Goal: Information Seeking & Learning: Learn about a topic

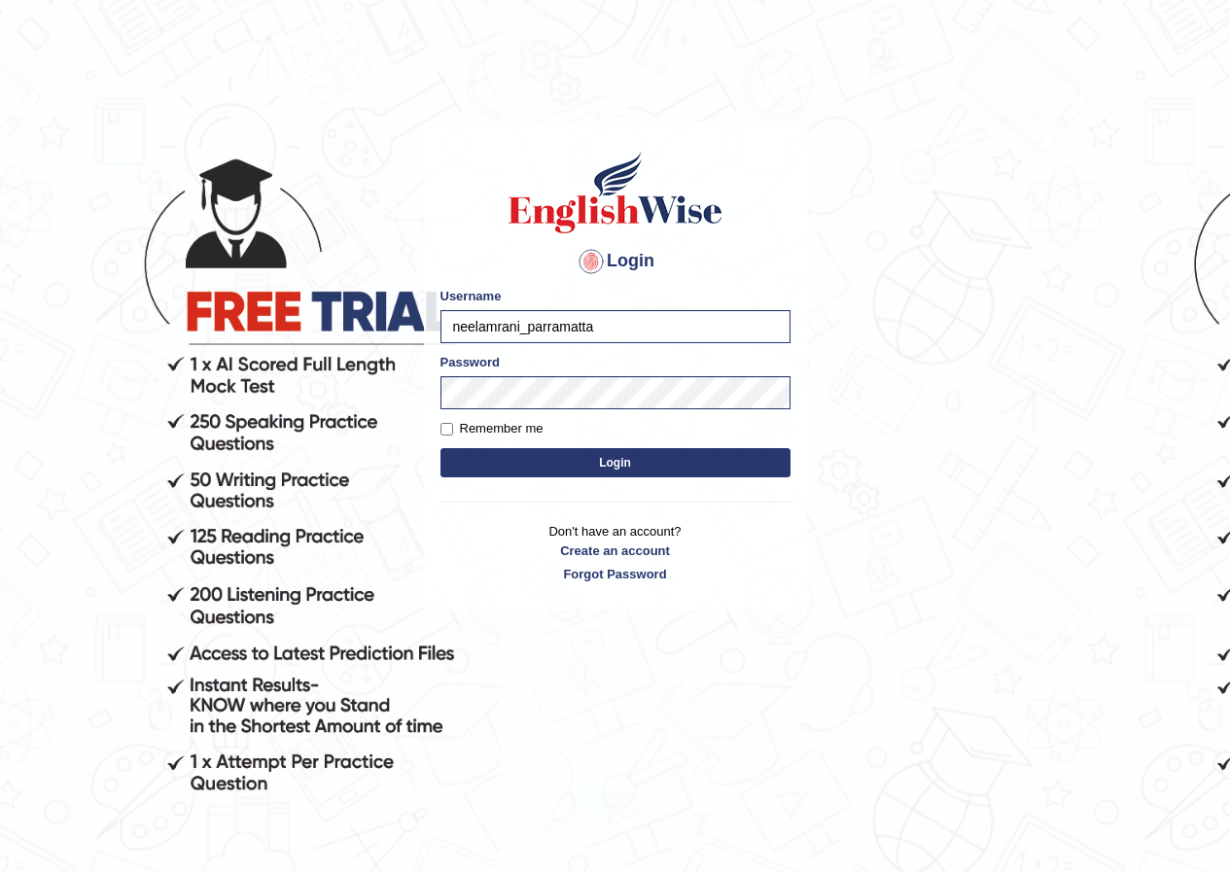
click at [489, 328] on input "neelamrani_parramatta" at bounding box center [615, 326] width 350 height 33
click at [519, 328] on input "neelamrani_parramatta" at bounding box center [615, 326] width 350 height 33
type input "debin_parramatta"
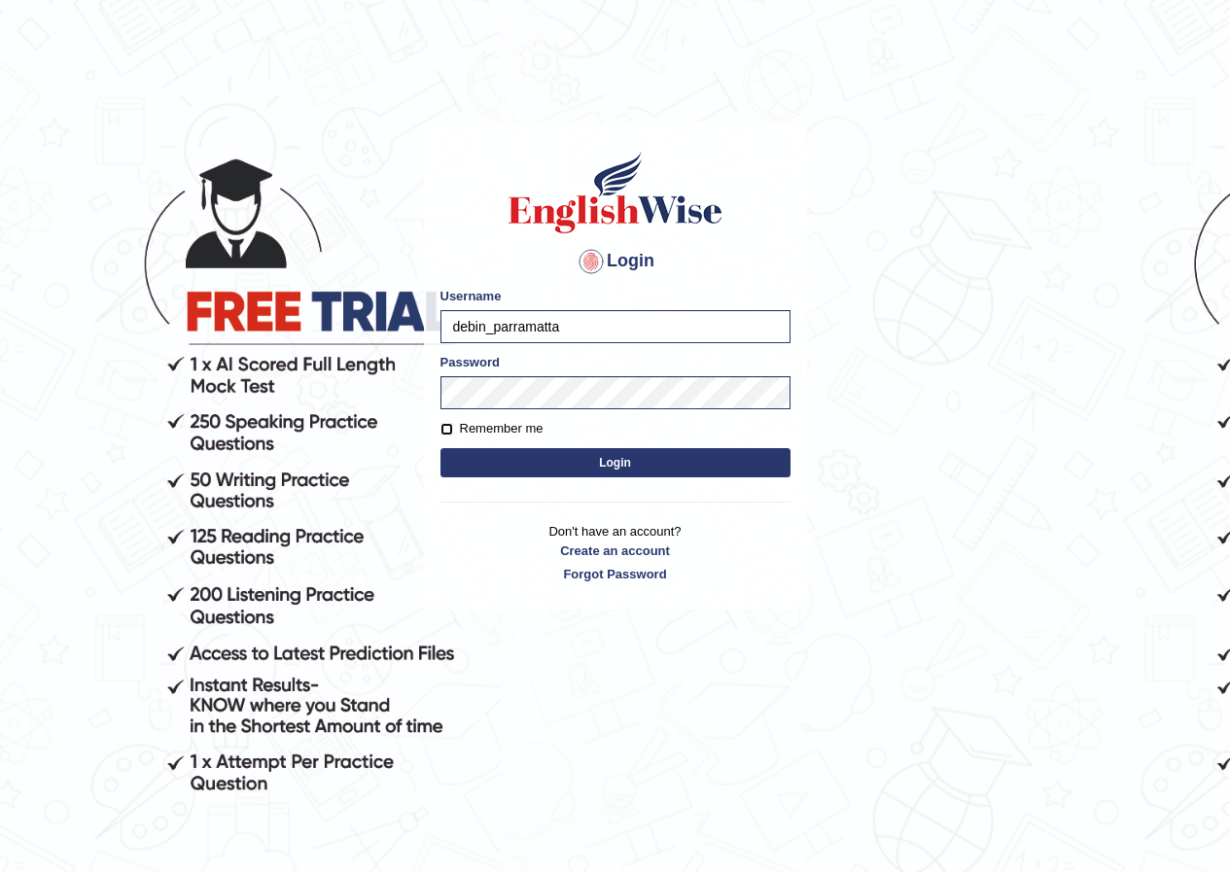
click at [440, 448] on button "Login" at bounding box center [615, 462] width 350 height 29
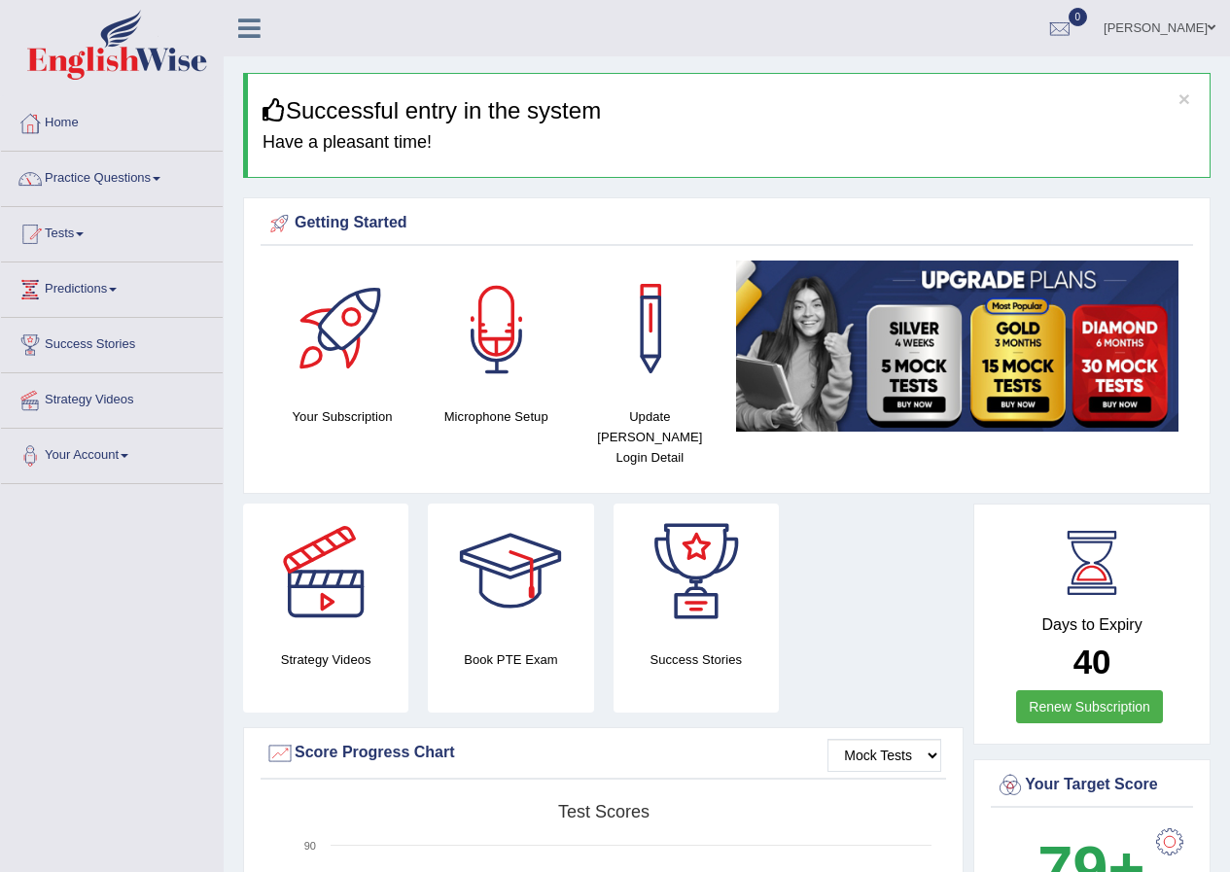
drag, startPoint x: 0, startPoint y: 0, endPoint x: 739, endPoint y: 185, distance: 761.7
click at [1139, 23] on link "[PERSON_NAME]" at bounding box center [1159, 25] width 141 height 51
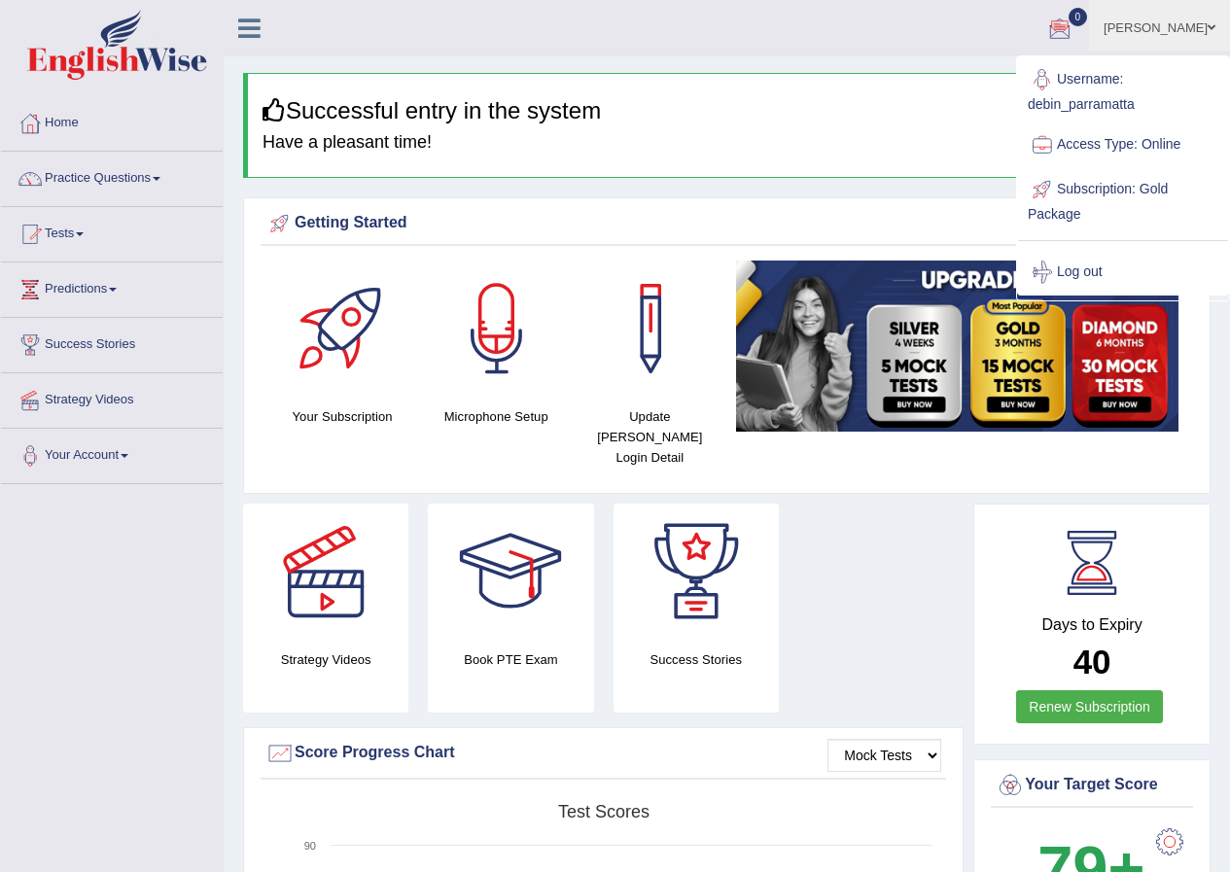
click at [897, 112] on h3 "Successful entry in the system" at bounding box center [729, 110] width 932 height 25
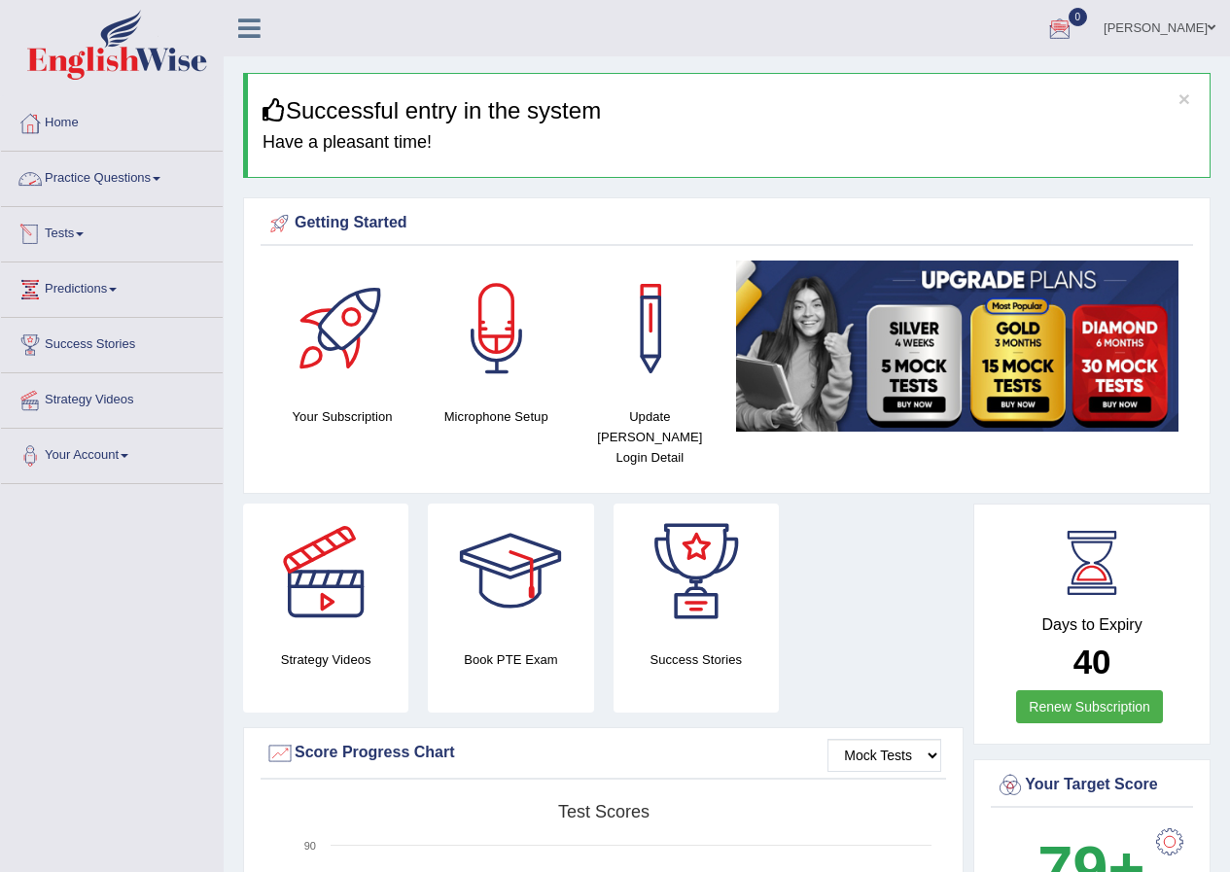
click at [84, 232] on span at bounding box center [80, 234] width 8 height 4
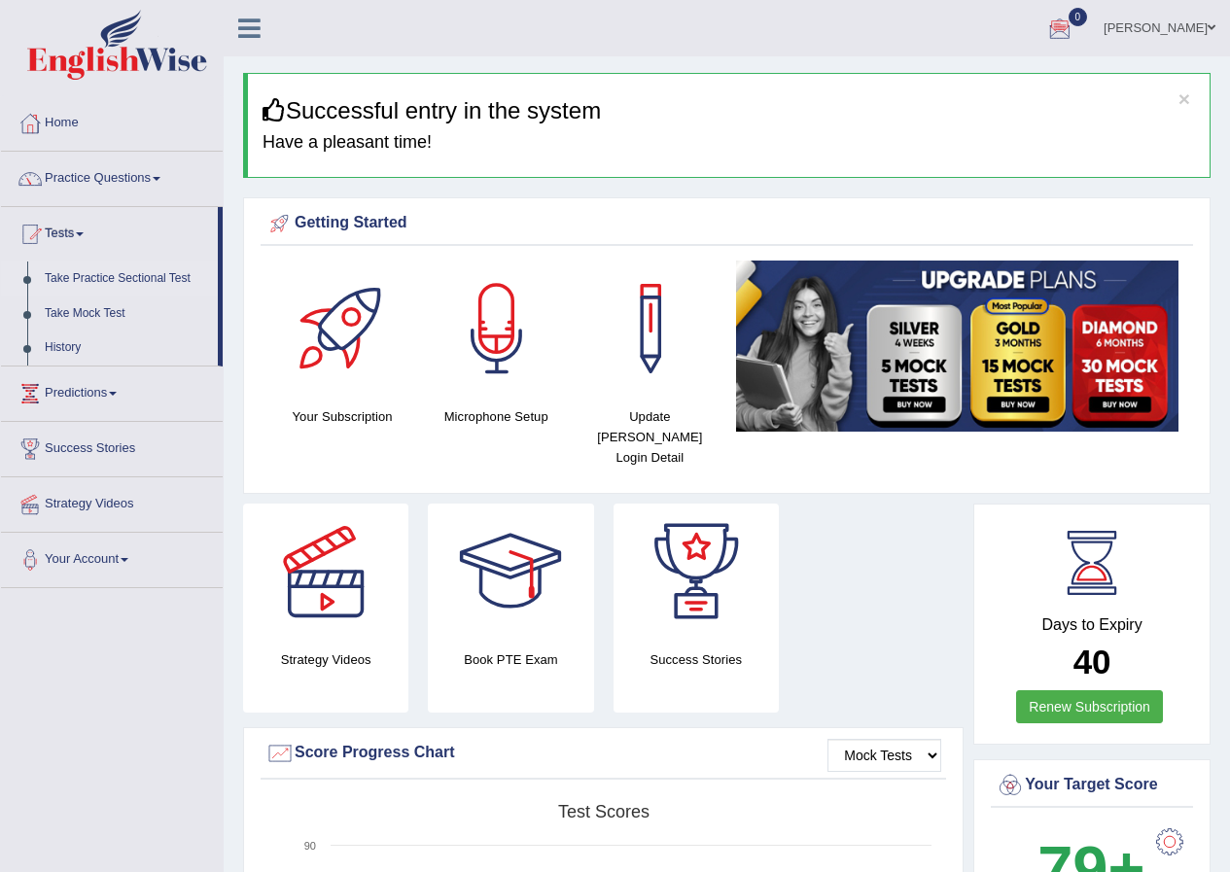
click at [84, 279] on link "Take Practice Sectional Test" at bounding box center [127, 279] width 182 height 35
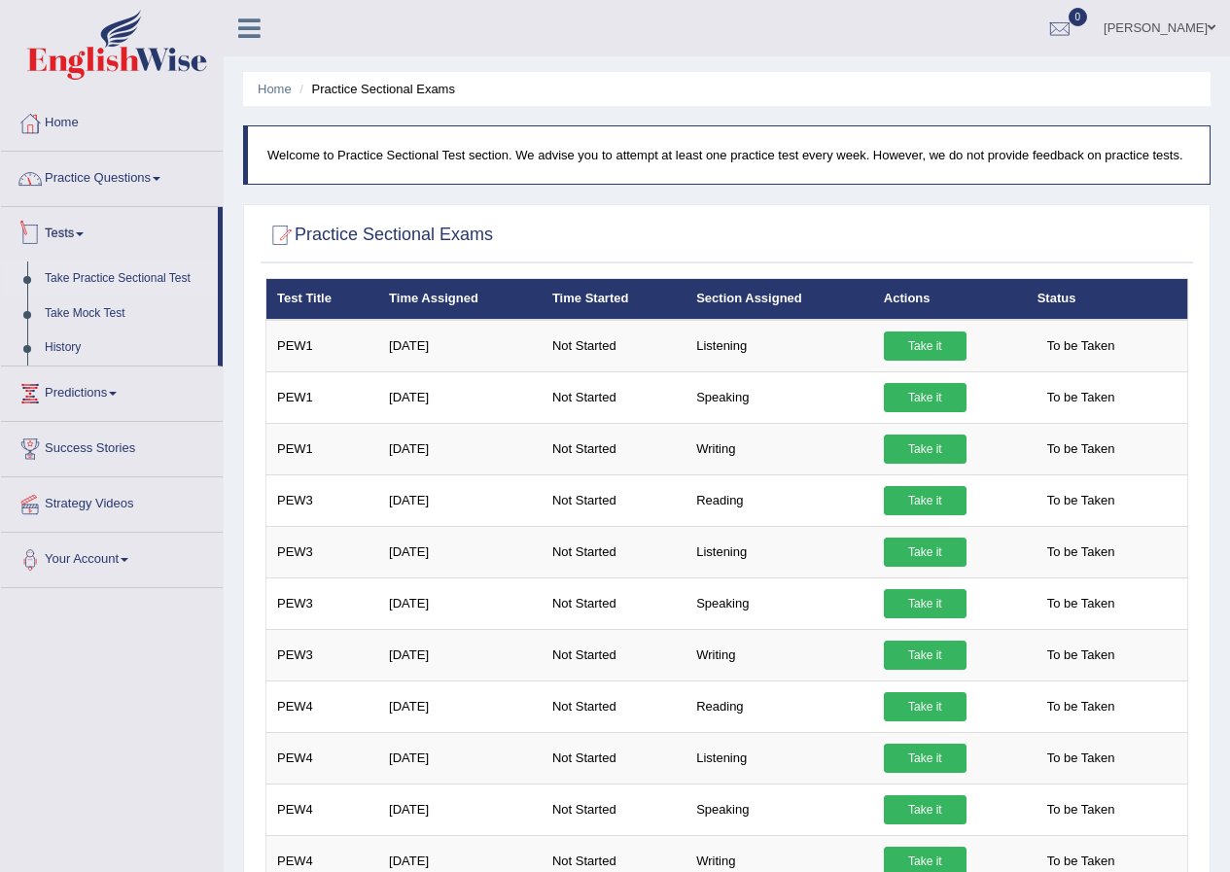
click at [85, 197] on link "Practice Questions" at bounding box center [112, 176] width 222 height 49
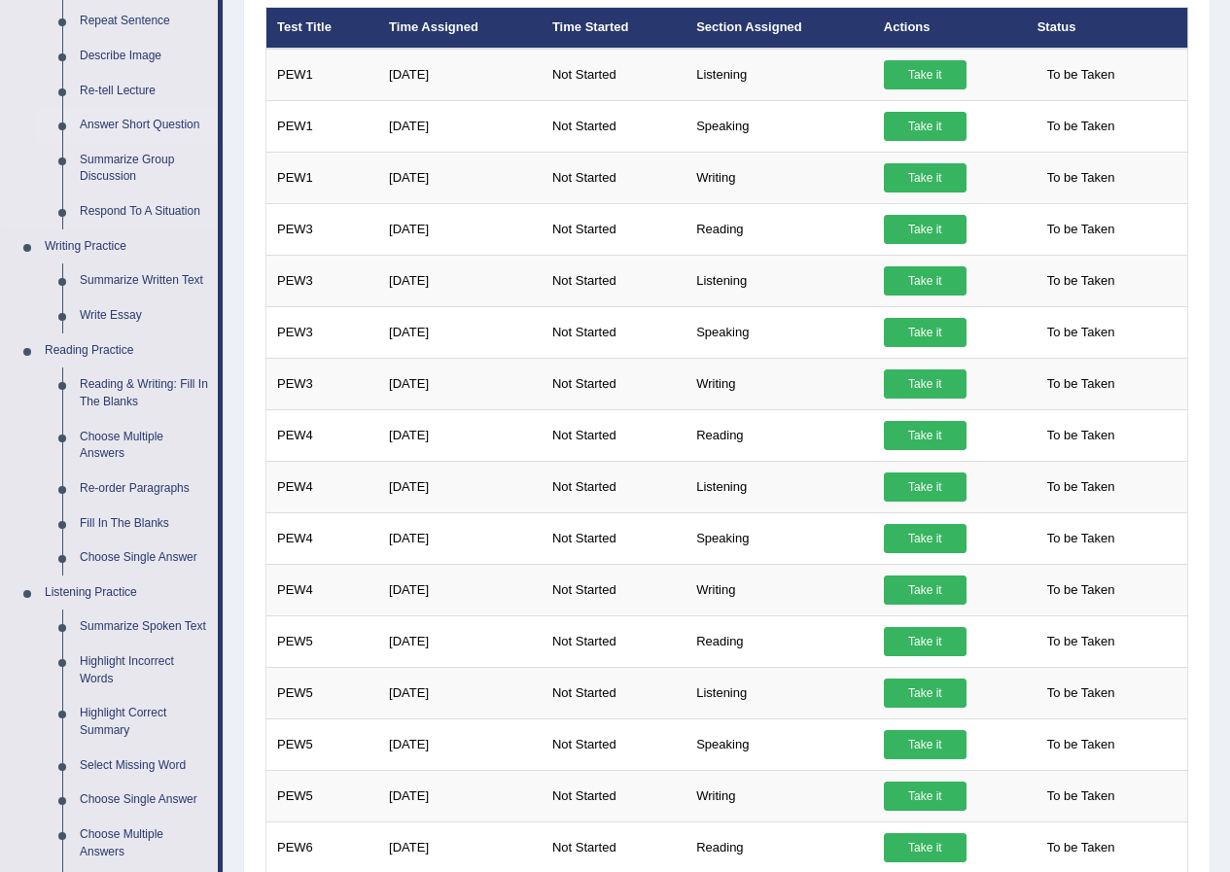
scroll to position [85, 0]
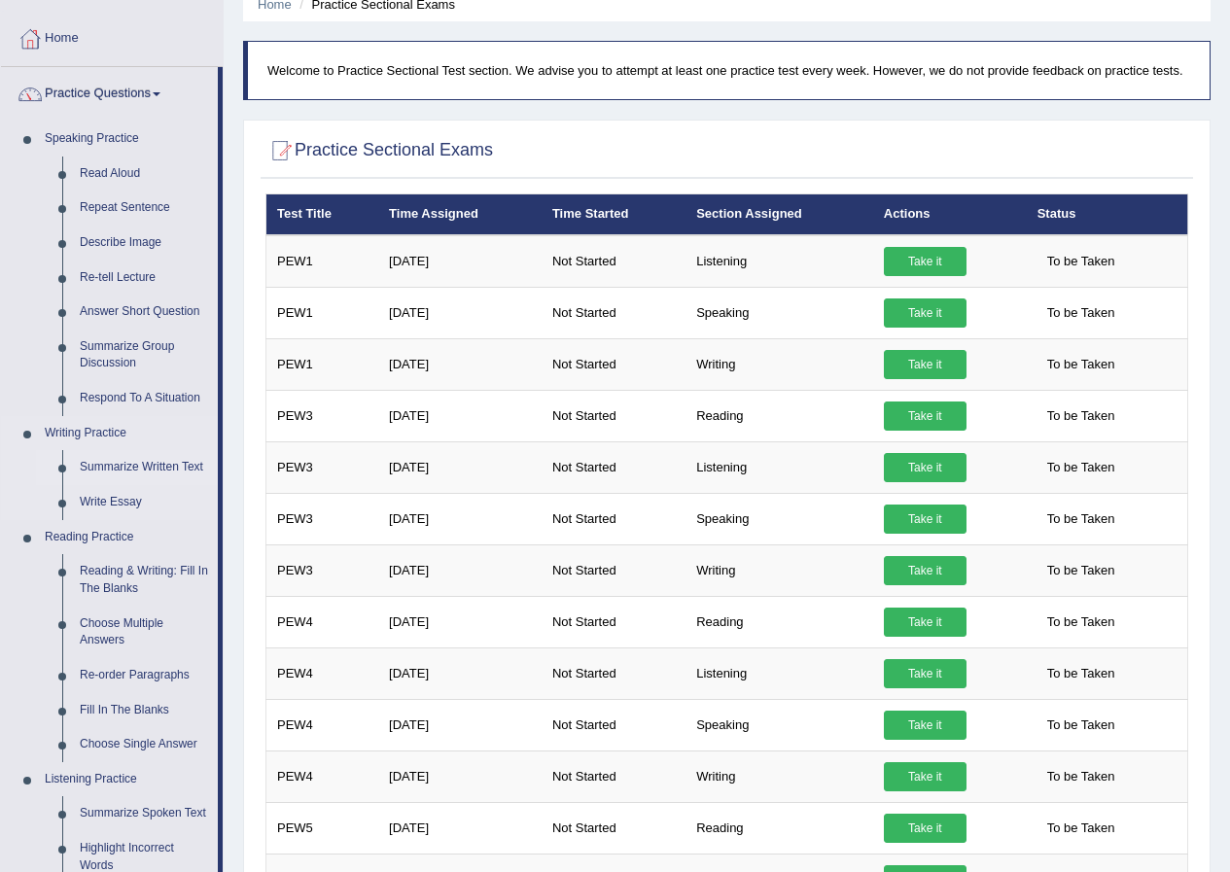
click at [165, 465] on link "Summarize Written Text" at bounding box center [144, 467] width 147 height 35
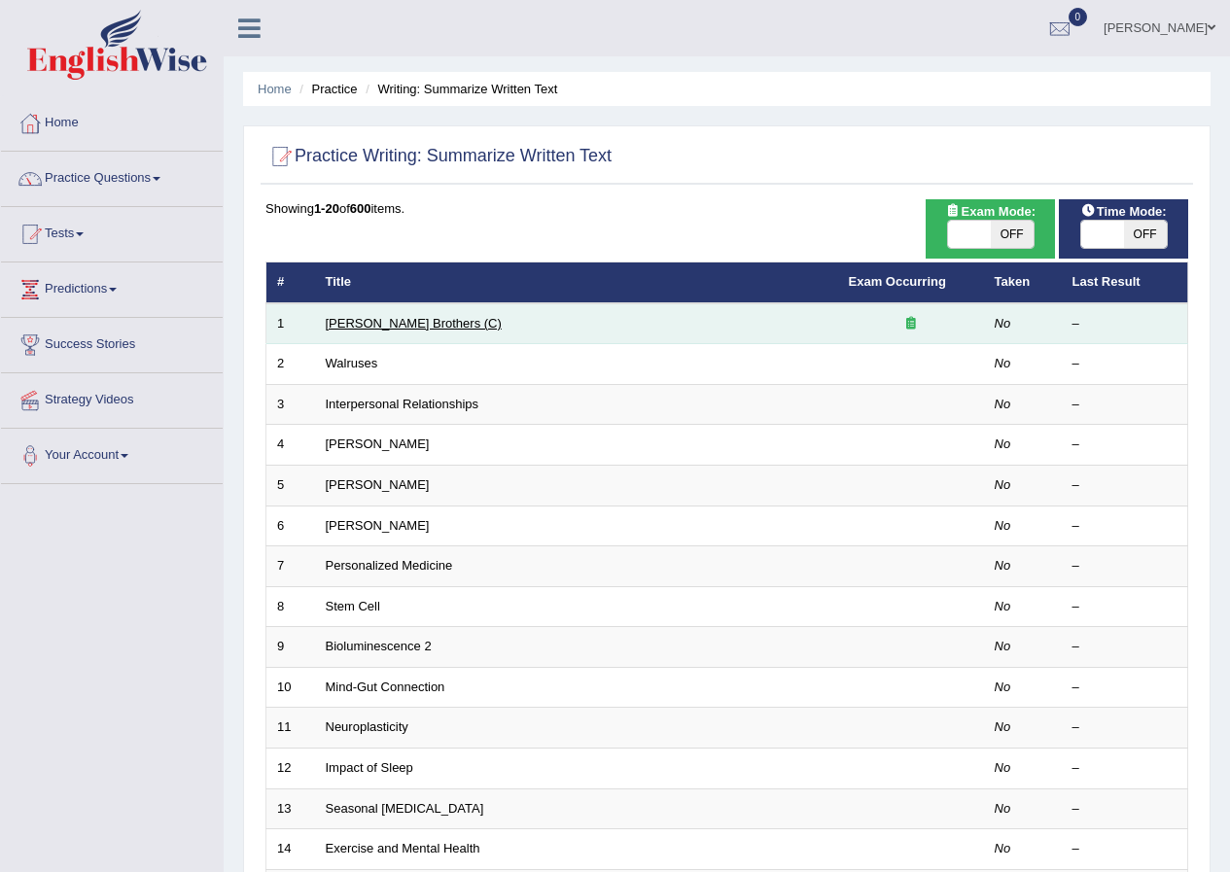
click at [392, 327] on link "[PERSON_NAME] Brothers (C)" at bounding box center [414, 323] width 176 height 15
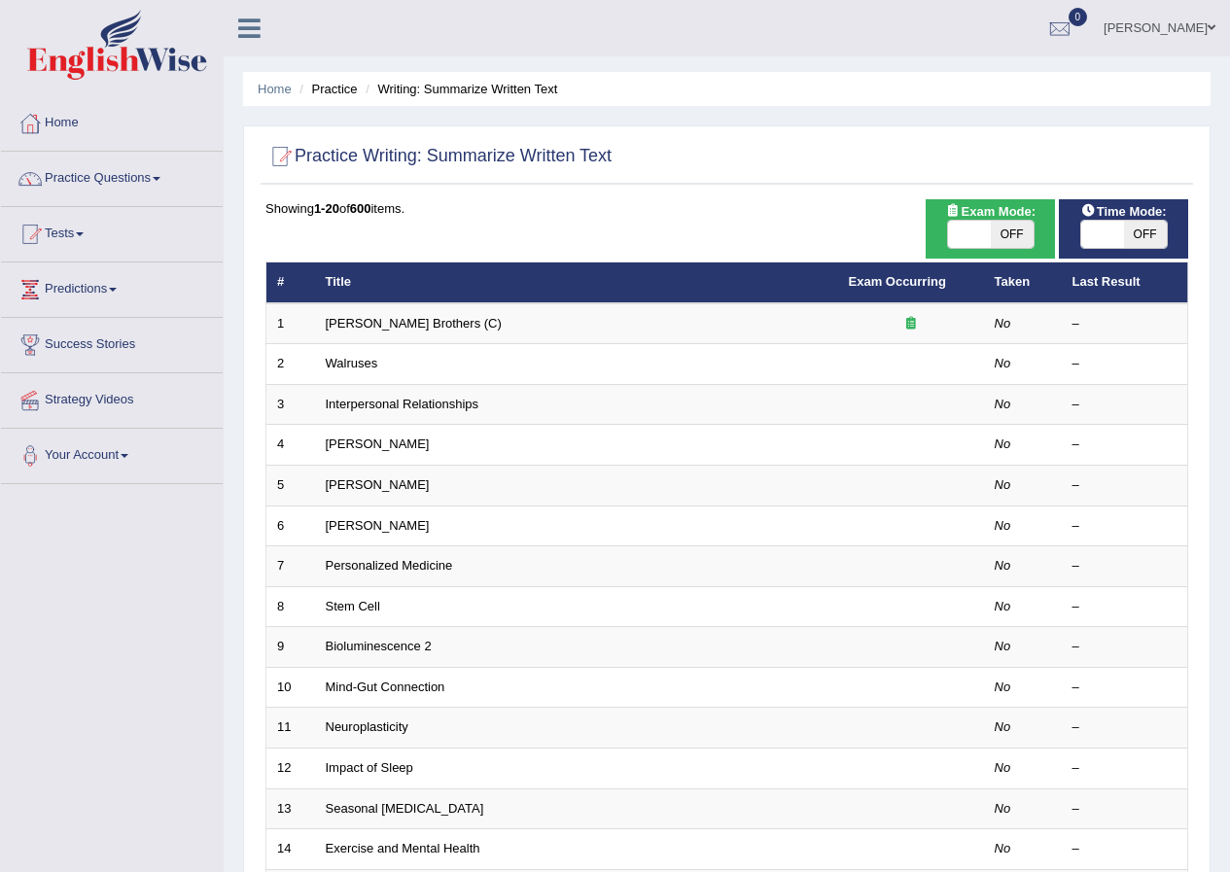
click at [1146, 234] on span "OFF" at bounding box center [1145, 234] width 43 height 27
checkbox input "true"
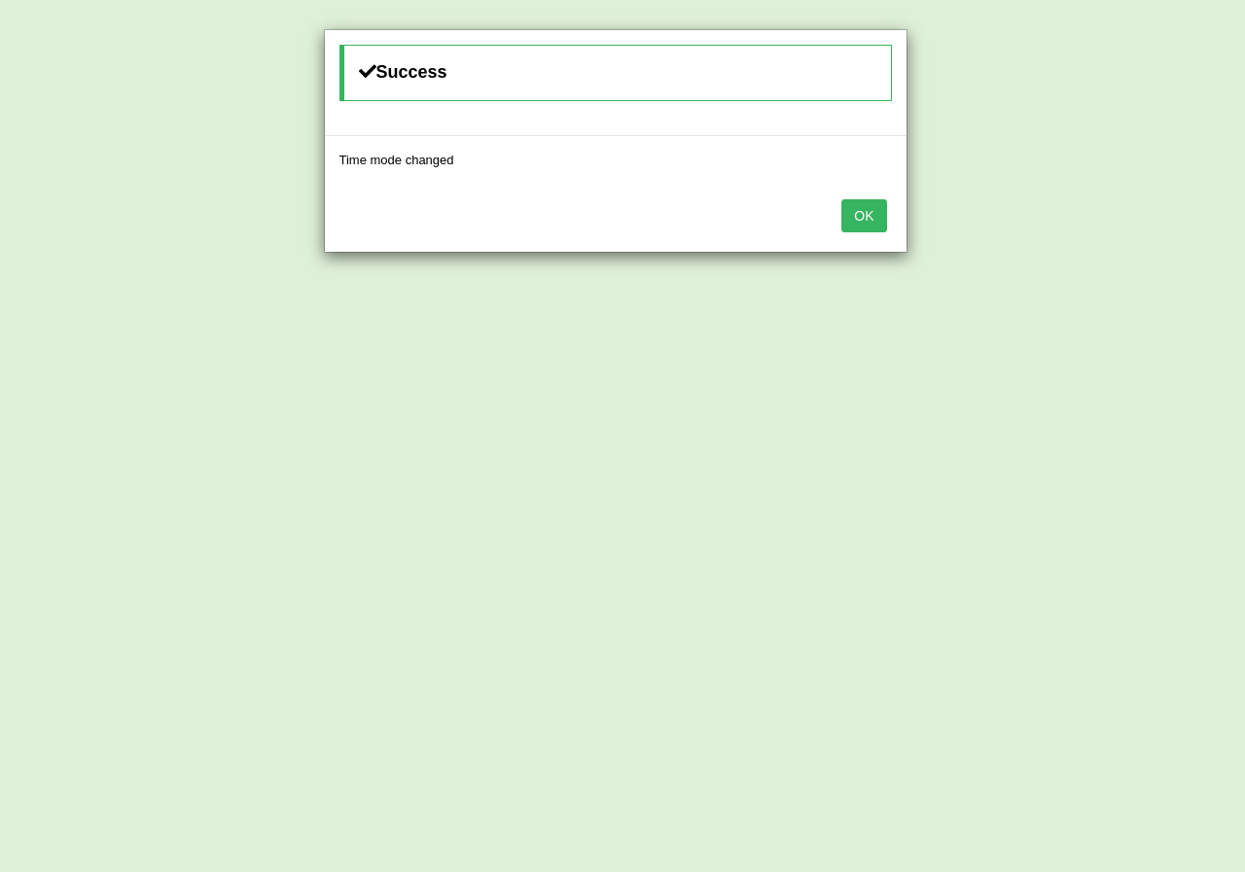
click at [876, 216] on button "OK" at bounding box center [863, 215] width 45 height 33
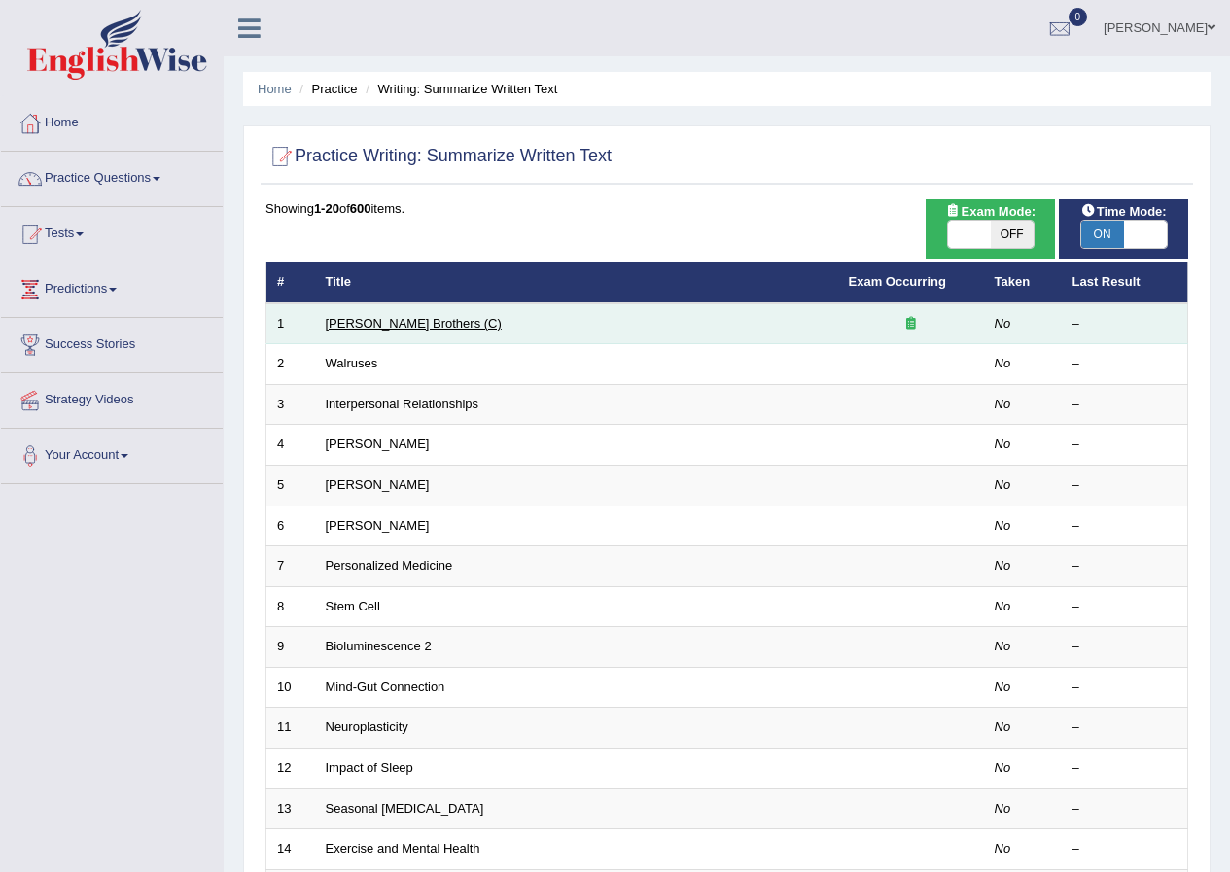
click at [392, 319] on link "[PERSON_NAME] Brothers (C)" at bounding box center [414, 323] width 176 height 15
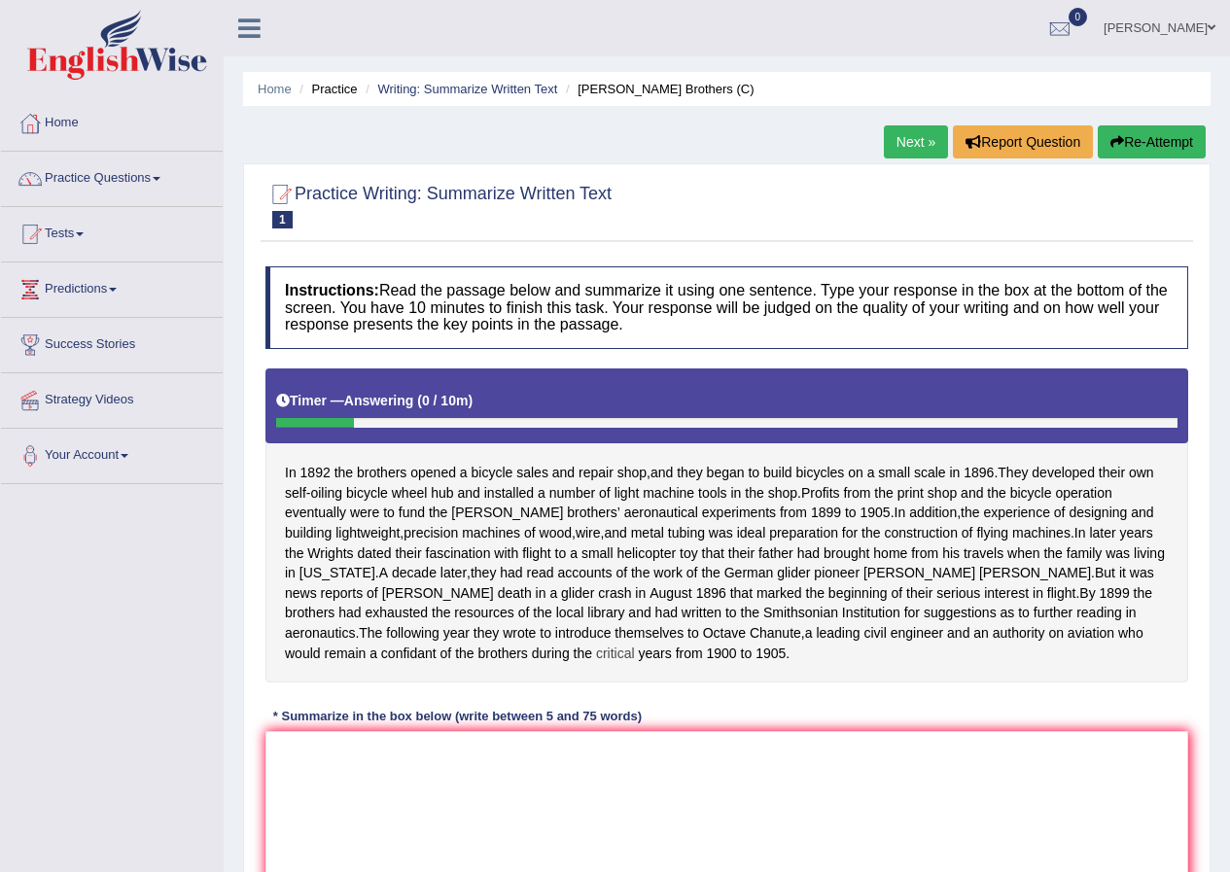
scroll to position [209, 0]
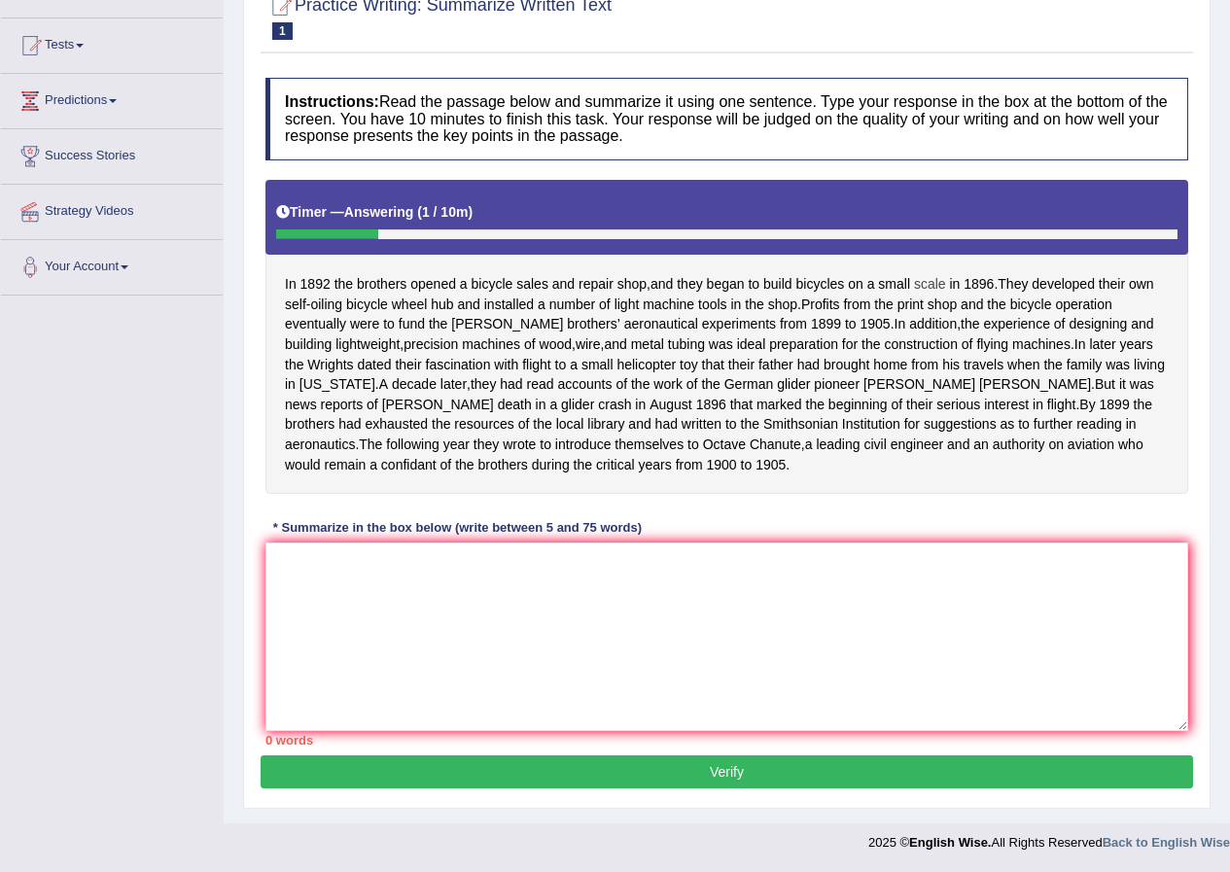
drag, startPoint x: 855, startPoint y: 262, endPoint x: 939, endPoint y: 261, distance: 84.6
click at [939, 261] on div "In 1892 the brothers opened a bicycle sales and repair shop , and they began to…" at bounding box center [726, 337] width 923 height 314
drag, startPoint x: 995, startPoint y: 262, endPoint x: 931, endPoint y: 269, distance: 64.6
click at [931, 269] on div "In 1892 the brothers opened a bicycle sales and repair shop , and they began to…" at bounding box center [726, 337] width 923 height 314
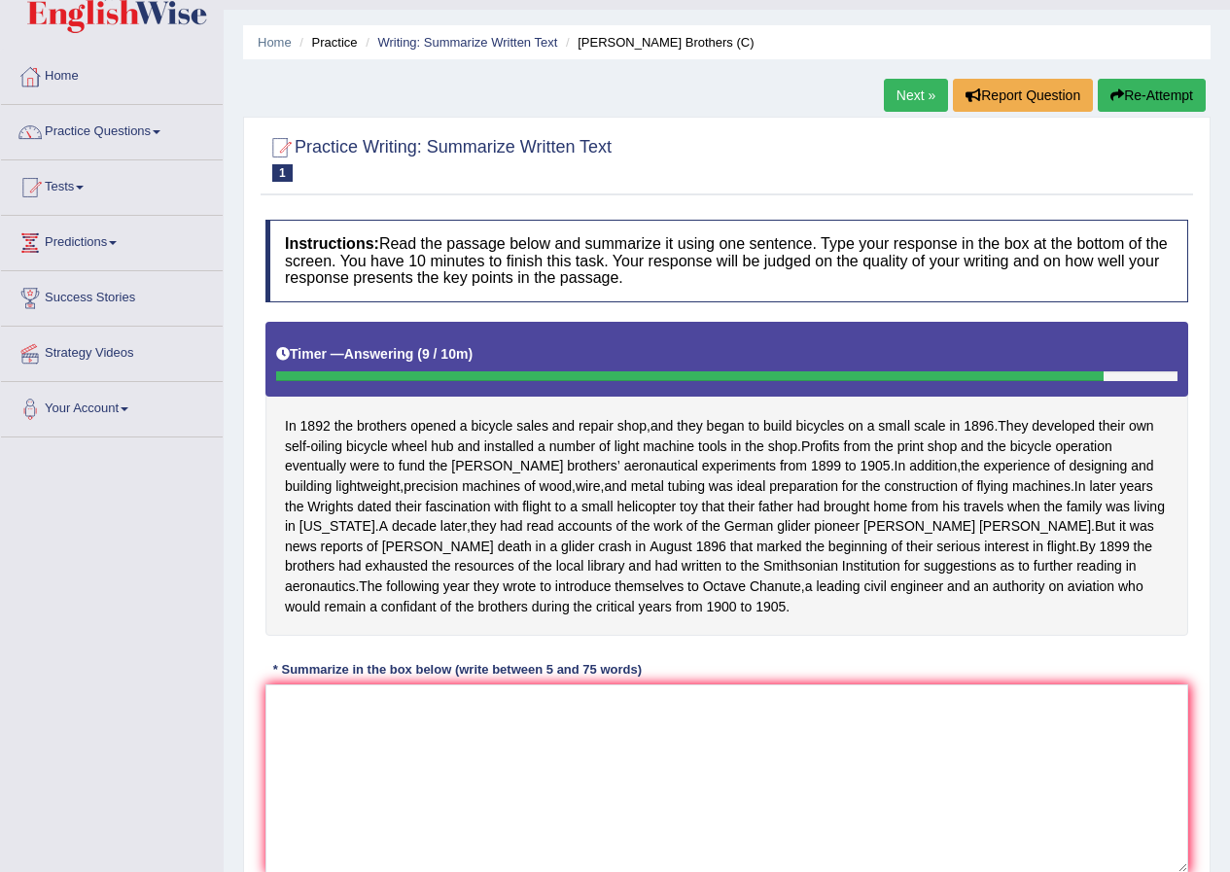
scroll to position [0, 0]
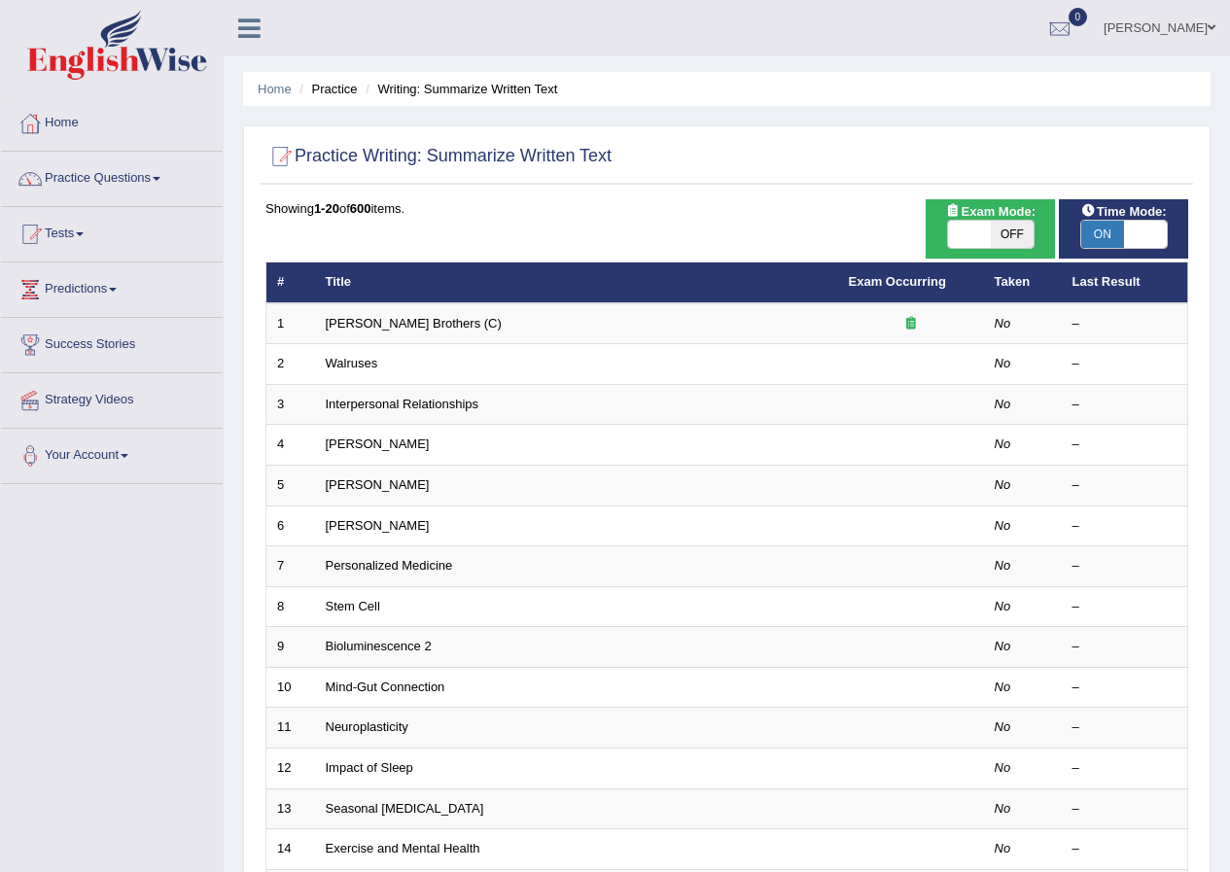
click at [1151, 234] on span at bounding box center [1145, 234] width 43 height 27
checkbox input "false"
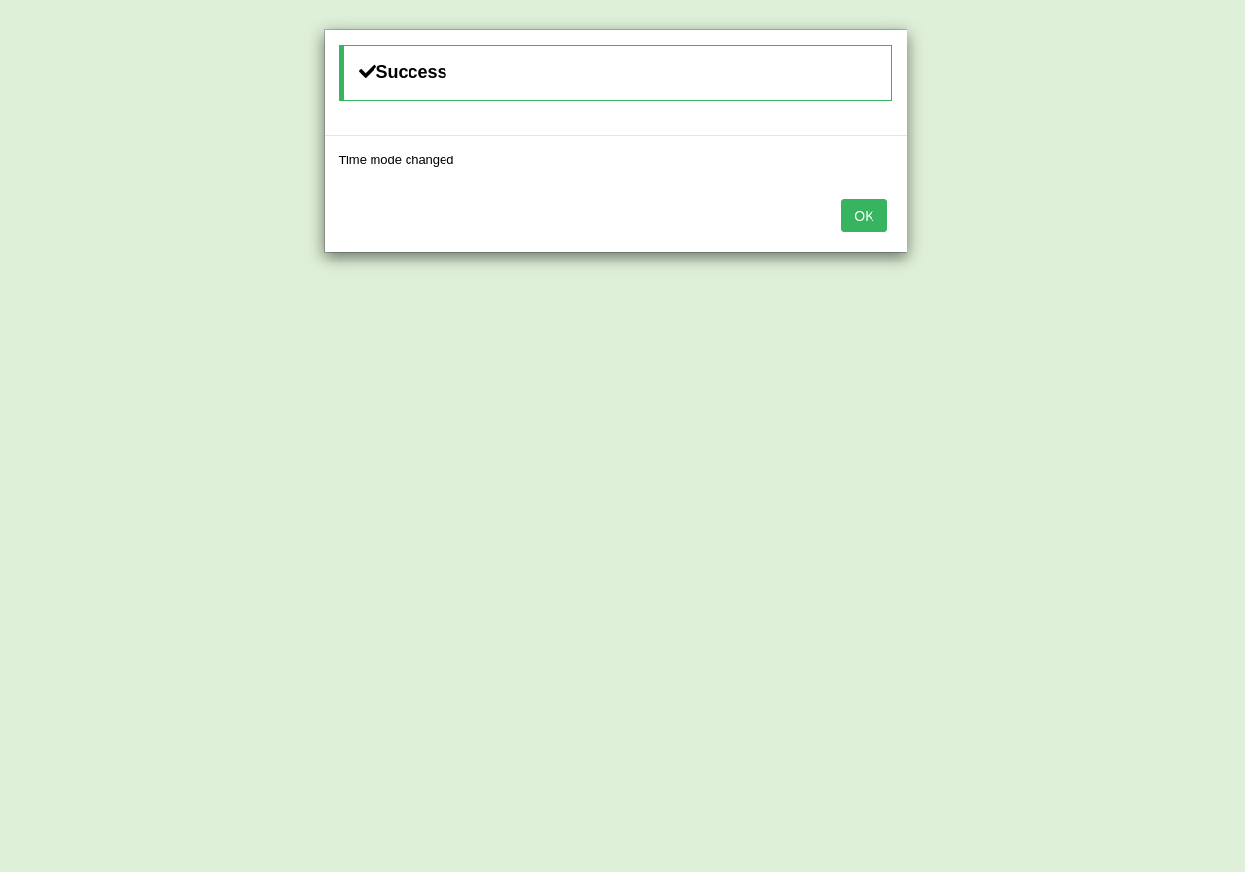
click at [885, 224] on button "OK" at bounding box center [863, 215] width 45 height 33
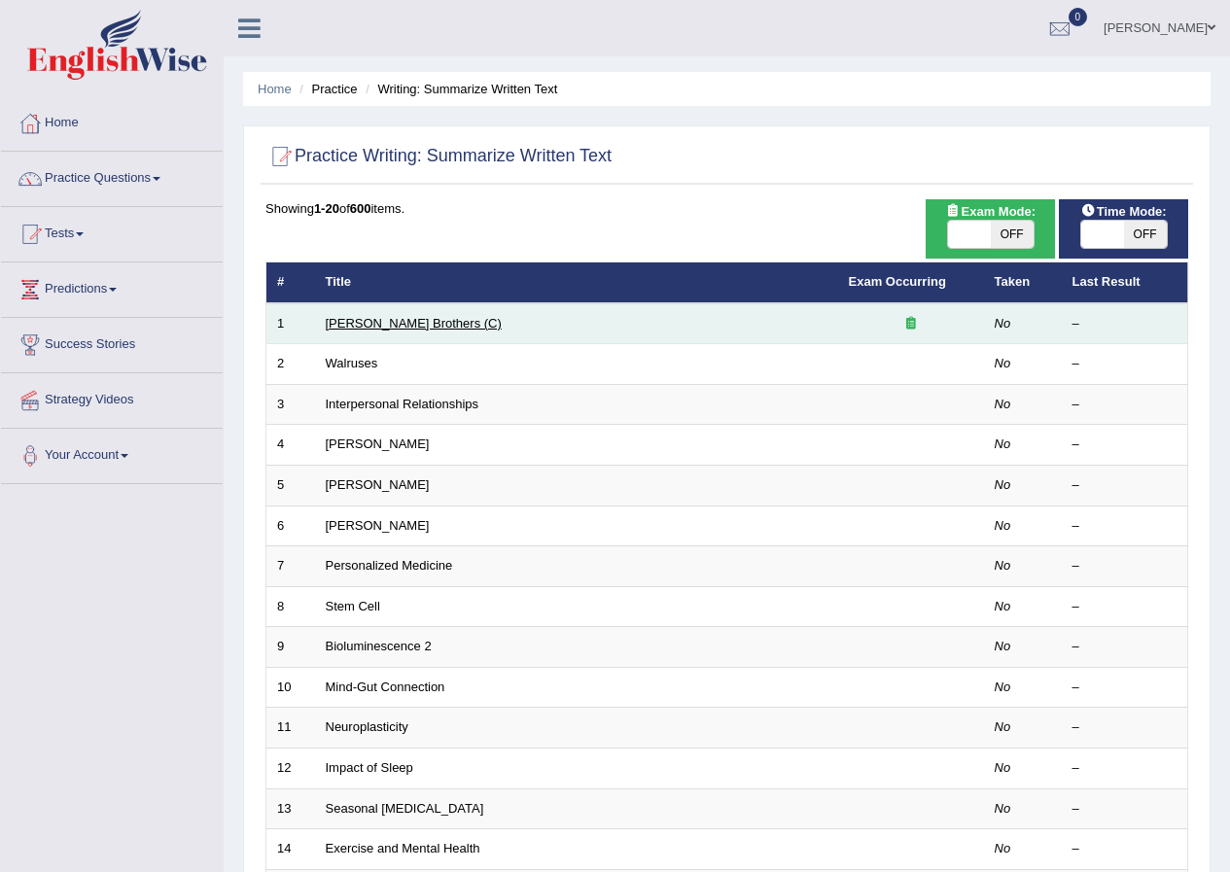
click at [411, 322] on link "[PERSON_NAME] Brothers (C)" at bounding box center [414, 323] width 176 height 15
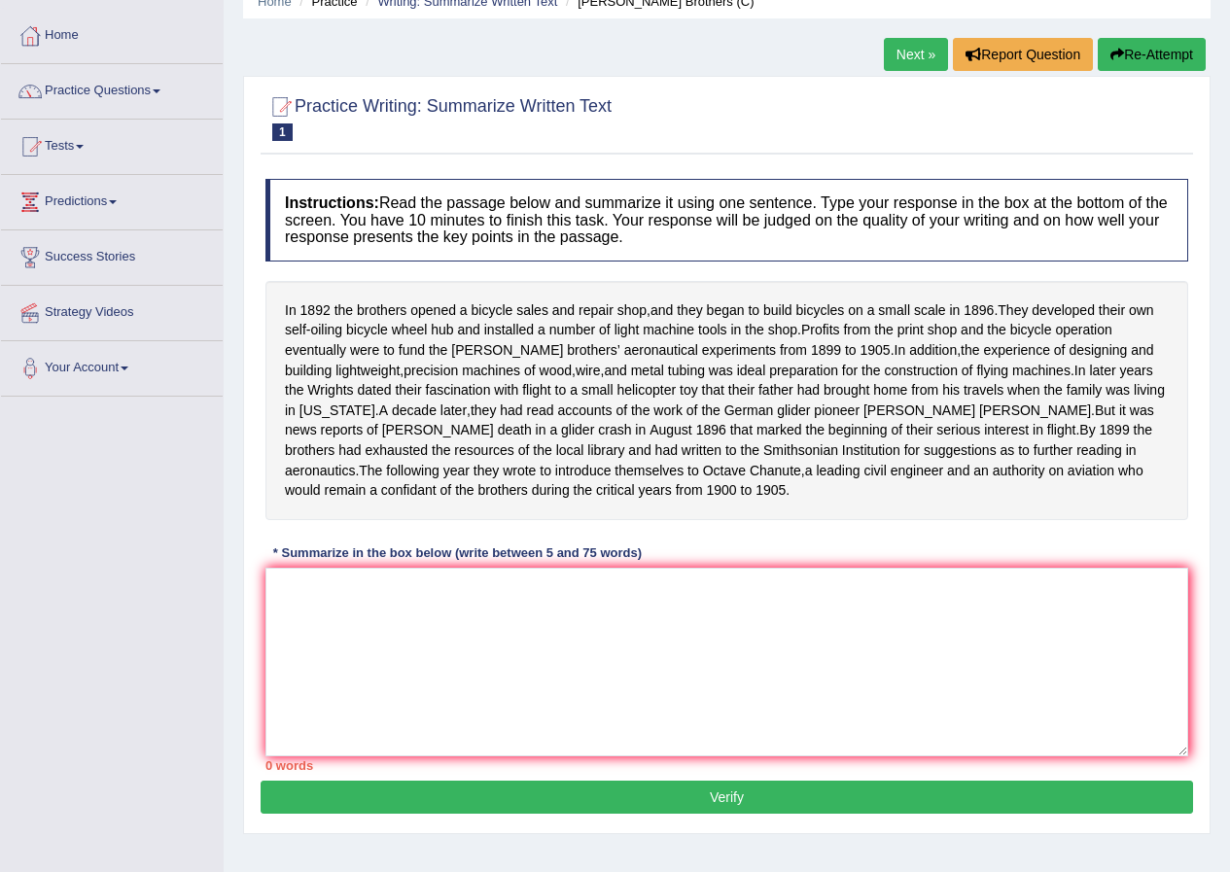
scroll to position [149, 0]
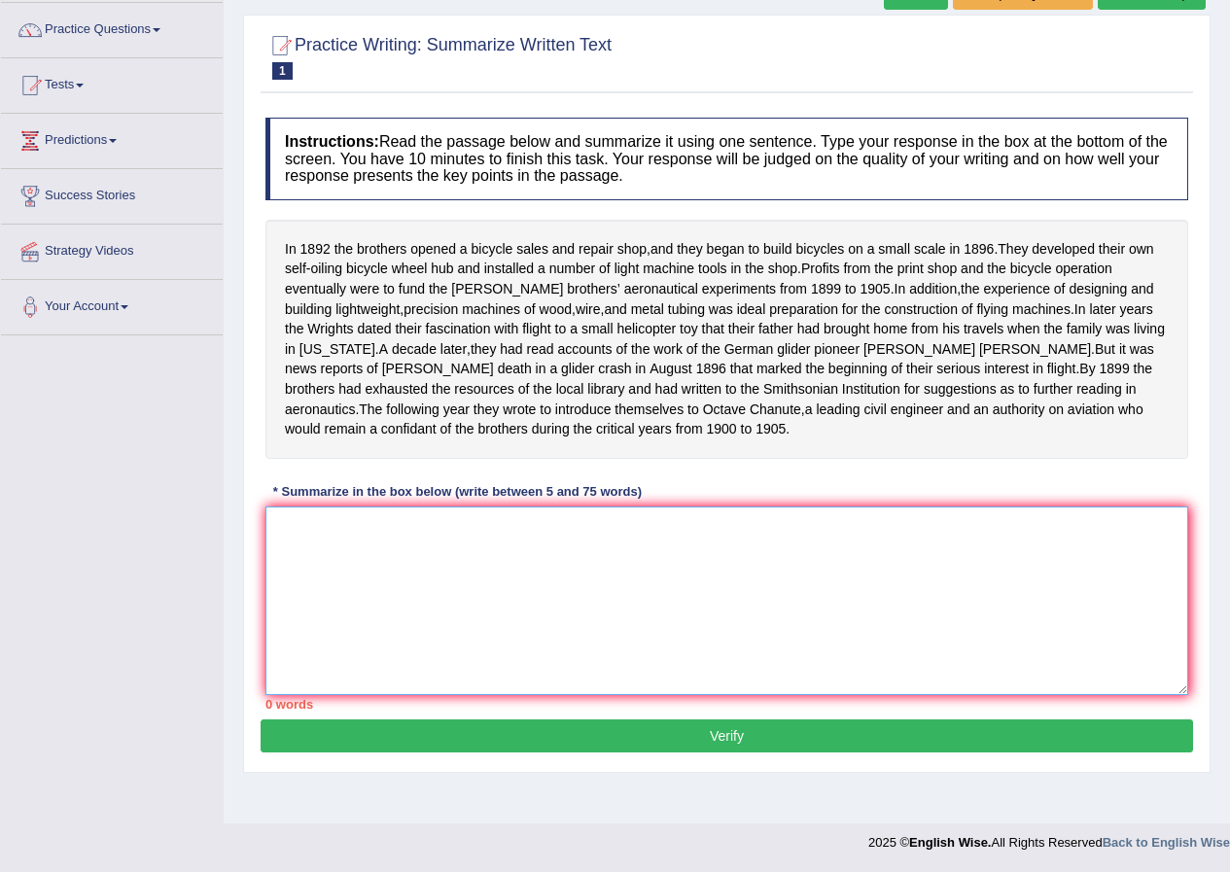
click at [333, 678] on textarea at bounding box center [726, 601] width 923 height 189
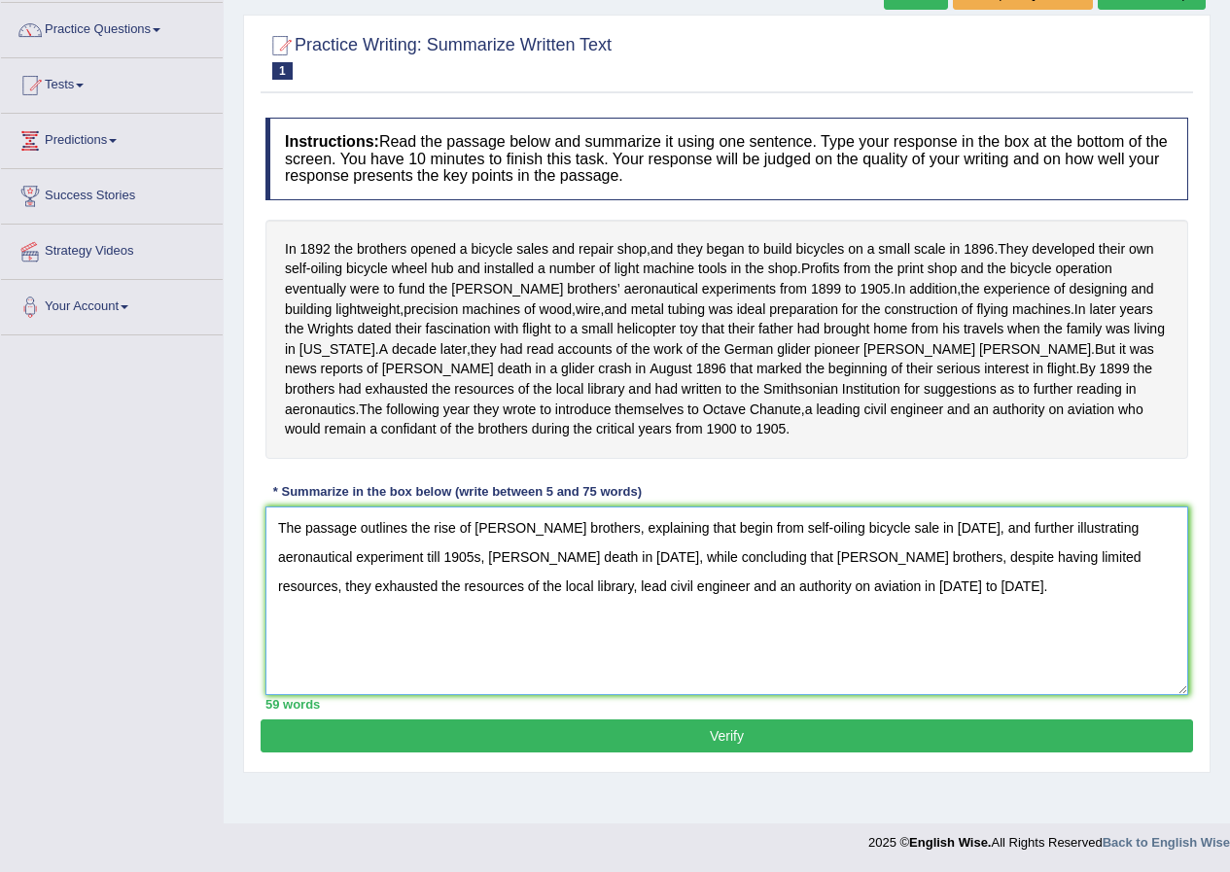
type textarea "The passage outlines the rise of [PERSON_NAME] brothers, explaining that begin …"
click at [560, 753] on button "Verify" at bounding box center [727, 736] width 932 height 33
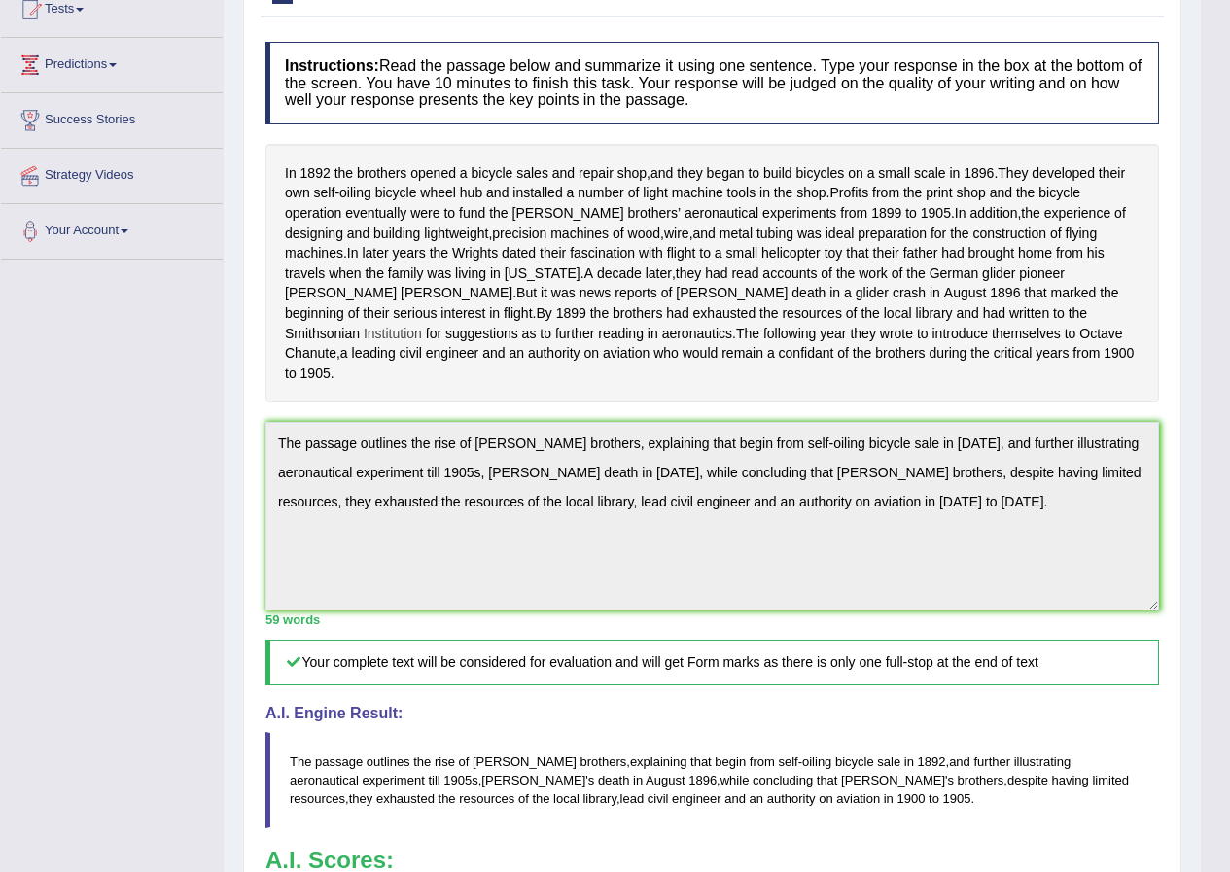
scroll to position [0, 0]
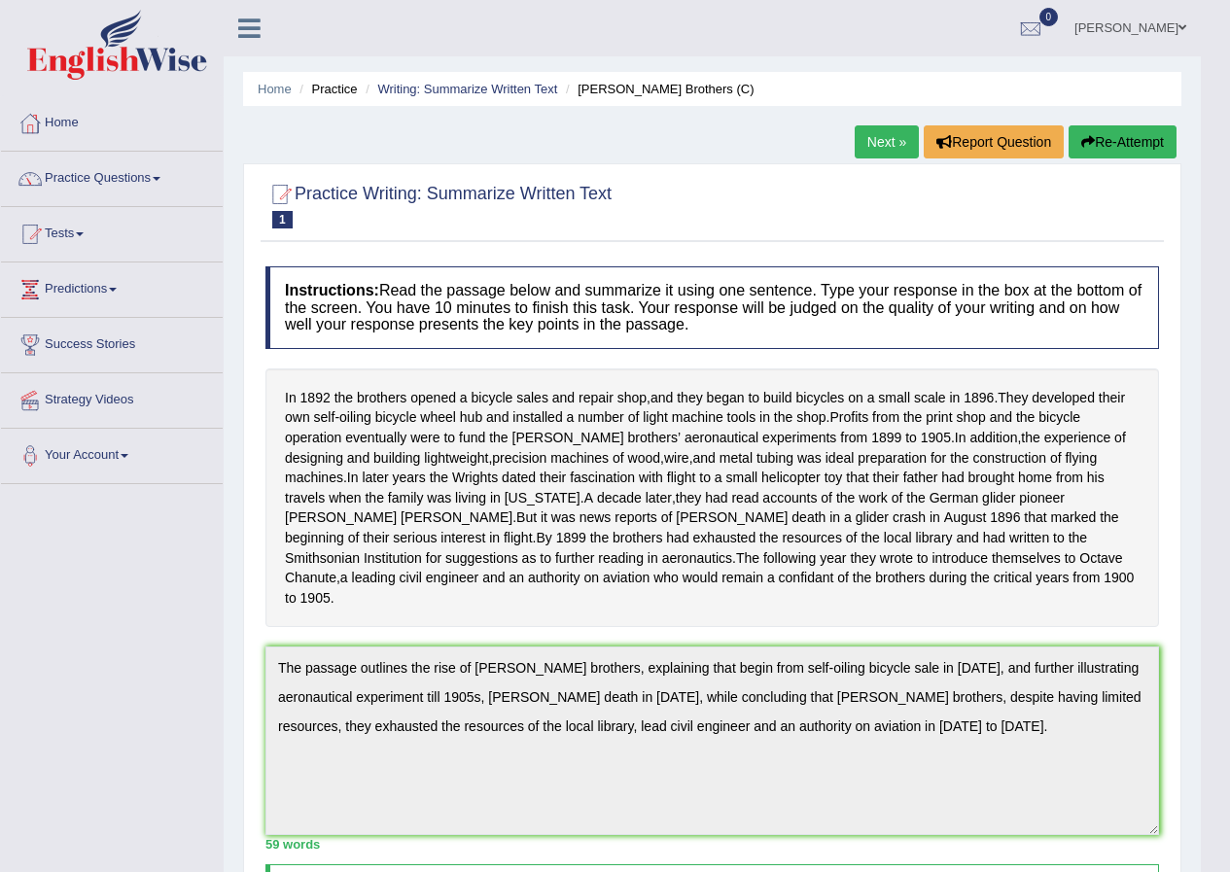
click at [868, 149] on link "Next »" at bounding box center [887, 141] width 64 height 33
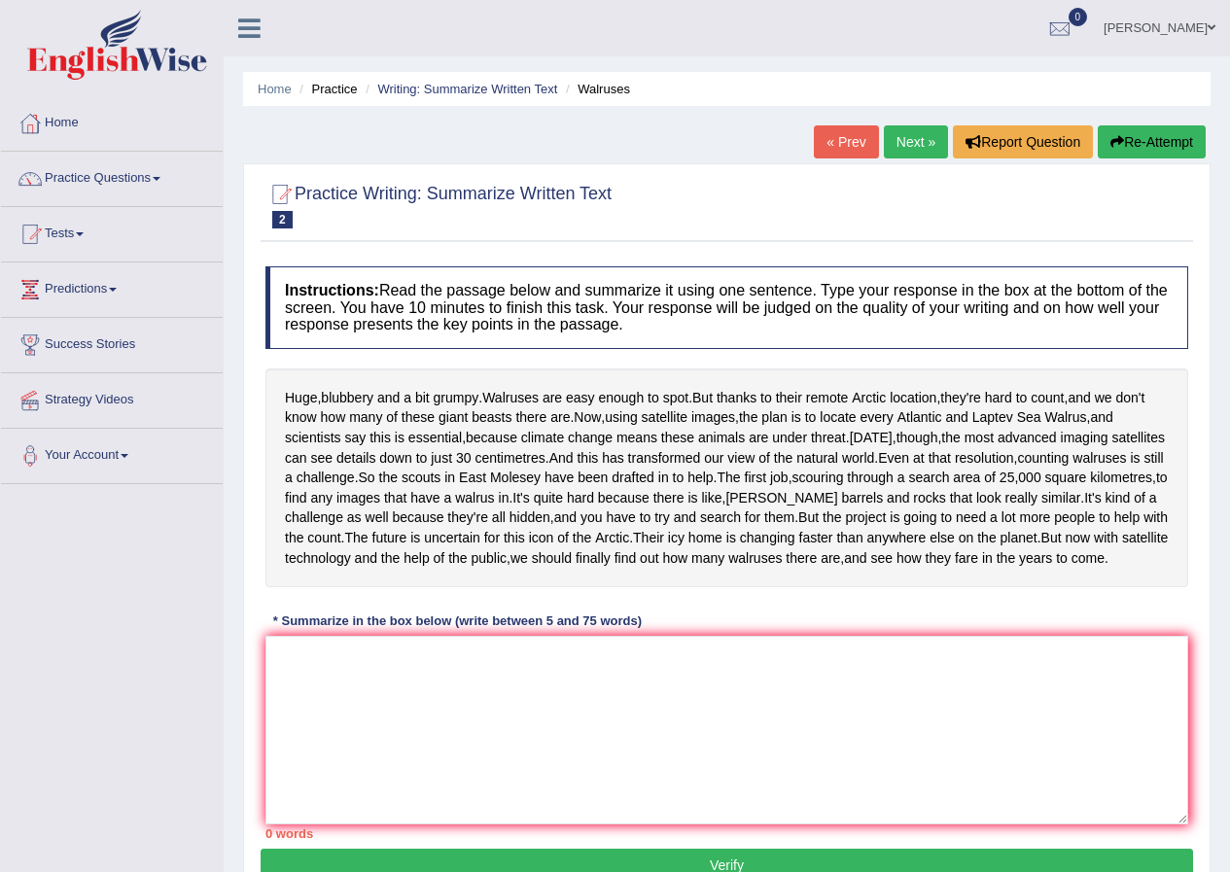
click at [846, 151] on link "« Prev" at bounding box center [846, 141] width 64 height 33
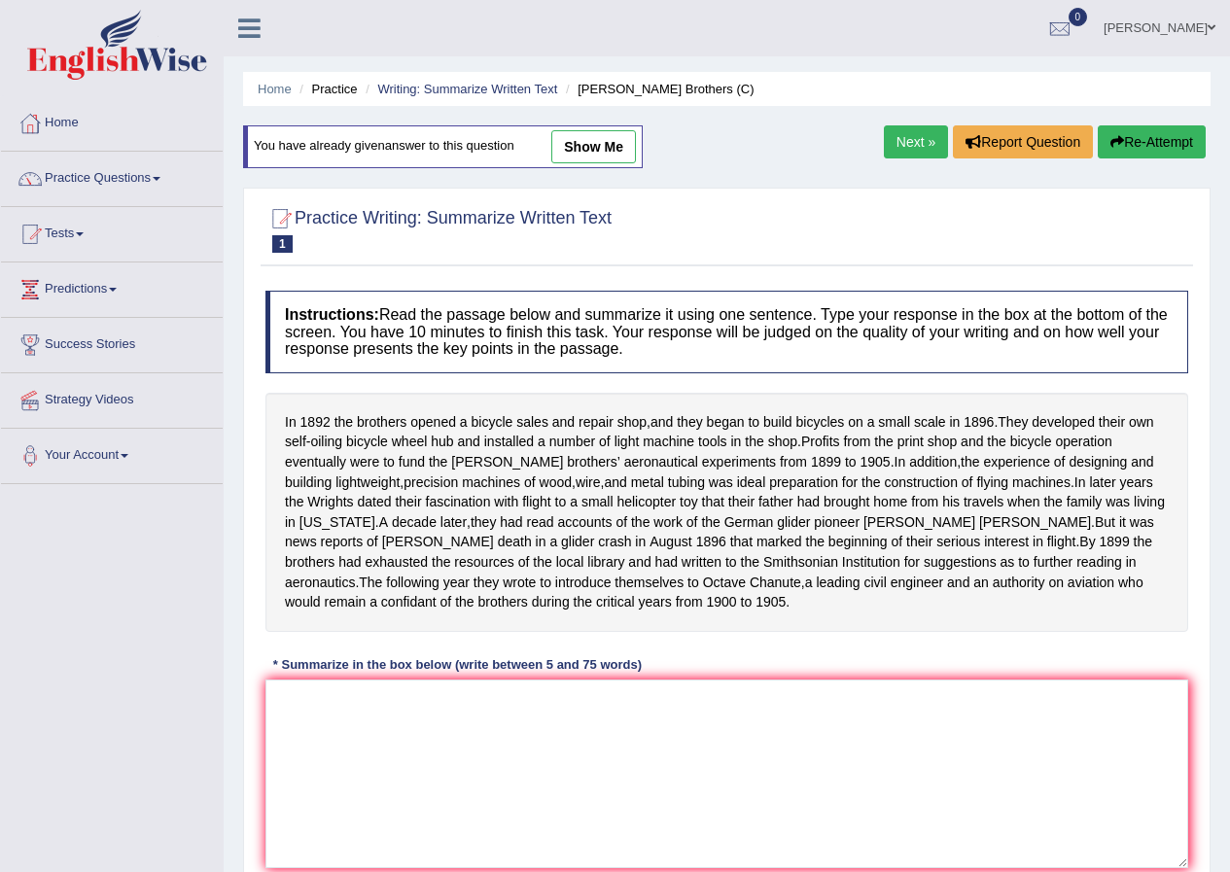
click at [594, 147] on link "show me" at bounding box center [593, 146] width 85 height 33
type textarea "The passage outlines the rise of Wright brothers, explaining that begin from se…"
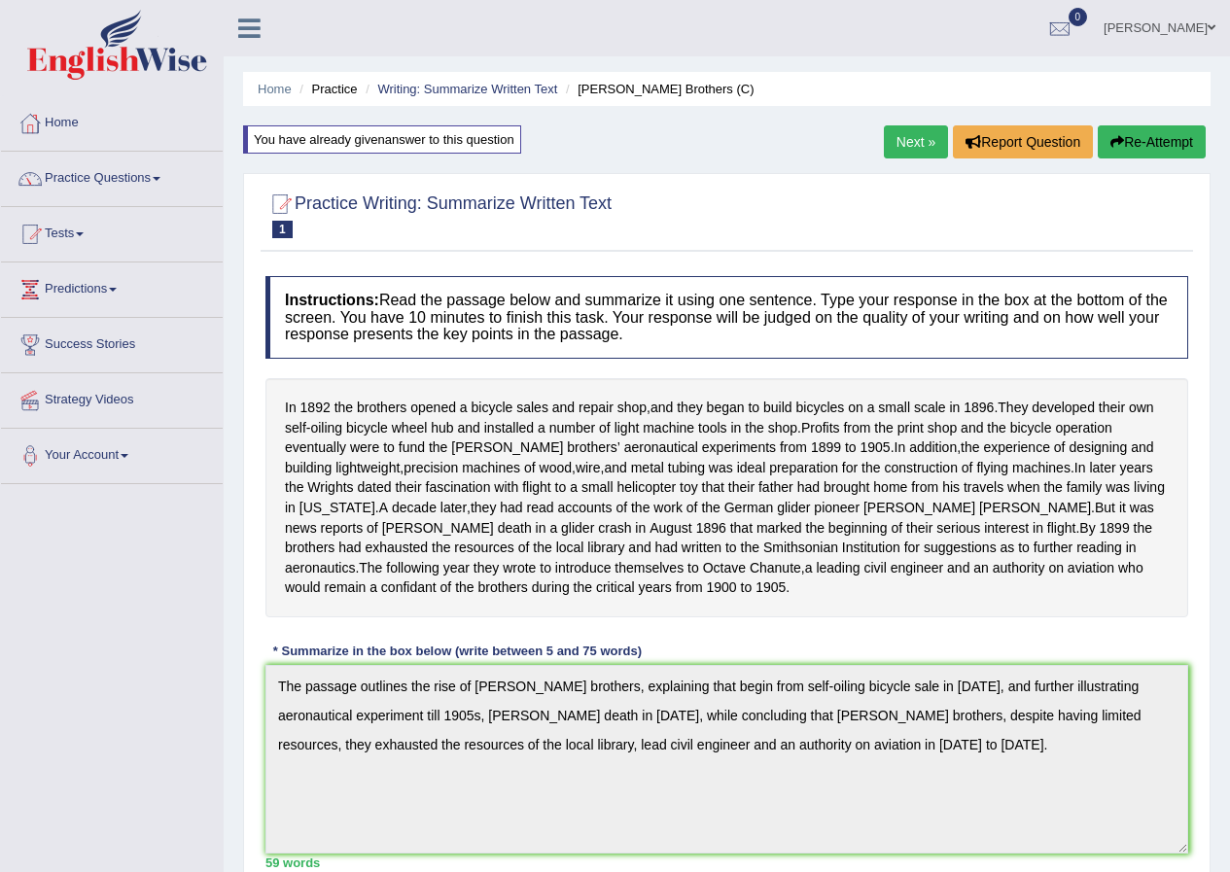
click at [901, 148] on link "Next »" at bounding box center [916, 141] width 64 height 33
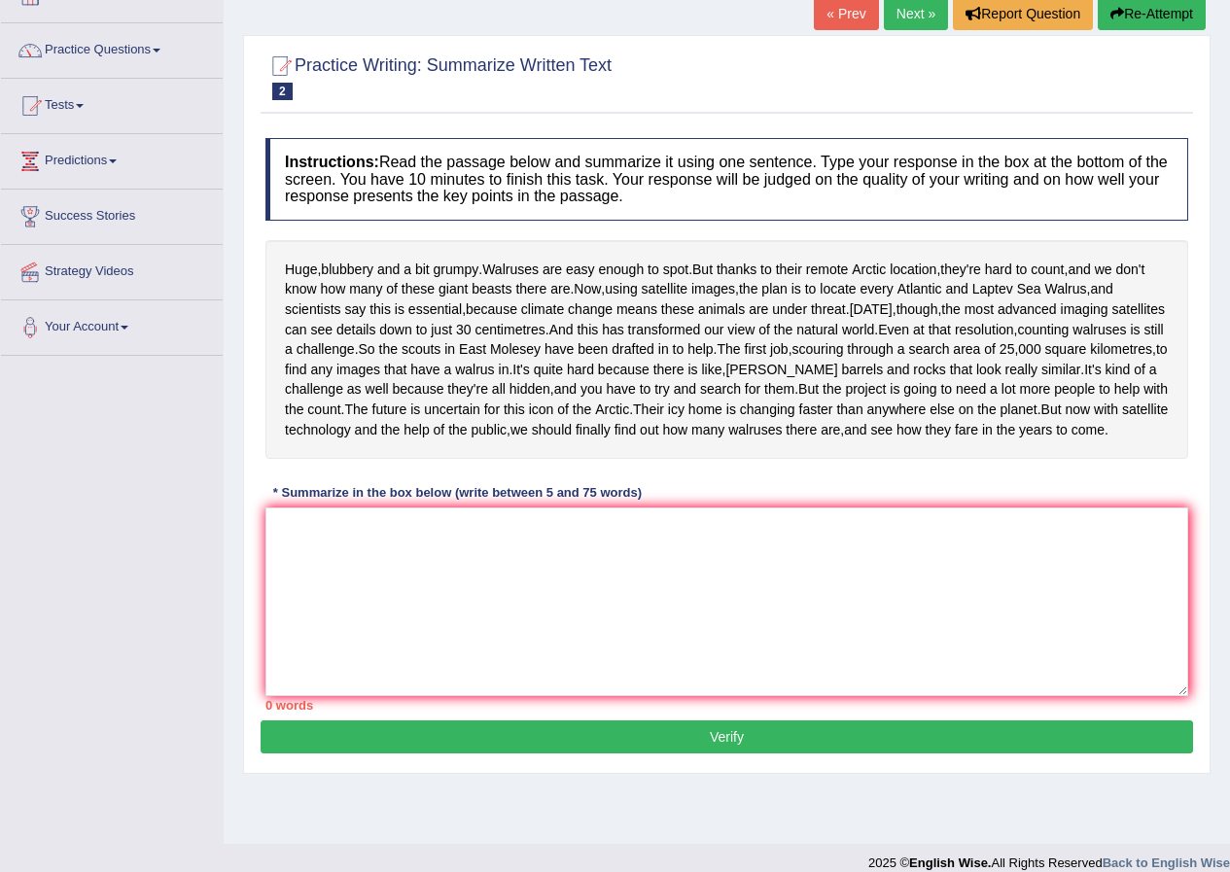
scroll to position [193, 0]
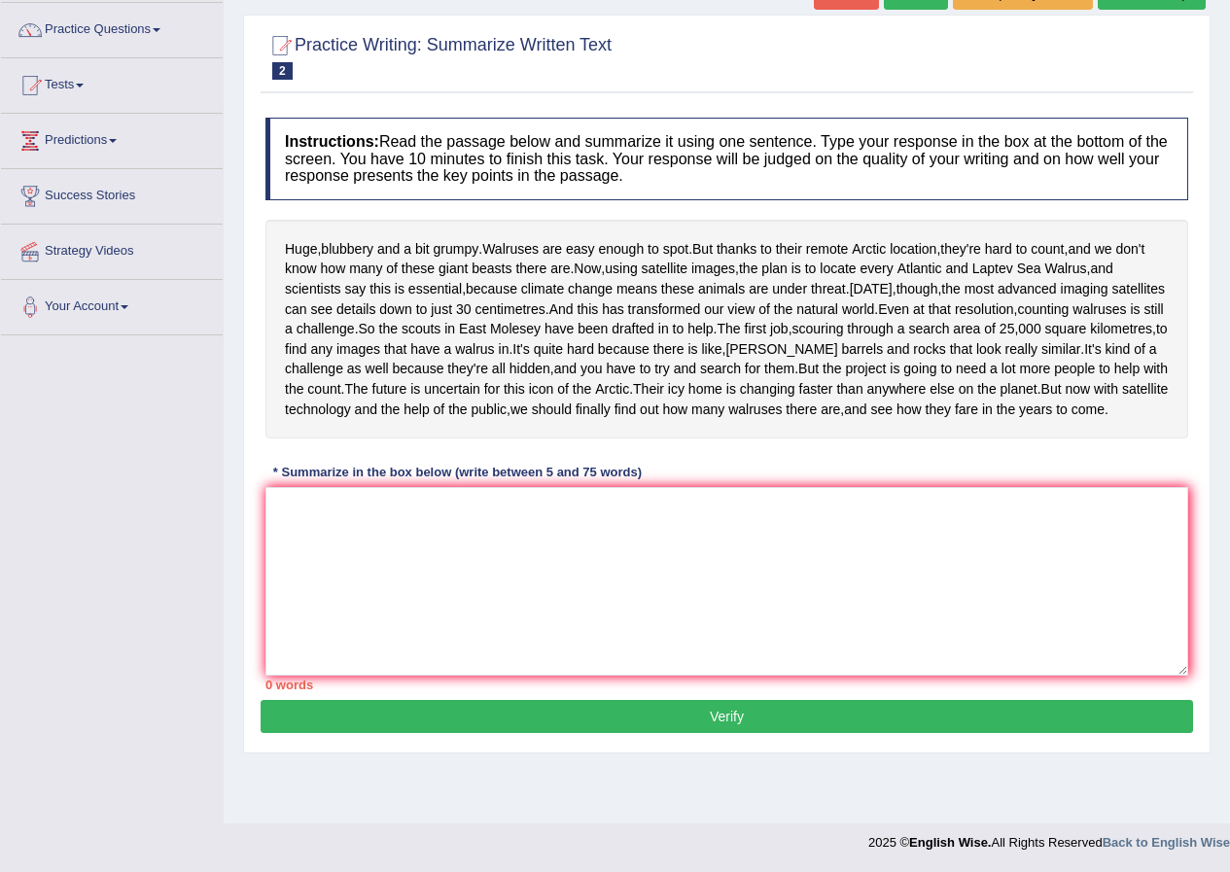
drag, startPoint x: 507, startPoint y: 206, endPoint x: 577, endPoint y: 215, distance: 70.6
click at [577, 220] on div "Huge , blubbery and a bit grumpy . Walruses are easy enough to spot . But thank…" at bounding box center [726, 329] width 923 height 219
drag, startPoint x: 507, startPoint y: 207, endPoint x: 612, endPoint y: 206, distance: 105.0
click at [612, 220] on div "Huge , blubbery and a bit grumpy . Walruses are easy enough to spot . But thank…" at bounding box center [726, 329] width 923 height 219
click at [617, 584] on textarea at bounding box center [726, 581] width 923 height 189
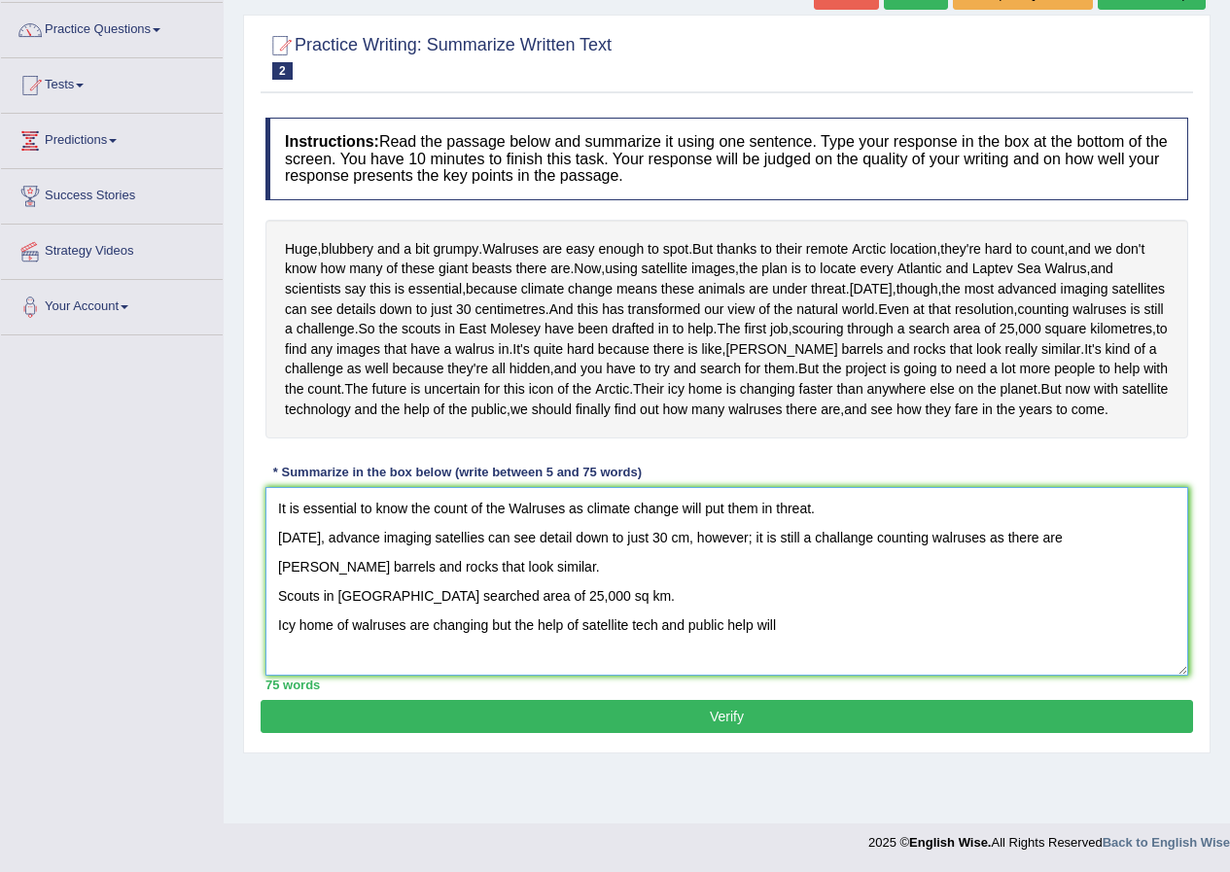
click at [507, 675] on textarea "It is essential to know the count of the Walruses as climate change will put th…" at bounding box center [726, 581] width 923 height 189
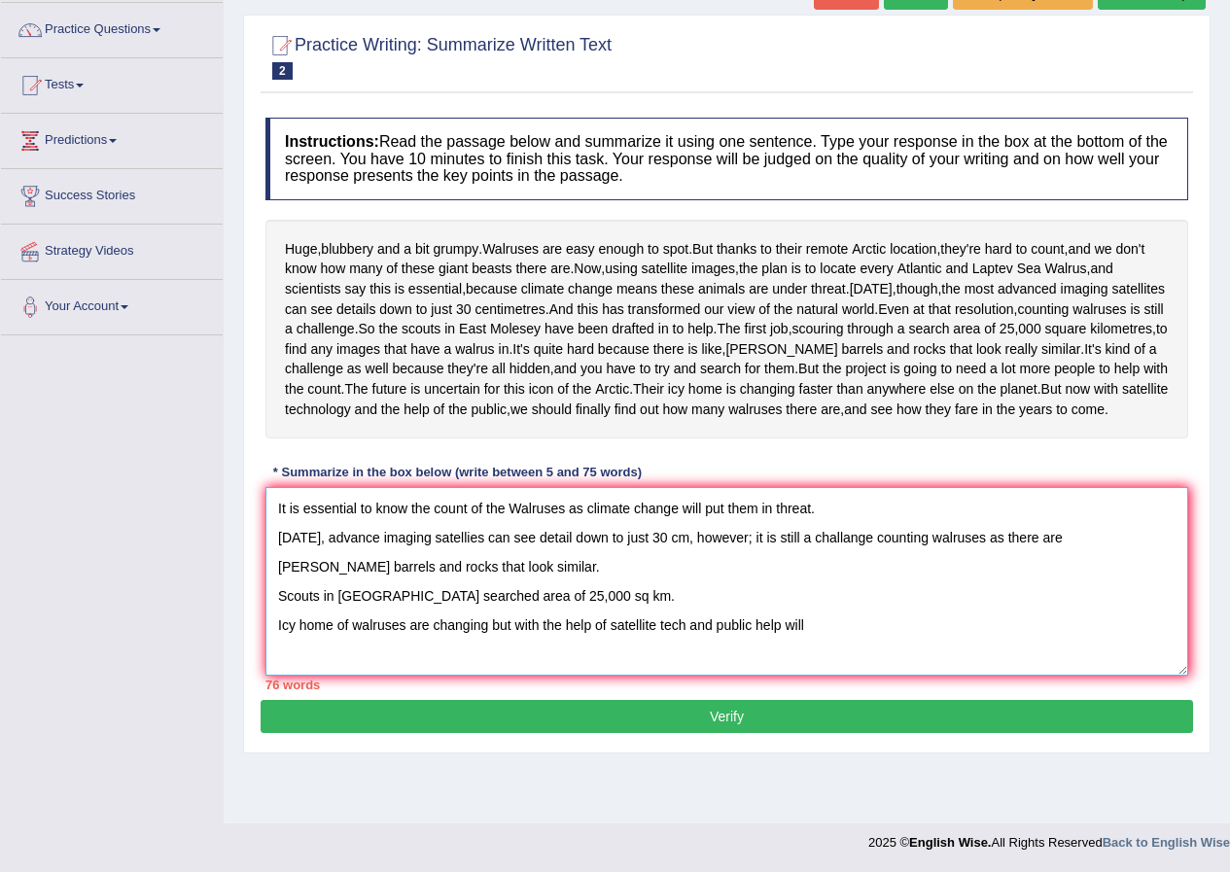
click at [805, 676] on textarea "It is essential to know the count of the Walruses as climate change will put th…" at bounding box center [726, 581] width 923 height 189
type textarea "It is essential to know the count of the Walruses as climate change will put th…"
click at [670, 733] on button "Verify" at bounding box center [727, 716] width 932 height 33
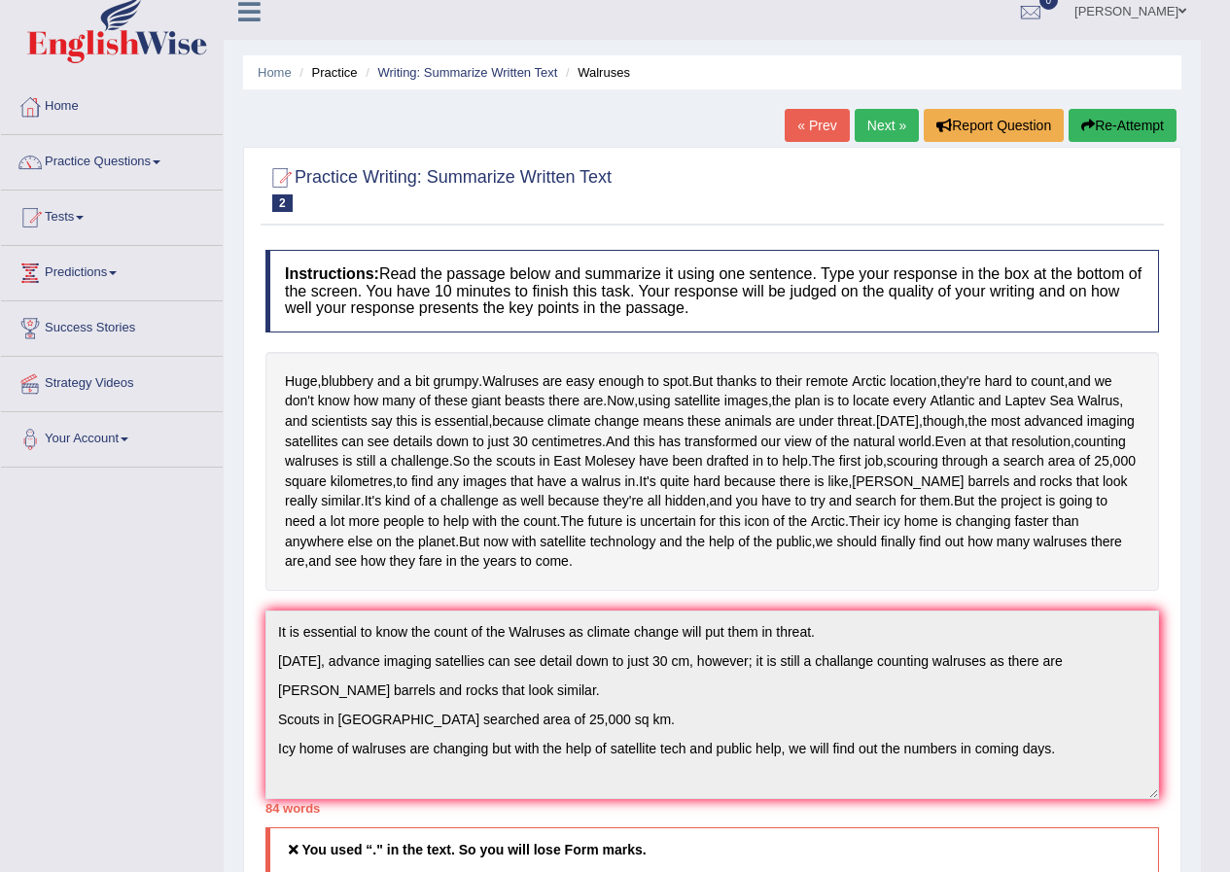
scroll to position [0, 0]
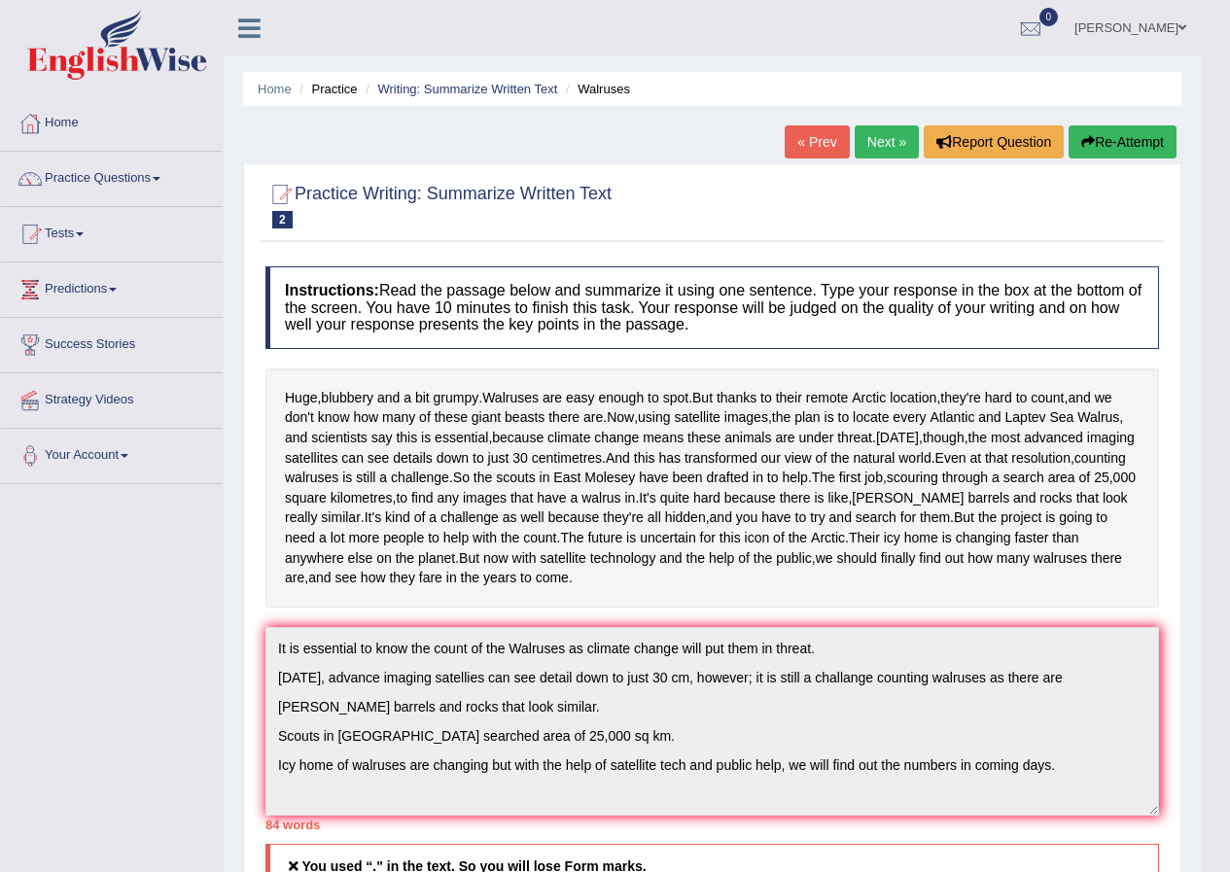
click at [895, 165] on div "Practice Writing: Summarize Written Text 2 Walruses Instructions: Read the pass…" at bounding box center [712, 769] width 938 height 1212
click at [888, 158] on link "Next »" at bounding box center [887, 141] width 64 height 33
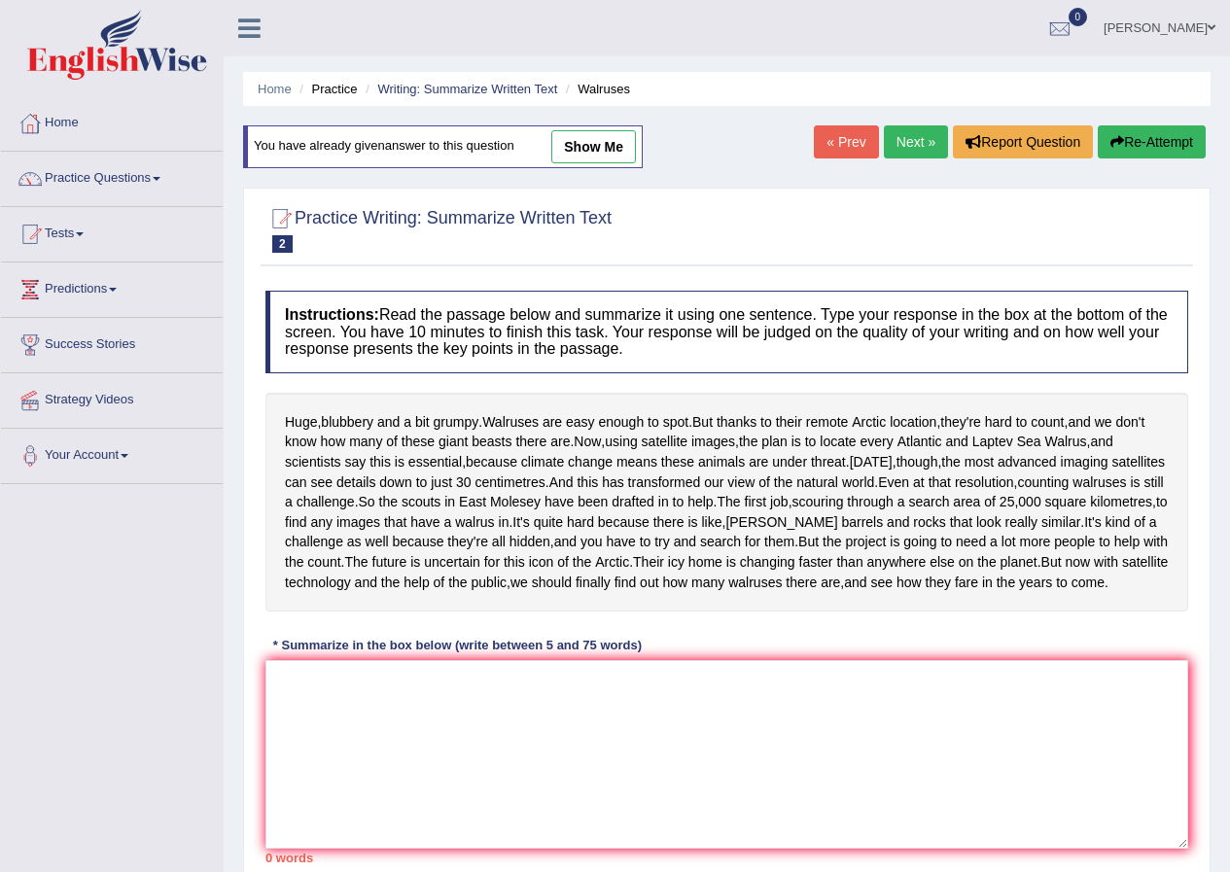
click at [616, 152] on link "show me" at bounding box center [593, 146] width 85 height 33
type textarea "It is essential to know the count of the Walruses as climate change will put th…"
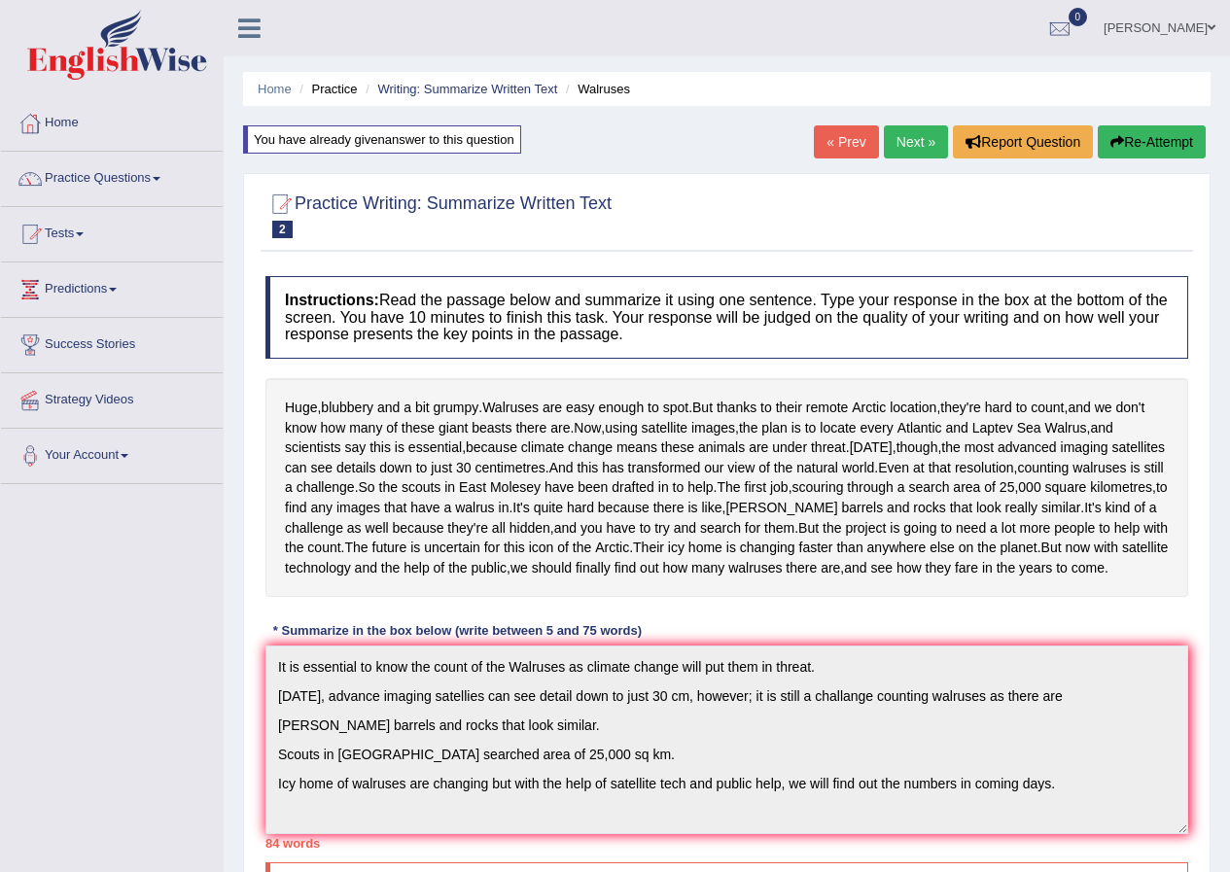
click at [884, 143] on link "Next »" at bounding box center [916, 141] width 64 height 33
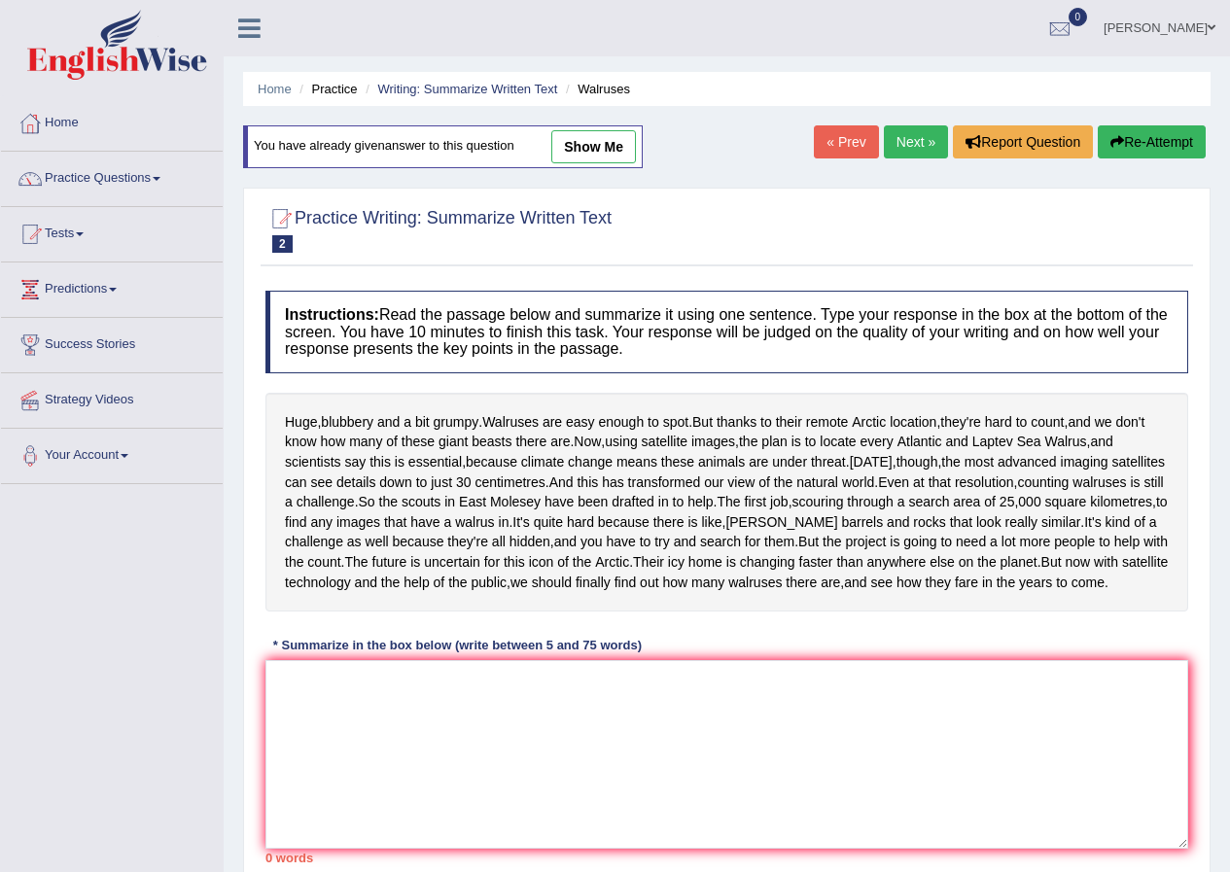
click at [586, 155] on link "show me" at bounding box center [593, 146] width 85 height 33
type textarea "It is essential to know the count of the Walruses as climate change will put th…"
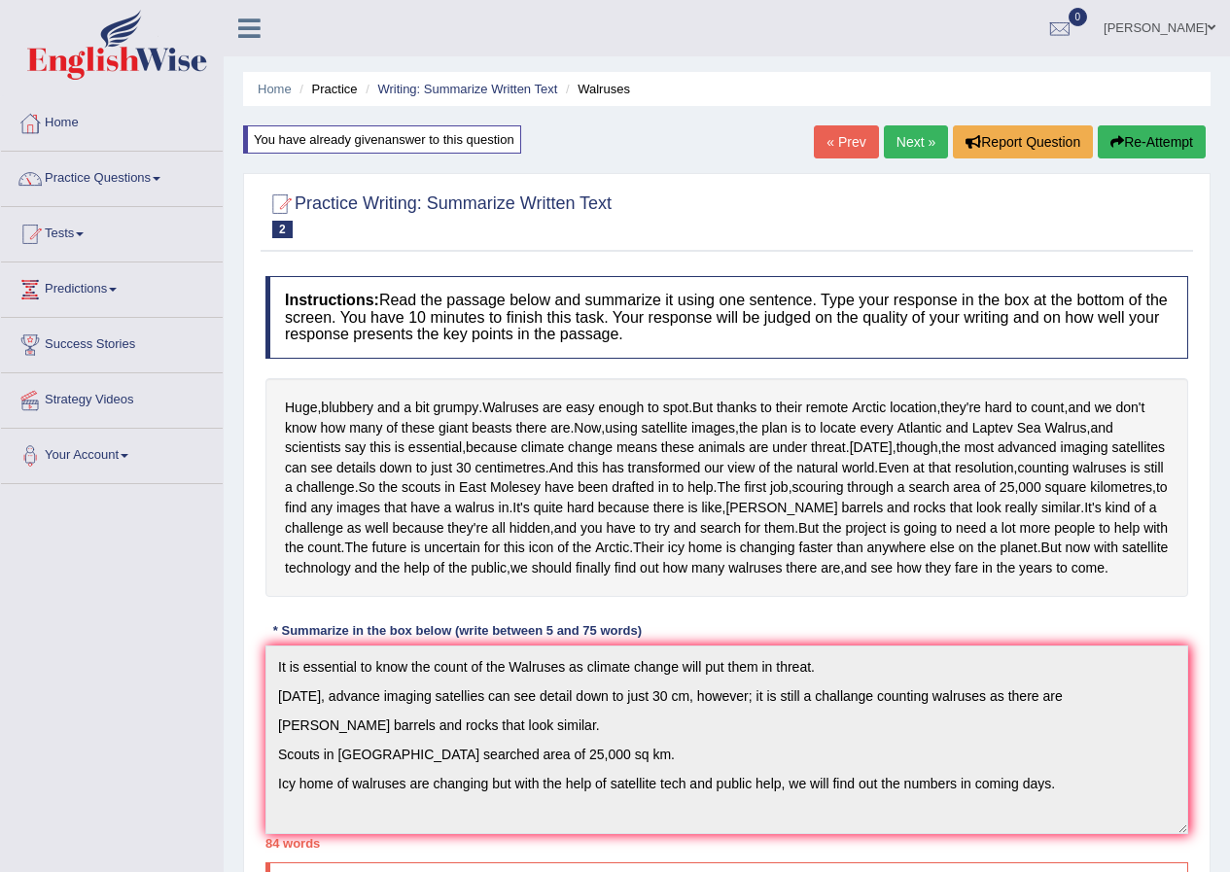
click at [897, 136] on link "Next »" at bounding box center [916, 141] width 64 height 33
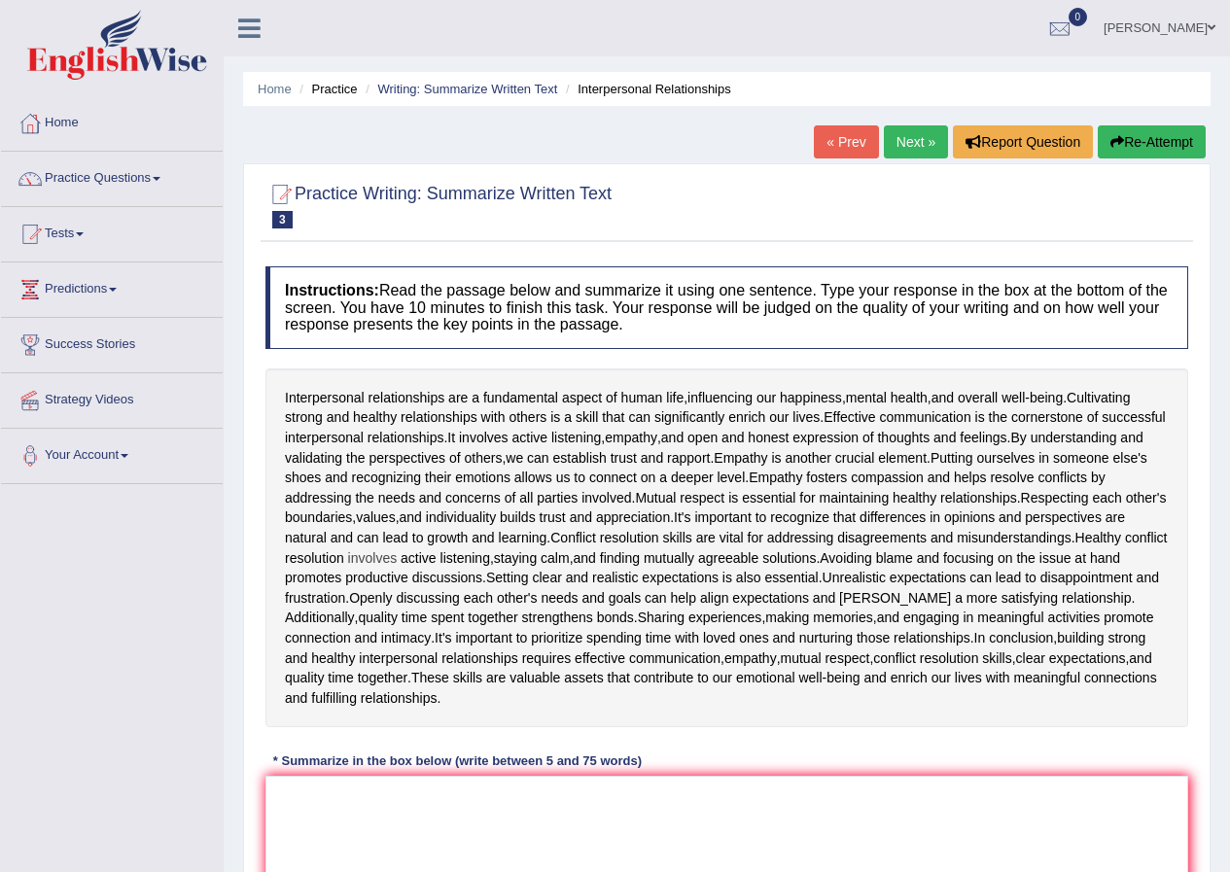
scroll to position [233, 0]
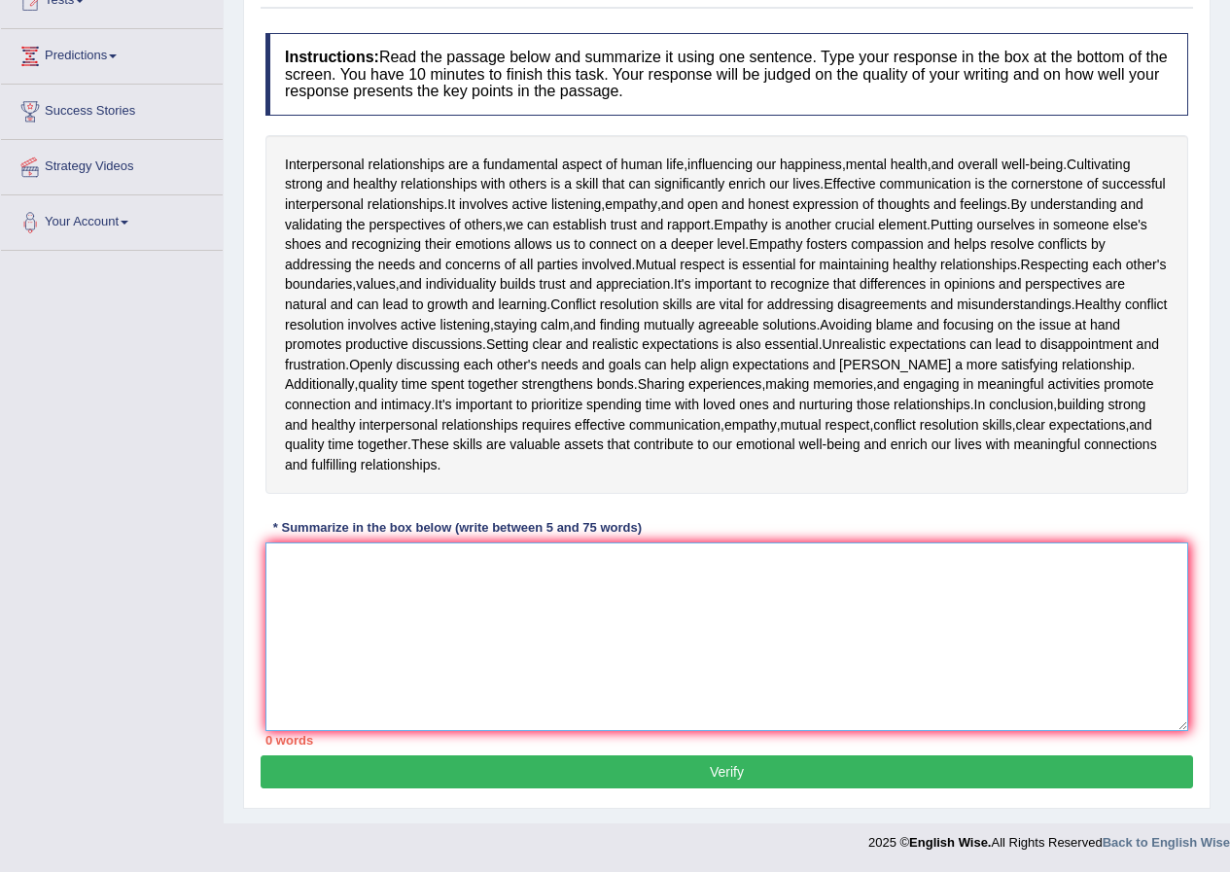
click at [462, 579] on textarea at bounding box center [726, 637] width 923 height 189
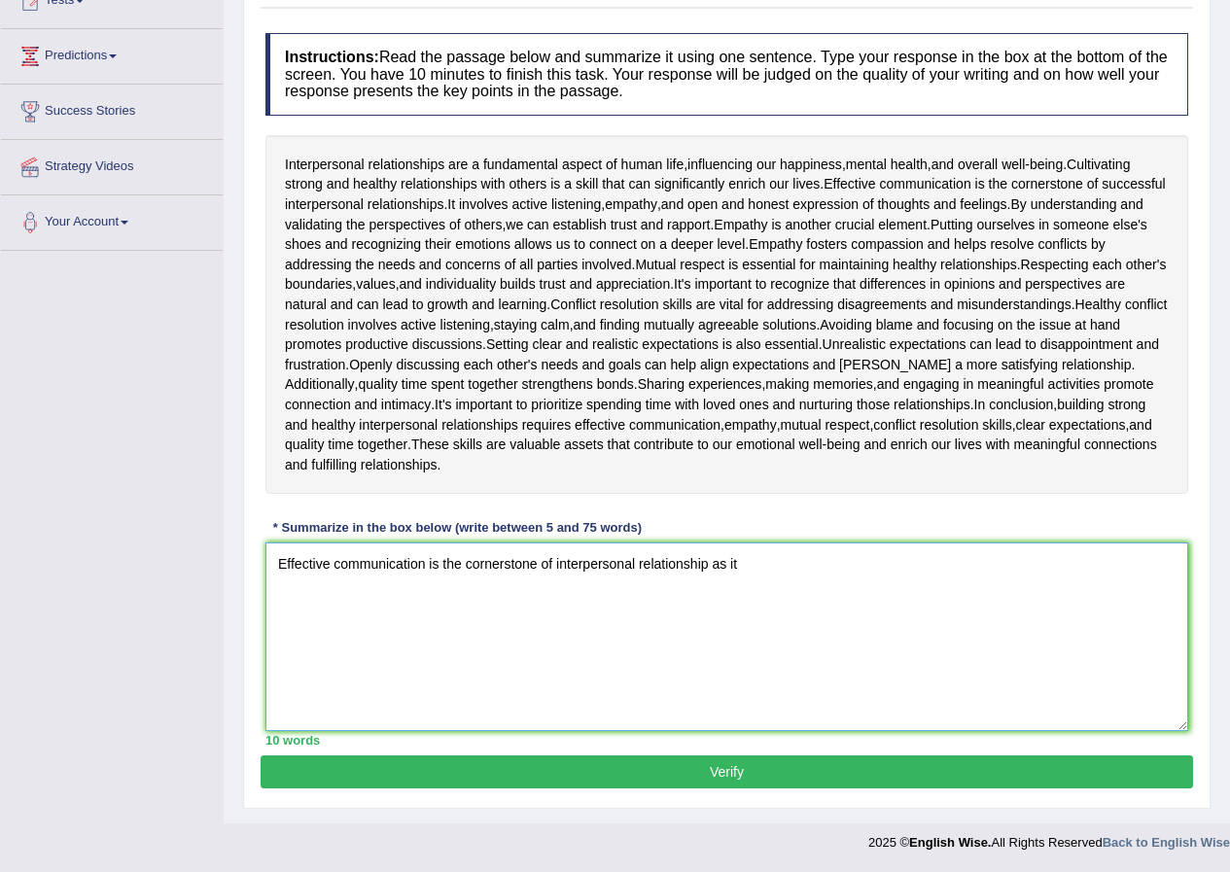
type textarea "Effective communication is the cornerstone of interpersonal relationship as it"
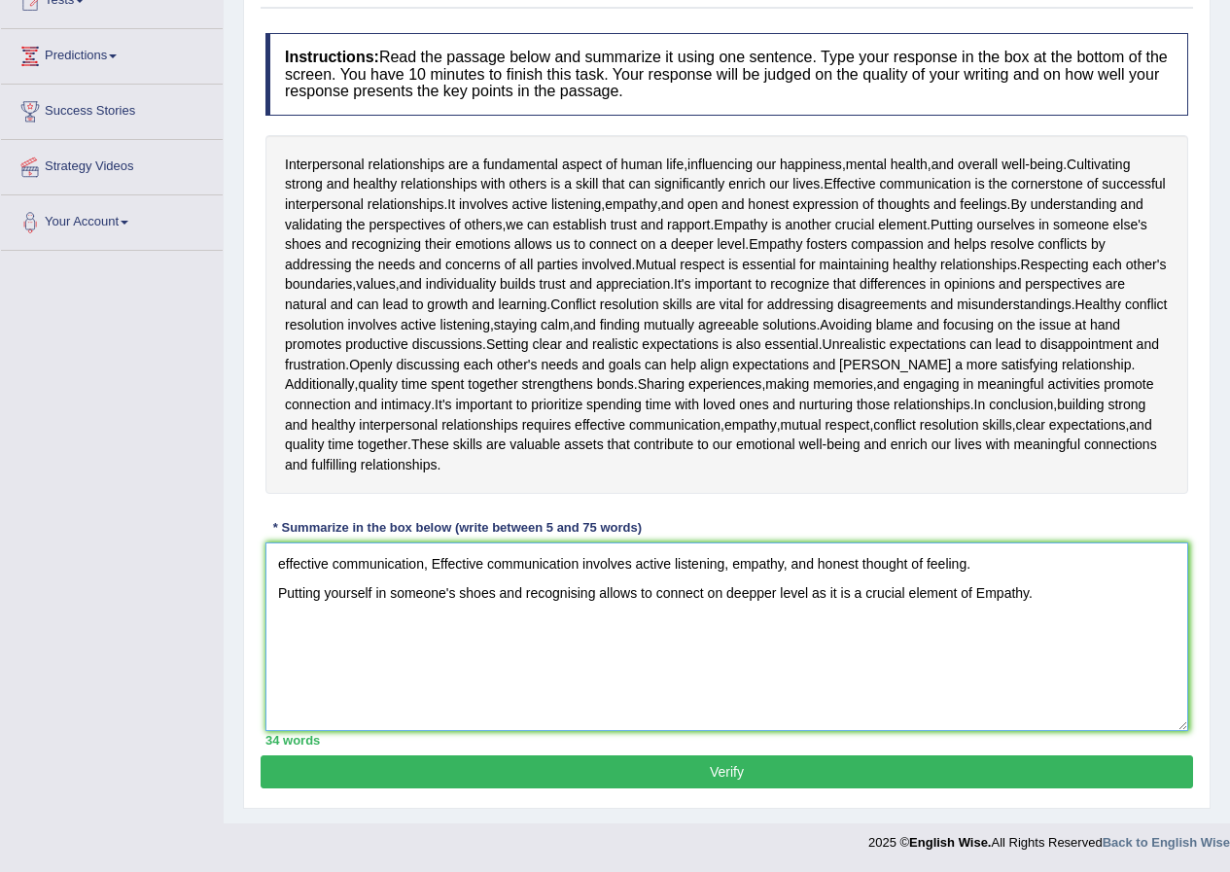
click at [288, 567] on textarea "effective communication, Effective communication involves active listening, emp…" at bounding box center [726, 637] width 923 height 189
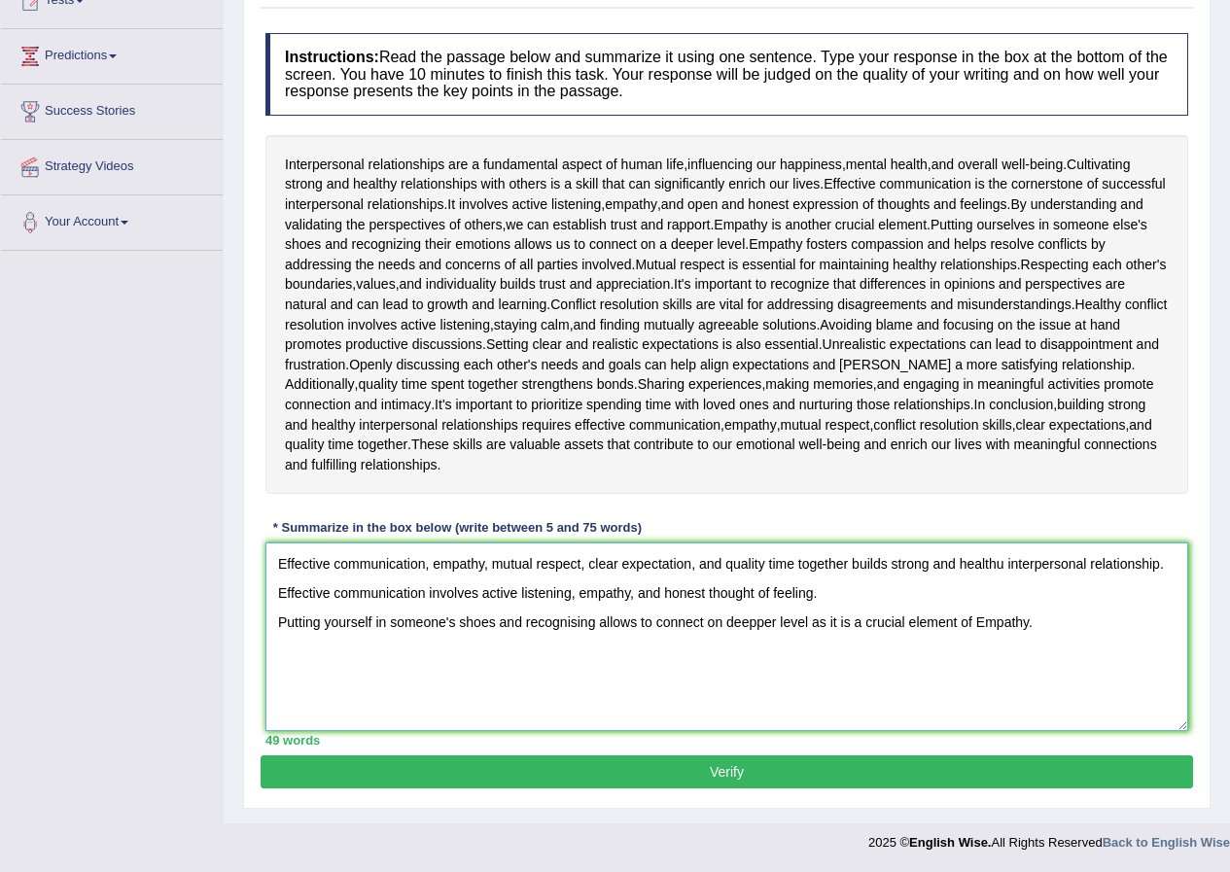
click at [1080, 624] on textarea "Effective communication, empathy, mutual respect, clear expectation, and qualit…" at bounding box center [726, 637] width 923 height 189
type textarea "Effective communication, empathy, mutual respect, clear expectation, and qualit…"
click at [848, 762] on button "Verify" at bounding box center [727, 772] width 932 height 33
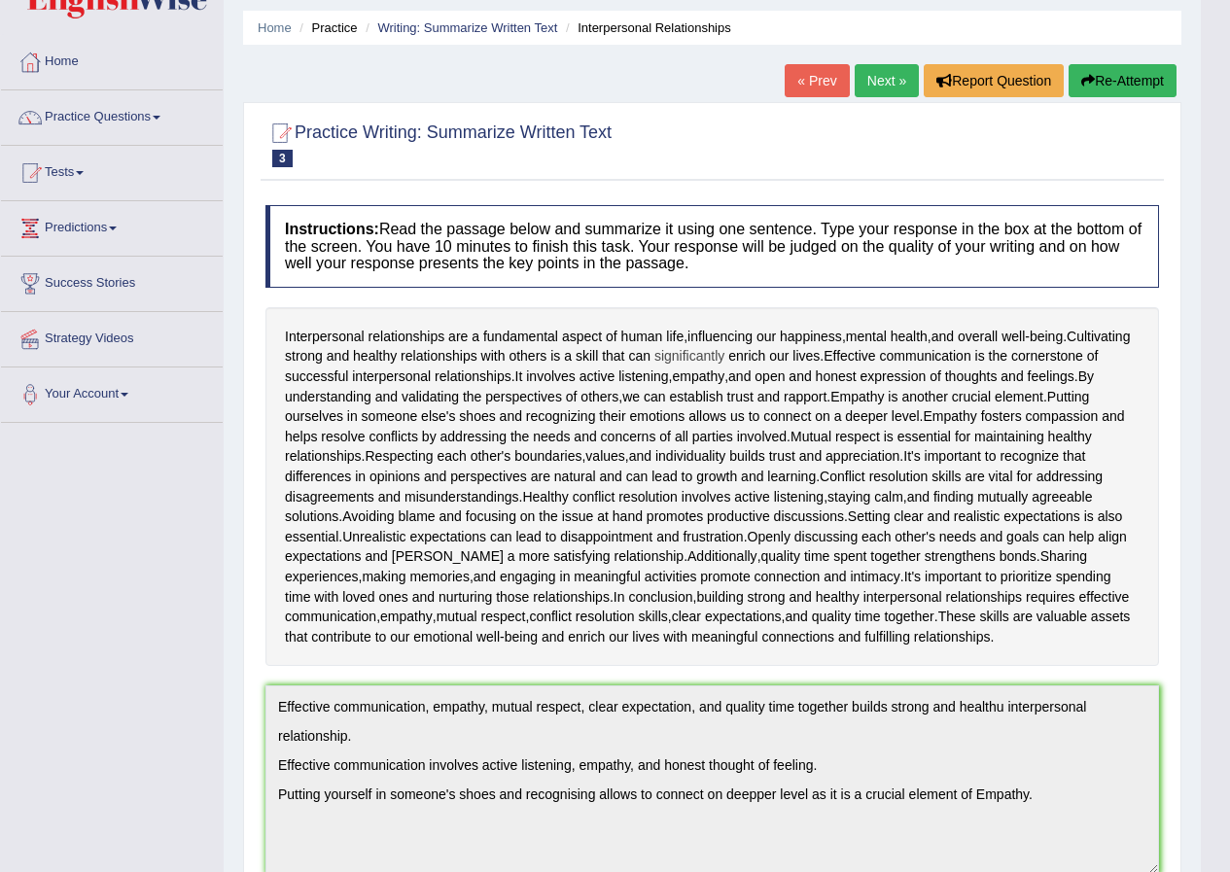
scroll to position [0, 0]
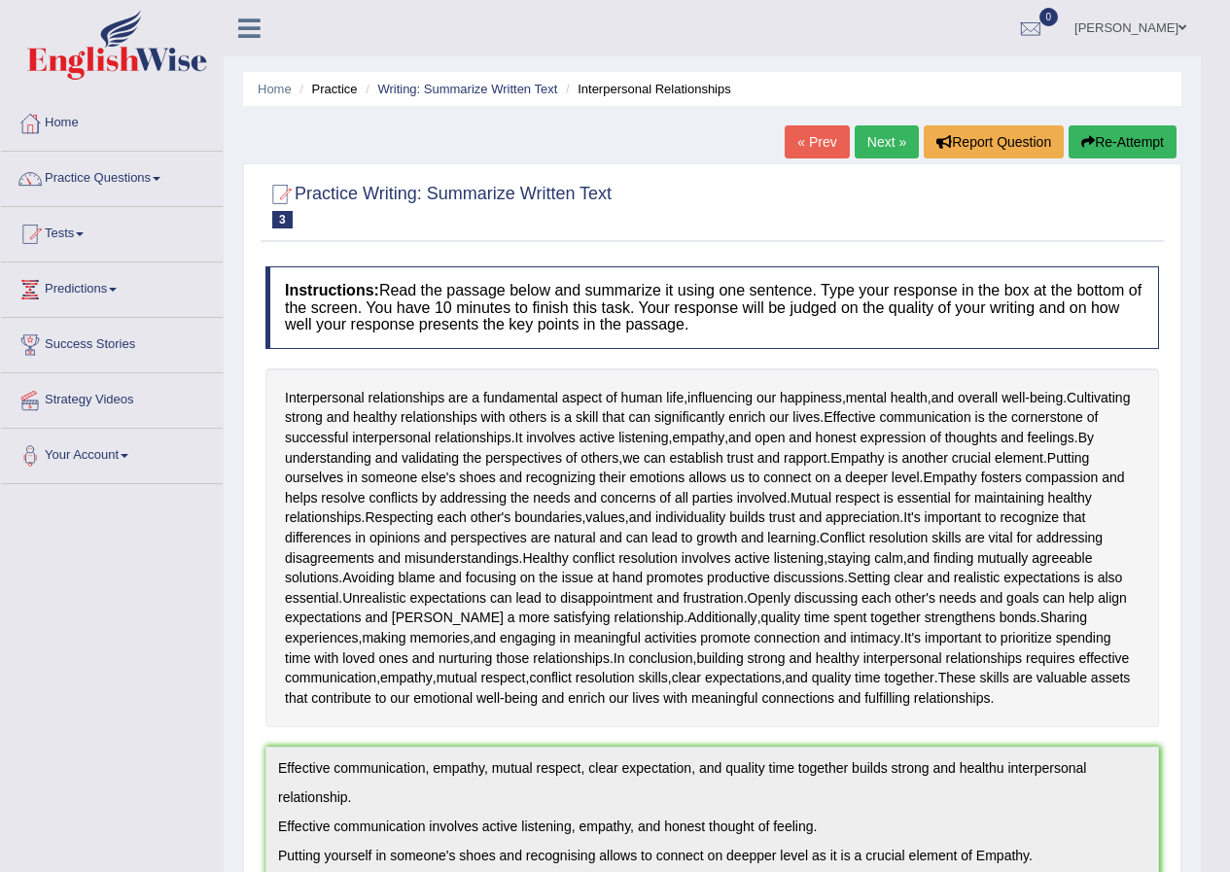
click at [886, 140] on link "Next »" at bounding box center [887, 141] width 64 height 33
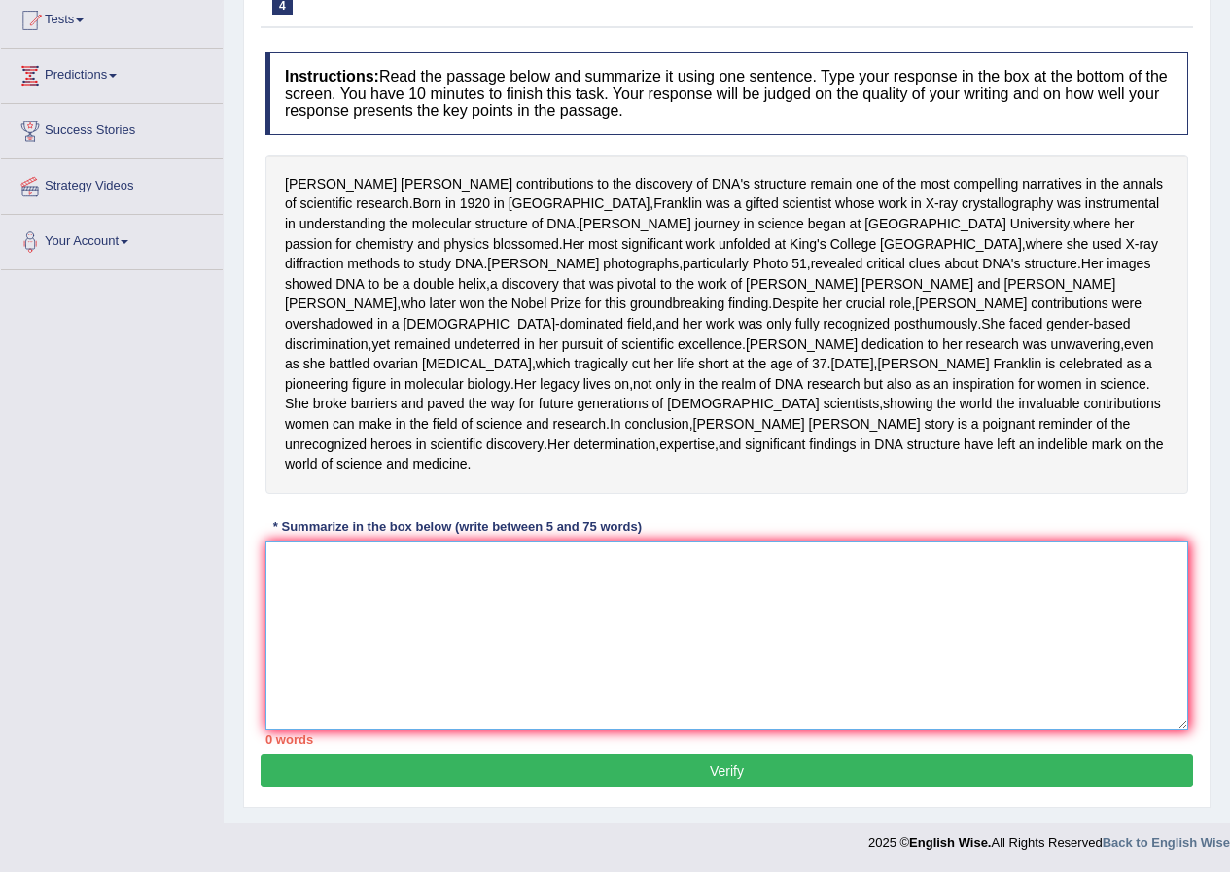
click at [522, 576] on textarea at bounding box center [726, 636] width 923 height 189
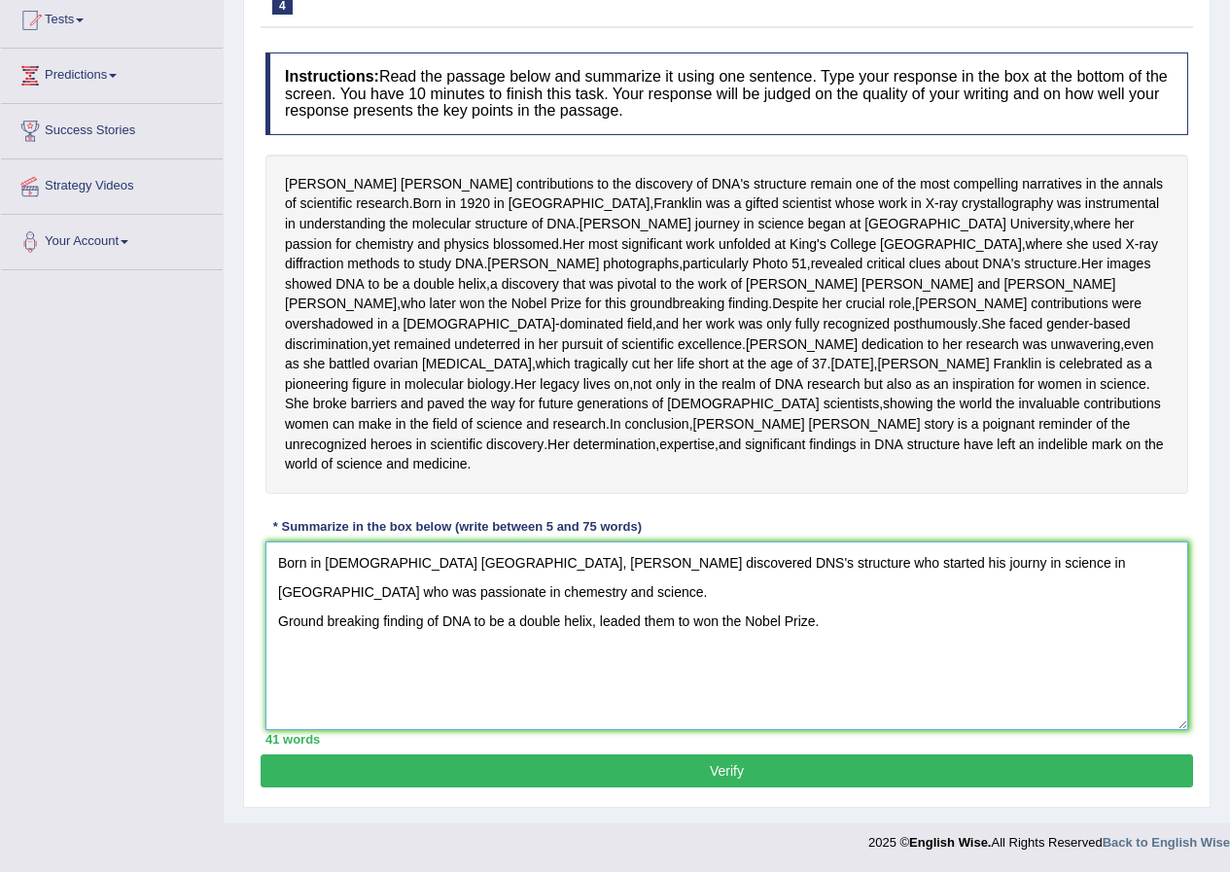
click at [421, 618] on textarea "Born in 1920 London, Franklin discovered DNS's structure who started his journy…" at bounding box center [726, 636] width 923 height 189
click at [926, 625] on textarea "Born in 1920 London, Franklin discovered DNS's structure who started his journy…" at bounding box center [726, 636] width 923 height 189
click at [284, 651] on textarea "Born in 1920 London, Franklin discovered DNS's structure who started his journy…" at bounding box center [726, 636] width 923 height 189
click at [777, 658] on textarea "Born in 1920 London, Franklin discovered DNS's structure who started his journy…" at bounding box center [726, 636] width 923 height 189
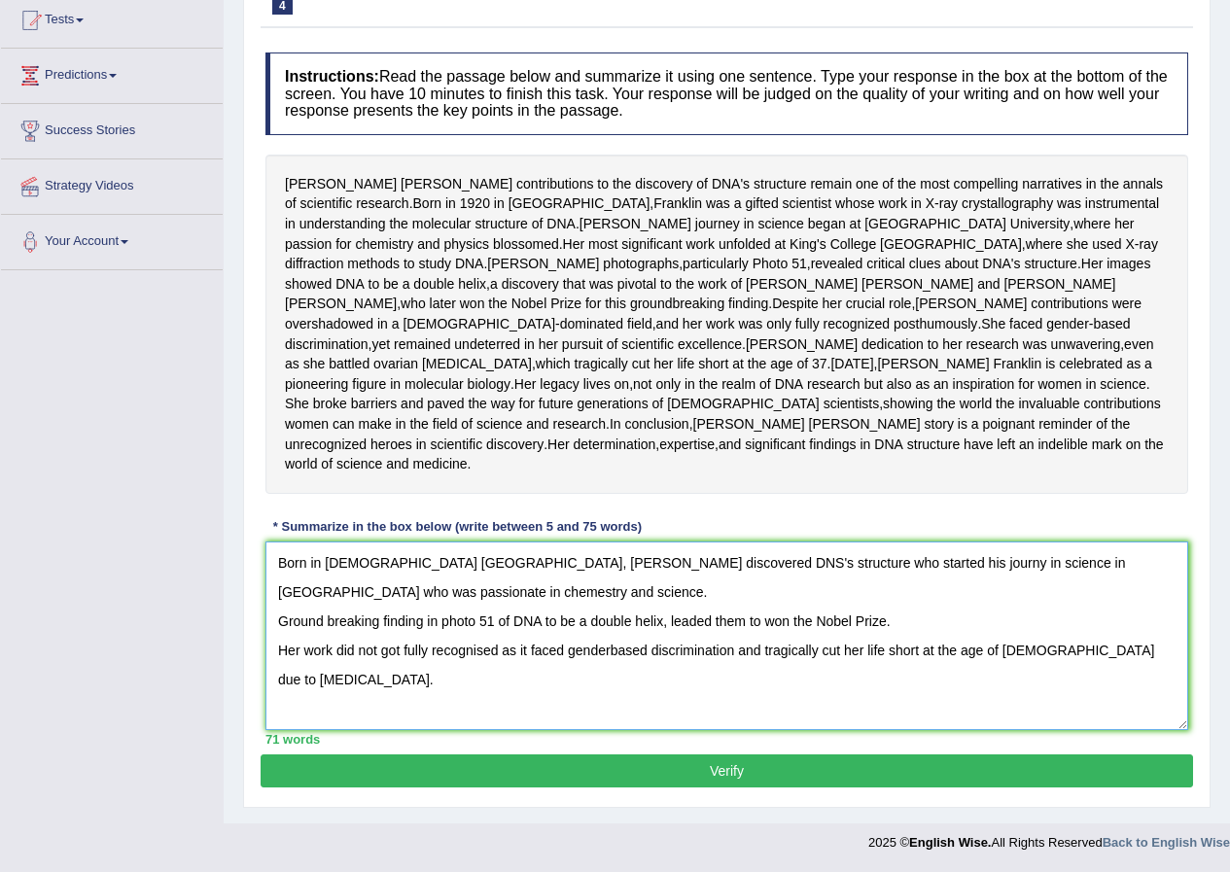
click at [1169, 646] on textarea "Born in 1920 London, Franklin discovered DNS's structure who started his journy…" at bounding box center [726, 636] width 923 height 189
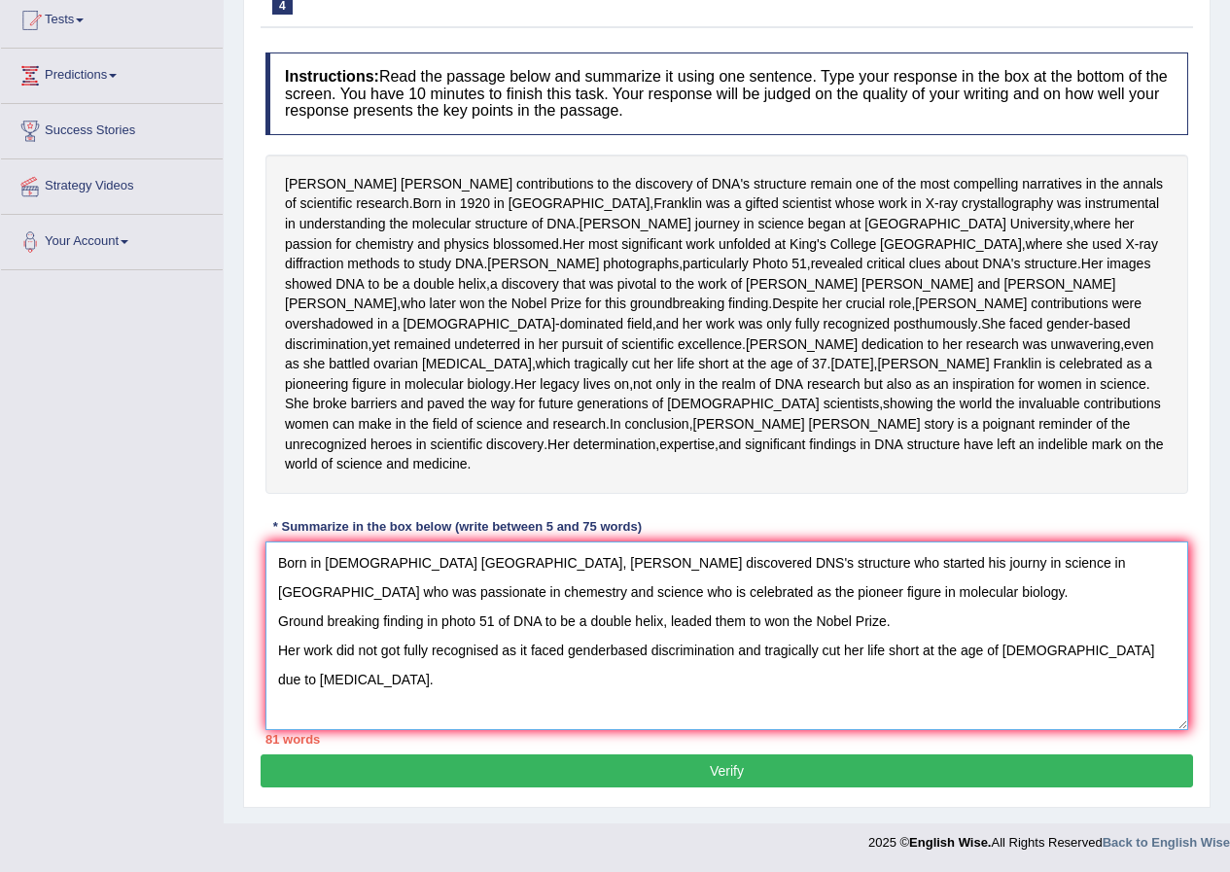
click at [662, 697] on textarea "Born in 1920 London, Franklin discovered DNS's structure who started his journy…" at bounding box center [726, 636] width 923 height 189
type textarea "Born in 1920 London, Franklin discovered DNS's structure who started his journy…"
click at [671, 763] on button "Verify" at bounding box center [727, 771] width 932 height 33
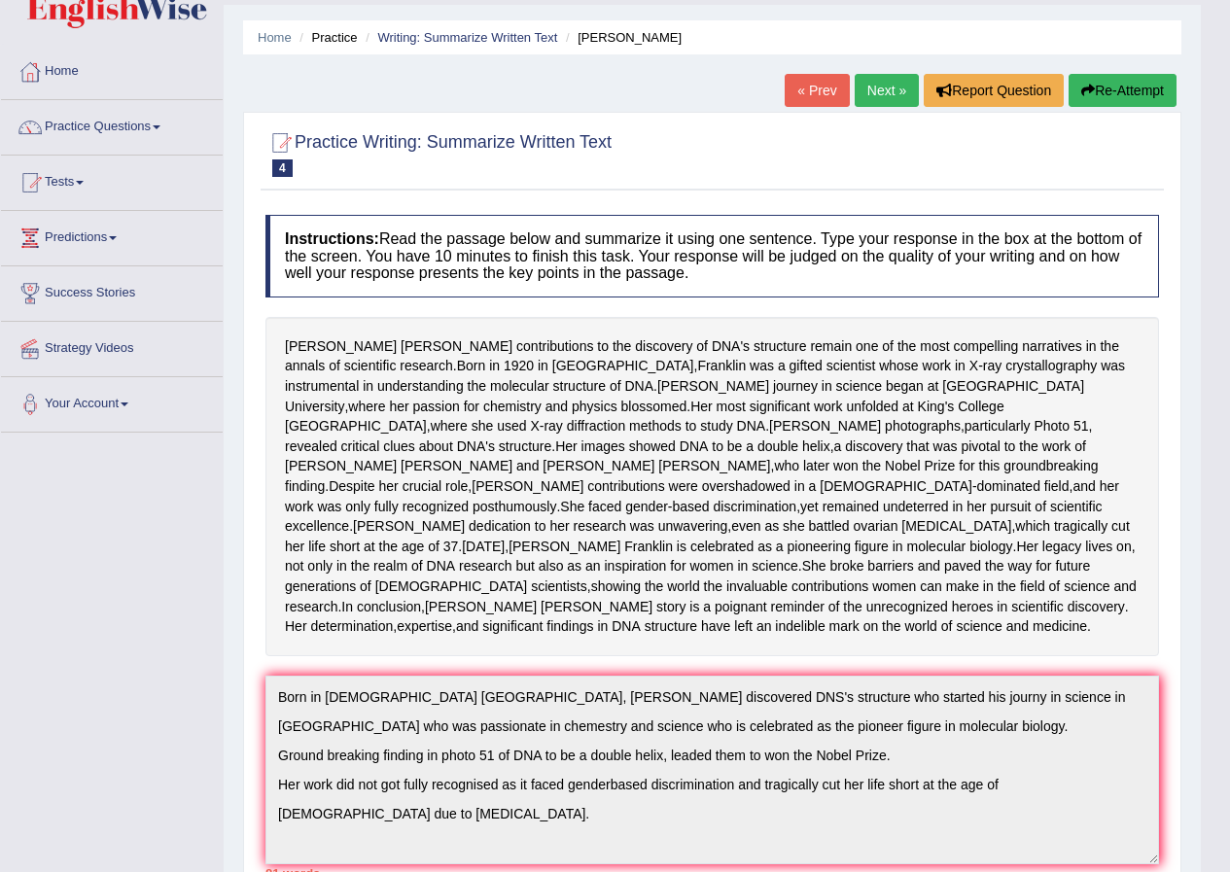
scroll to position [0, 0]
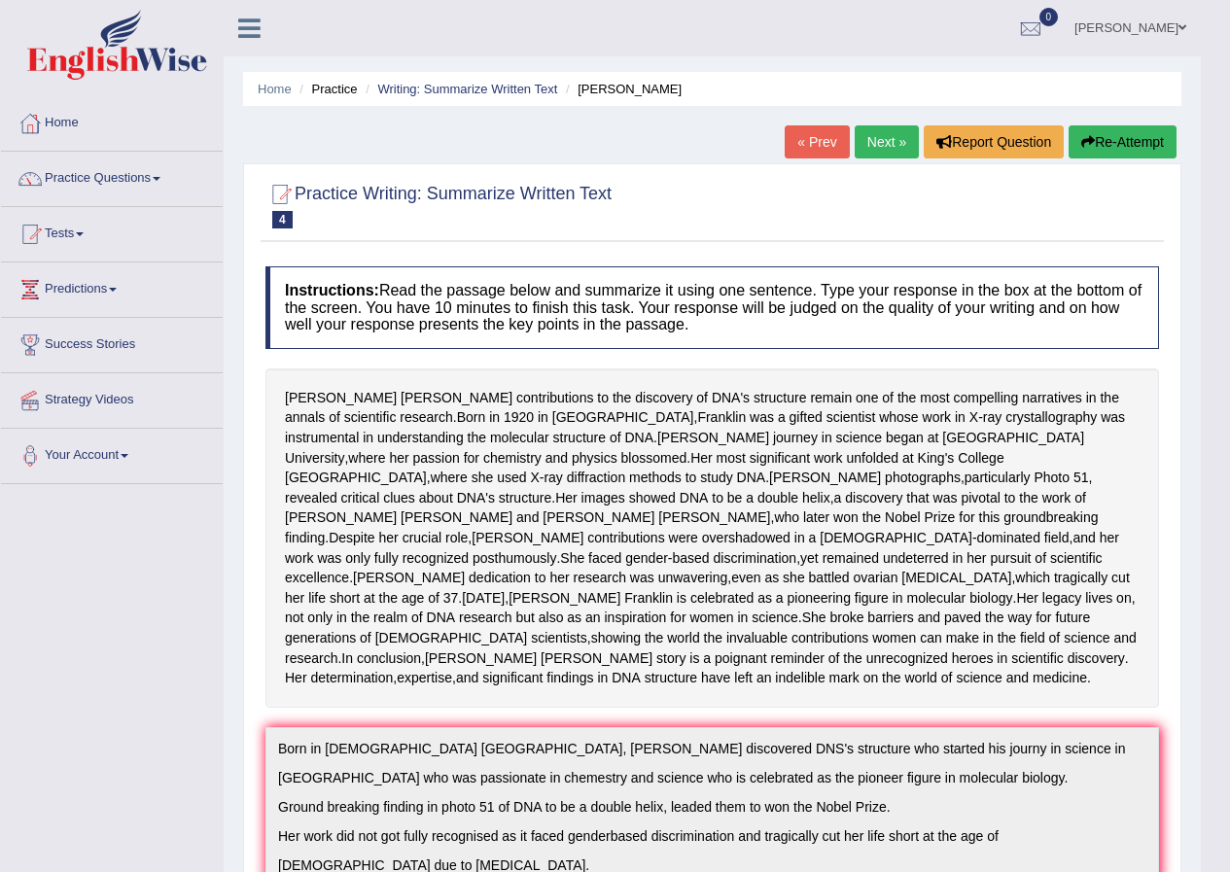
click at [1106, 137] on button "Re-Attempt" at bounding box center [1123, 141] width 108 height 33
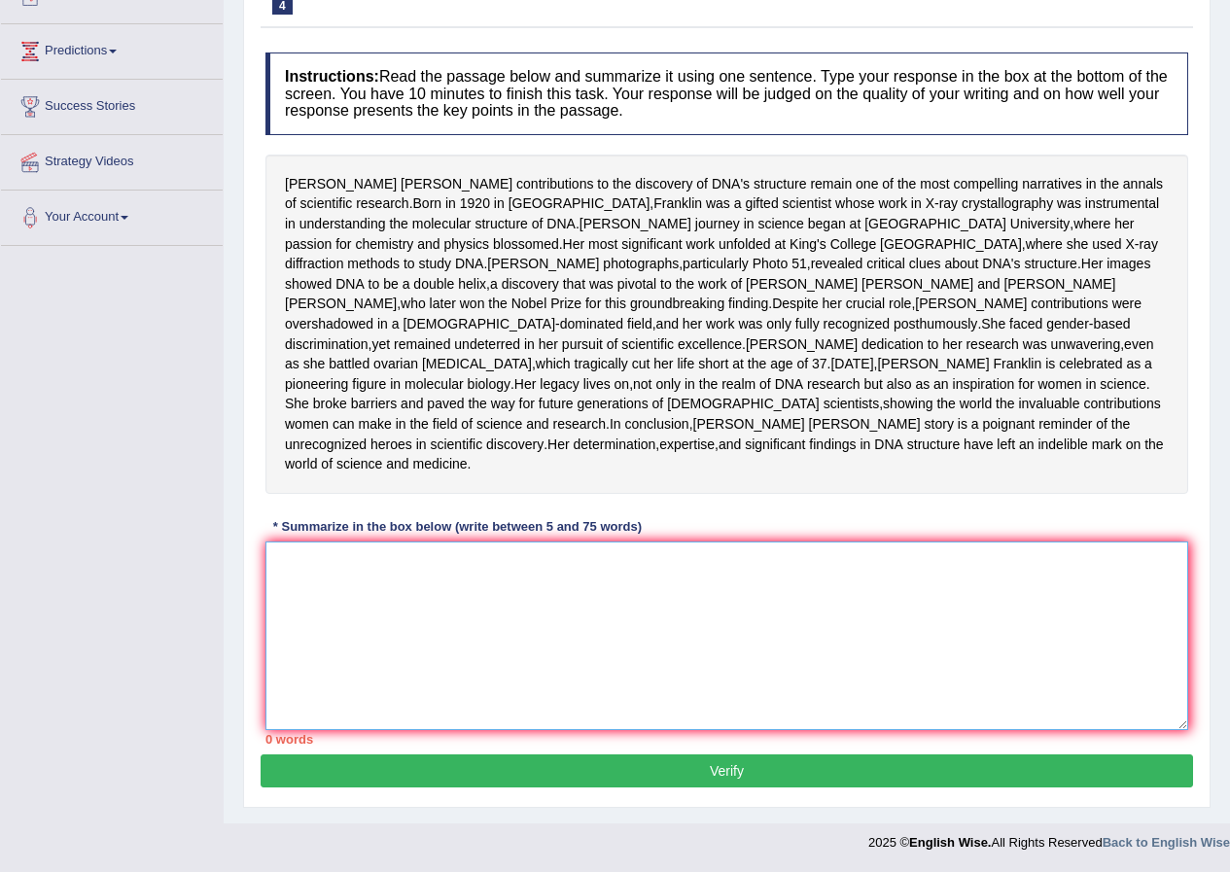
click at [482, 550] on textarea at bounding box center [726, 636] width 923 height 189
paste textarea "Born in [DEMOGRAPHIC_DATA] [GEOGRAPHIC_DATA], [PERSON_NAME] discovered DNS's st…"
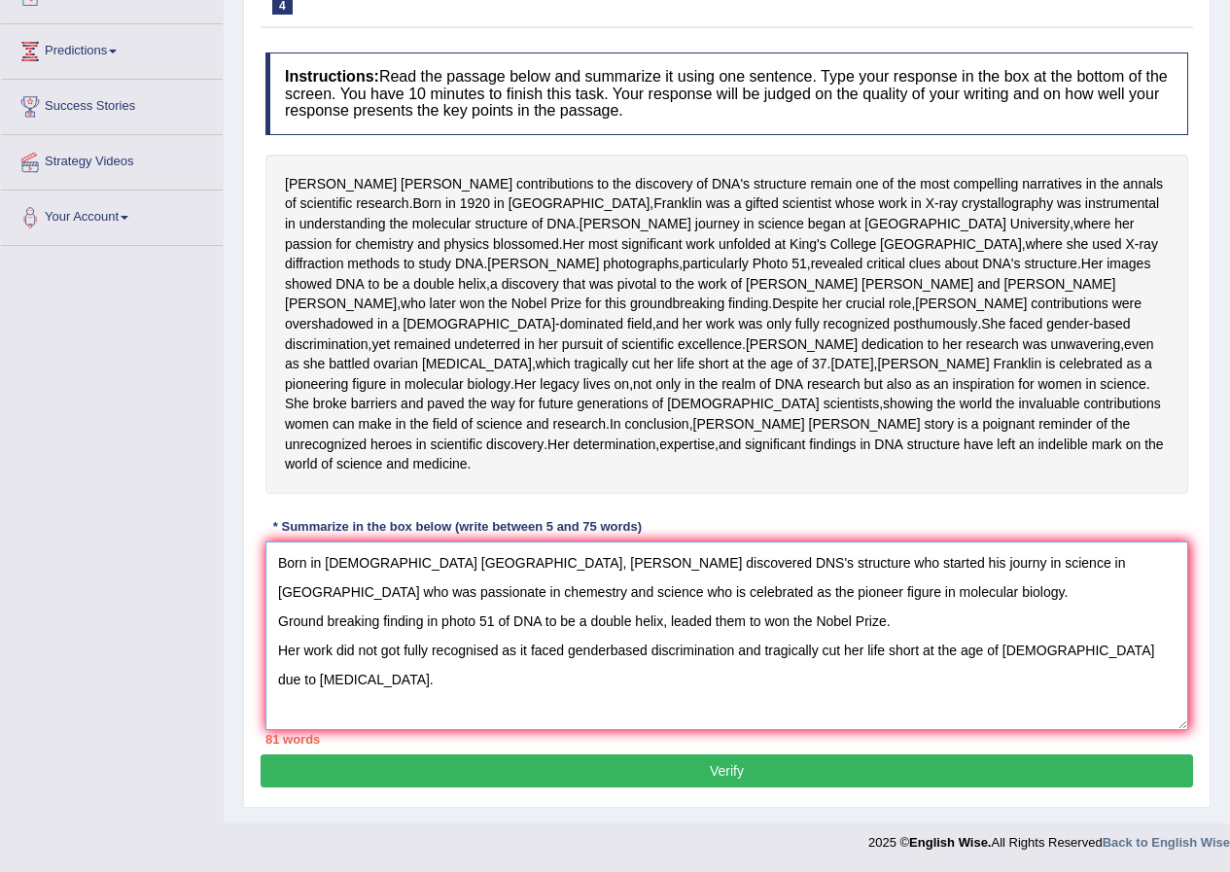
click at [560, 565] on textarea "Born in [DEMOGRAPHIC_DATA] [GEOGRAPHIC_DATA], [PERSON_NAME] discovered DNS's st…" at bounding box center [726, 636] width 923 height 189
drag, startPoint x: 633, startPoint y: 561, endPoint x: 660, endPoint y: 577, distance: 31.4
click at [660, 577] on textarea "Born in [DEMOGRAPHIC_DATA] [GEOGRAPHIC_DATA], [PERSON_NAME] discovered DNA's st…" at bounding box center [726, 636] width 923 height 189
click at [731, 566] on textarea "Born in [DEMOGRAPHIC_DATA] [GEOGRAPHIC_DATA], [PERSON_NAME] discovered DNA's st…" at bounding box center [726, 636] width 923 height 189
click at [770, 561] on textarea "Born in [DEMOGRAPHIC_DATA] [GEOGRAPHIC_DATA], [PERSON_NAME] discovered DNA's st…" at bounding box center [726, 636] width 923 height 189
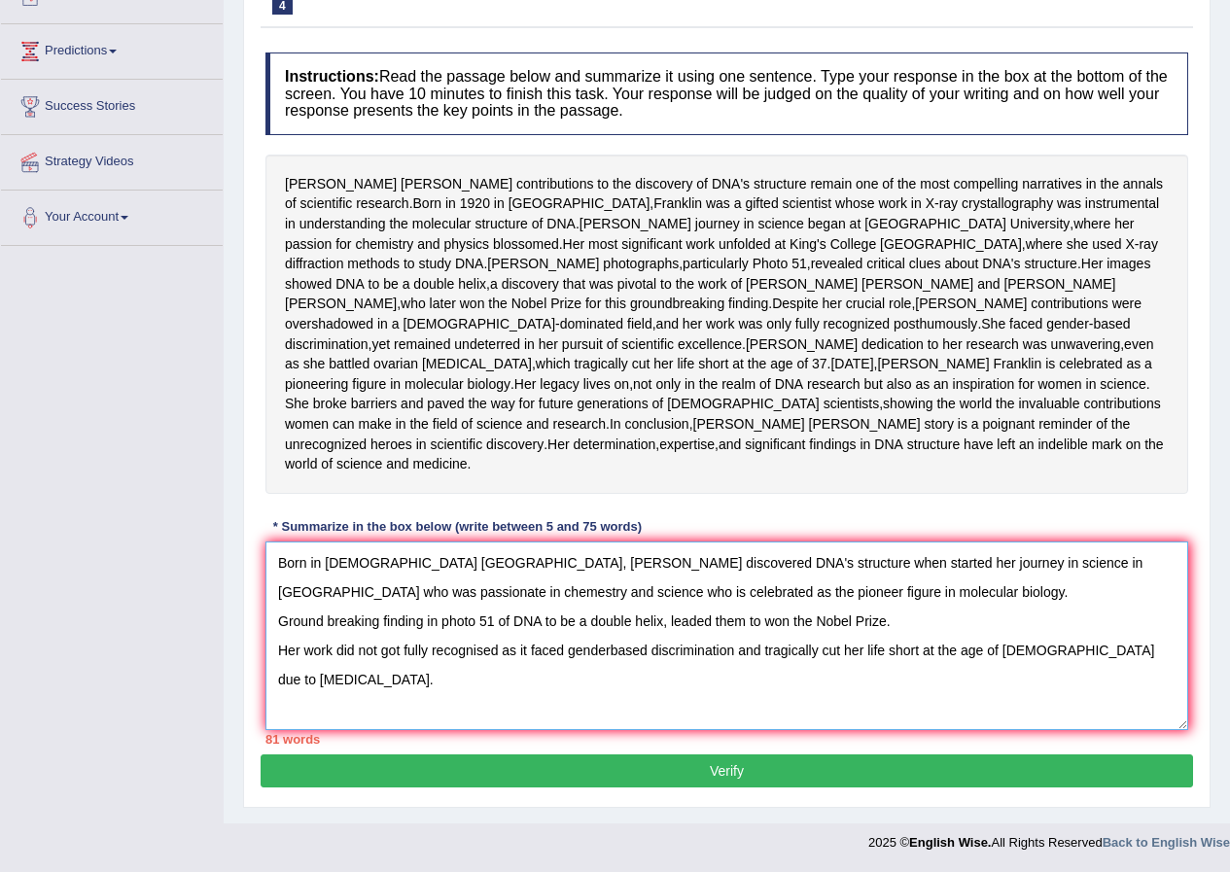
click at [953, 568] on textarea "Born in [DEMOGRAPHIC_DATA] [GEOGRAPHIC_DATA], [PERSON_NAME] discovered DNA's st…" at bounding box center [726, 636] width 923 height 189
click at [316, 593] on textarea "Born in [DEMOGRAPHIC_DATA] [GEOGRAPHIC_DATA], [PERSON_NAME] discovered DNA's st…" at bounding box center [726, 636] width 923 height 189
drag, startPoint x: 785, startPoint y: 593, endPoint x: 420, endPoint y: 597, distance: 364.7
click at [420, 597] on textarea "Born in [DEMOGRAPHIC_DATA] [GEOGRAPHIC_DATA], [PERSON_NAME] discovered DNA's st…" at bounding box center [726, 636] width 923 height 189
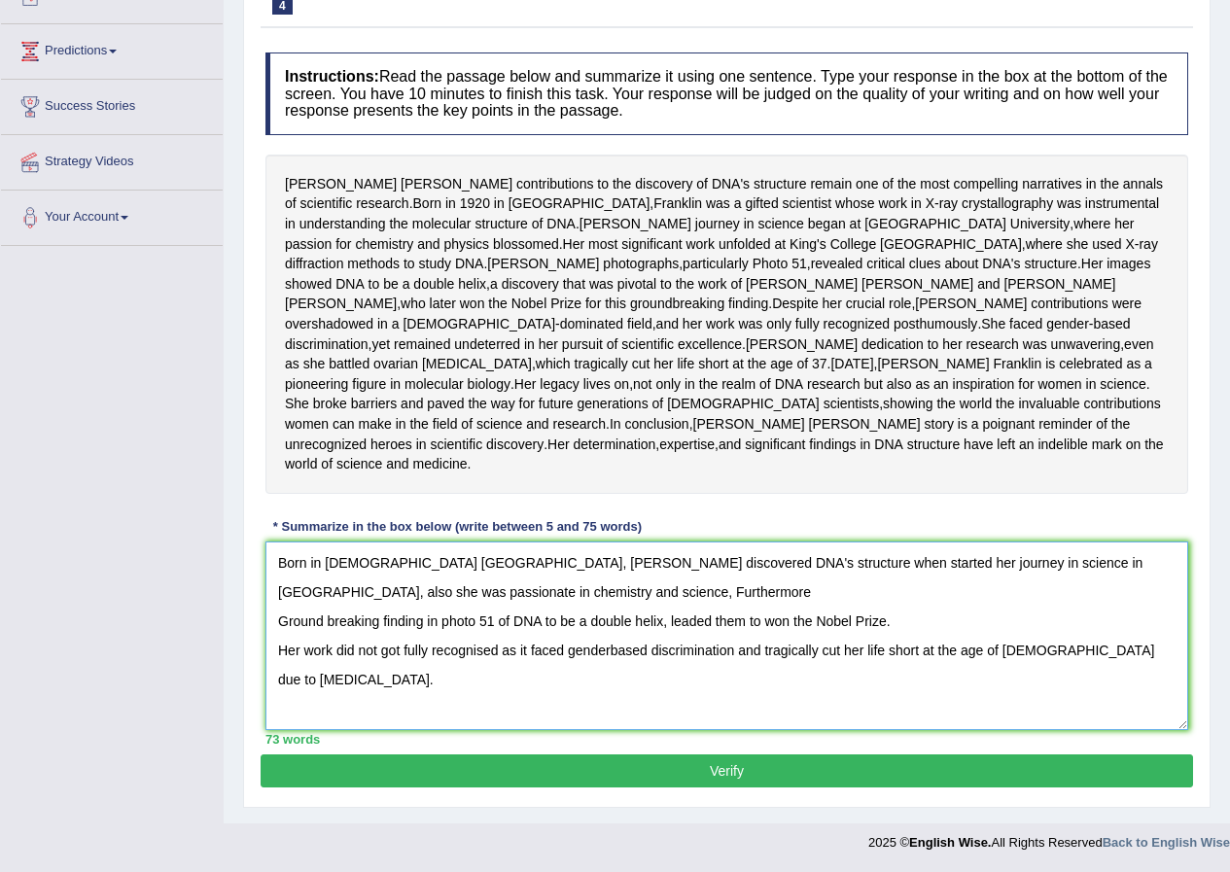
click at [429, 591] on textarea "Born in [DEMOGRAPHIC_DATA] [GEOGRAPHIC_DATA], [PERSON_NAME] discovered DNA's st…" at bounding box center [726, 636] width 923 height 189
click at [547, 590] on textarea "Born in [DEMOGRAPHIC_DATA] [GEOGRAPHIC_DATA], [PERSON_NAME] discovered DNA's st…" at bounding box center [726, 636] width 923 height 189
click at [499, 595] on textarea "Born in [DEMOGRAPHIC_DATA] [GEOGRAPHIC_DATA], [PERSON_NAME] discovered DNA's st…" at bounding box center [726, 636] width 923 height 189
drag, startPoint x: 903, startPoint y: 596, endPoint x: 882, endPoint y: 393, distance: 204.3
click at [788, 599] on textarea "Born in [DEMOGRAPHIC_DATA] [GEOGRAPHIC_DATA], [PERSON_NAME] discovered DNA's st…" at bounding box center [726, 636] width 923 height 189
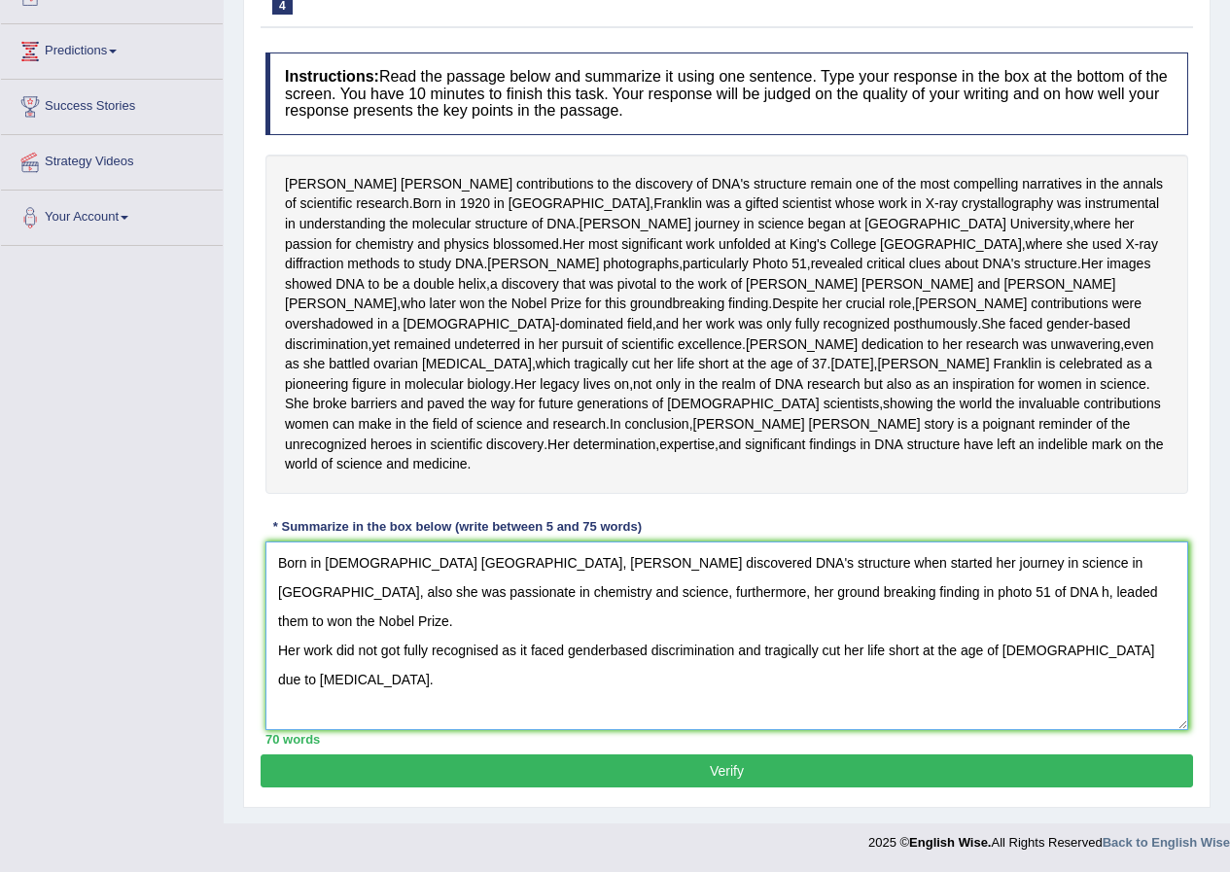
drag, startPoint x: 792, startPoint y: 594, endPoint x: 875, endPoint y: 591, distance: 82.7
click at [875, 591] on textarea "Born in [DEMOGRAPHIC_DATA] [GEOGRAPHIC_DATA], [PERSON_NAME] discovered DNA's st…" at bounding box center [726, 636] width 923 height 189
click at [1065, 593] on textarea "Born in [DEMOGRAPHIC_DATA] [GEOGRAPHIC_DATA], [PERSON_NAME] discovered DNA's st…" at bounding box center [726, 636] width 923 height 189
click at [1178, 591] on textarea "Born in [DEMOGRAPHIC_DATA] [GEOGRAPHIC_DATA], [PERSON_NAME] discovered DNA's st…" at bounding box center [726, 636] width 923 height 189
drag, startPoint x: 836, startPoint y: 596, endPoint x: 1019, endPoint y: 585, distance: 183.1
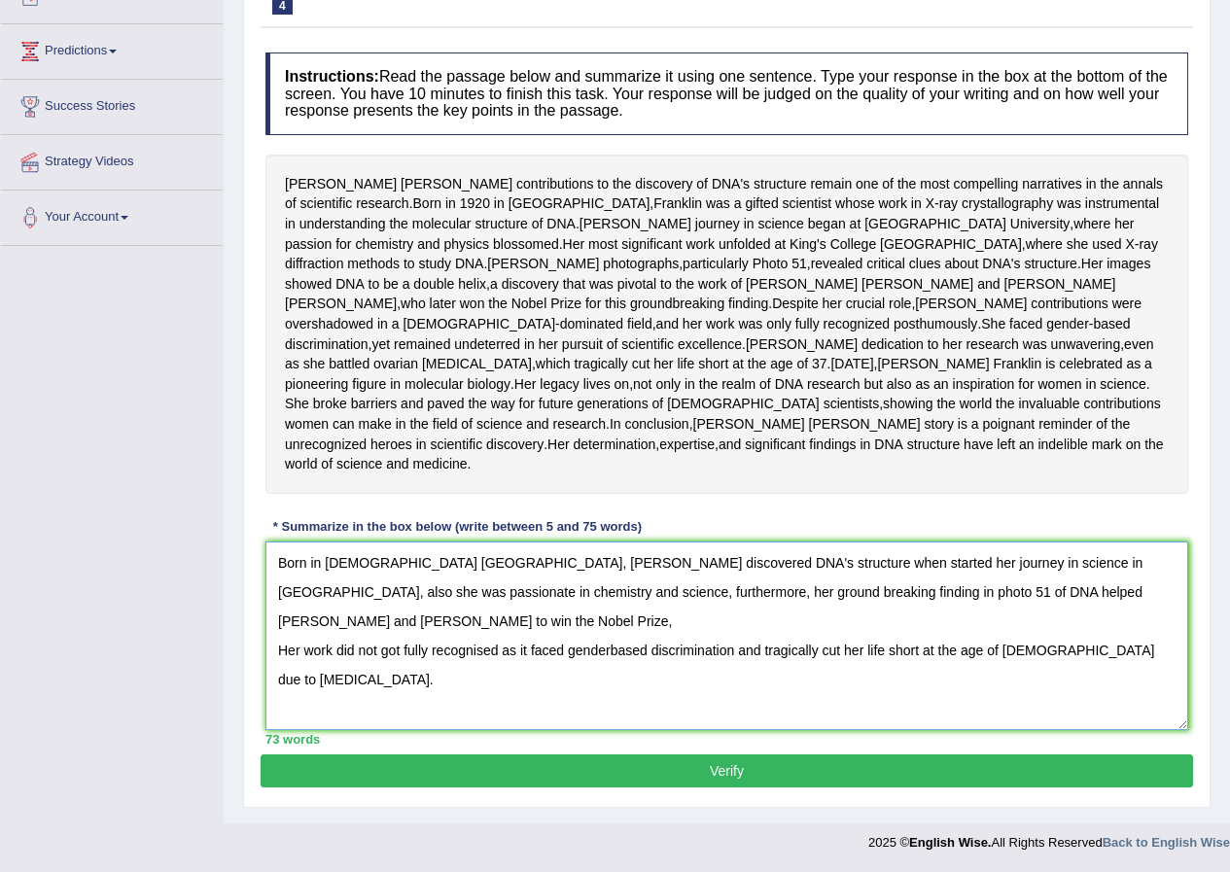
click at [1019, 585] on textarea "Born in [DEMOGRAPHIC_DATA] [GEOGRAPHIC_DATA], [PERSON_NAME] discovered DNA's st…" at bounding box center [726, 636] width 923 height 189
drag, startPoint x: 504, startPoint y: 628, endPoint x: 1165, endPoint y: 643, distance: 661.4
click at [1165, 643] on textarea "Born in [DEMOGRAPHIC_DATA] [GEOGRAPHIC_DATA], [PERSON_NAME] discovered DNA's st…" at bounding box center [726, 636] width 923 height 189
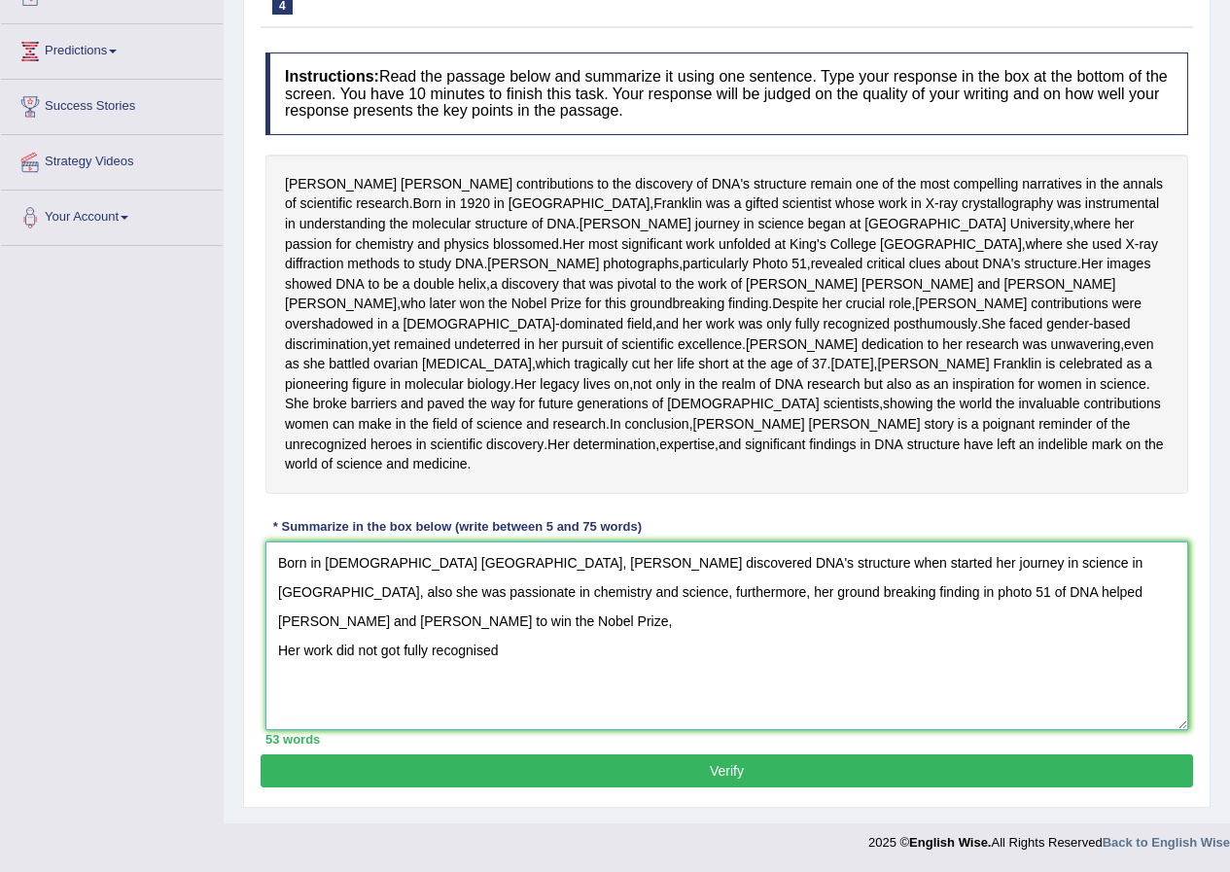
click at [580, 660] on textarea "Born in [DEMOGRAPHIC_DATA] [GEOGRAPHIC_DATA], [PERSON_NAME] discovered DNA's st…" at bounding box center [726, 636] width 923 height 189
click at [1176, 591] on textarea "Born in [DEMOGRAPHIC_DATA] [GEOGRAPHIC_DATA], [PERSON_NAME] discovered DNA's st…" at bounding box center [726, 636] width 923 height 189
click at [566, 621] on textarea "Born in [DEMOGRAPHIC_DATA] [GEOGRAPHIC_DATA], [PERSON_NAME] discovered DNA's st…" at bounding box center [726, 636] width 923 height 189
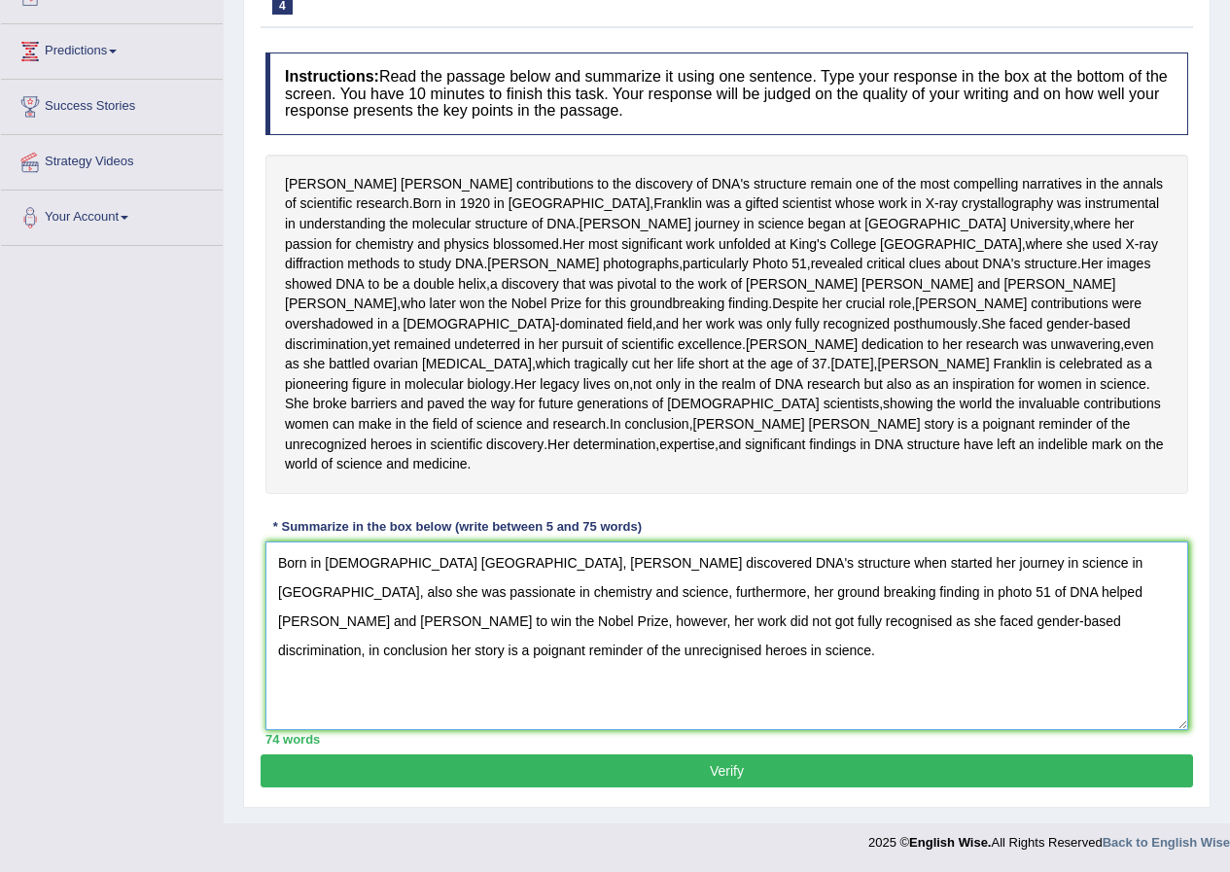
click at [319, 657] on textarea "Born in [DEMOGRAPHIC_DATA] [GEOGRAPHIC_DATA], [PERSON_NAME] discovered DNA's st…" at bounding box center [726, 636] width 923 height 189
drag, startPoint x: 356, startPoint y: 654, endPoint x: 275, endPoint y: 665, distance: 81.4
click at [274, 665] on textarea "Born in [DEMOGRAPHIC_DATA] [GEOGRAPHIC_DATA], [PERSON_NAME] discovered DNA's st…" at bounding box center [726, 636] width 923 height 189
drag, startPoint x: 830, startPoint y: 596, endPoint x: 1032, endPoint y: 595, distance: 201.3
click at [1032, 595] on textarea "Born in [DEMOGRAPHIC_DATA] [GEOGRAPHIC_DATA], [PERSON_NAME] discovered DNA's st…" at bounding box center [726, 636] width 923 height 189
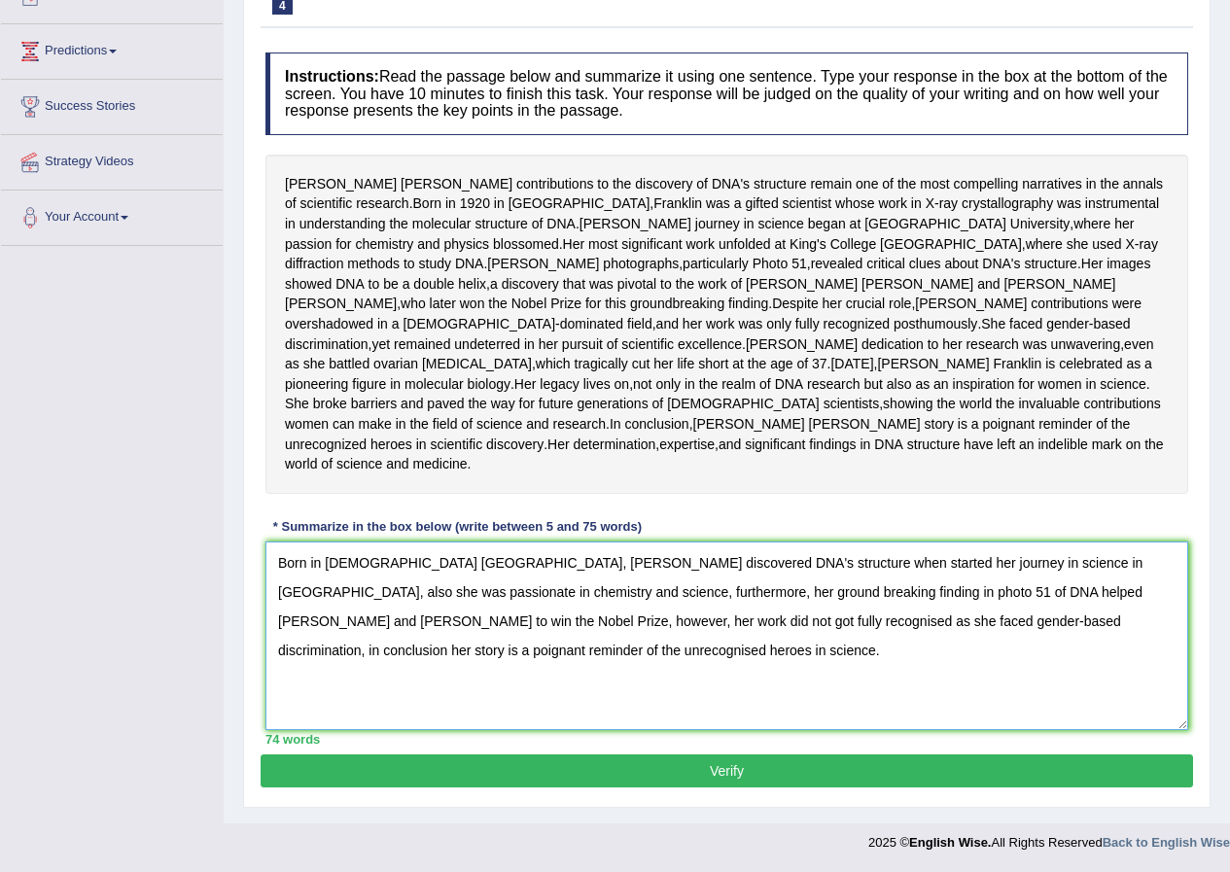
click at [561, 661] on textarea "Born in [DEMOGRAPHIC_DATA] [GEOGRAPHIC_DATA], [PERSON_NAME] discovered DNA's st…" at bounding box center [726, 636] width 923 height 189
type textarea "Born in [DEMOGRAPHIC_DATA] [GEOGRAPHIC_DATA], [PERSON_NAME] discovered DNA's st…"
click at [669, 764] on button "Verify" at bounding box center [727, 771] width 932 height 33
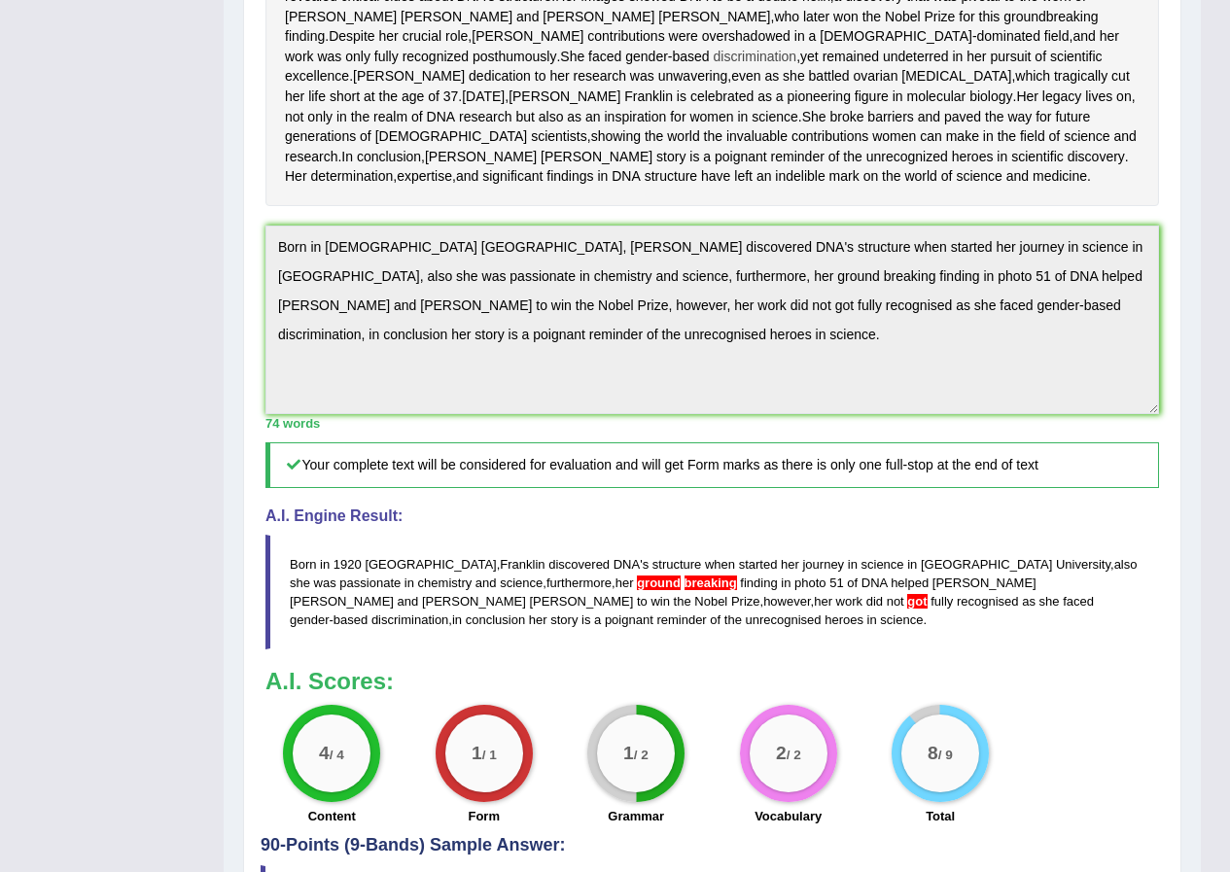
scroll to position [649, 0]
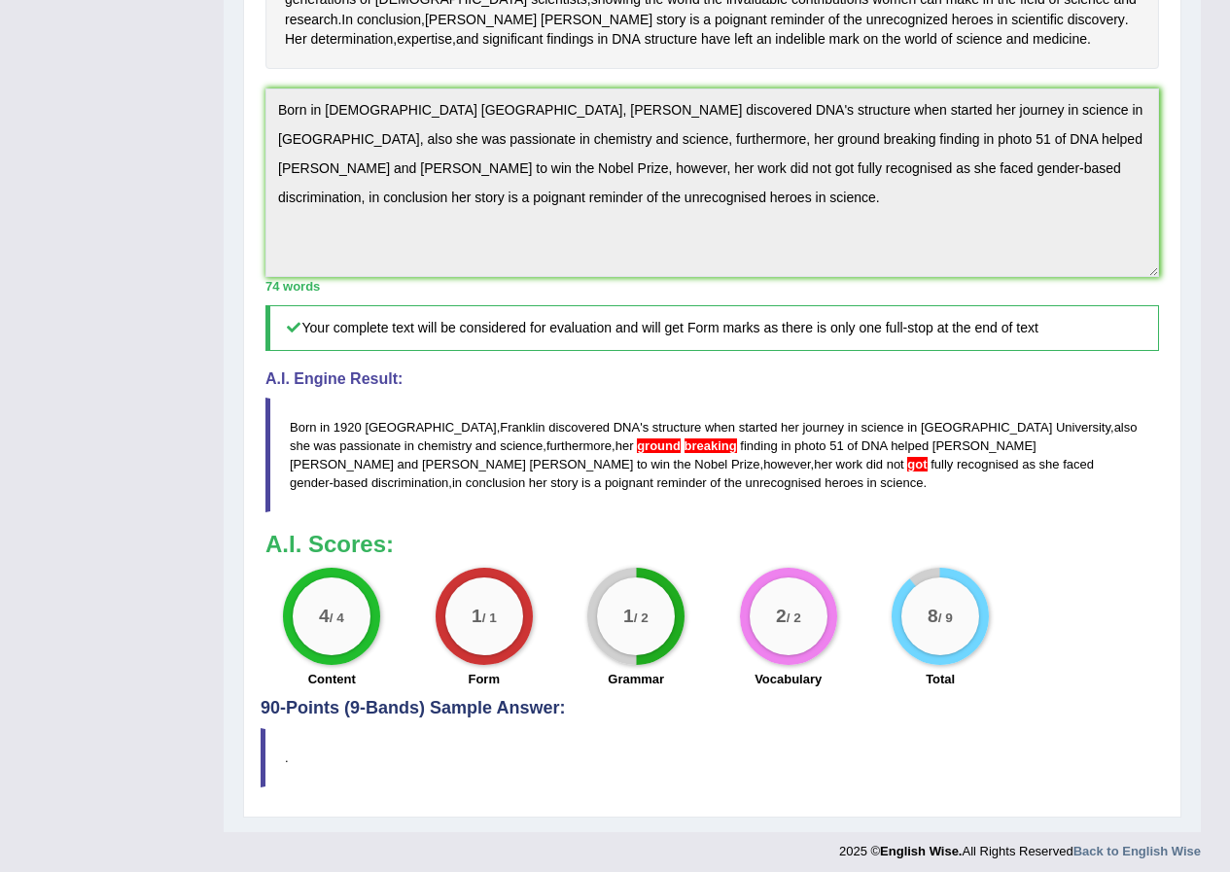
drag, startPoint x: 512, startPoint y: 588, endPoint x: 345, endPoint y: 488, distance: 194.9
click at [345, 494] on blockquote "Born in [DEMOGRAPHIC_DATA] [GEOGRAPHIC_DATA] , [PERSON_NAME] discovered DNA ' s…" at bounding box center [712, 455] width 894 height 115
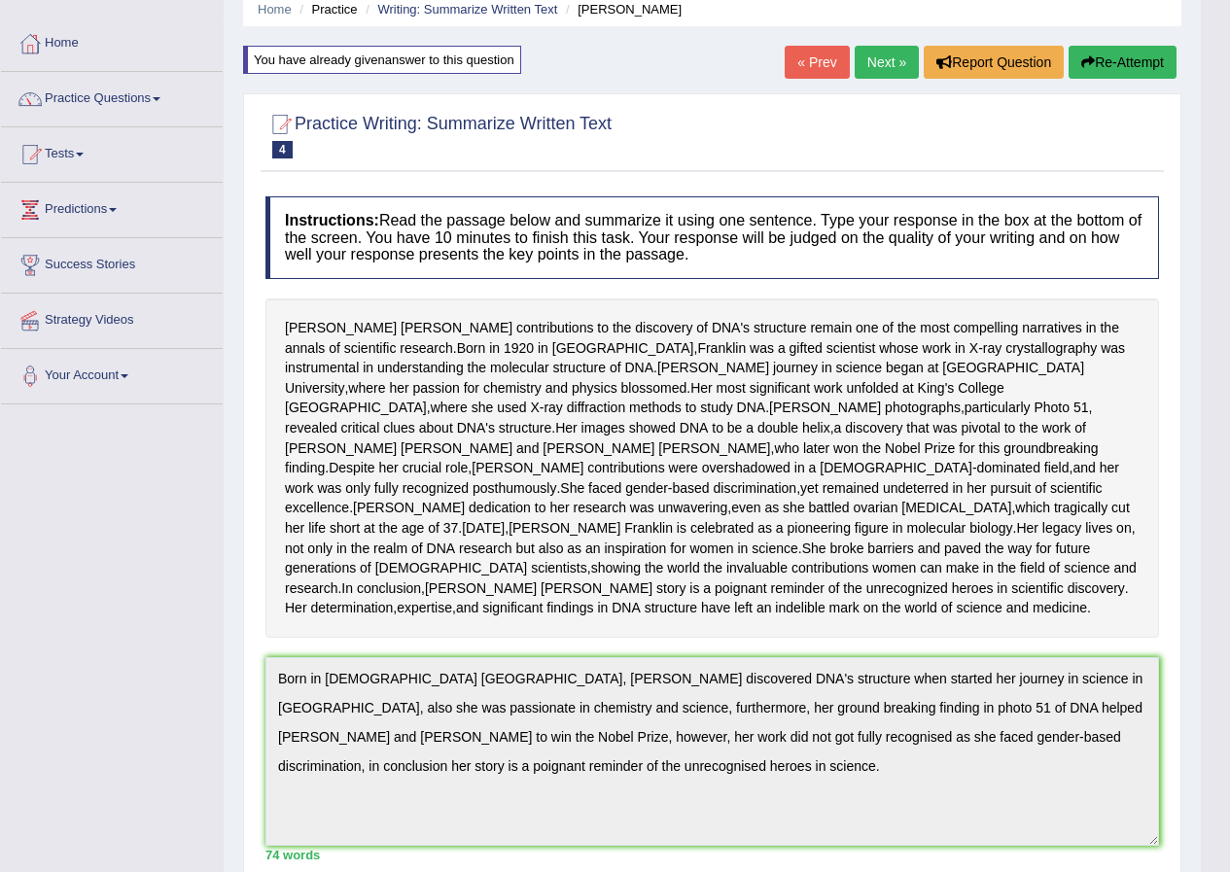
scroll to position [0, 0]
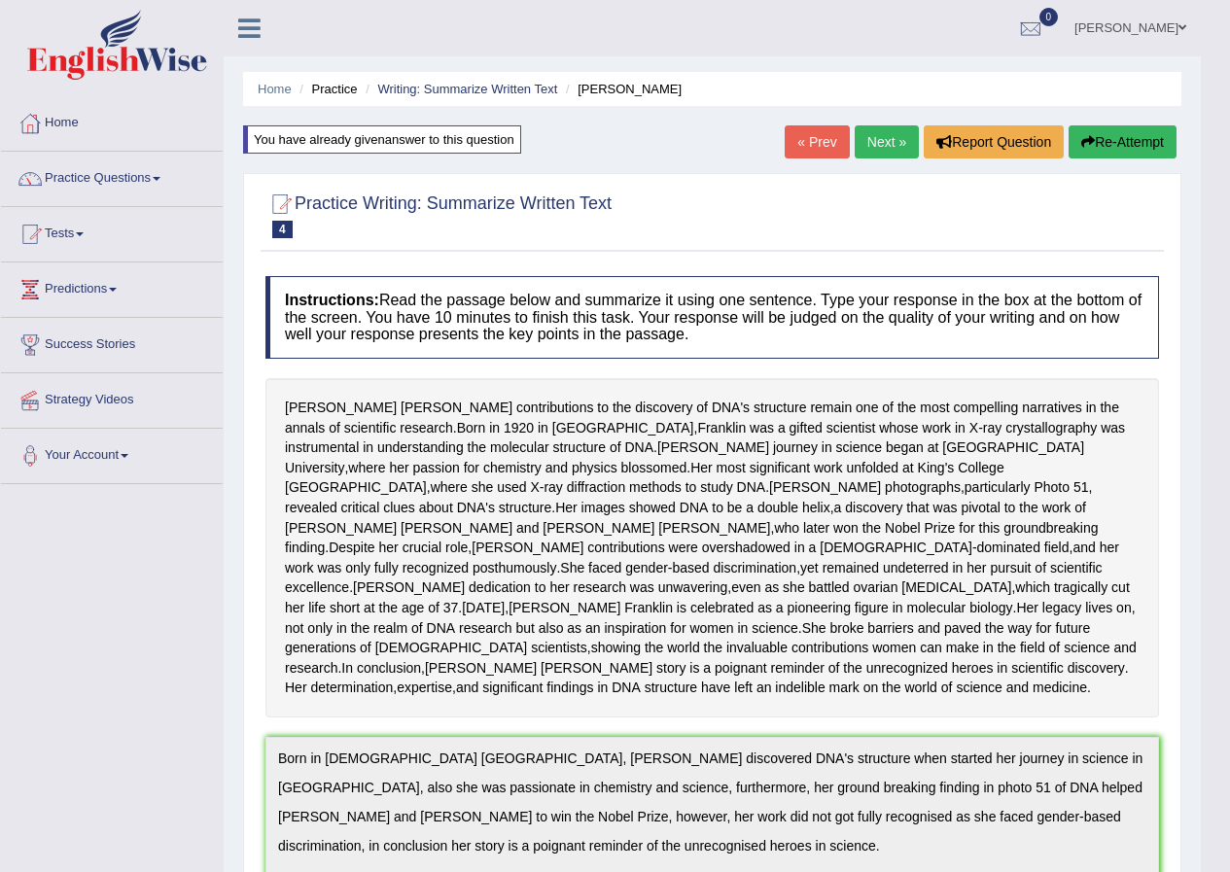
click at [876, 139] on link "Next »" at bounding box center [887, 141] width 64 height 33
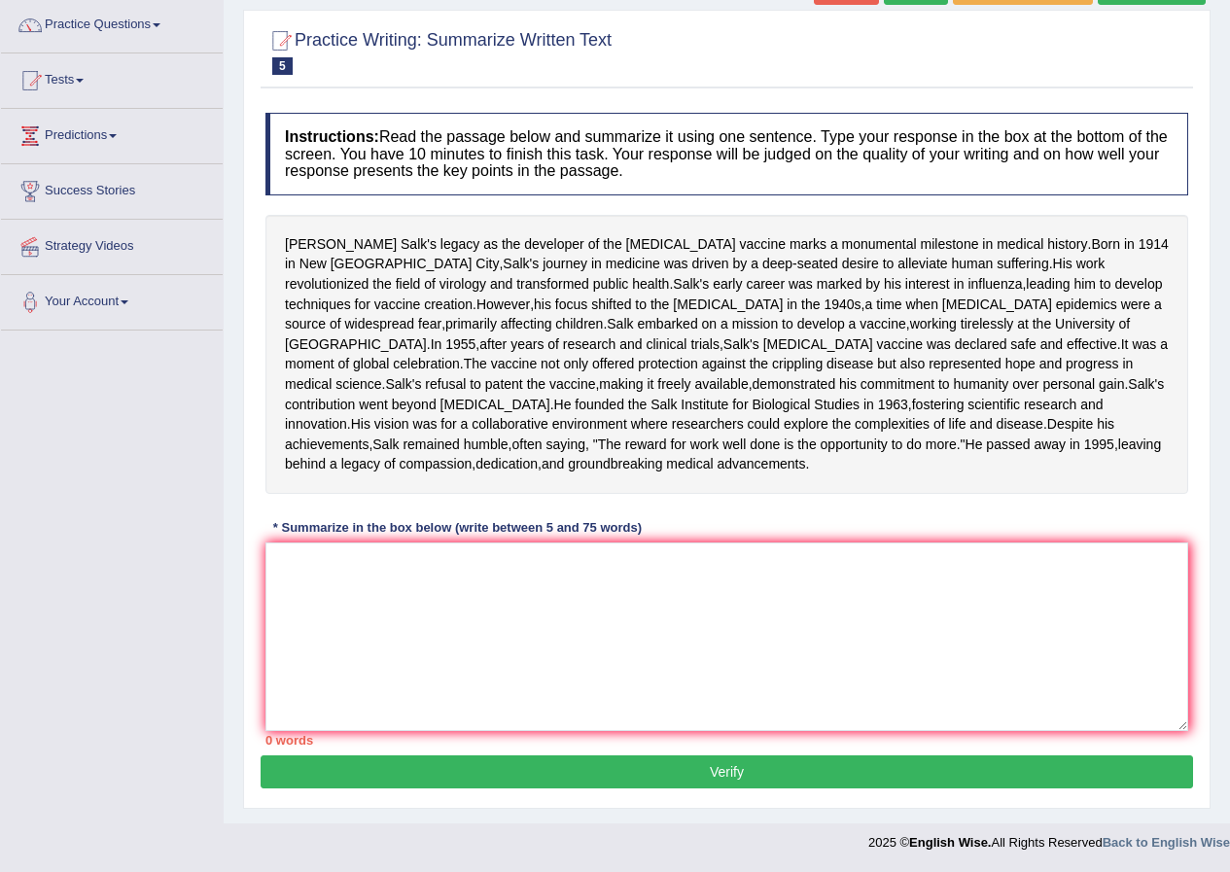
scroll to position [254, 0]
click at [345, 569] on textarea at bounding box center [726, 637] width 923 height 189
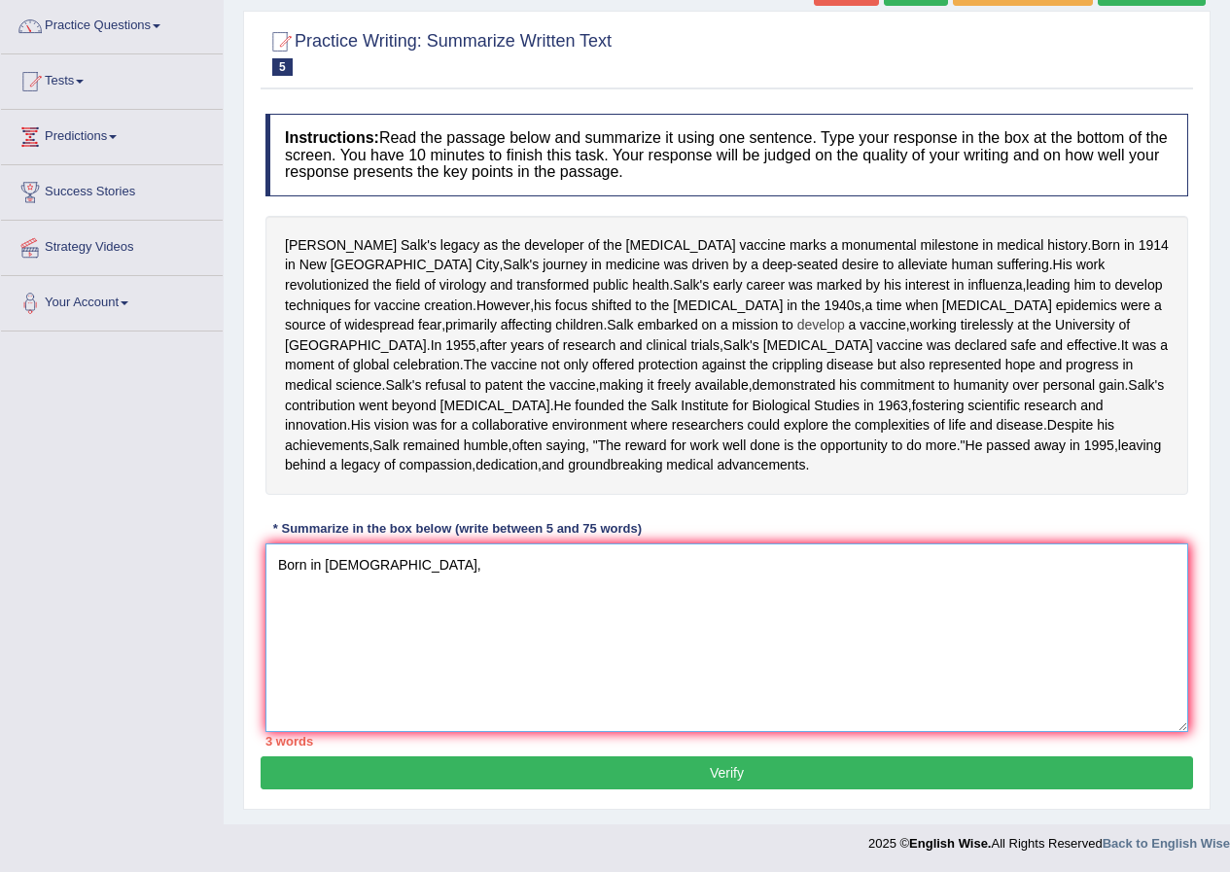
scroll to position [0, 0]
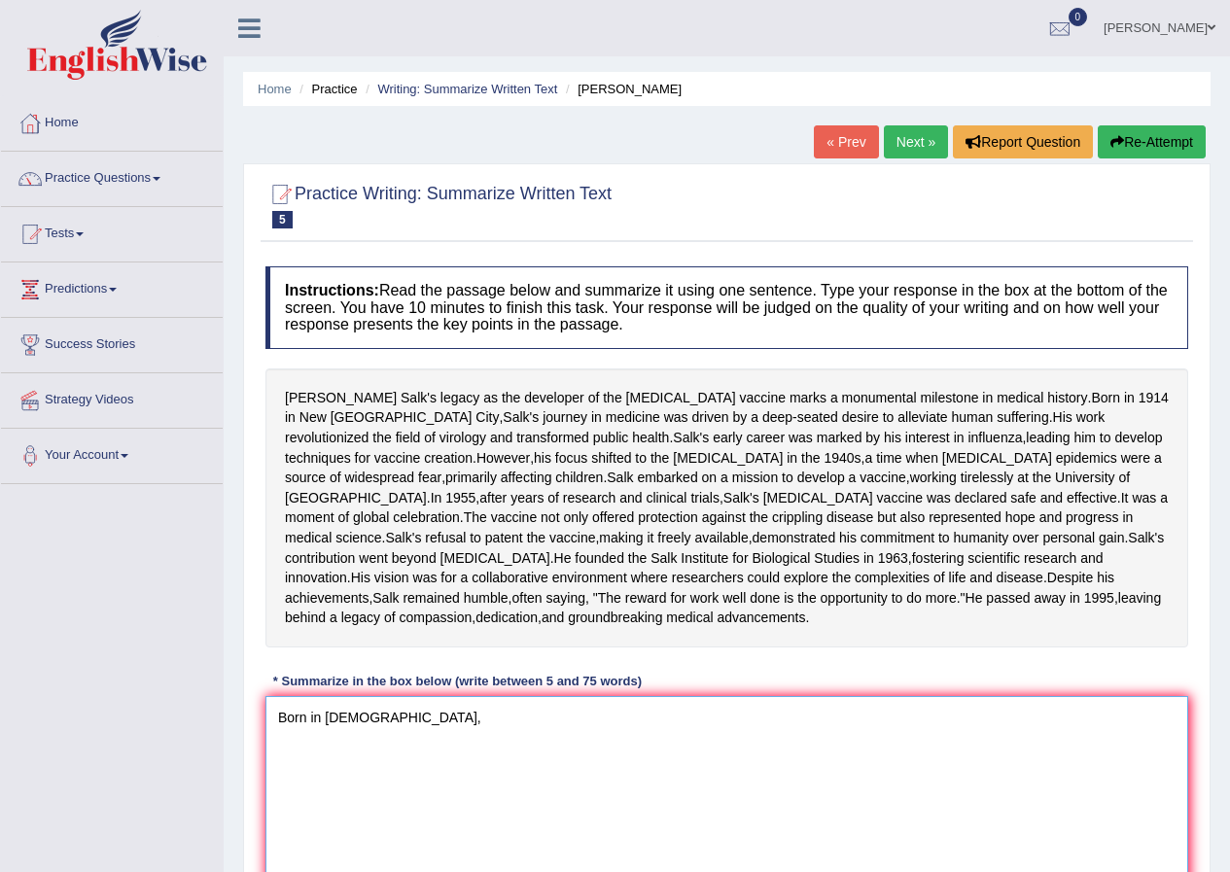
type textarea "Born in [DEMOGRAPHIC_DATA],"
click at [832, 150] on link "« Prev" at bounding box center [846, 141] width 64 height 33
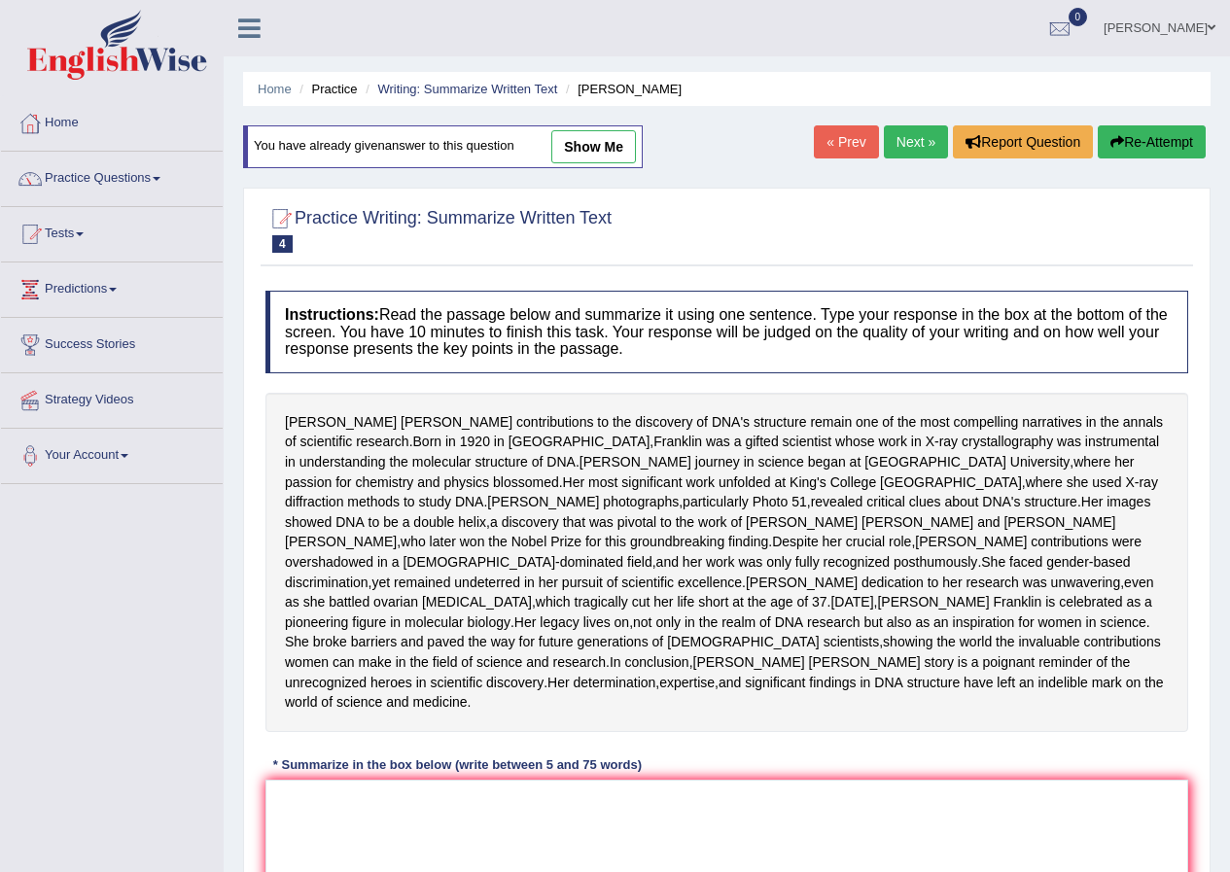
click at [614, 149] on link "show me" at bounding box center [593, 146] width 85 height 33
type textarea "Born in [DEMOGRAPHIC_DATA] [GEOGRAPHIC_DATA], [PERSON_NAME] discovered DNA's st…"
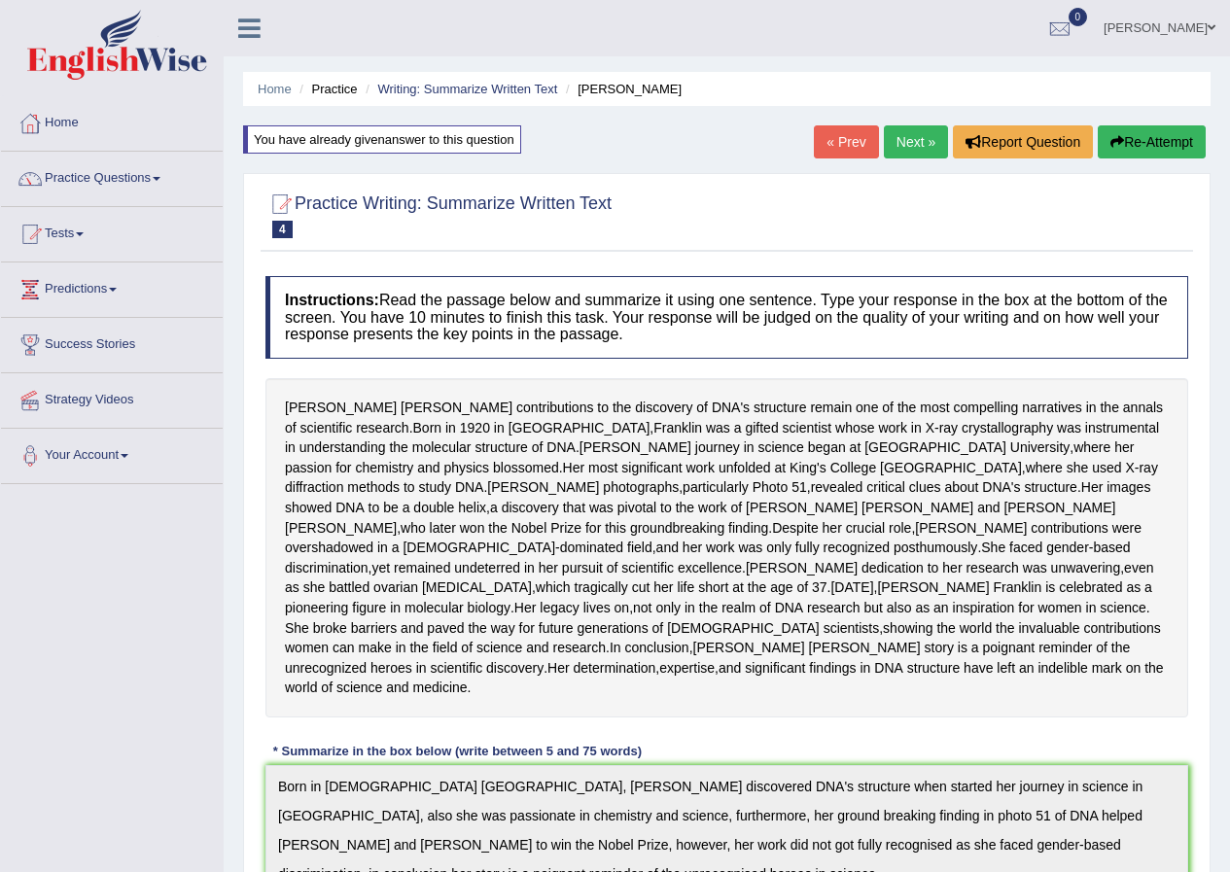
click at [905, 140] on link "Next »" at bounding box center [916, 141] width 64 height 33
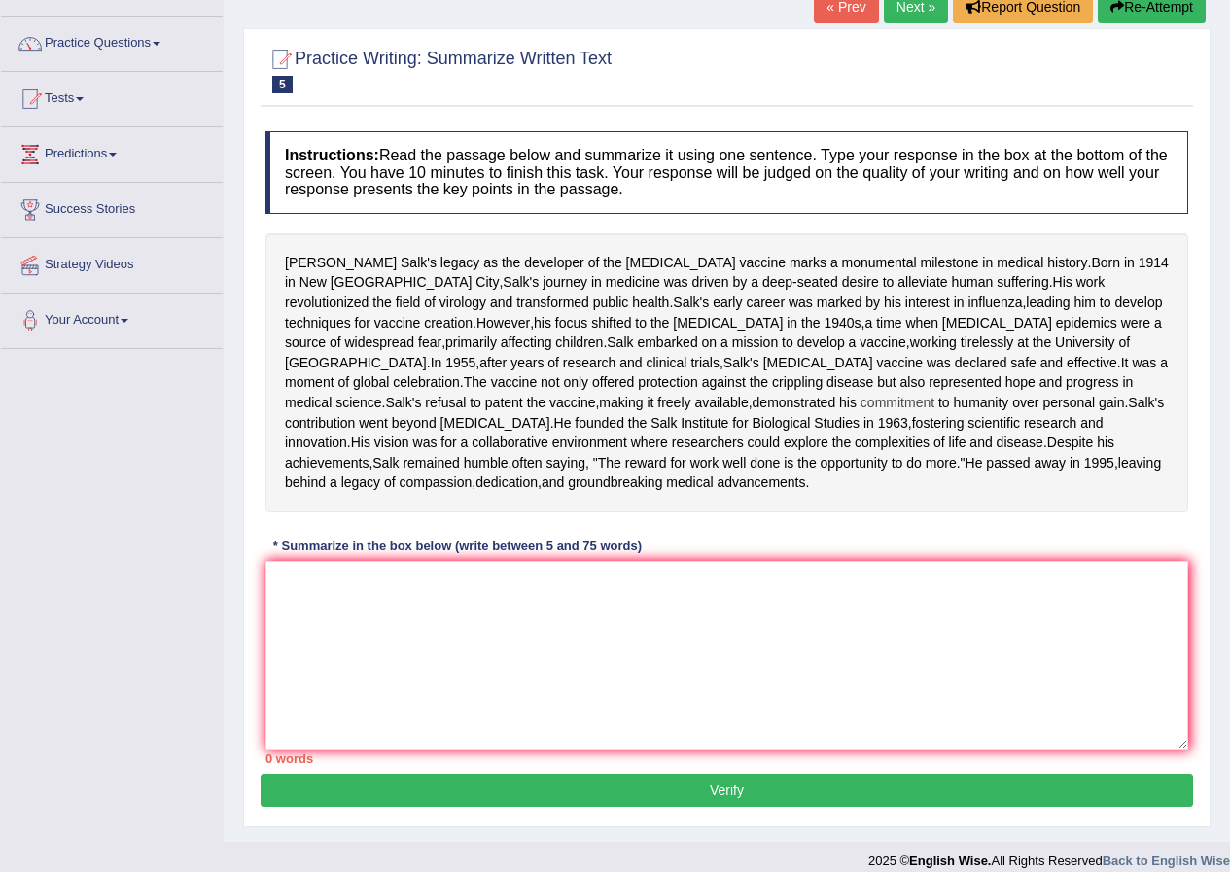
scroll to position [254, 0]
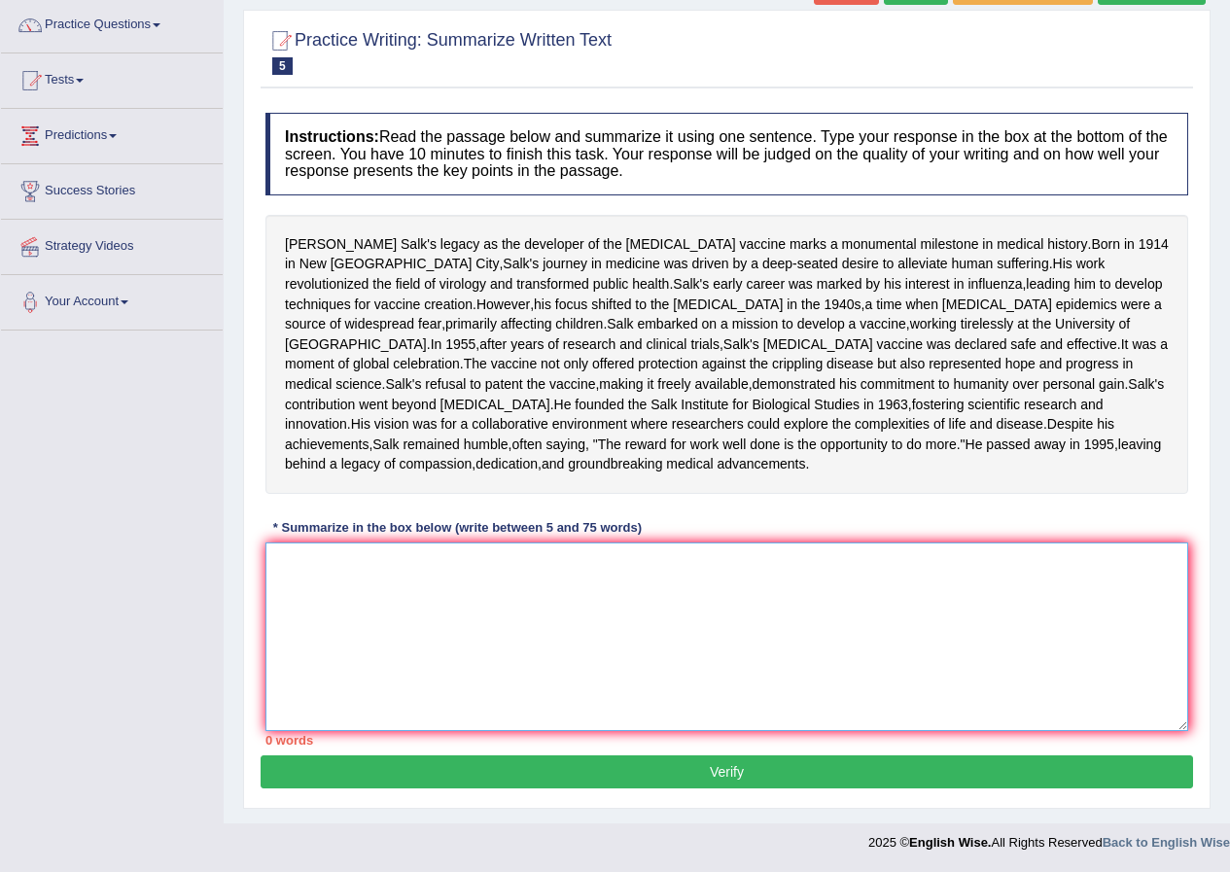
click at [449, 613] on textarea at bounding box center [726, 637] width 923 height 189
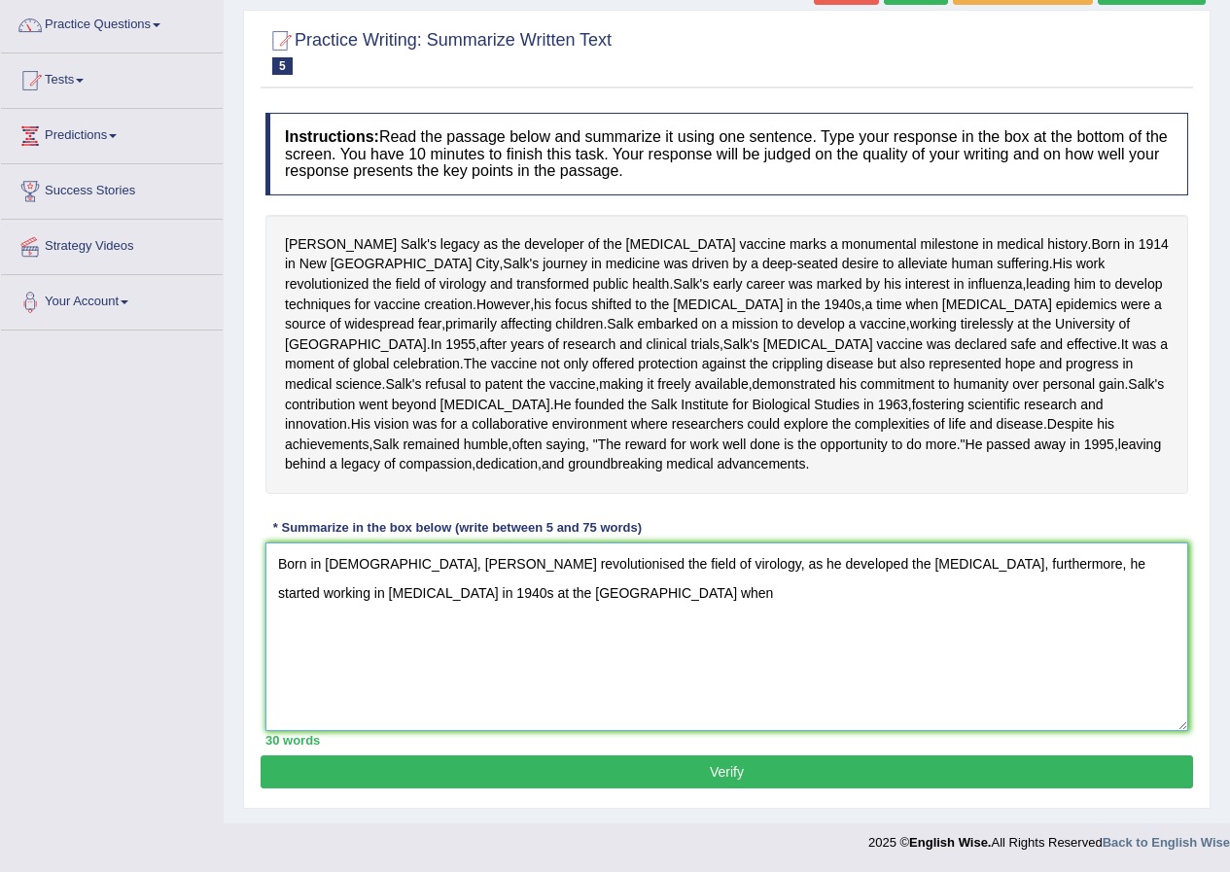
click at [314, 595] on textarea "Born in 1914, Joanas Salk revolutionised the field of virology, as he developed…" at bounding box center [726, 637] width 923 height 189
click at [1129, 564] on textarea "Born in 1914, Joanas Salk revolutionised the field of virology, as he developed…" at bounding box center [726, 637] width 923 height 189
click at [721, 605] on textarea "Born in 1914, Joanas Salk revolutionised the field of virology, as he developed…" at bounding box center [726, 637] width 923 height 189
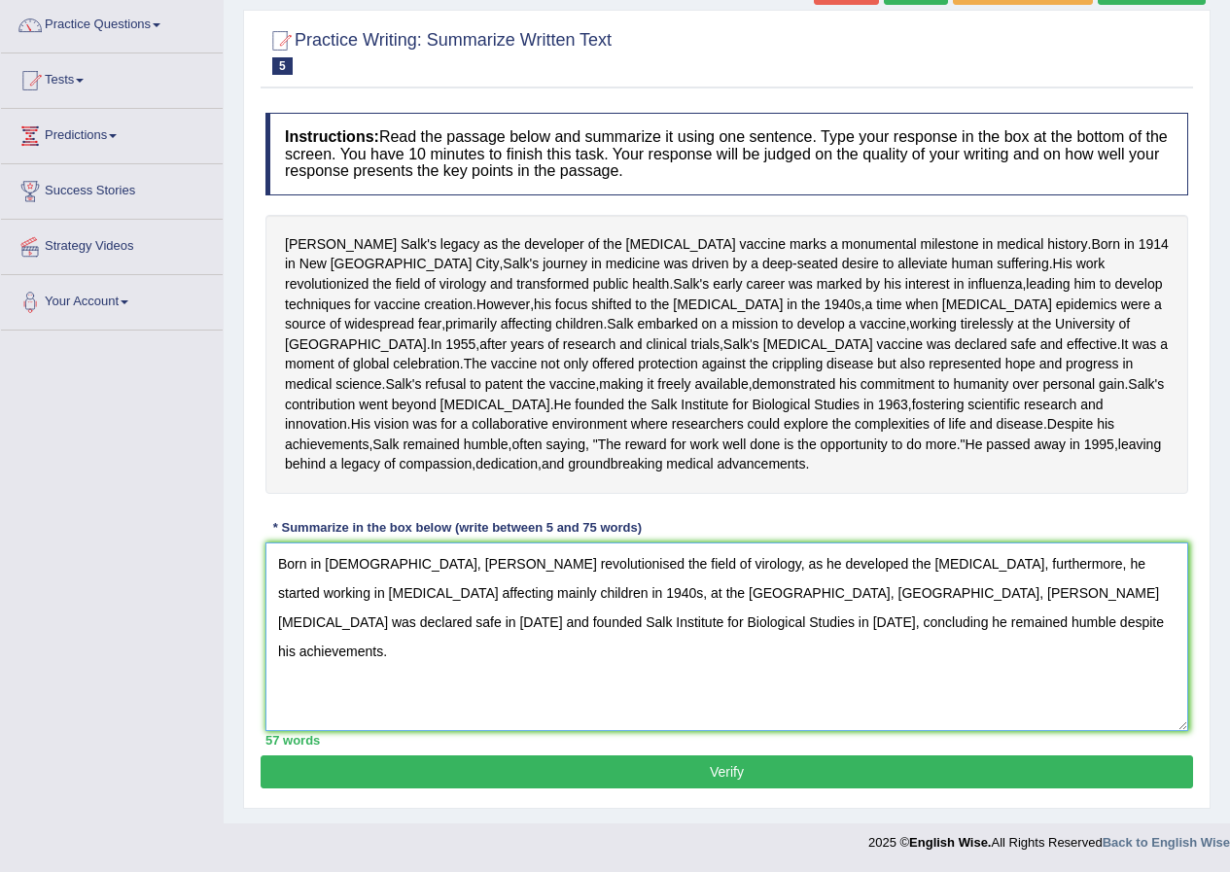
click at [502, 618] on textarea "Born in 1914, Joanas Salk revolutionised the field of virology, as he developed…" at bounding box center [726, 637] width 923 height 189
click at [1043, 583] on textarea "Born in 1914, Joanas Salk revolutionised the field of virology, as he developed…" at bounding box center [726, 637] width 923 height 189
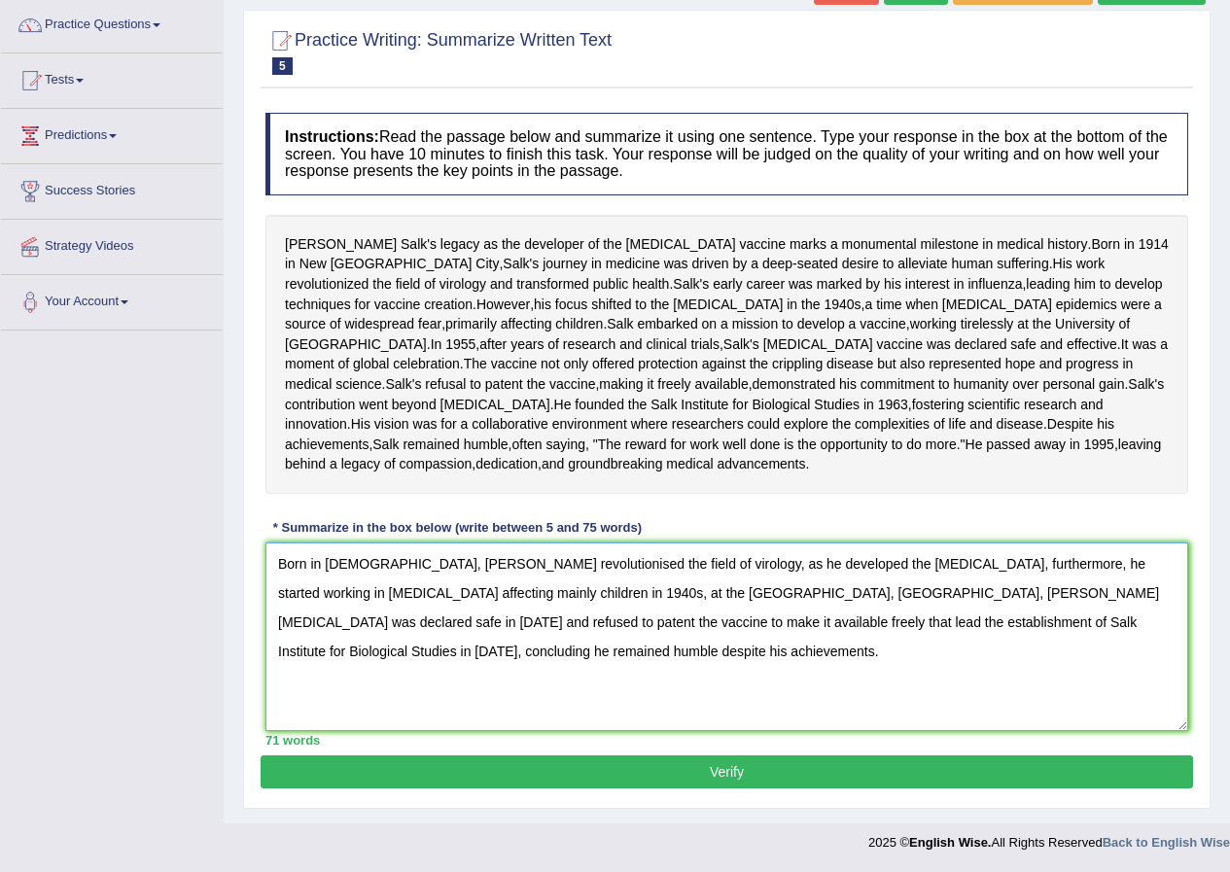
type textarea "Born in 1914, Joanas Salk revolutionised the field of virology, as he developed…"
click at [827, 771] on button "Verify" at bounding box center [727, 772] width 932 height 33
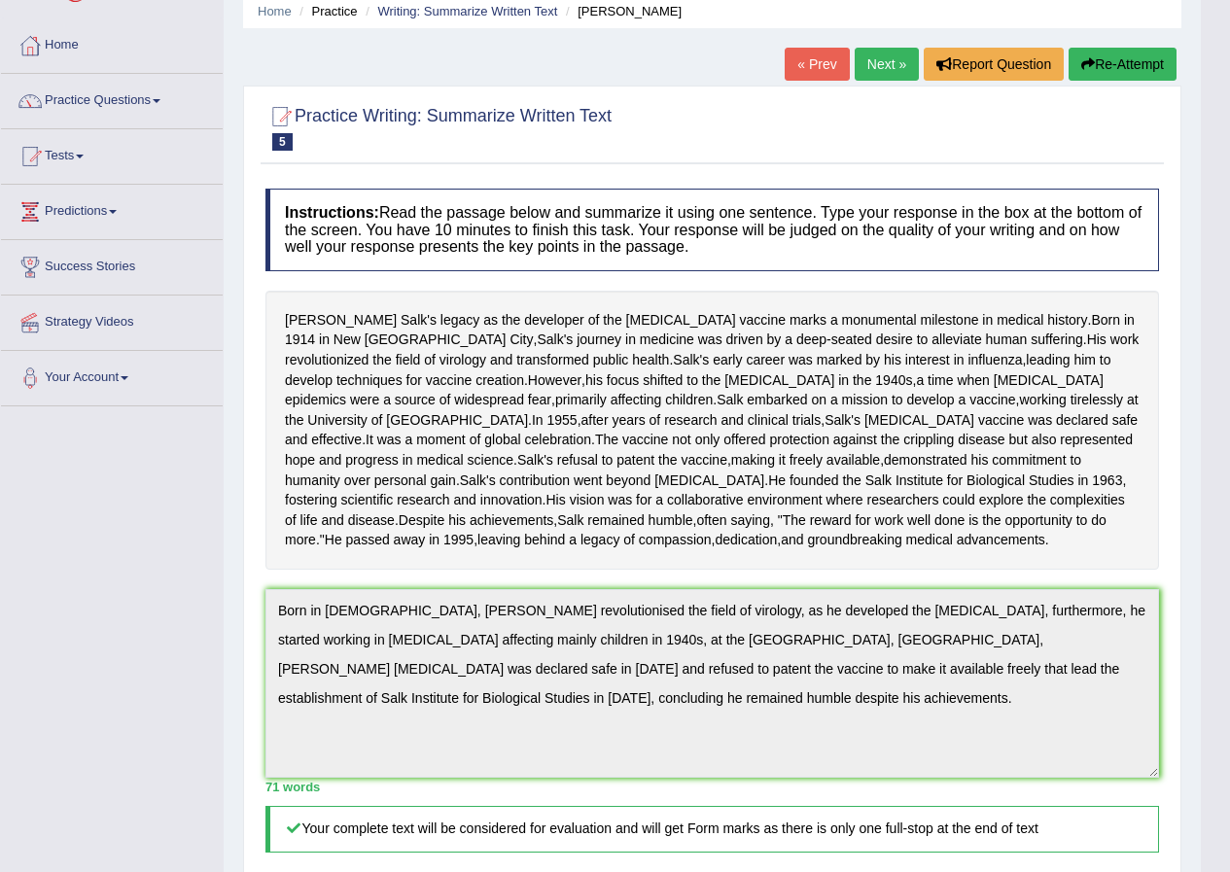
scroll to position [0, 0]
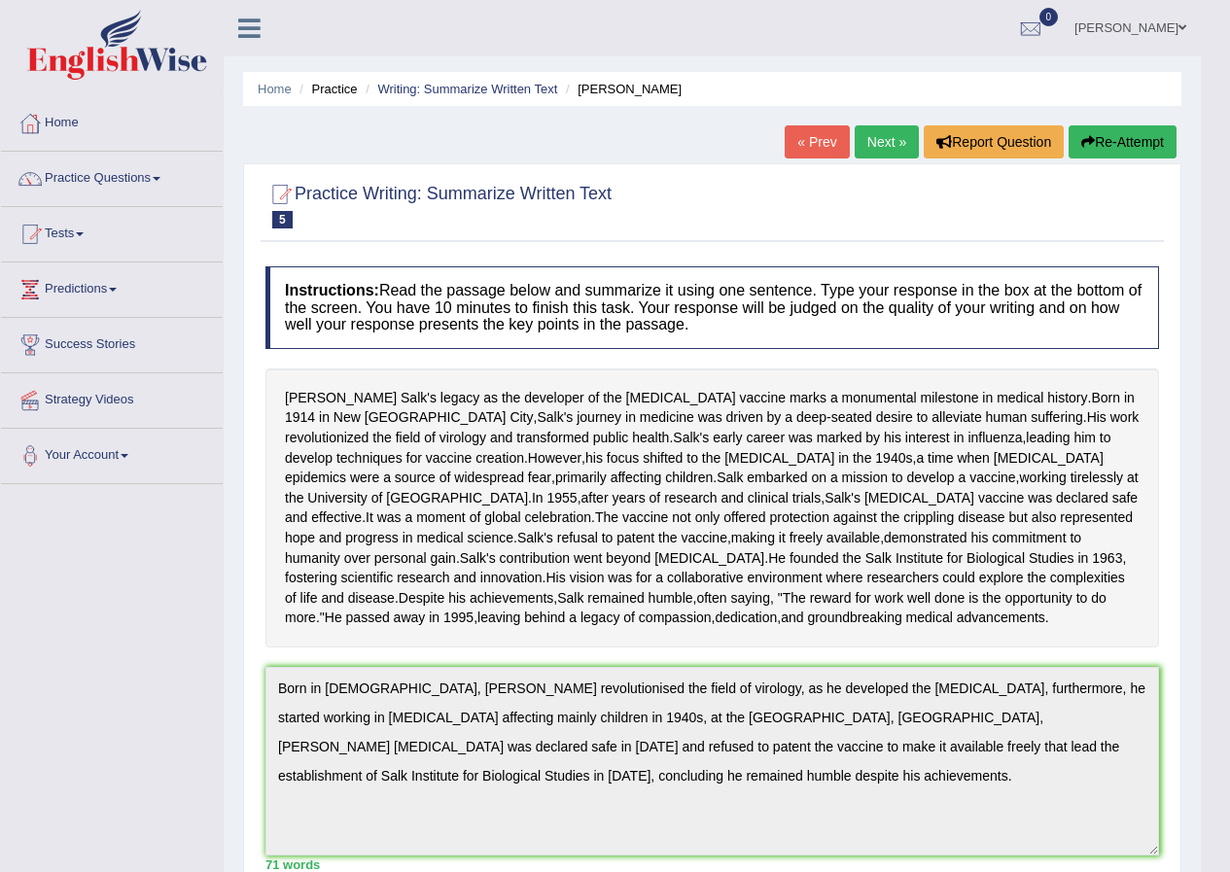
click at [860, 149] on link "Next »" at bounding box center [887, 141] width 64 height 33
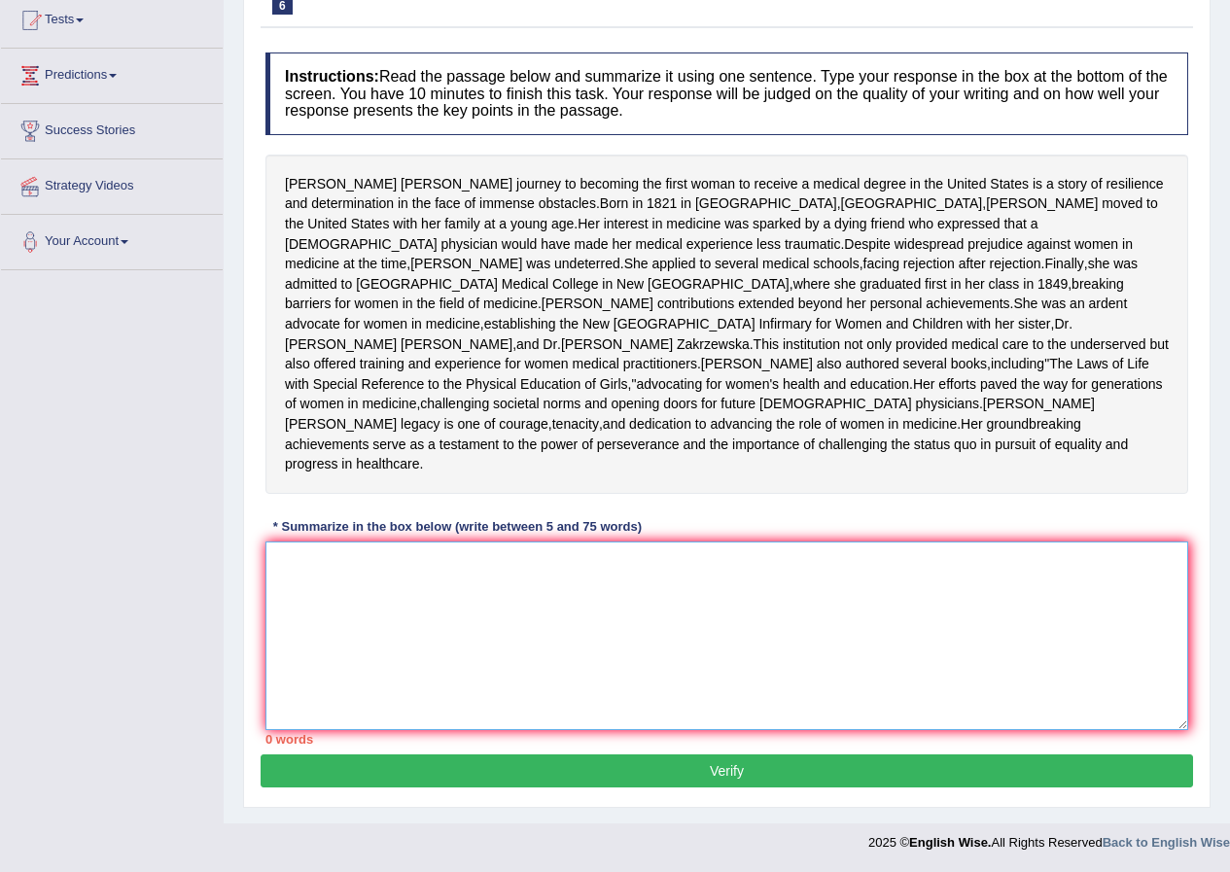
click at [486, 598] on textarea at bounding box center [726, 636] width 923 height 189
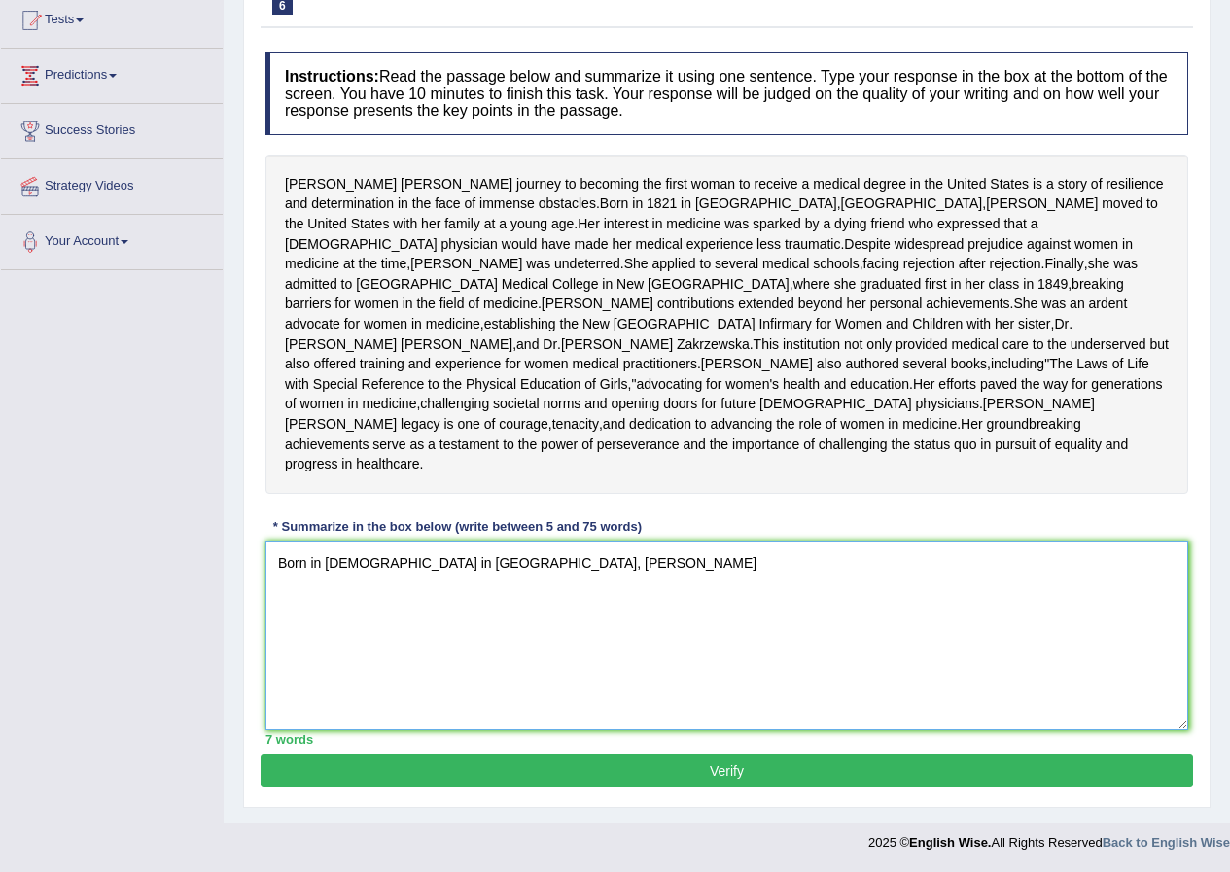
click at [549, 555] on textarea "Born in [DEMOGRAPHIC_DATA] in [GEOGRAPHIC_DATA], [PERSON_NAME]" at bounding box center [726, 636] width 923 height 189
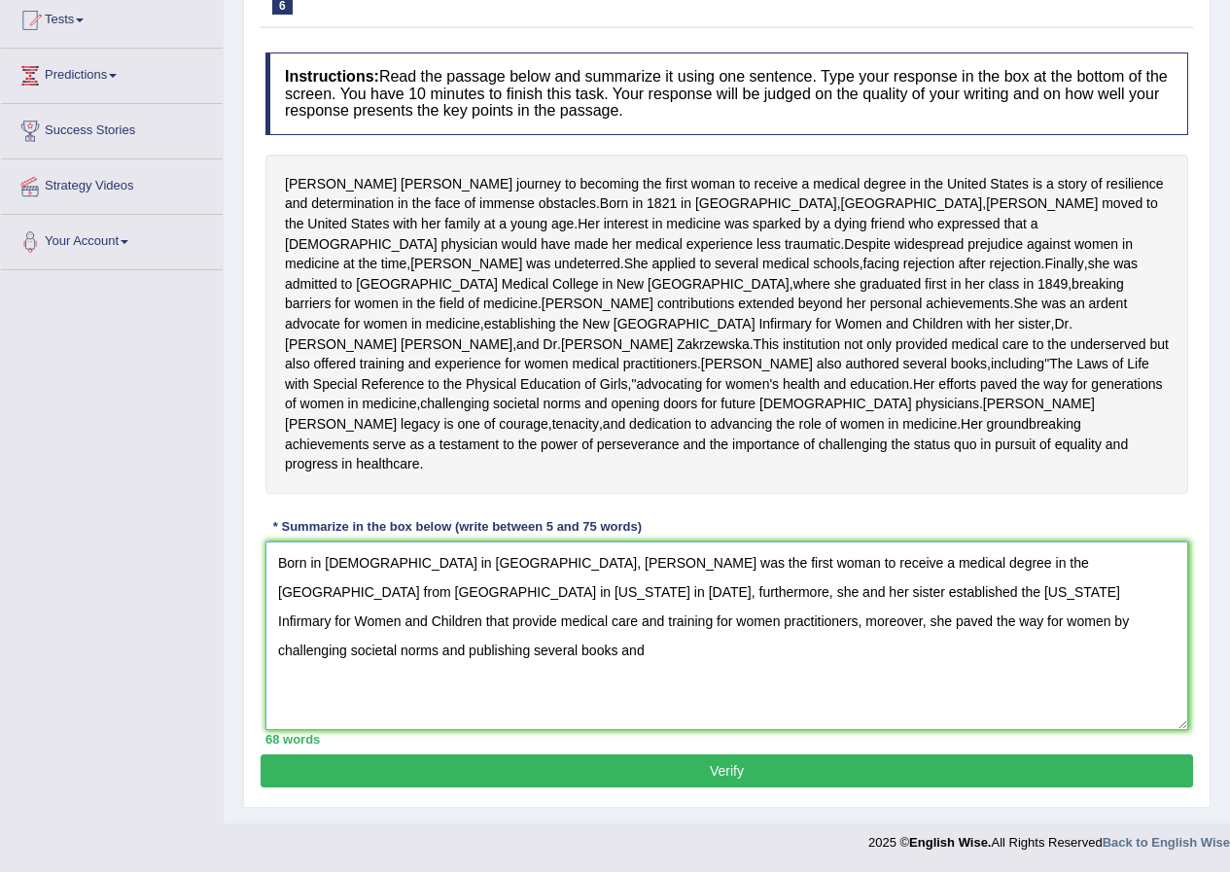
click at [450, 620] on textarea "Born in [DEMOGRAPHIC_DATA] in [GEOGRAPHIC_DATA], [PERSON_NAME] was the first wo…" at bounding box center [726, 636] width 923 height 189
click at [1105, 619] on textarea "Born in [DEMOGRAPHIC_DATA] in [GEOGRAPHIC_DATA], [PERSON_NAME] was the first wo…" at bounding box center [726, 636] width 923 height 189
type textarea "Born in [DEMOGRAPHIC_DATA] in [GEOGRAPHIC_DATA], [PERSON_NAME] was the first wo…"
click at [836, 786] on button "Verify" at bounding box center [727, 771] width 932 height 33
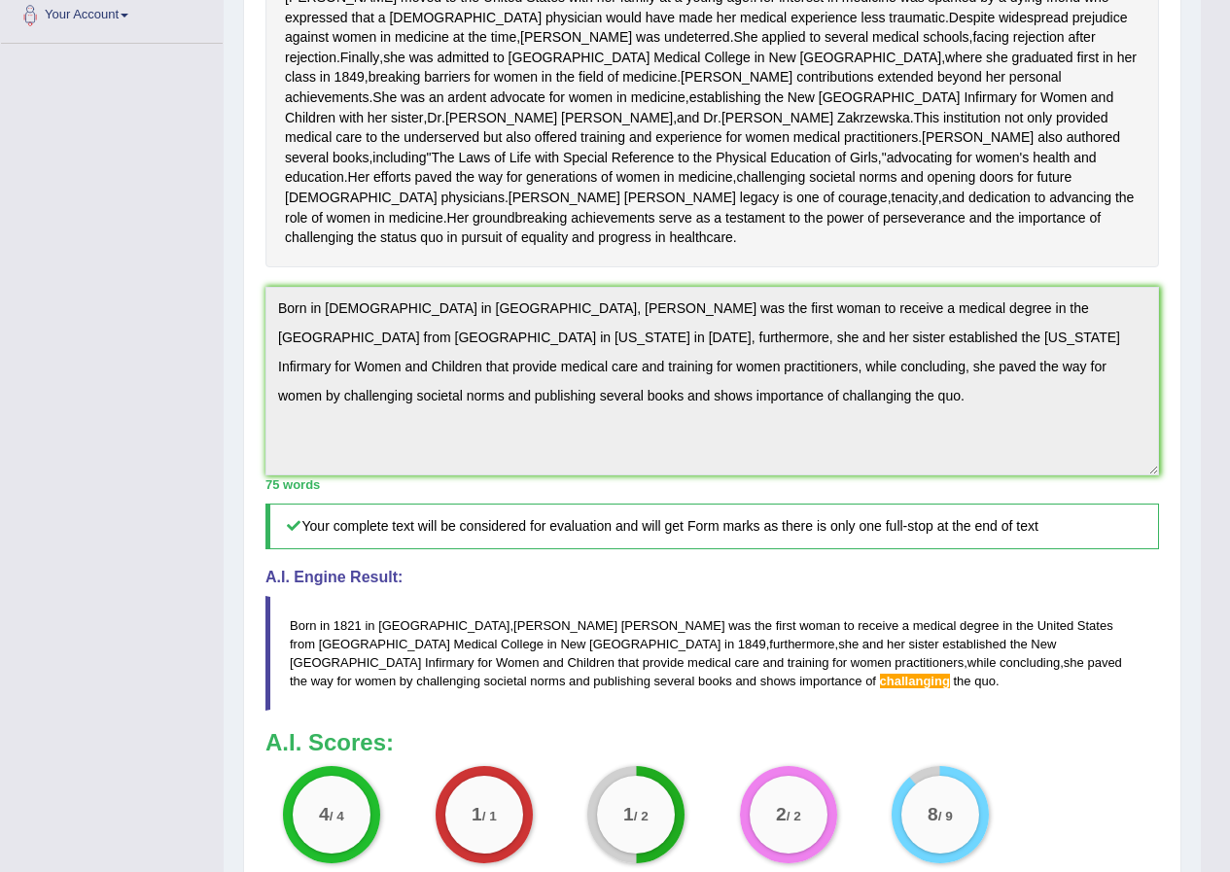
scroll to position [424, 0]
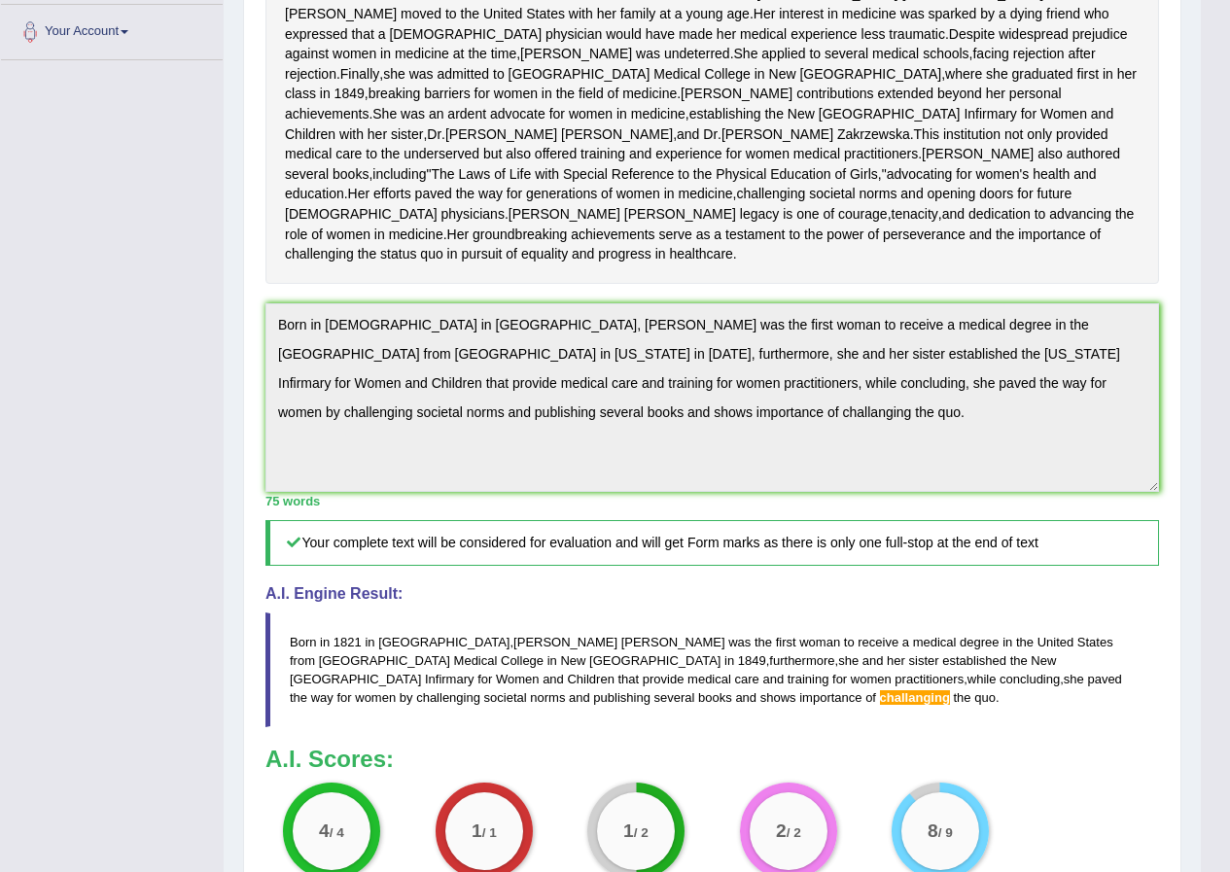
click at [256, 411] on div "Practice Writing: Summarize Written Text 6 Elizabeth Blackwell Instructions: Re…" at bounding box center [712, 385] width 938 height 1293
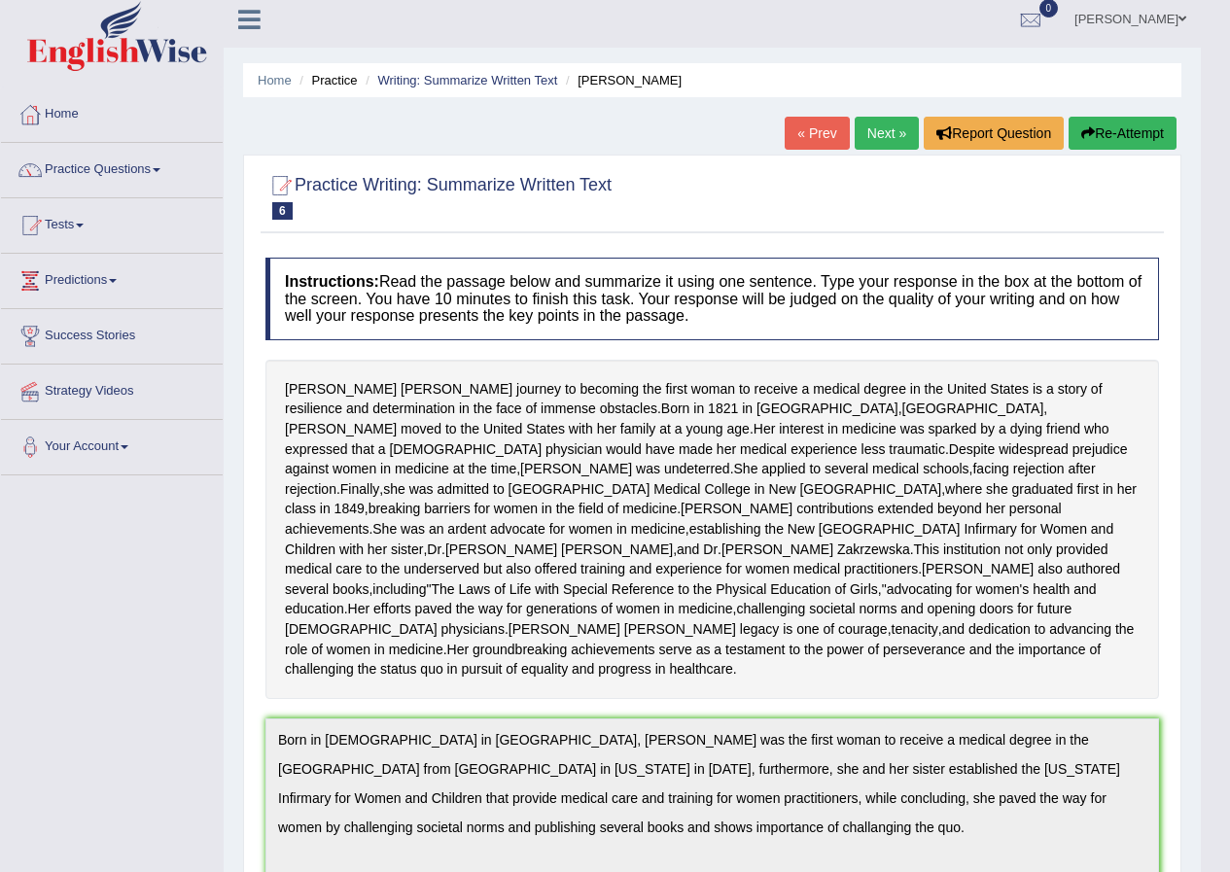
scroll to position [0, 0]
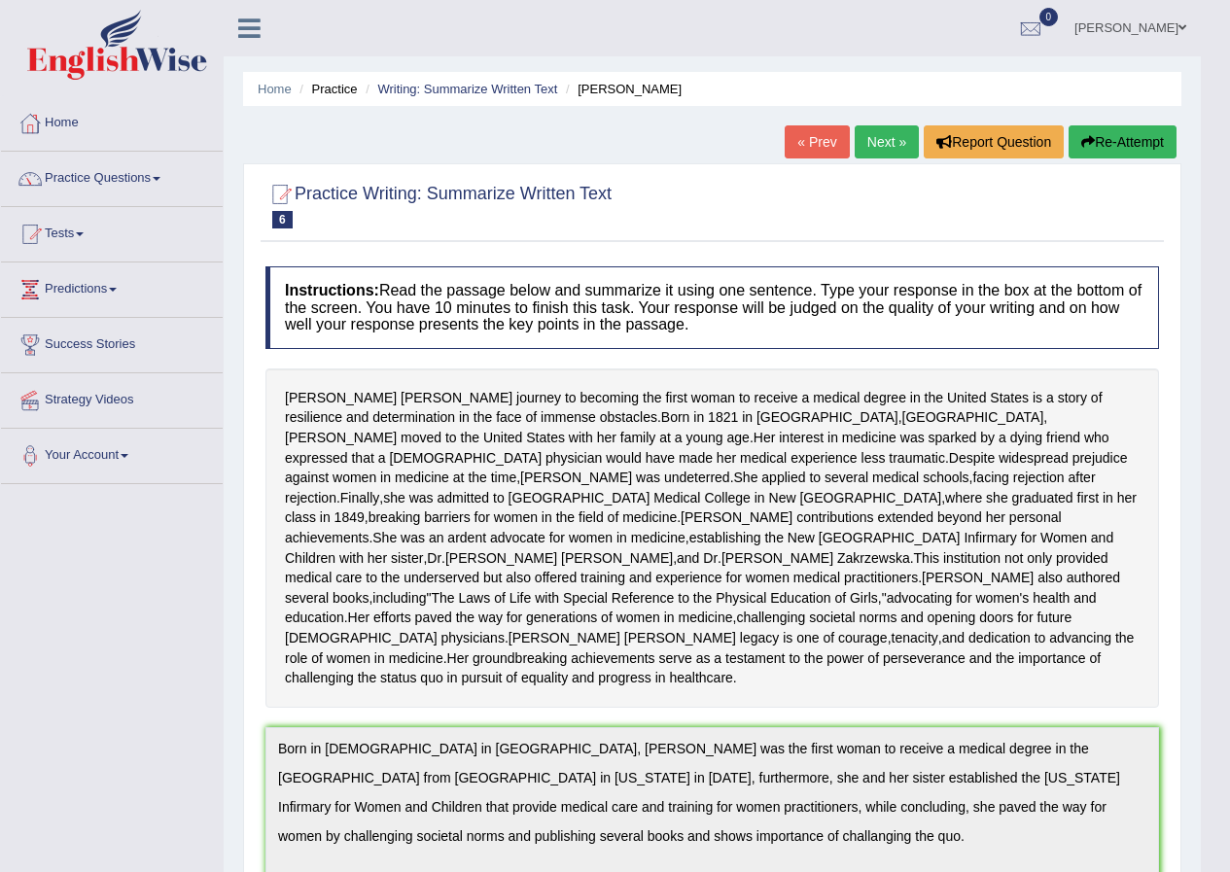
click at [1084, 144] on icon "button" at bounding box center [1088, 142] width 14 height 14
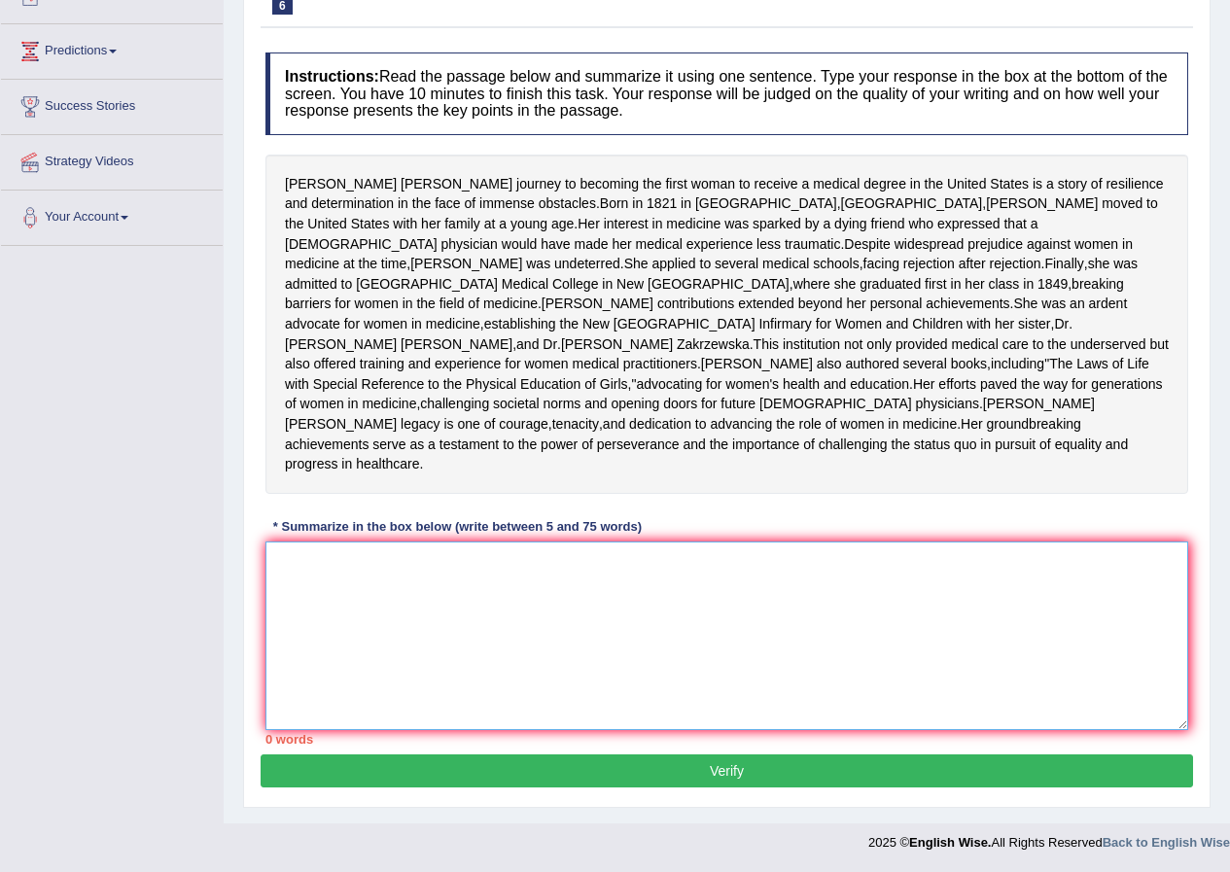
click at [574, 651] on textarea at bounding box center [726, 636] width 923 height 189
paste textarea "Born in [DEMOGRAPHIC_DATA] in [GEOGRAPHIC_DATA], [PERSON_NAME] was the first wo…"
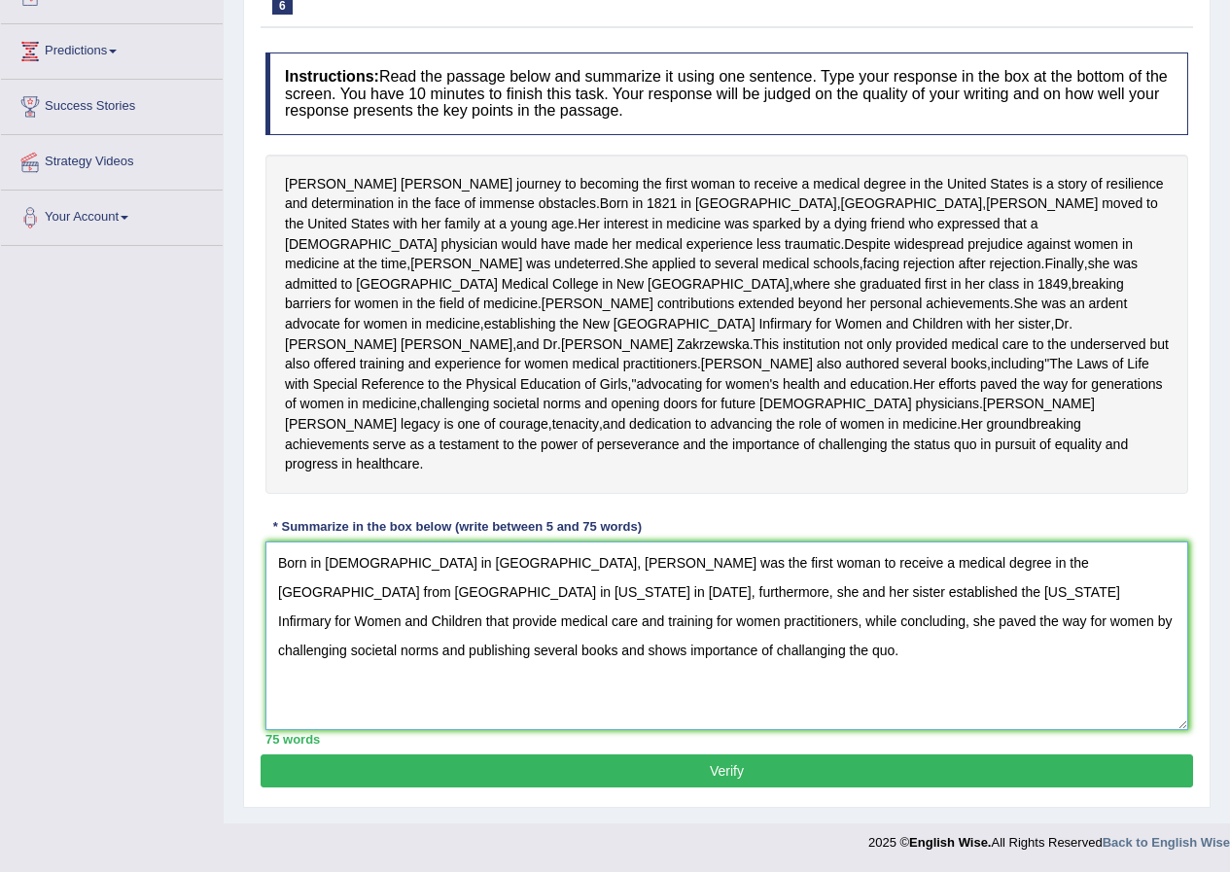
click at [400, 651] on textarea "Born in [DEMOGRAPHIC_DATA] in [GEOGRAPHIC_DATA], [PERSON_NAME] was the first wo…" at bounding box center [726, 636] width 923 height 189
type textarea "Born in [DEMOGRAPHIC_DATA] in [GEOGRAPHIC_DATA], [PERSON_NAME] was the first wo…"
click at [555, 764] on button "Verify" at bounding box center [727, 771] width 932 height 33
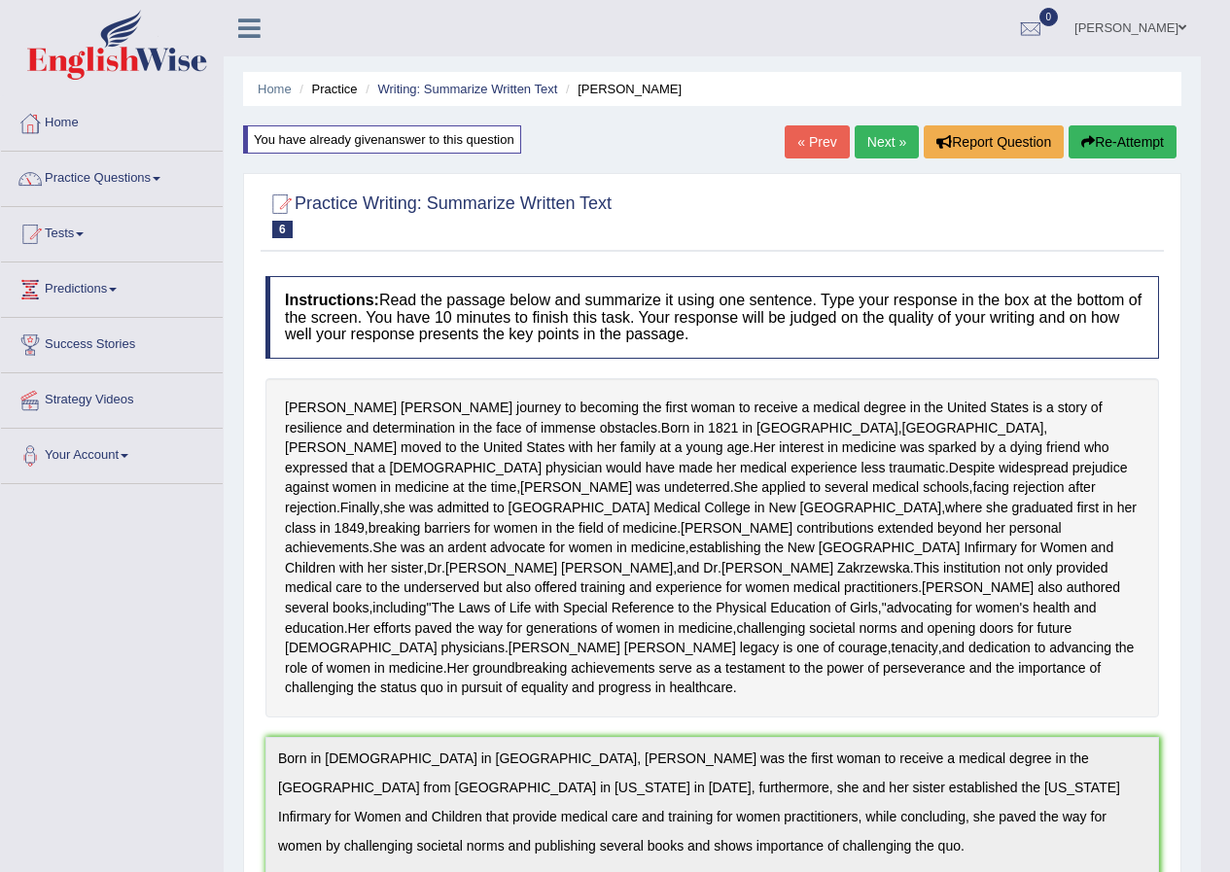
click at [788, 154] on link "« Prev" at bounding box center [817, 141] width 64 height 33
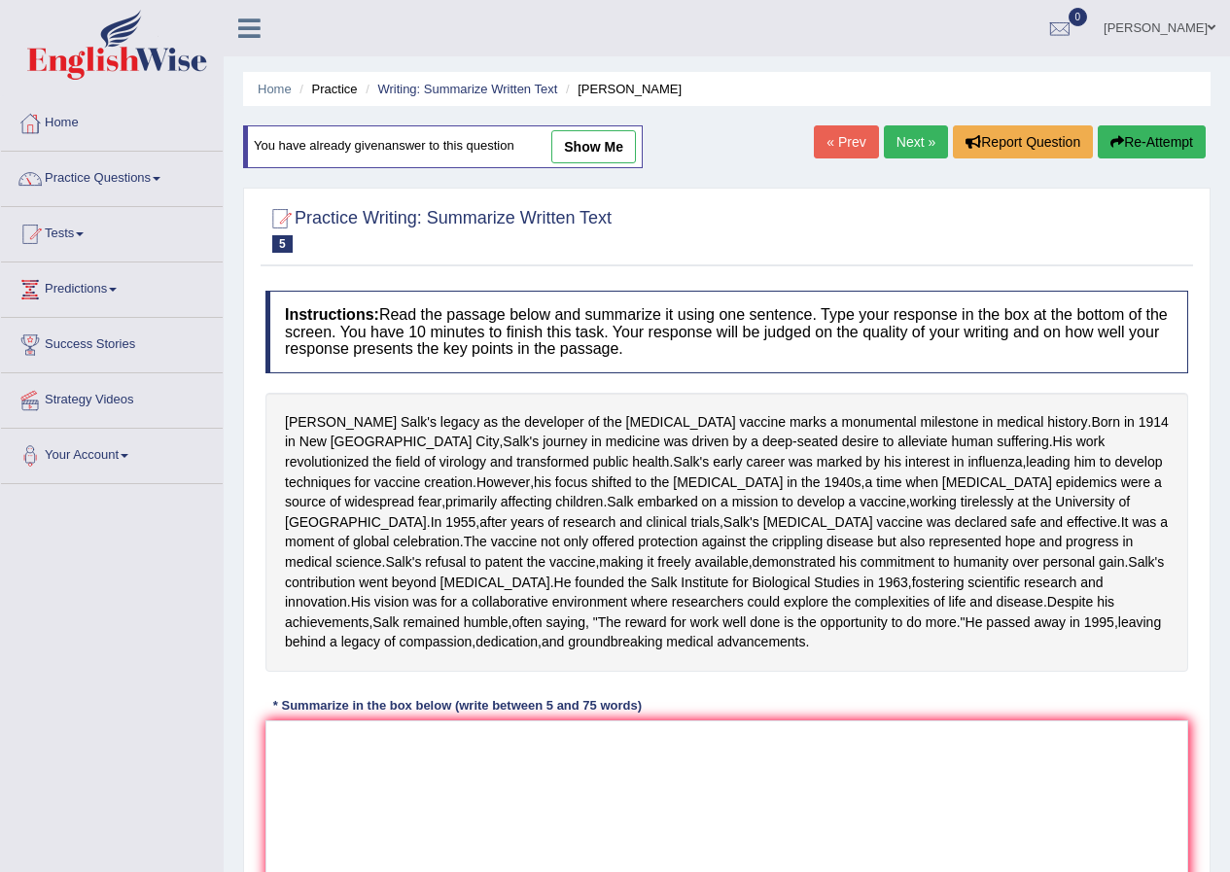
click at [602, 146] on link "show me" at bounding box center [593, 146] width 85 height 33
type textarea "Born in [DEMOGRAPHIC_DATA], [PERSON_NAME] revolutionised the field of virology,…"
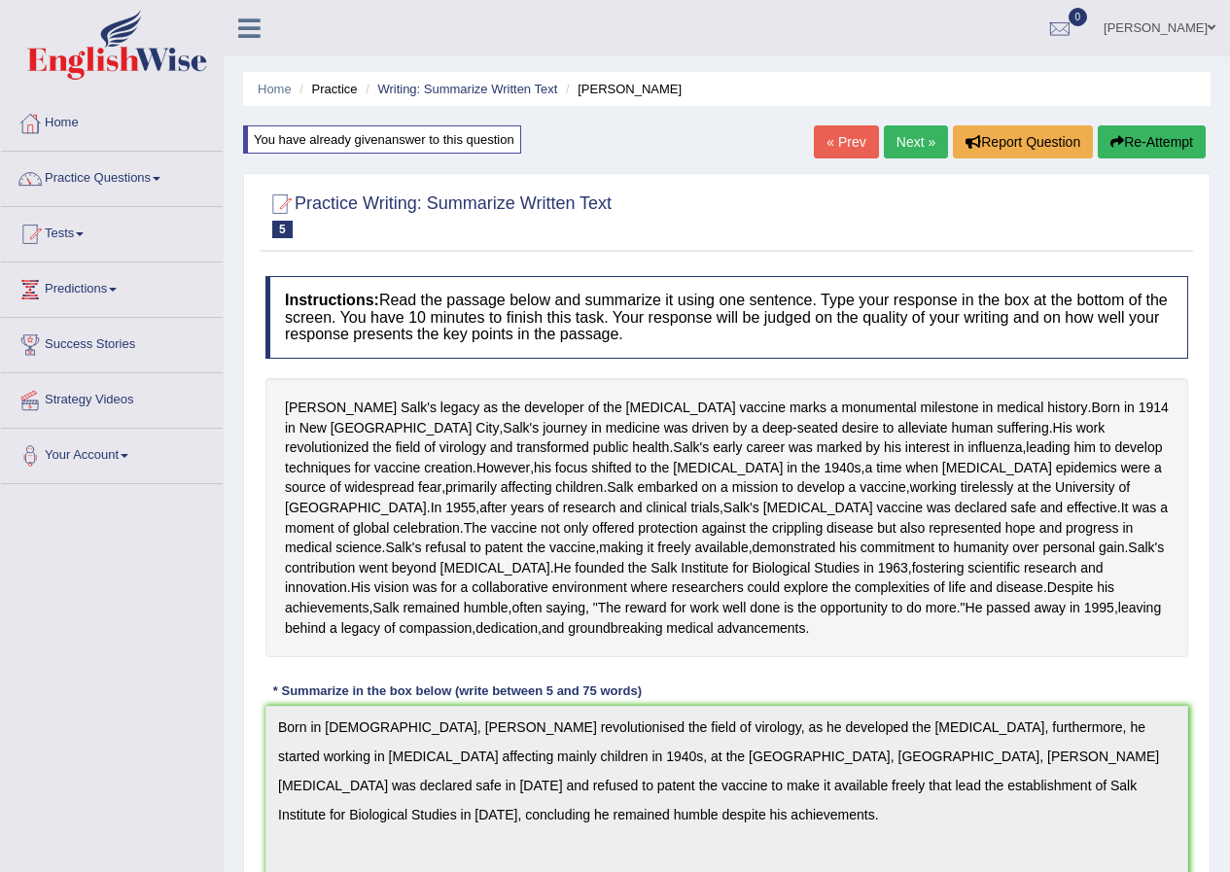
click at [1132, 147] on button "Re-Attempt" at bounding box center [1152, 141] width 108 height 33
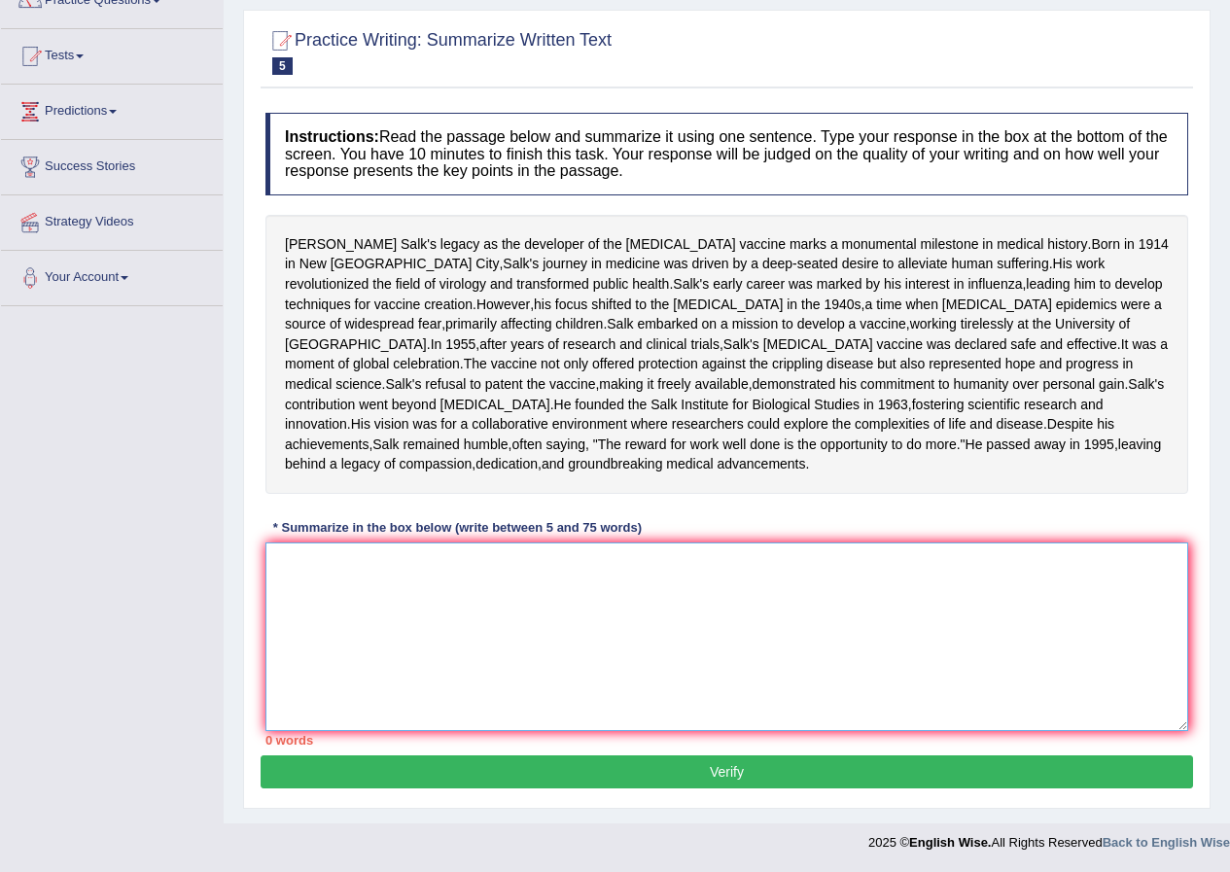
click at [594, 574] on textarea at bounding box center [726, 637] width 923 height 189
paste textarea "Born in [DEMOGRAPHIC_DATA], [PERSON_NAME] revolutionised the field of virology,…"
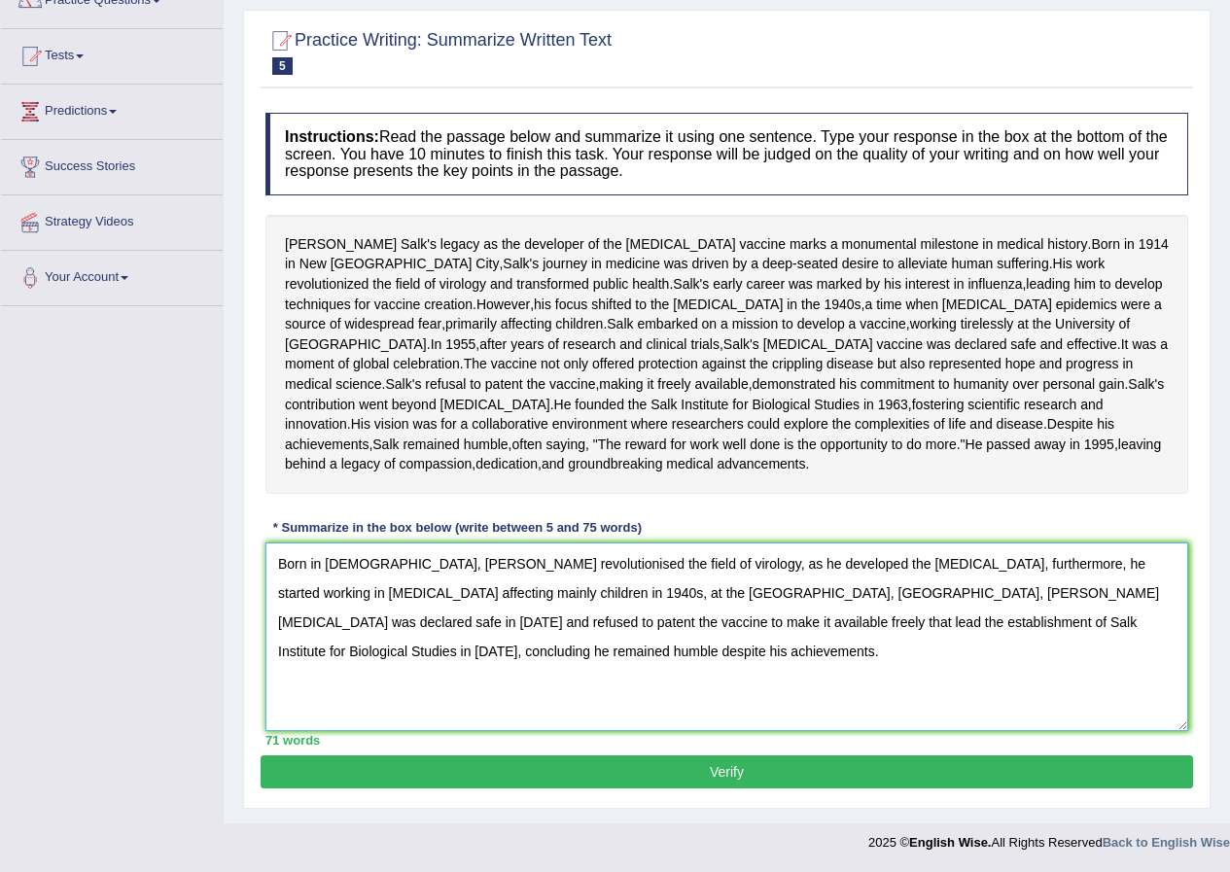
click at [391, 571] on textarea "Born in [DEMOGRAPHIC_DATA], [PERSON_NAME] revolutionised the field of virology,…" at bounding box center [726, 637] width 923 height 189
click at [402, 567] on textarea "Born in [DEMOGRAPHIC_DATA], [PERSON_NAME] revolutionised the field of virology,…" at bounding box center [726, 637] width 923 height 189
click at [407, 565] on textarea "Born in [DEMOGRAPHIC_DATA], [PERSON_NAME] revolutionised the field of virology,…" at bounding box center [726, 637] width 923 height 189
click at [386, 595] on textarea "Born in [DEMOGRAPHIC_DATA], [PERSON_NAME] revolutionised the field of virology,…" at bounding box center [726, 637] width 923 height 189
type textarea "Born in [DEMOGRAPHIC_DATA], [PERSON_NAME] revolutionised the field of virology,…"
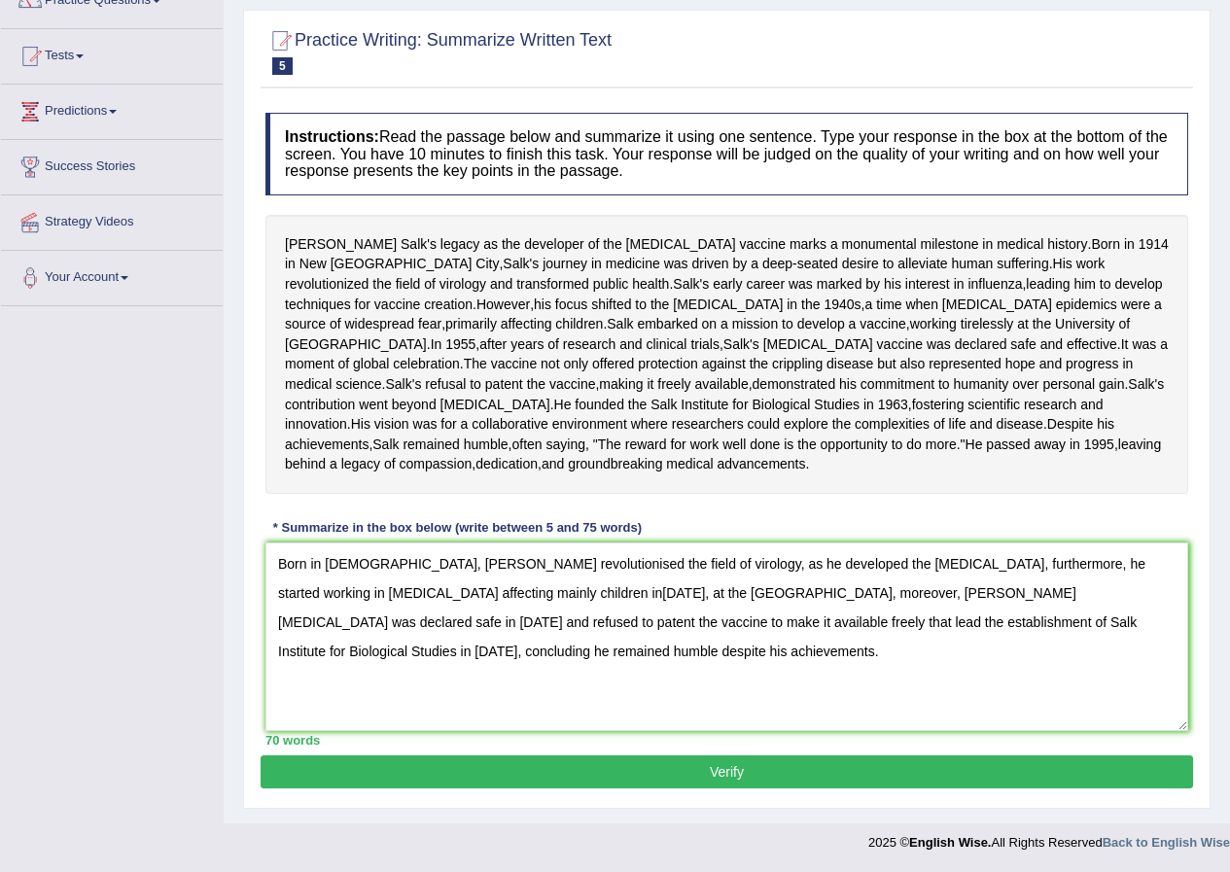
click at [698, 760] on button "Verify" at bounding box center [727, 772] width 932 height 33
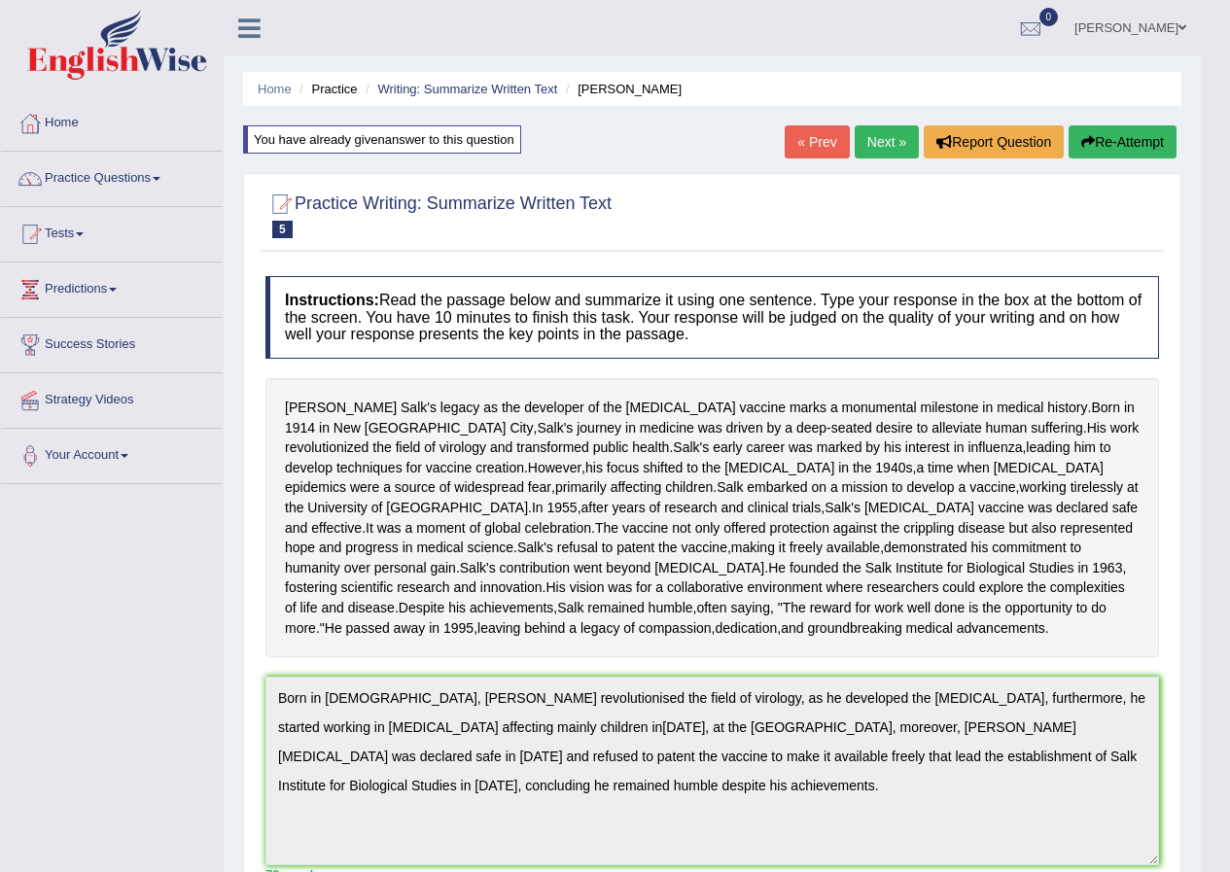
click at [886, 153] on link "Next »" at bounding box center [887, 141] width 64 height 33
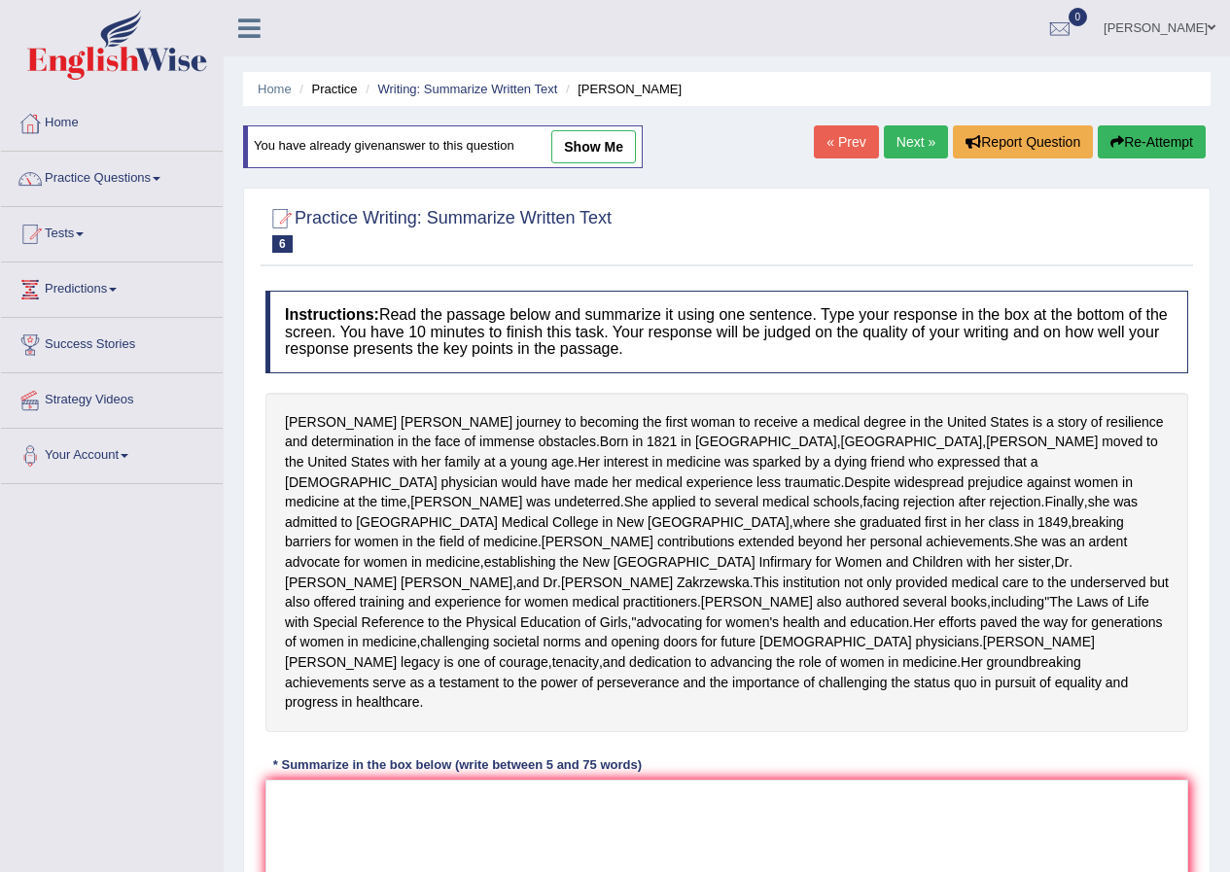
click at [608, 156] on link "show me" at bounding box center [593, 146] width 85 height 33
type textarea "Born in [DEMOGRAPHIC_DATA] in [GEOGRAPHIC_DATA], [PERSON_NAME] was the first wo…"
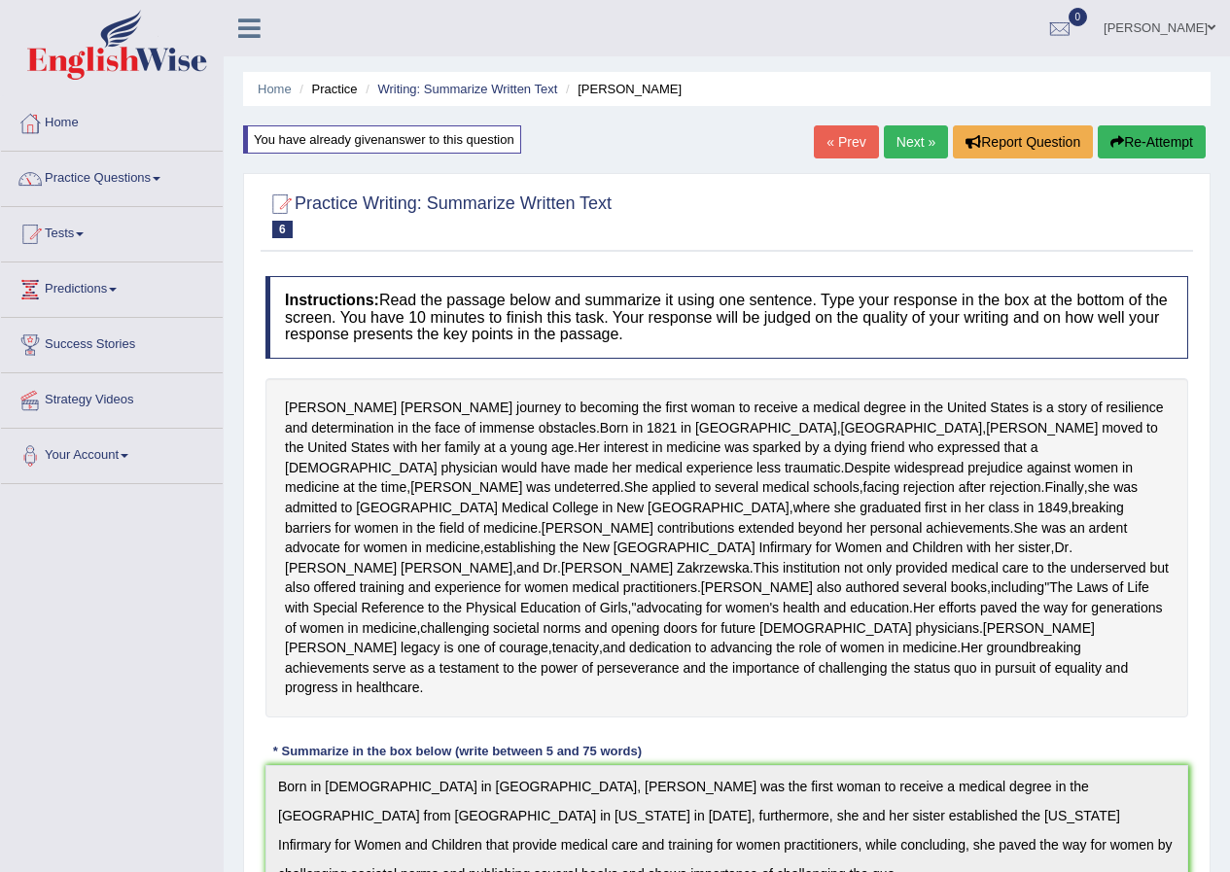
click at [837, 153] on link "« Prev" at bounding box center [846, 141] width 64 height 33
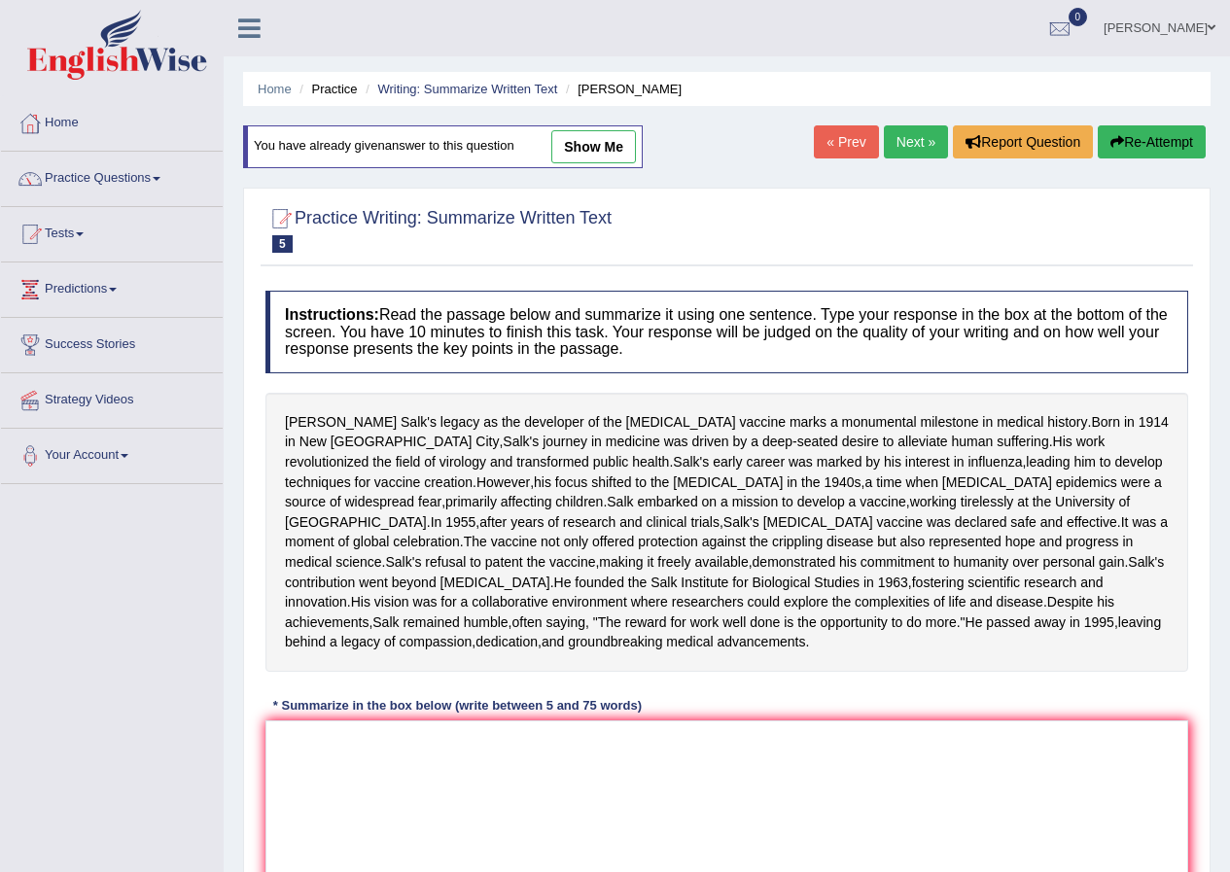
click at [611, 157] on link "show me" at bounding box center [593, 146] width 85 height 33
type textarea "Born in 1914, Jonas Salk revolutionised the field of virology, as he developed …"
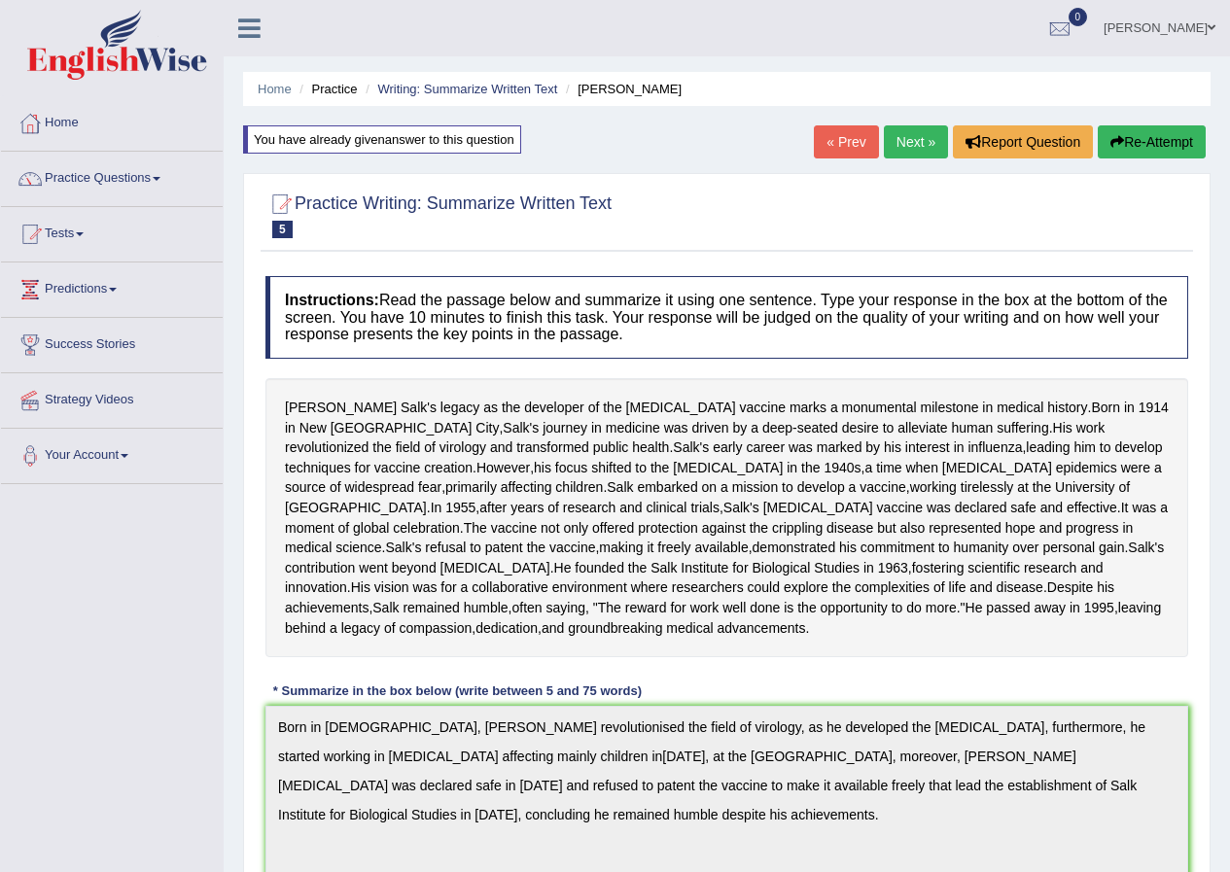
click at [840, 136] on link "« Prev" at bounding box center [846, 141] width 64 height 33
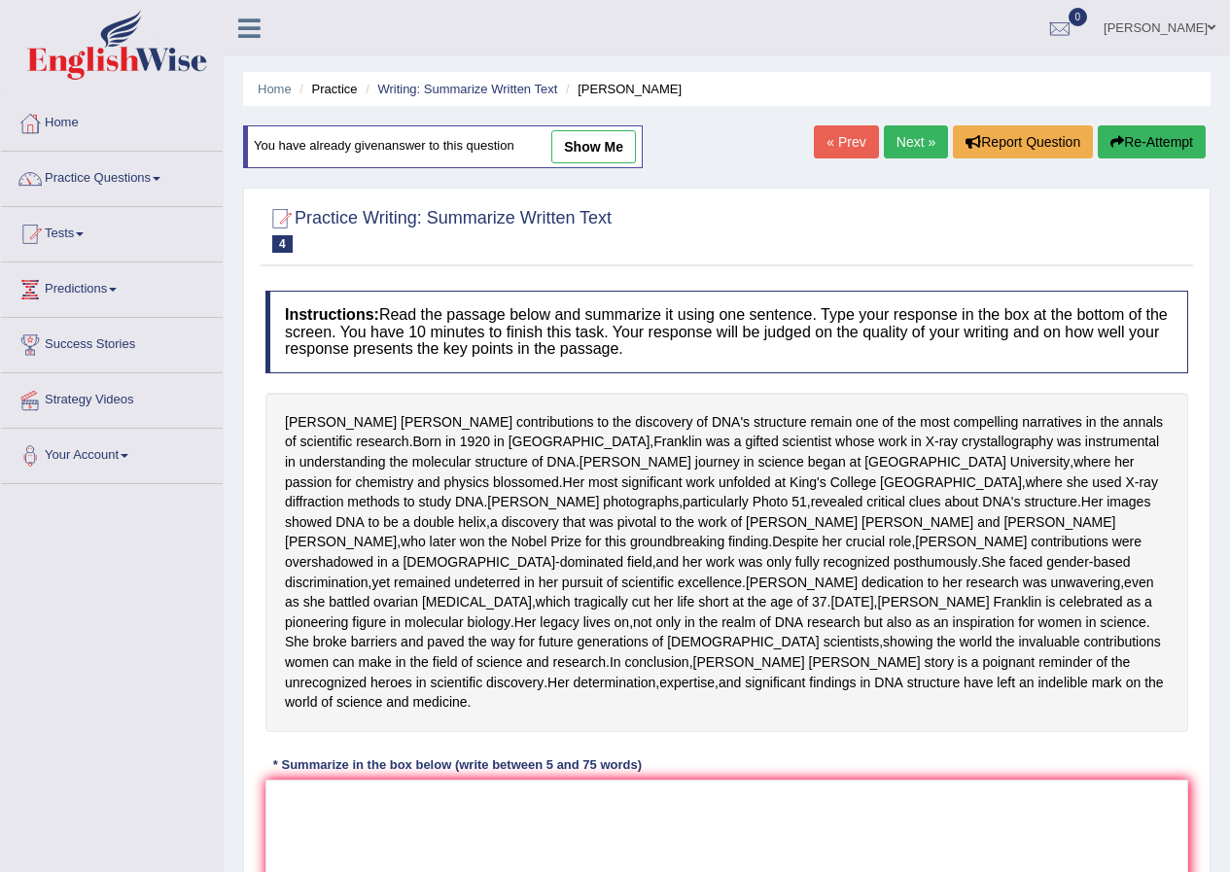
click at [601, 143] on link "show me" at bounding box center [593, 146] width 85 height 33
type textarea "Born in [DEMOGRAPHIC_DATA] [GEOGRAPHIC_DATA], [PERSON_NAME] discovered DNA's st…"
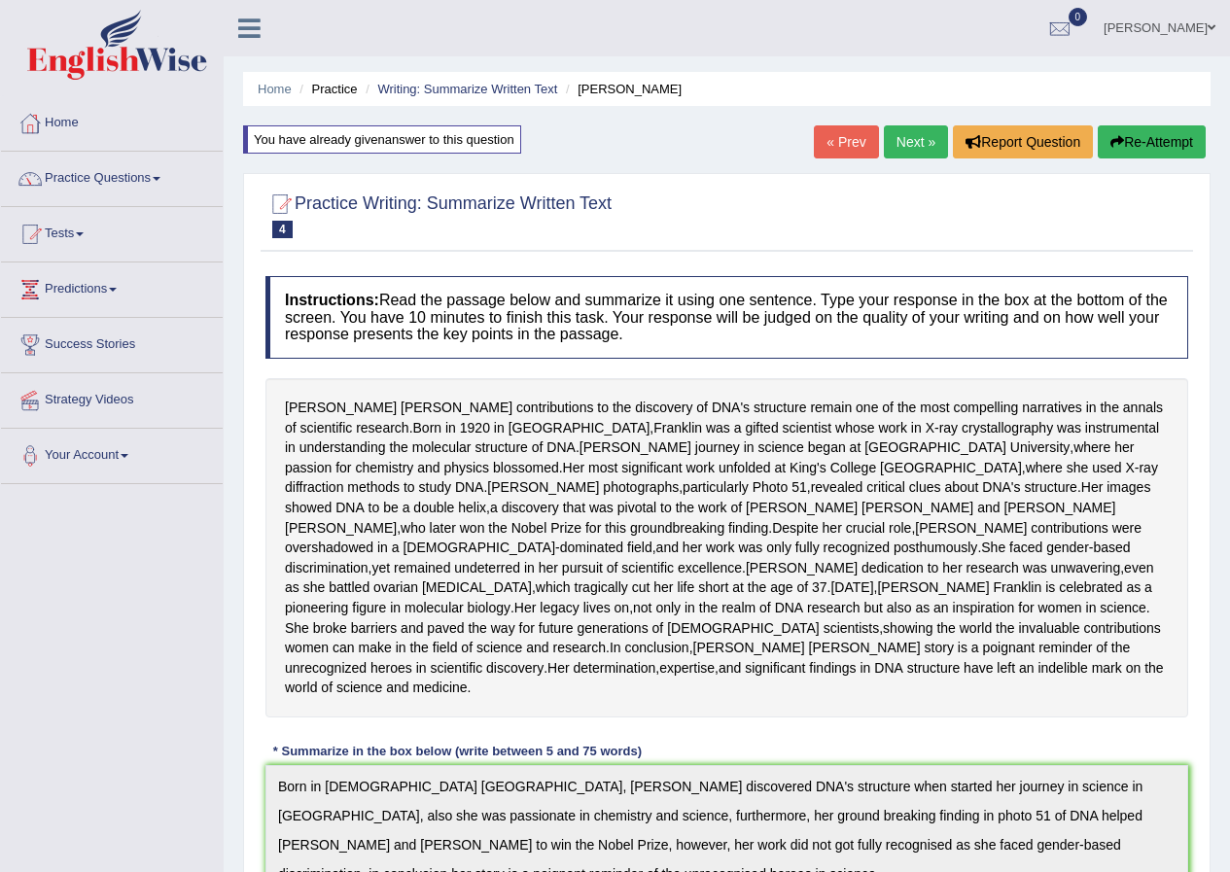
click at [913, 150] on link "Next »" at bounding box center [916, 141] width 64 height 33
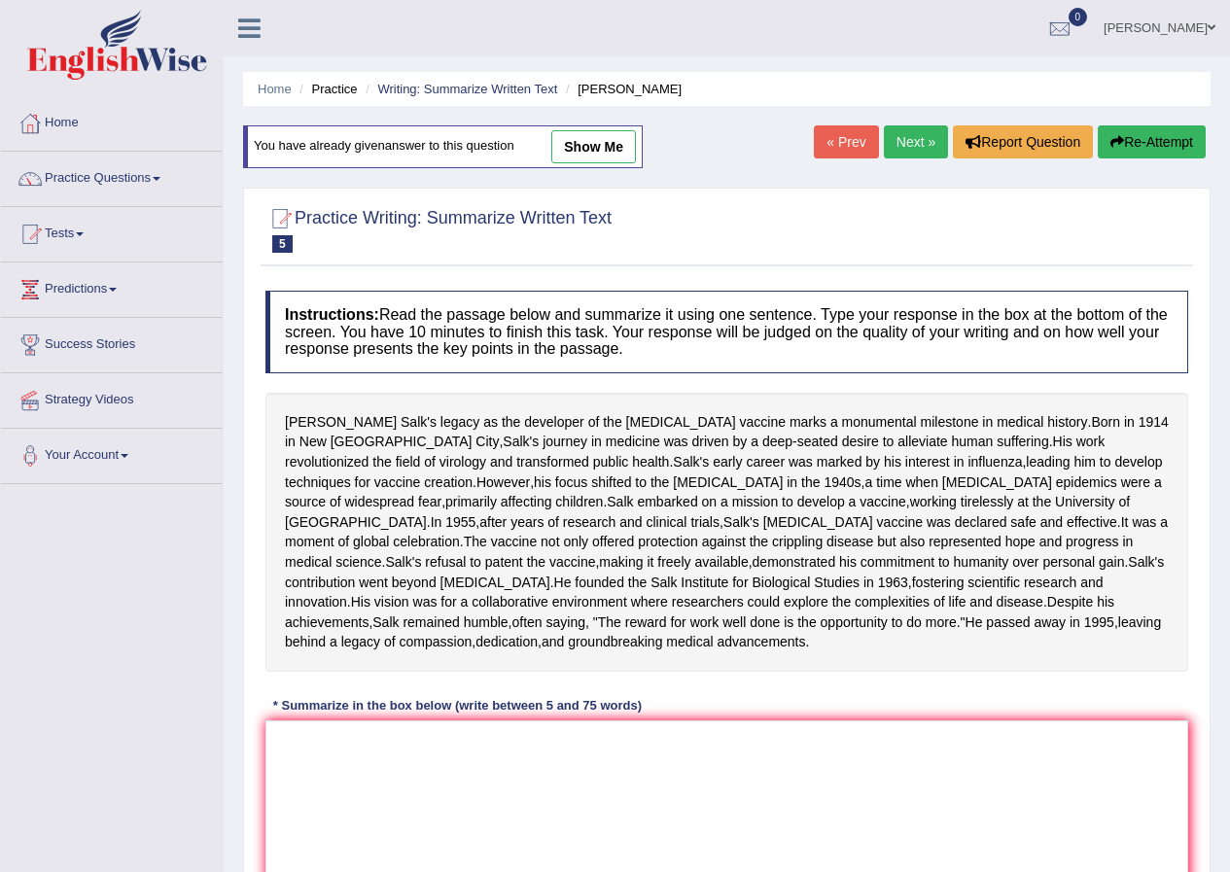
click at [596, 156] on link "show me" at bounding box center [593, 146] width 85 height 33
type textarea "Born in 1914, Jonas Salk revolutionised the field of virology, as he developed …"
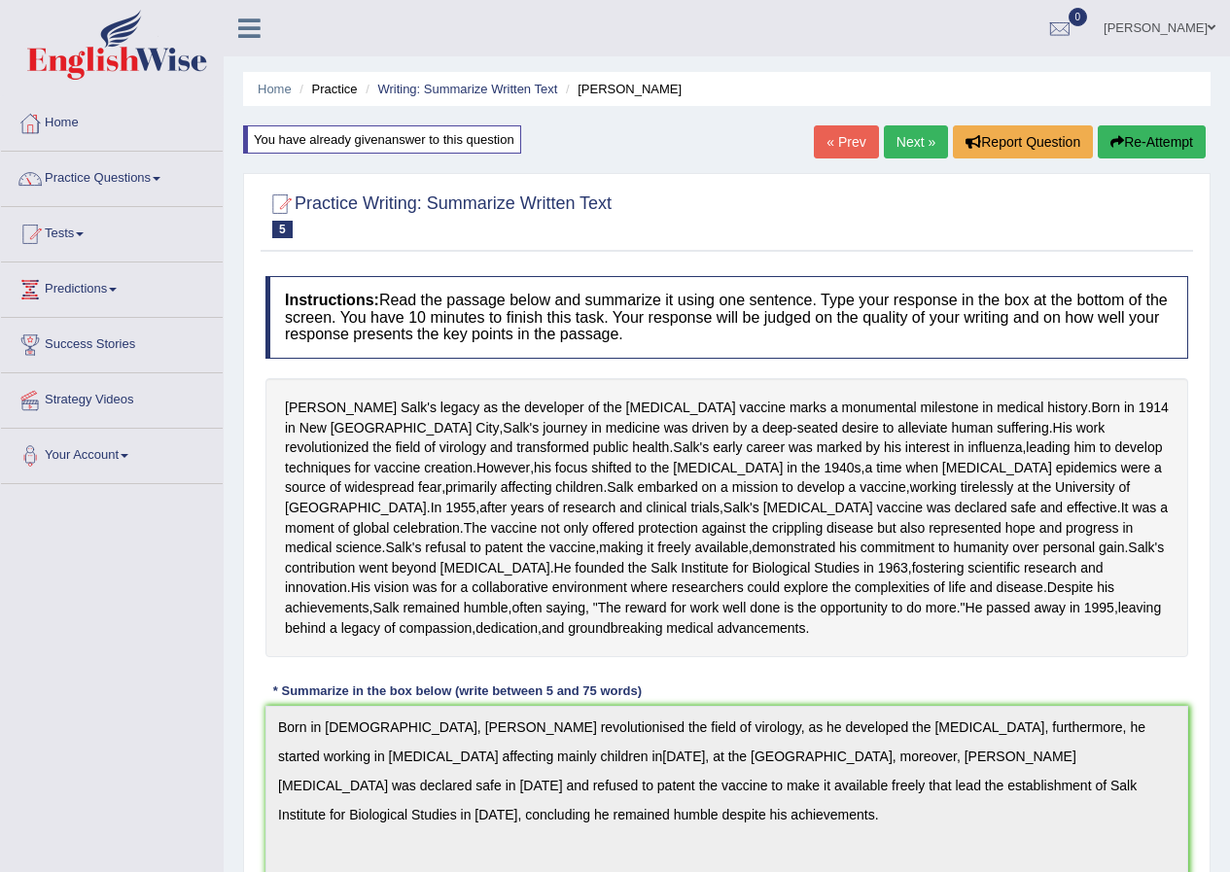
click at [902, 152] on link "Next »" at bounding box center [916, 141] width 64 height 33
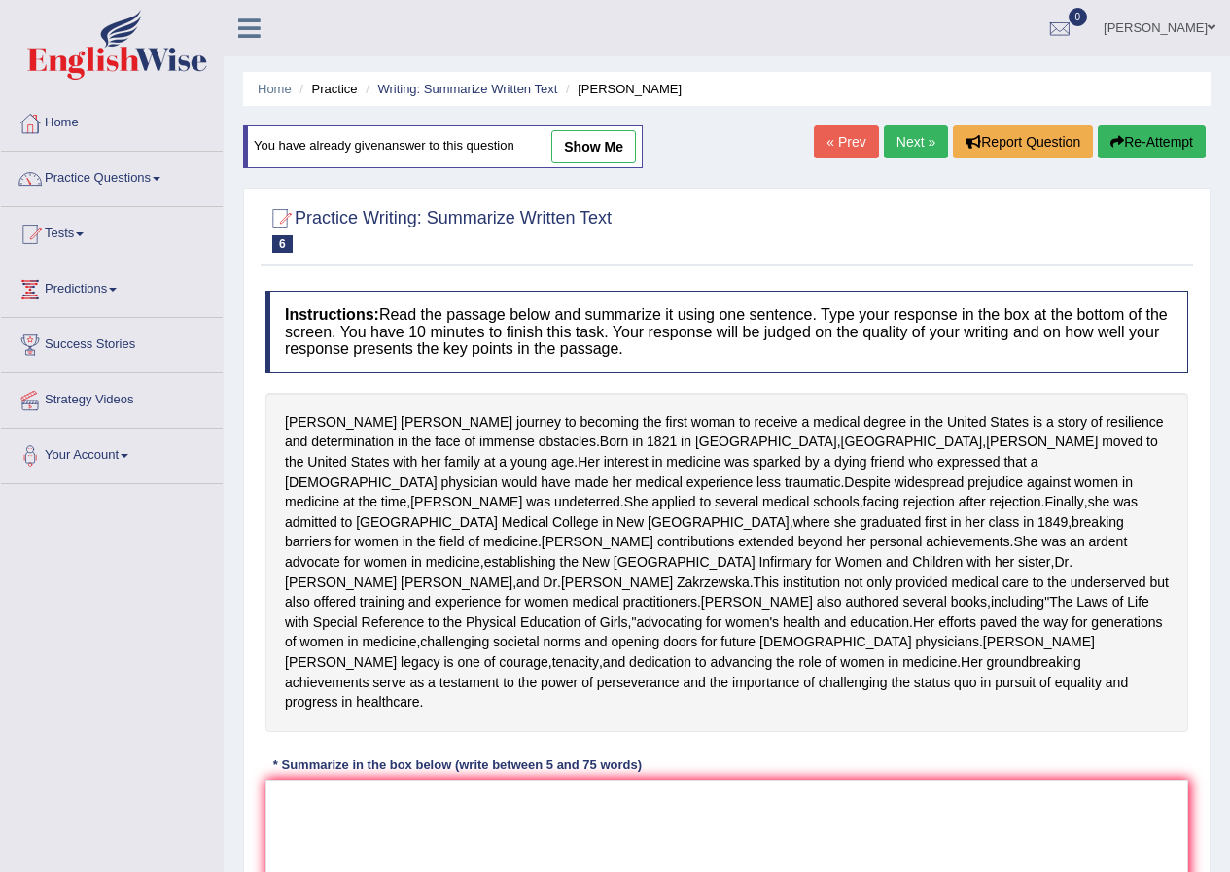
click at [615, 159] on link "show me" at bounding box center [593, 146] width 85 height 33
type textarea "Born in 1821 in Bristol, Elizabeth Blackwell was the first woman to receive a m…"
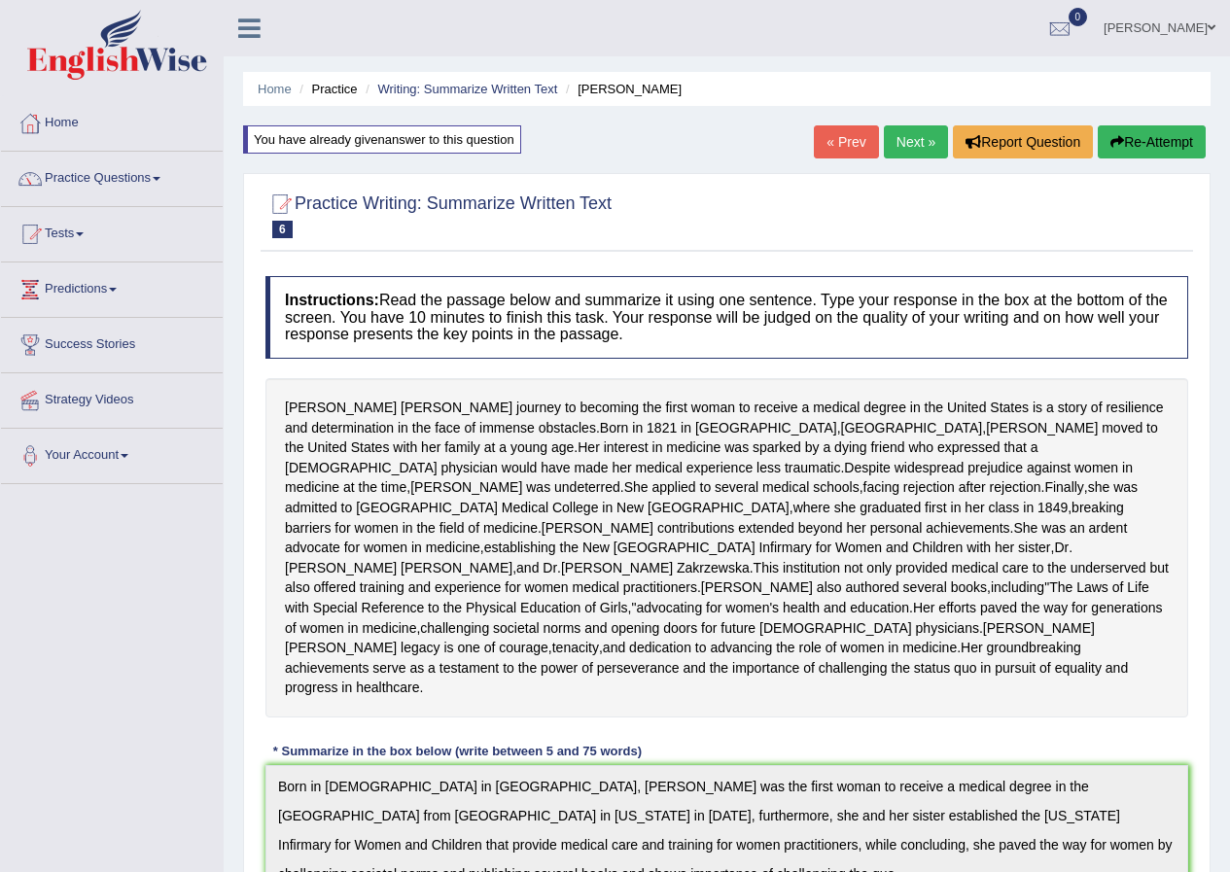
click at [811, 718] on div "Elizabeth Blackwell's journey to becoming the first woman to receive a medical …" at bounding box center [726, 547] width 923 height 339
click at [899, 140] on link "Next »" at bounding box center [916, 141] width 64 height 33
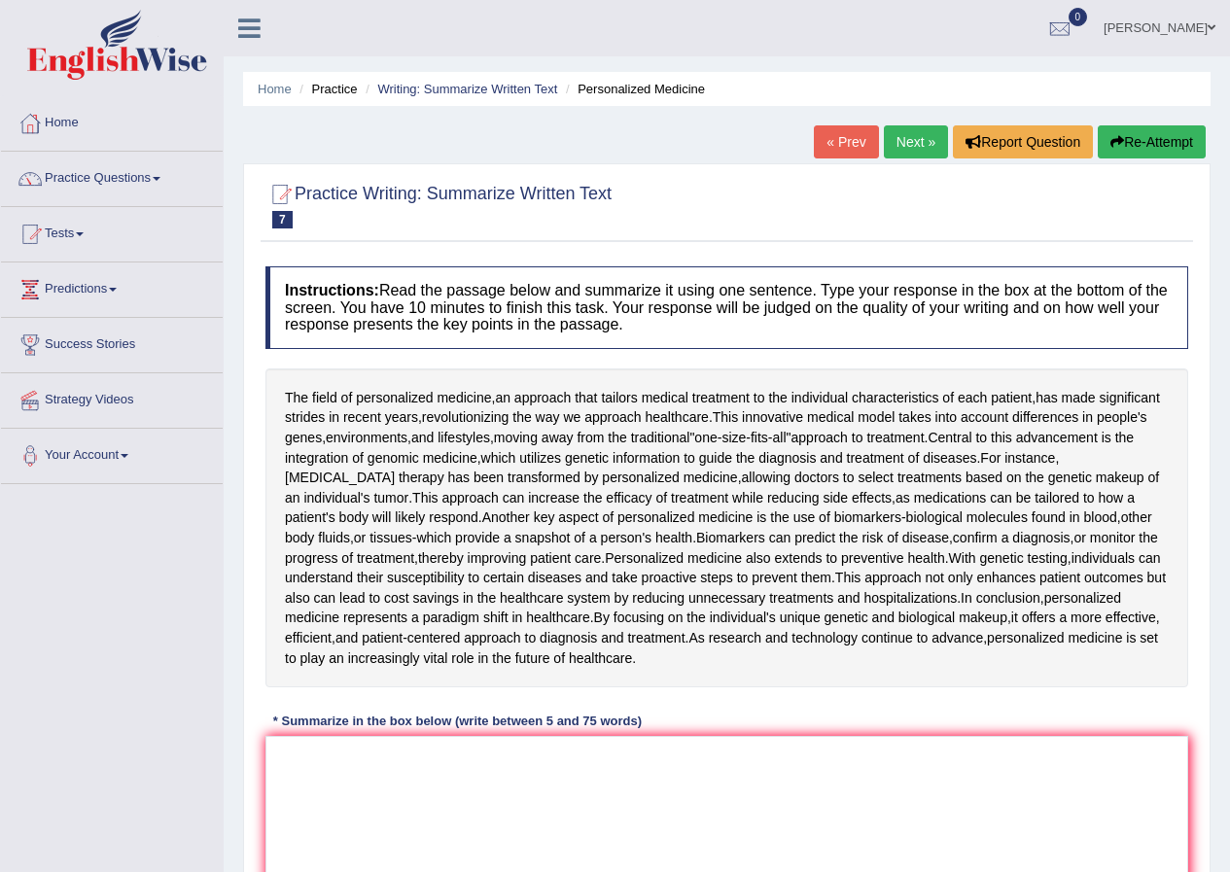
click at [835, 147] on link "« Prev" at bounding box center [846, 141] width 64 height 33
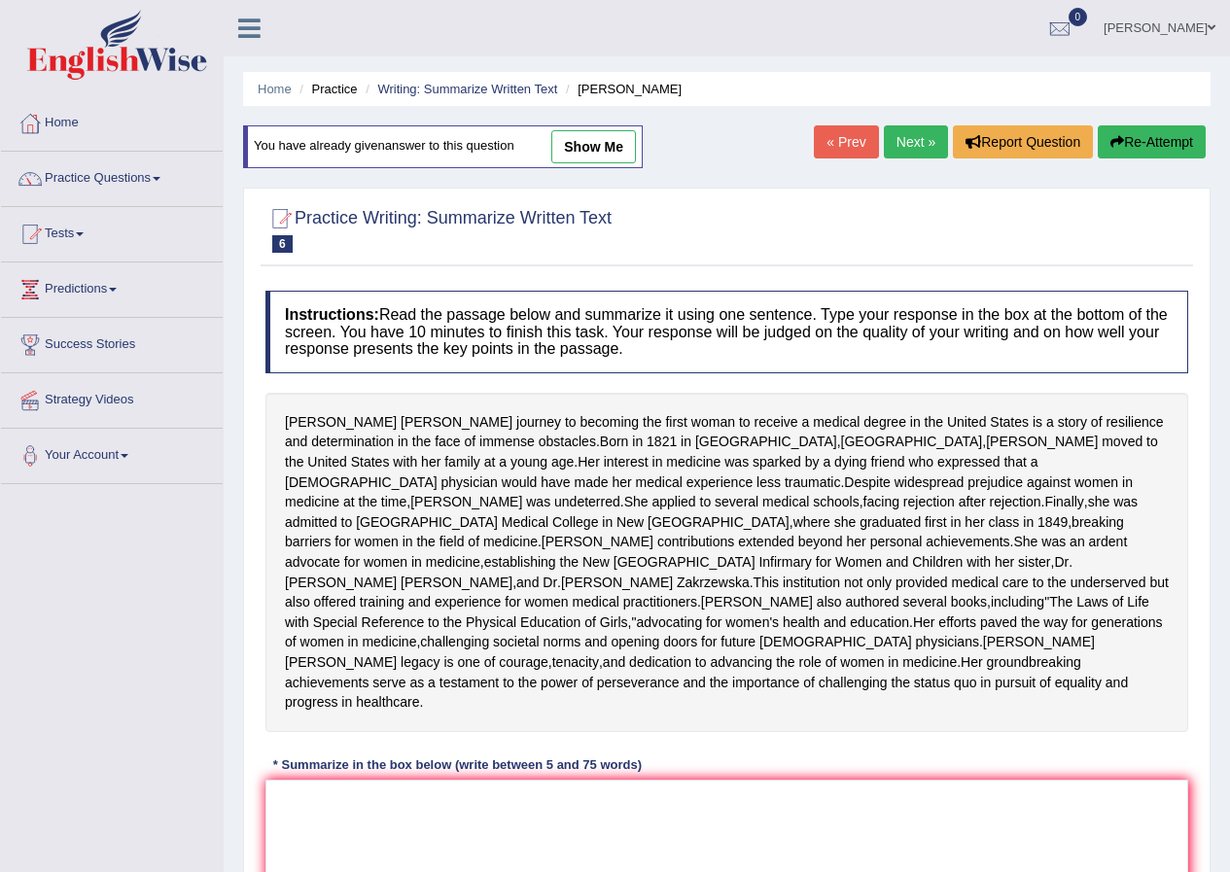
click at [597, 154] on link "show me" at bounding box center [593, 146] width 85 height 33
type textarea "Born in 1821 in Bristol, Elizabeth Blackwell was the first woman to receive a m…"
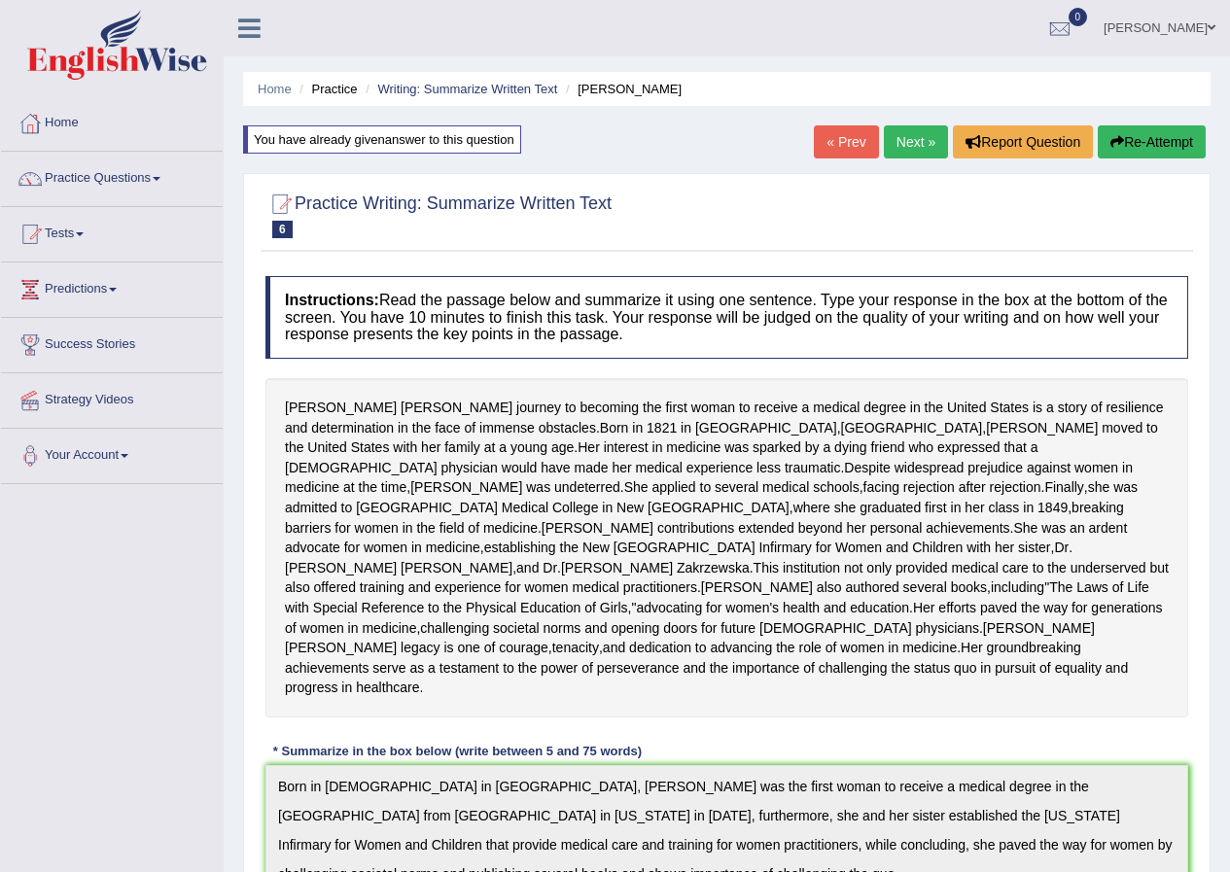
click at [848, 158] on link "« Prev" at bounding box center [846, 141] width 64 height 33
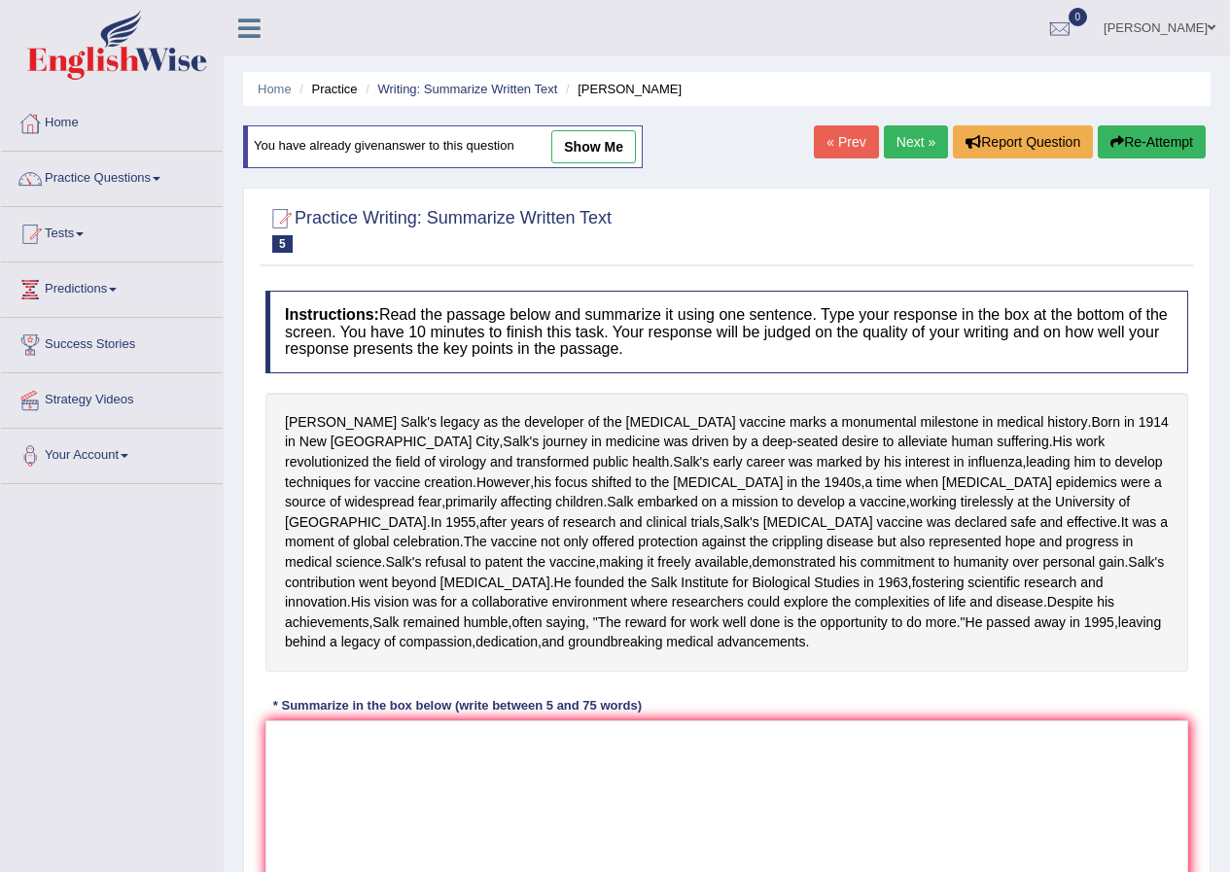
click at [592, 145] on link "show me" at bounding box center [593, 146] width 85 height 33
type textarea "Born in [DEMOGRAPHIC_DATA], [PERSON_NAME] revolutionised the field of virology,…"
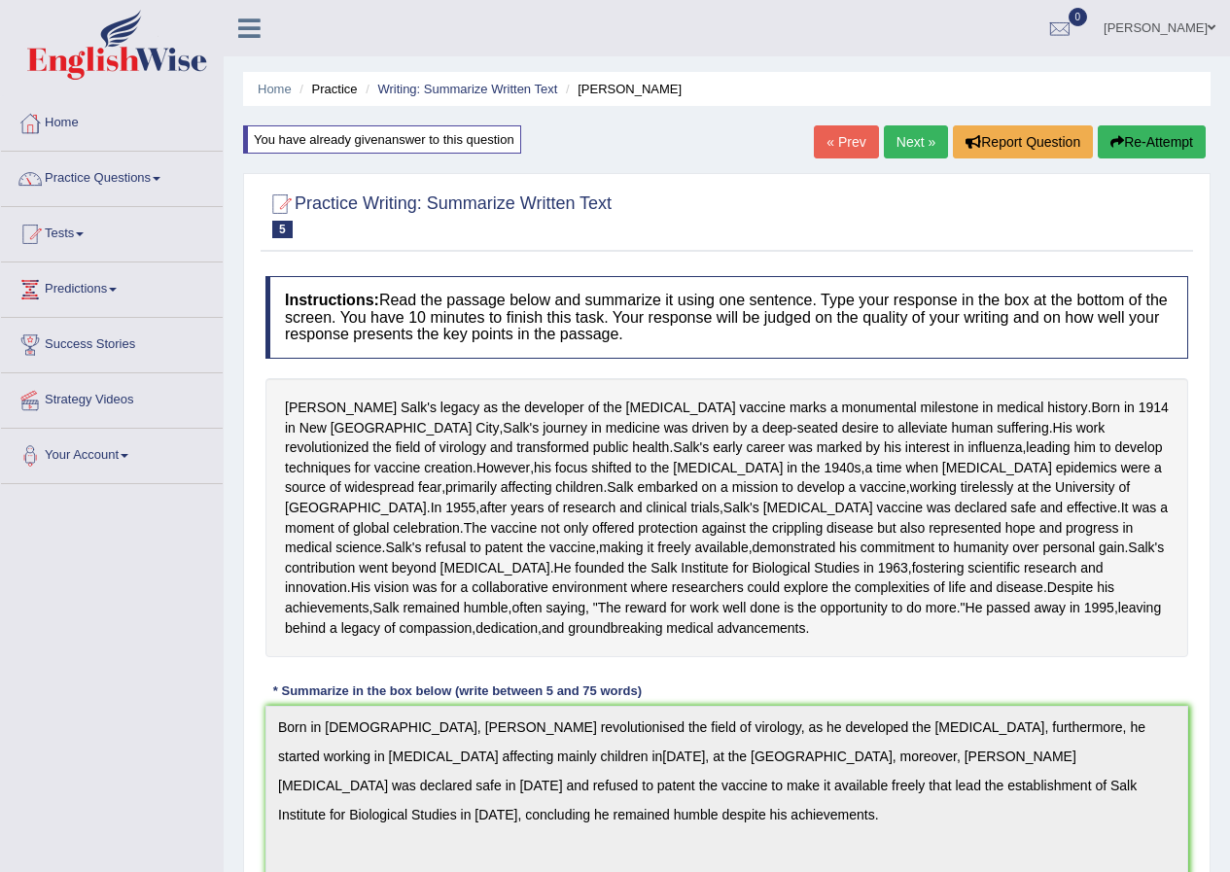
click at [847, 155] on link "« Prev" at bounding box center [846, 141] width 64 height 33
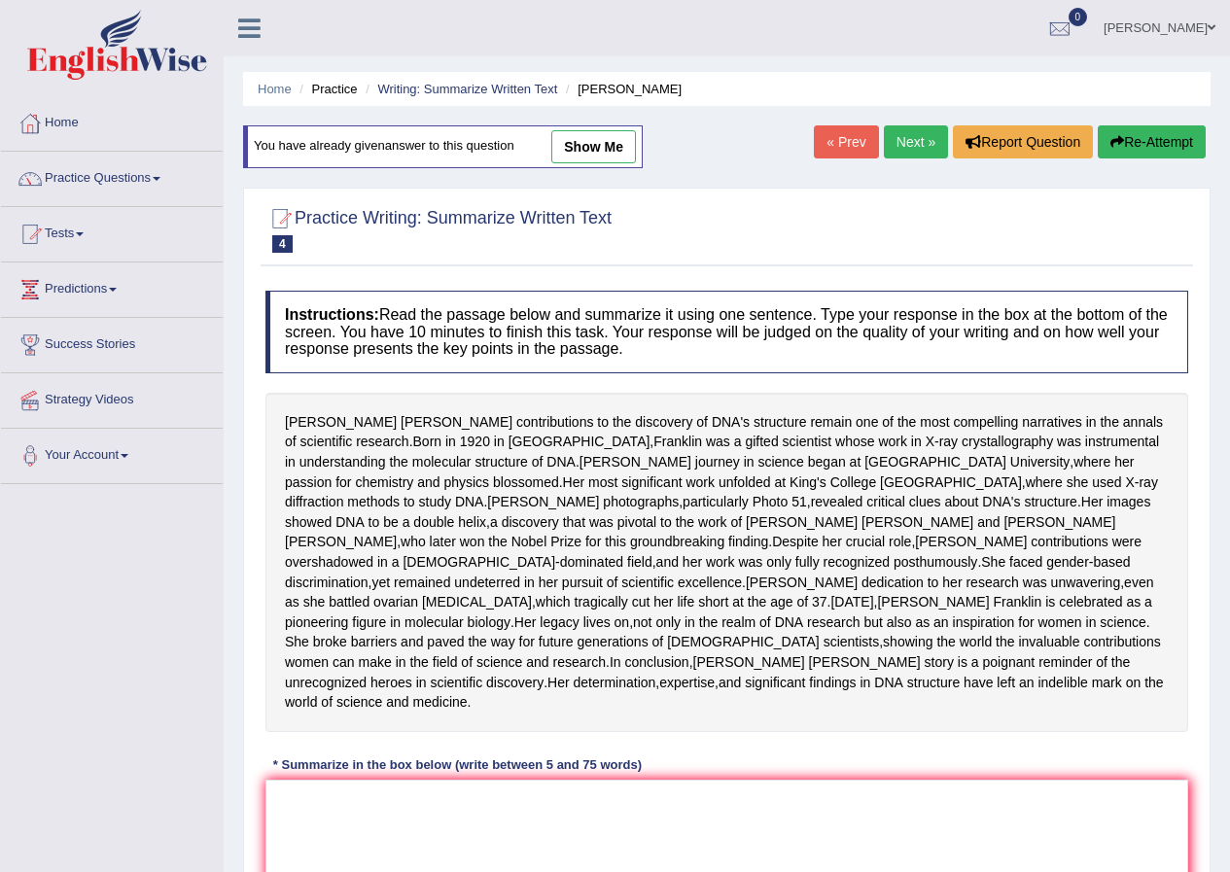
click at [632, 143] on link "show me" at bounding box center [593, 146] width 85 height 33
type textarea "Born in [DEMOGRAPHIC_DATA] [GEOGRAPHIC_DATA], [PERSON_NAME] discovered DNA's st…"
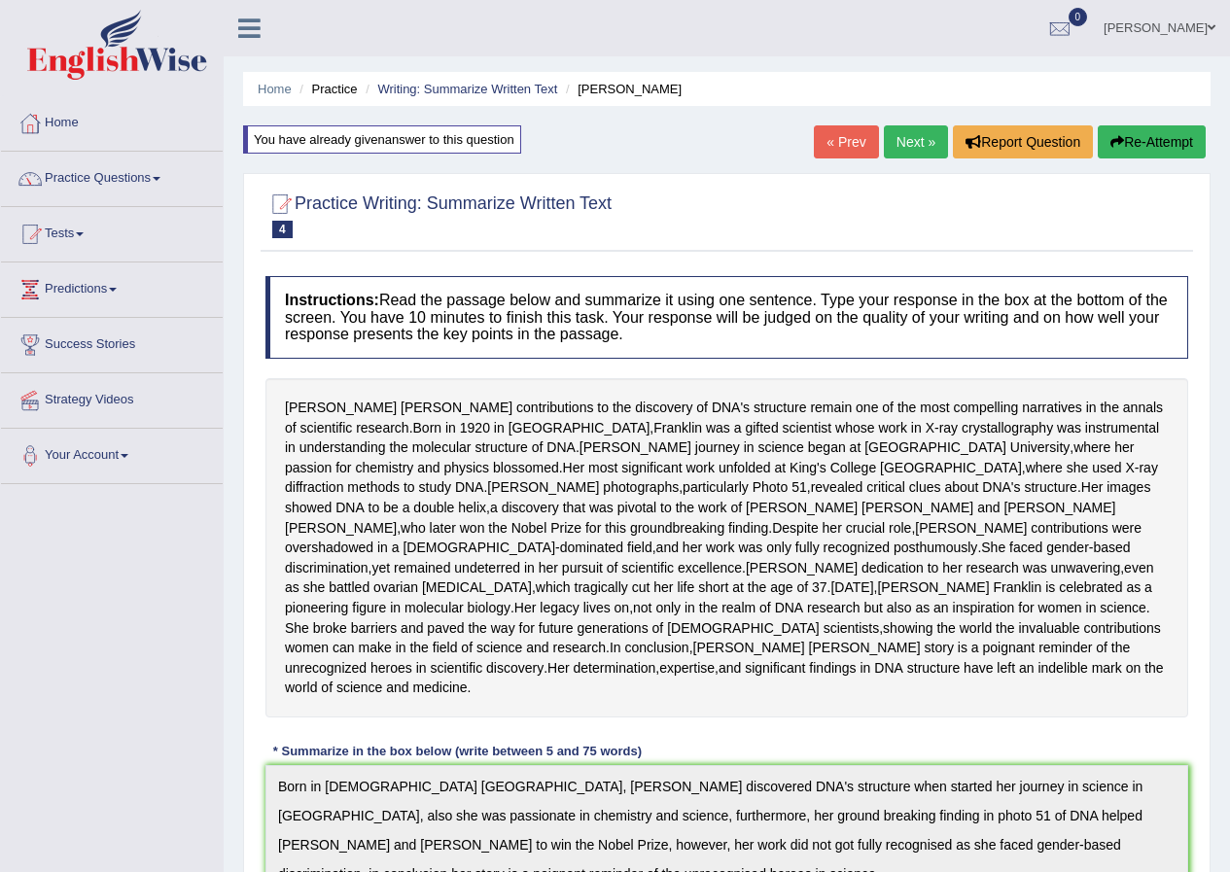
click at [919, 141] on link "Next »" at bounding box center [916, 141] width 64 height 33
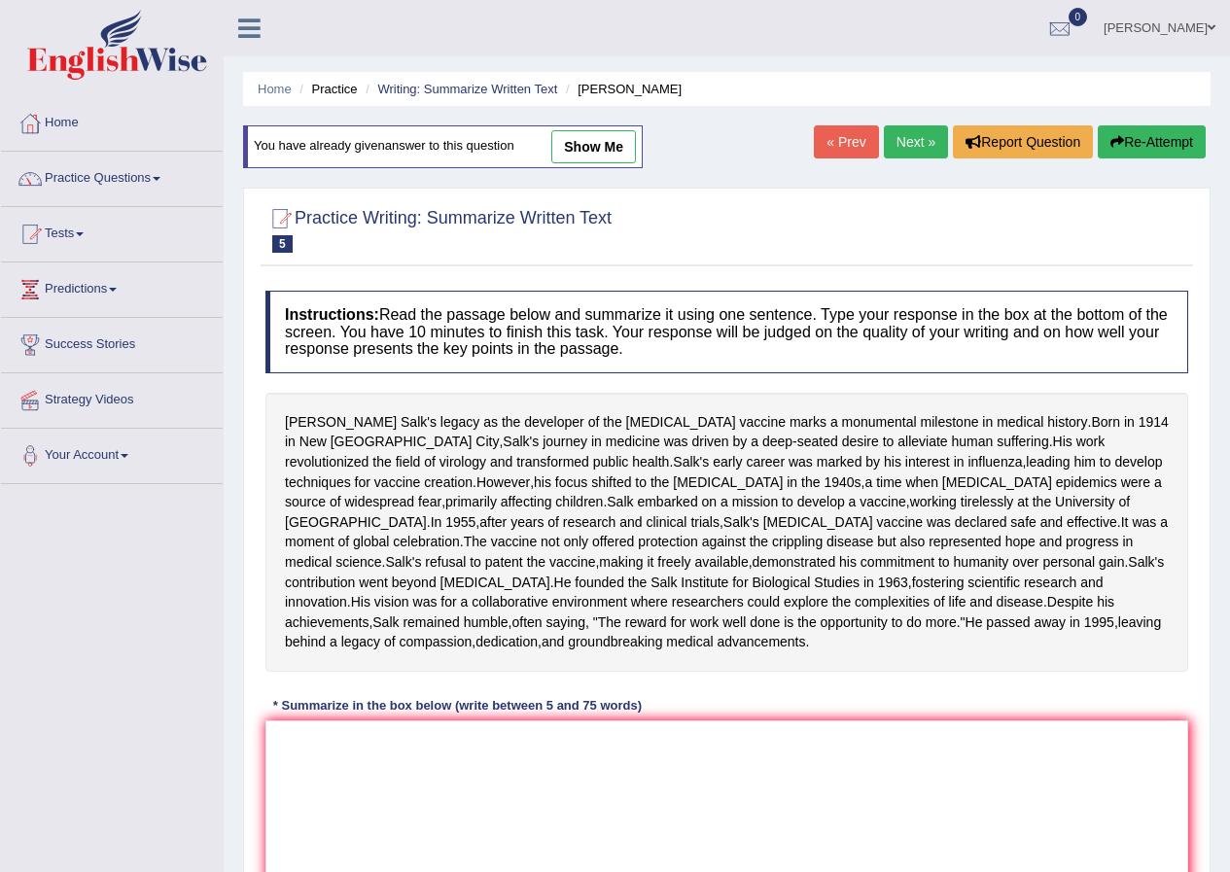
click at [832, 144] on link "« Prev" at bounding box center [846, 141] width 64 height 33
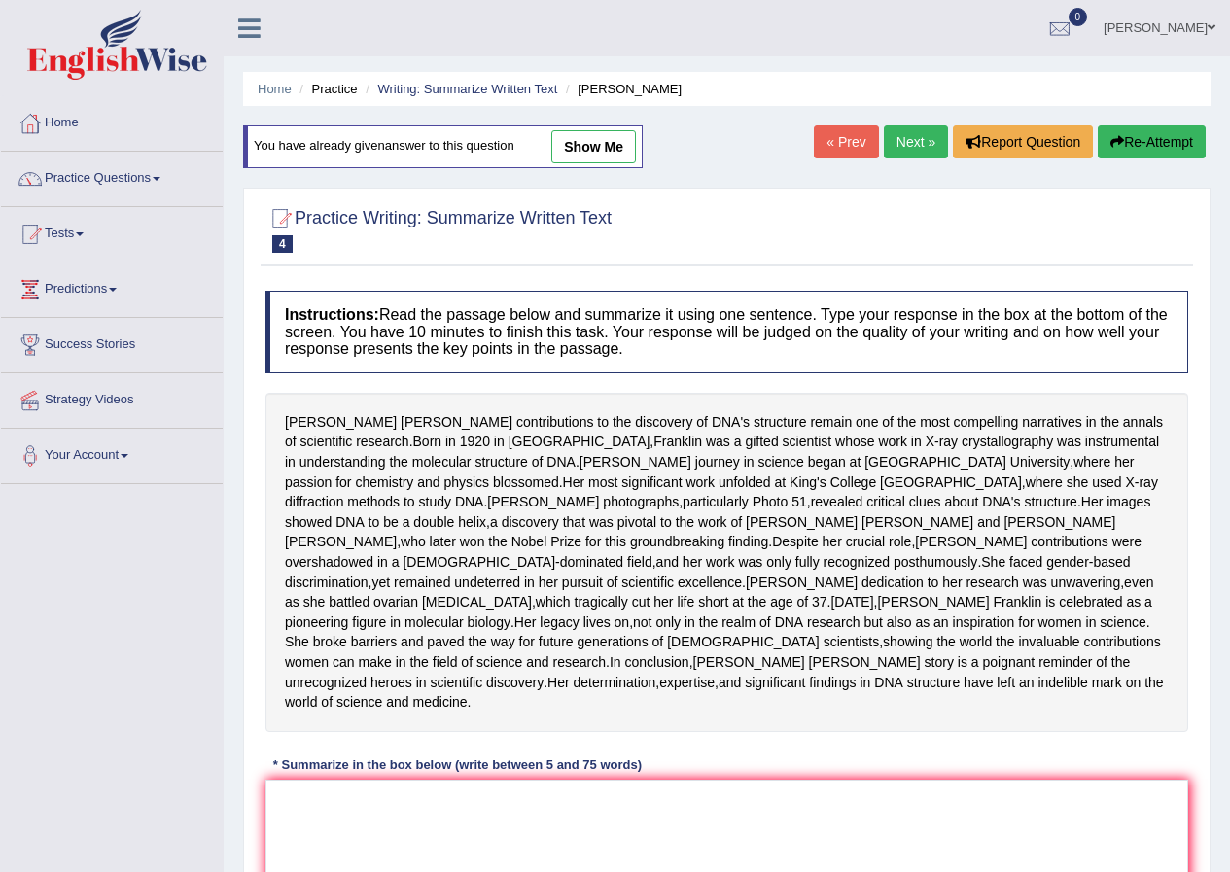
click at [581, 141] on link "show me" at bounding box center [593, 146] width 85 height 33
type textarea "Born in [DEMOGRAPHIC_DATA] [GEOGRAPHIC_DATA], [PERSON_NAME] discovered DNA's st…"
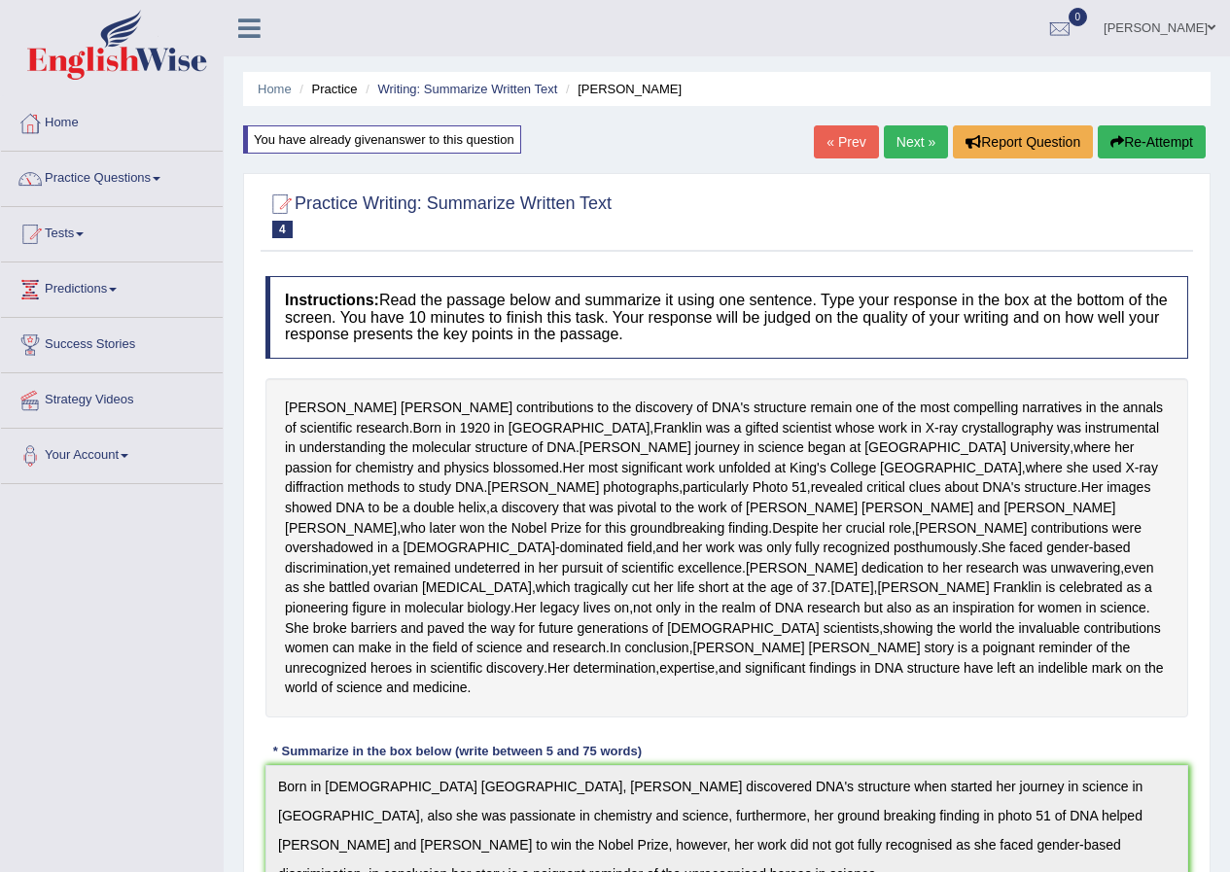
click at [897, 140] on link "Next »" at bounding box center [916, 141] width 64 height 33
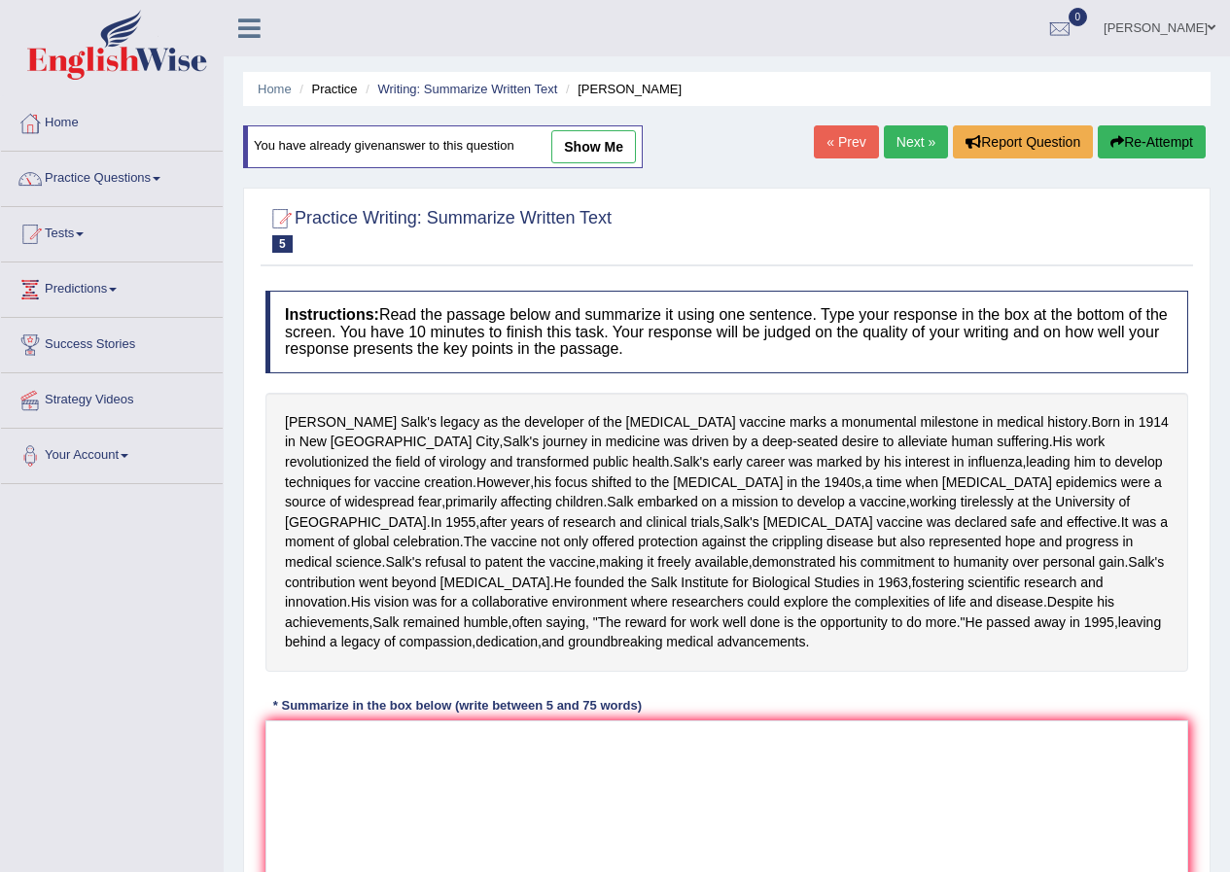
click at [850, 139] on link "« Prev" at bounding box center [846, 141] width 64 height 33
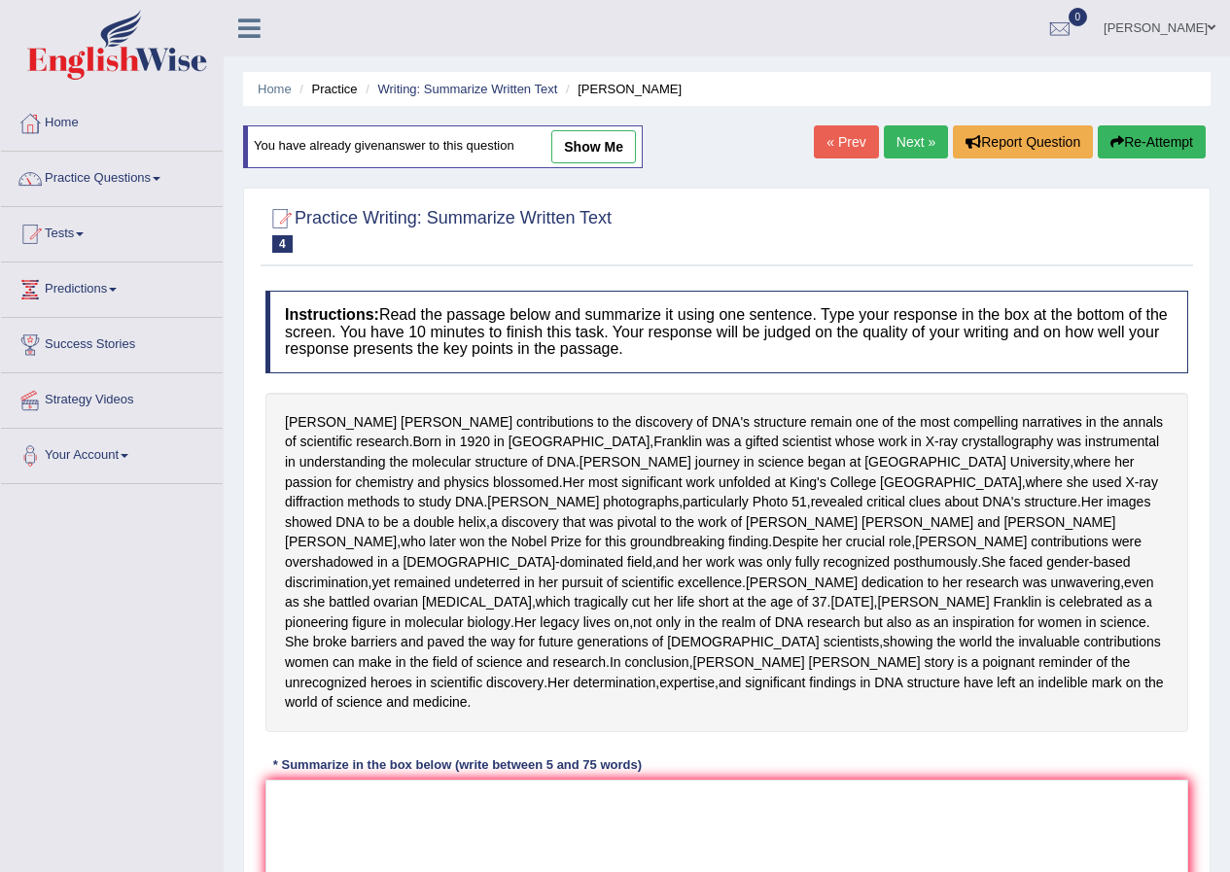
click at [618, 142] on link "show me" at bounding box center [593, 146] width 85 height 33
type textarea "Born in 1920 London, Franklin discovered DNA's structure when started her journ…"
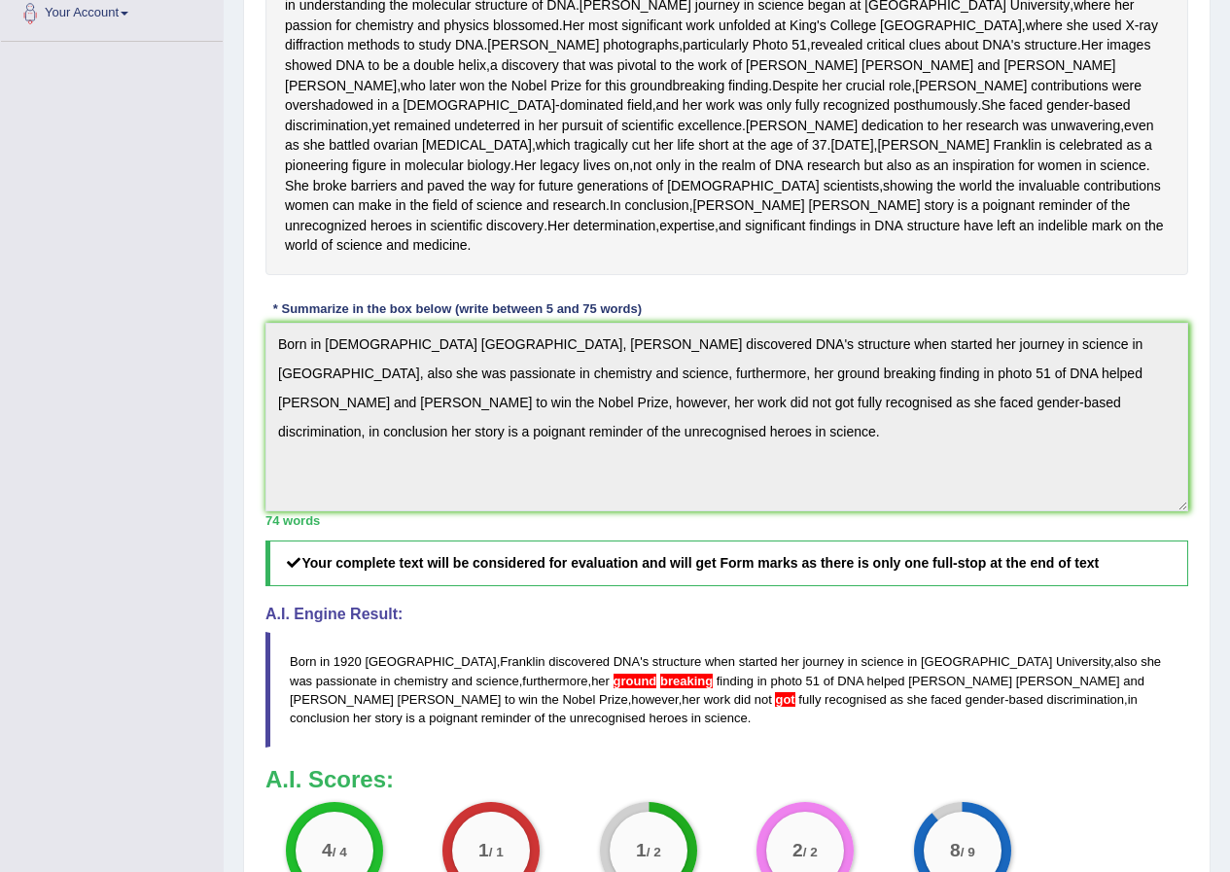
scroll to position [118, 0]
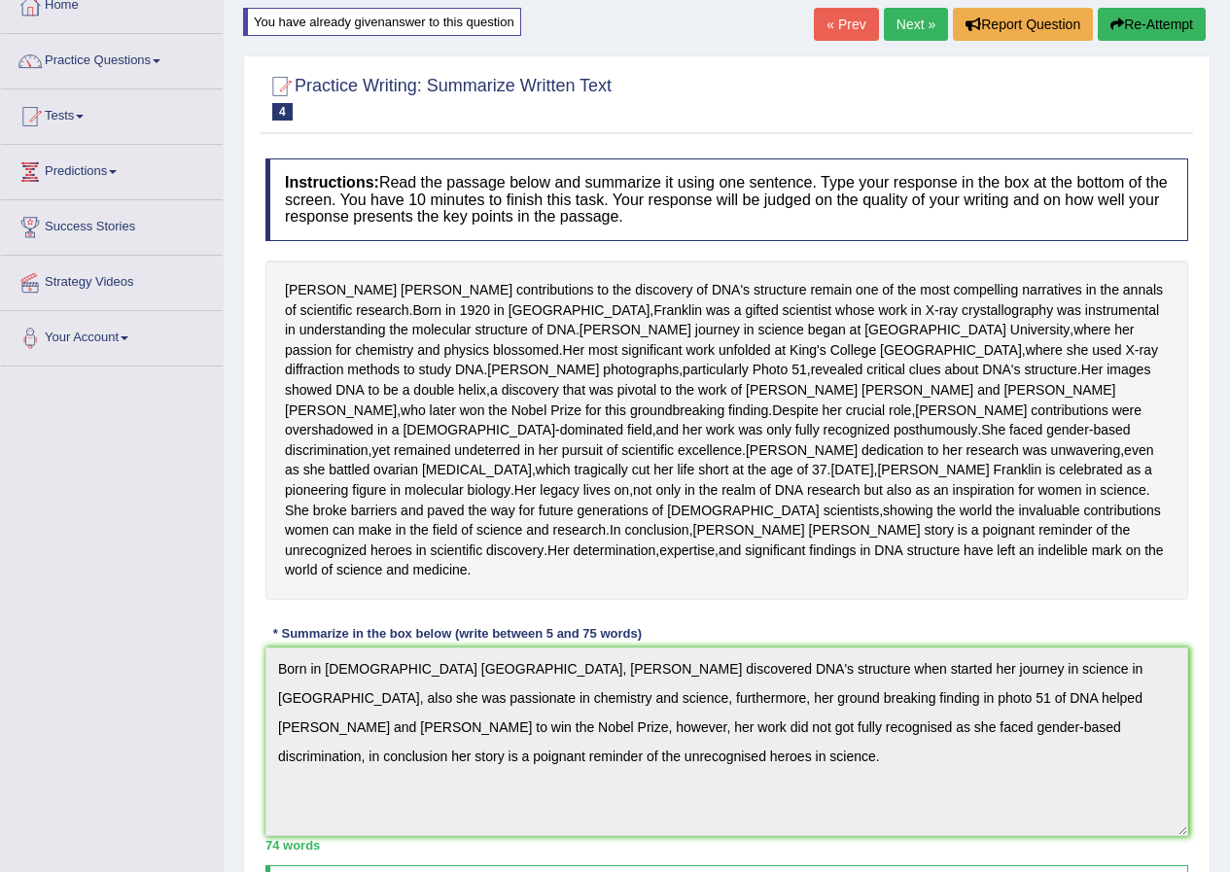
click at [908, 22] on link "Next »" at bounding box center [916, 24] width 64 height 33
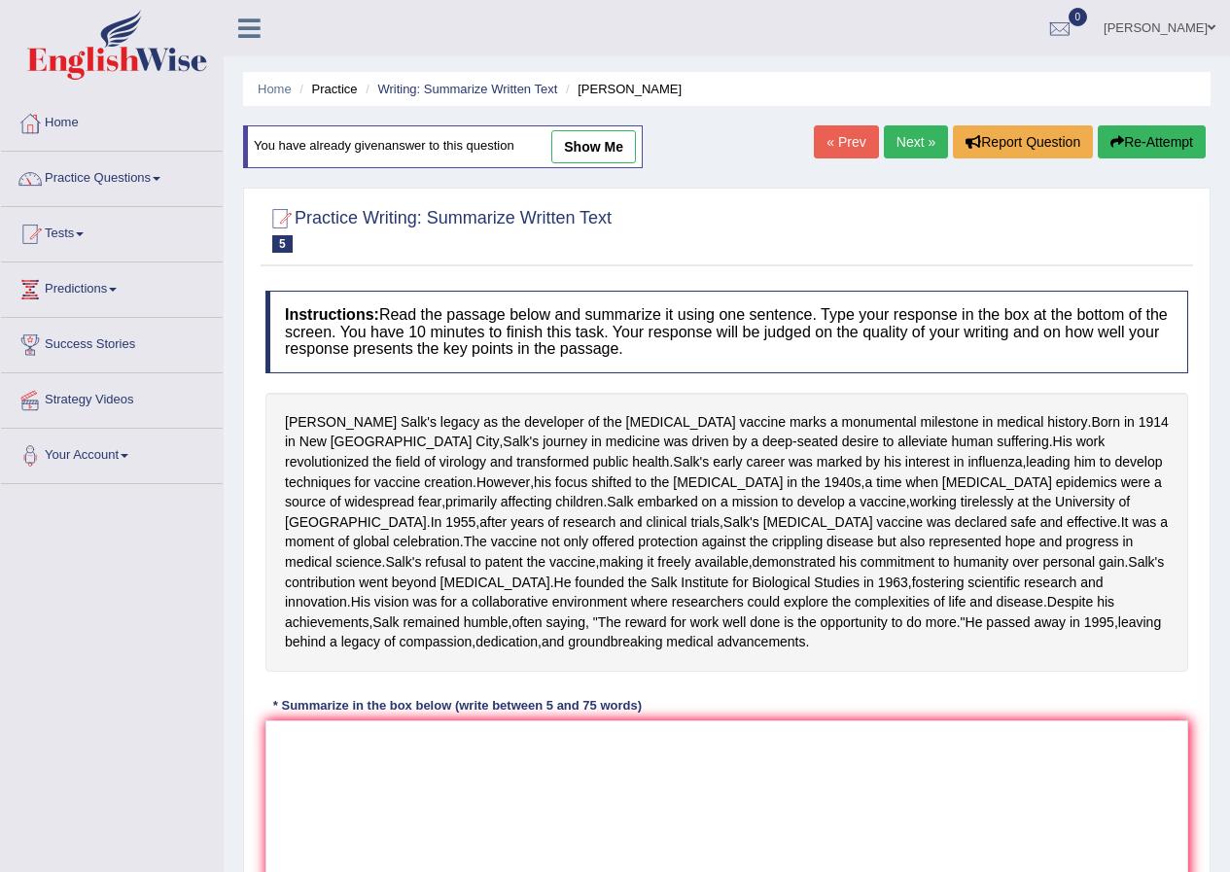
click at [624, 148] on link "show me" at bounding box center [593, 146] width 85 height 33
type textarea "Born in [DEMOGRAPHIC_DATA], [PERSON_NAME] revolutionised the field of virology,…"
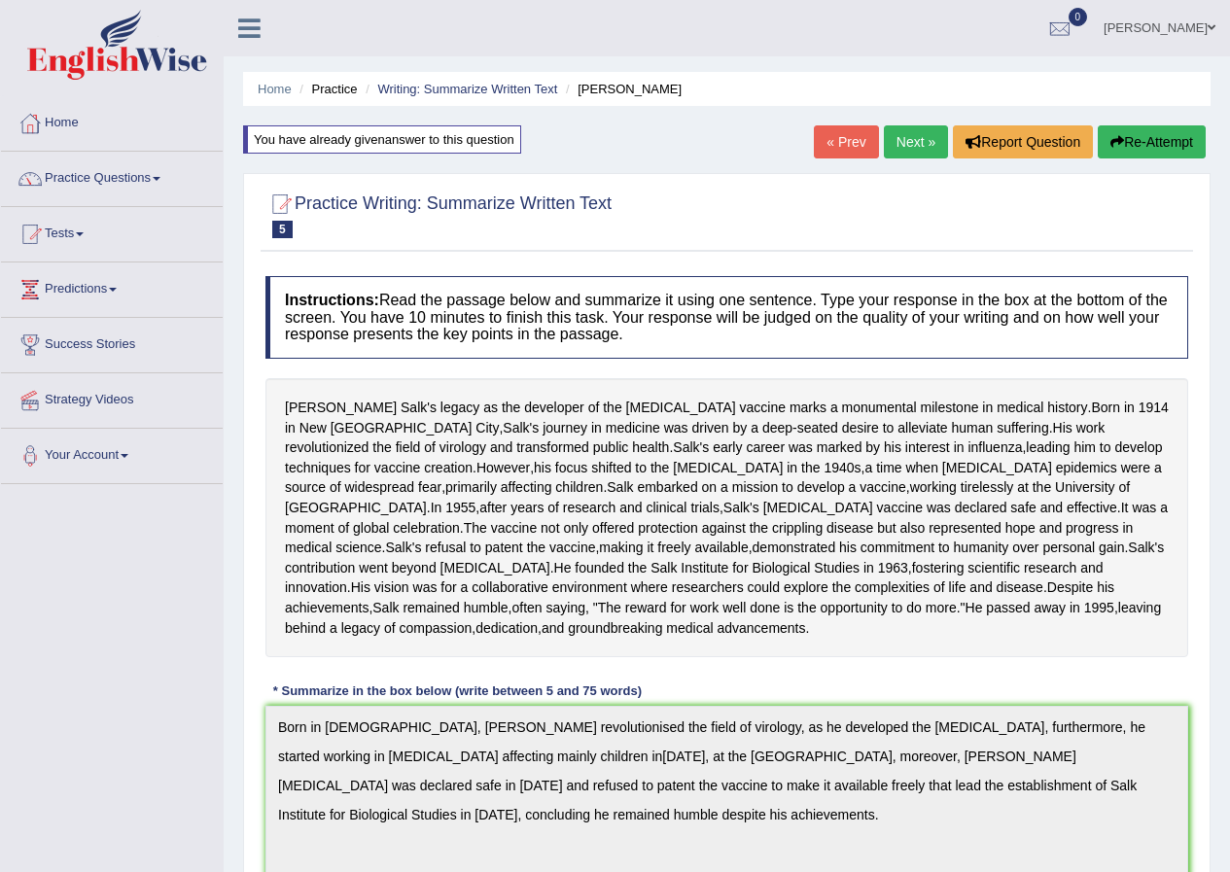
click at [919, 140] on link "Next »" at bounding box center [916, 141] width 64 height 33
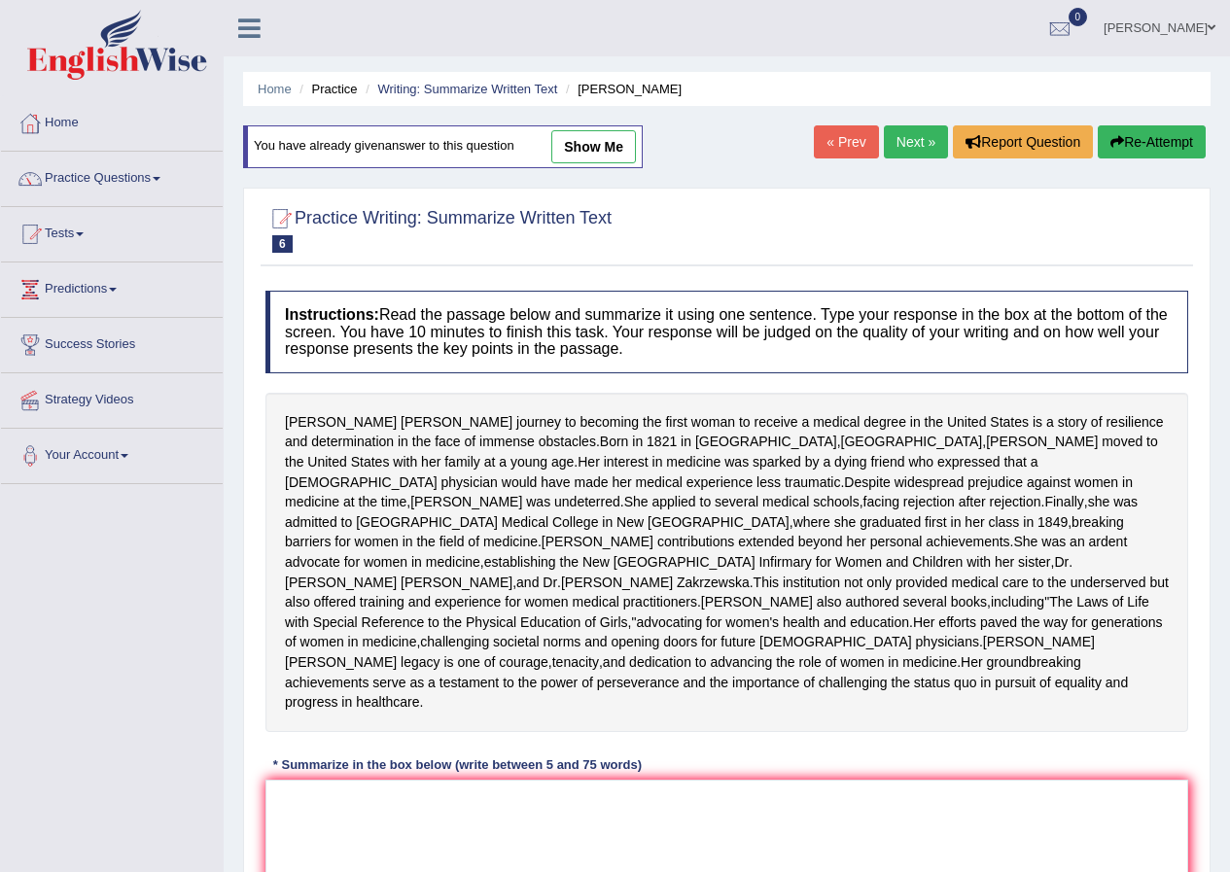
click at [602, 162] on link "show me" at bounding box center [593, 146] width 85 height 33
type textarea "Born in 1821 in Bristol, Elizabeth Blackwell was the first woman to receive a m…"
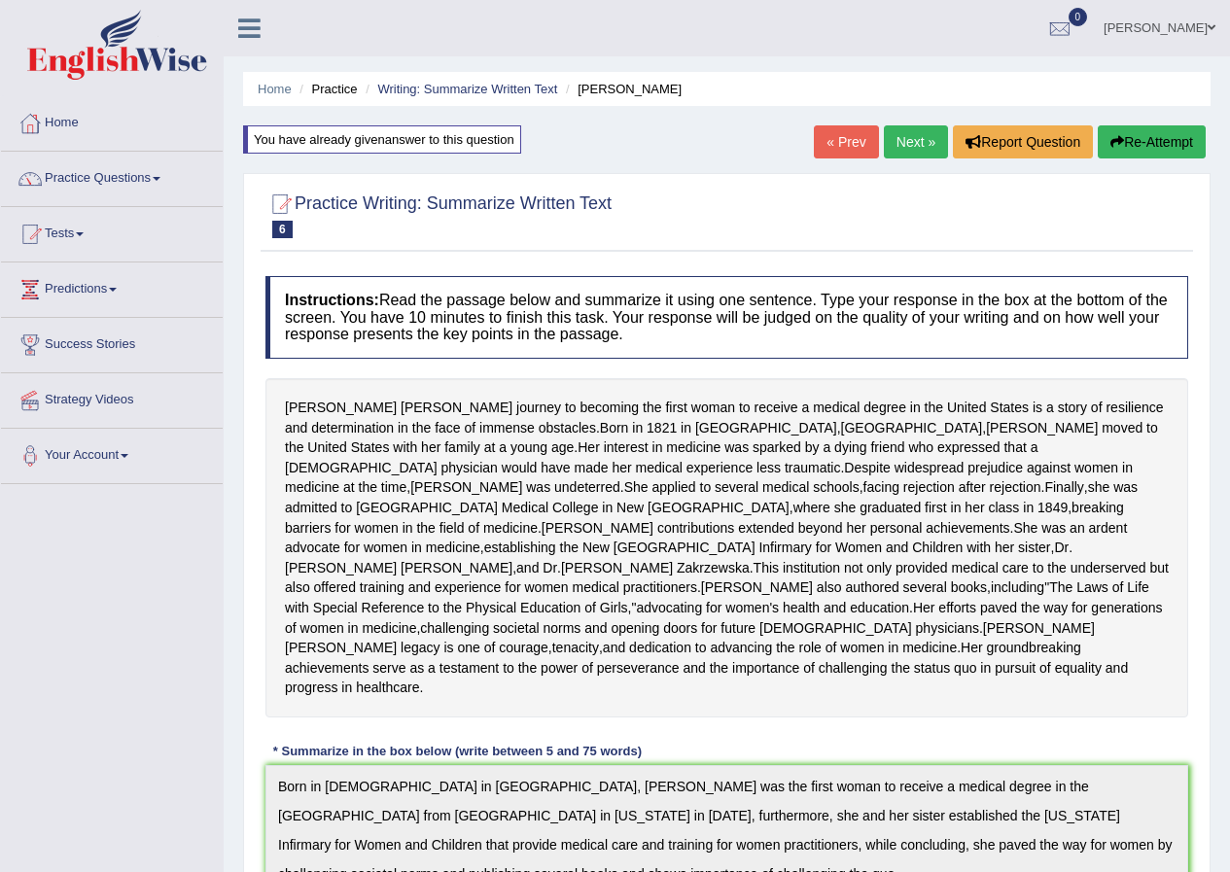
click at [848, 154] on link "« Prev" at bounding box center [846, 141] width 64 height 33
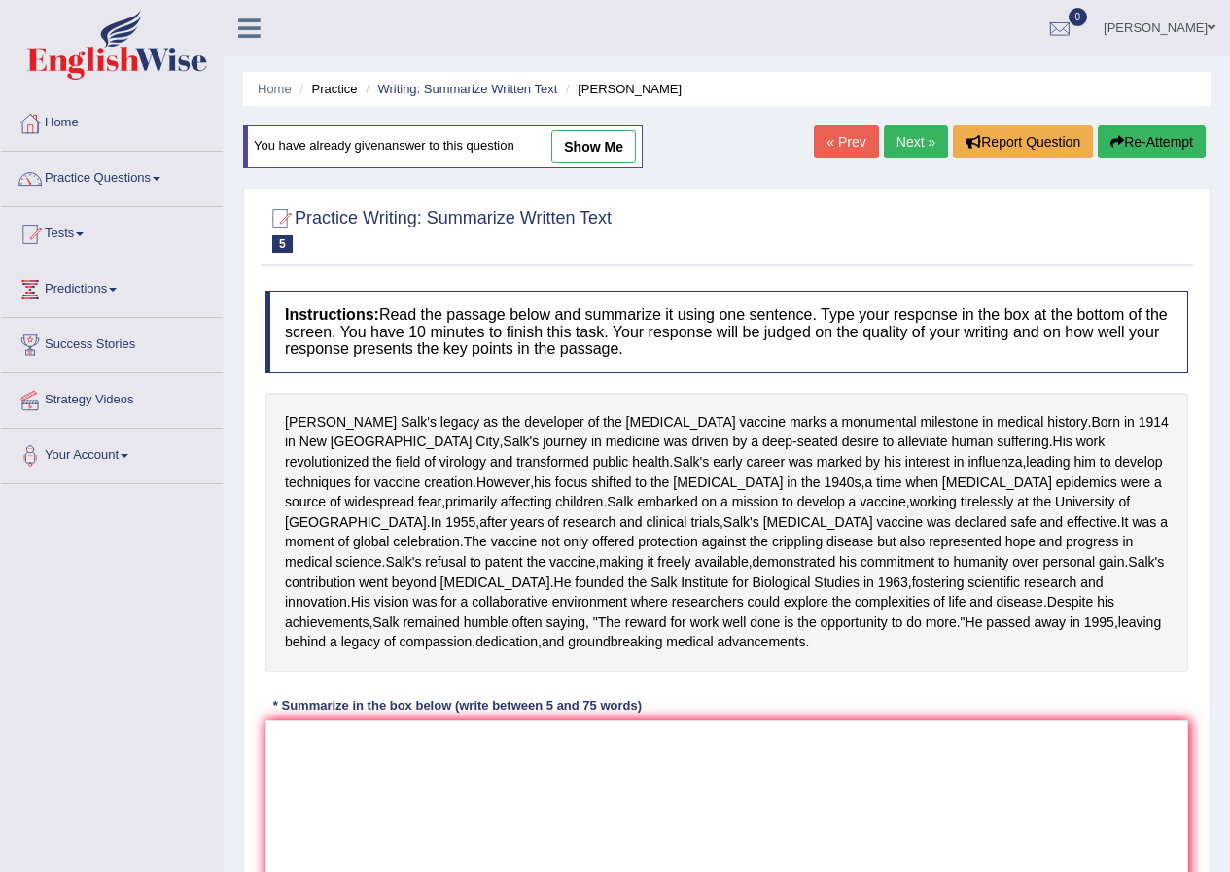
click at [1176, 33] on link "[PERSON_NAME]" at bounding box center [1159, 25] width 141 height 51
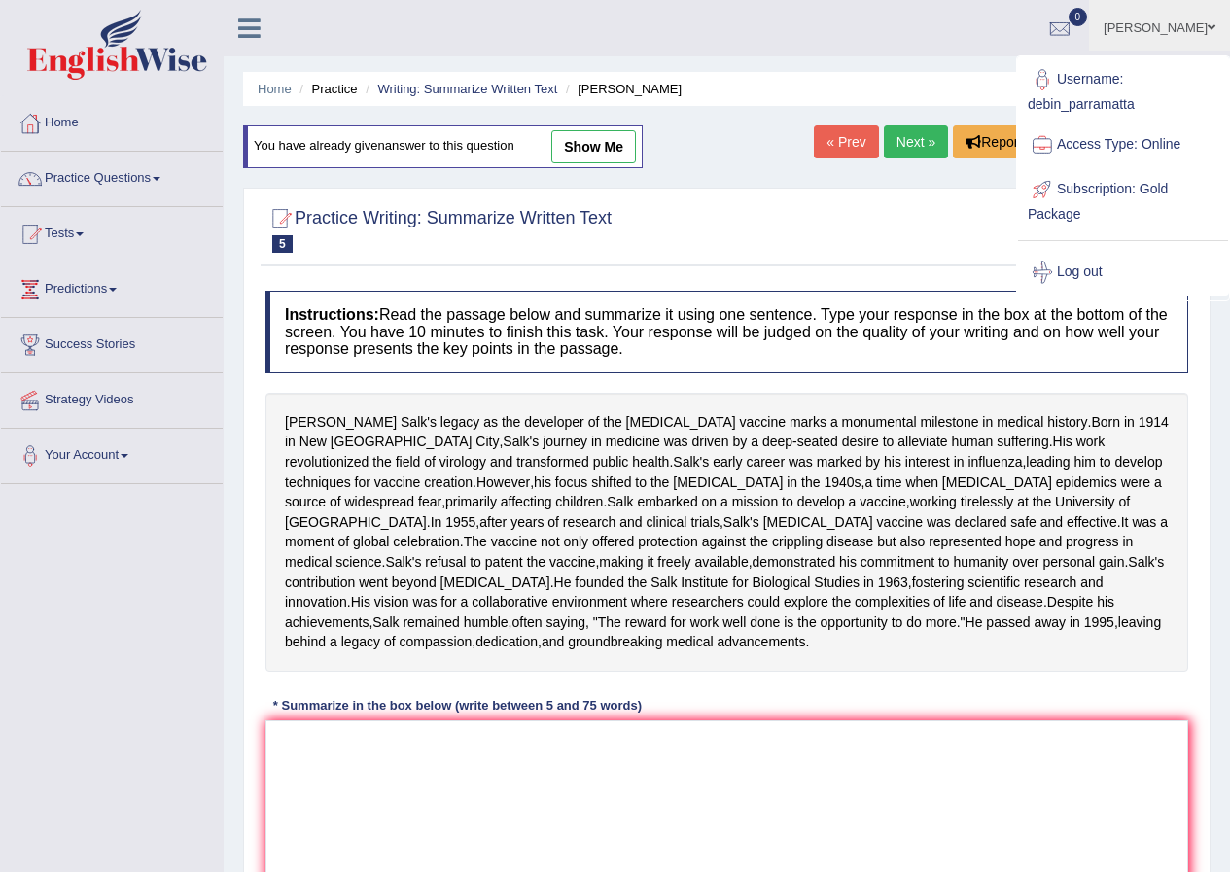
click at [952, 249] on div at bounding box center [726, 228] width 923 height 59
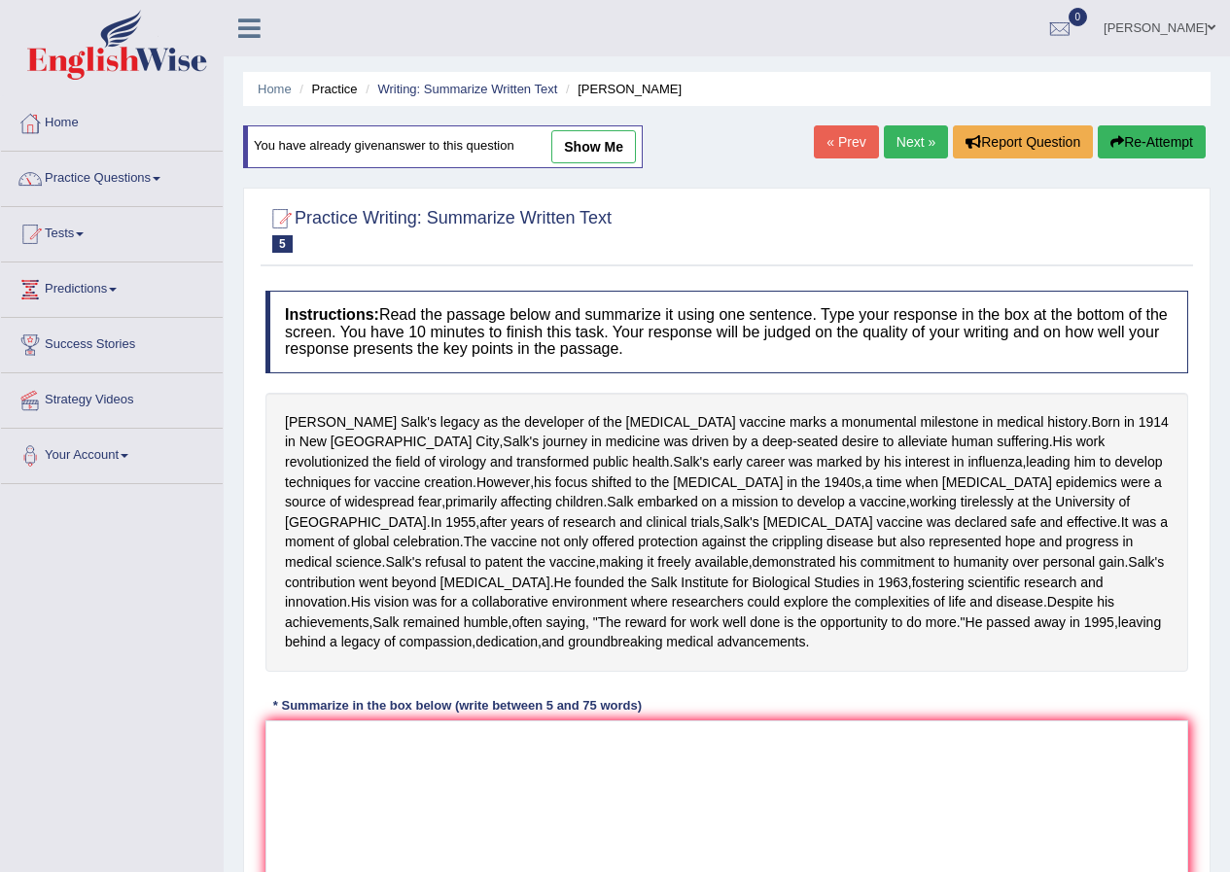
click at [620, 149] on link "show me" at bounding box center [593, 146] width 85 height 33
type textarea "Born in [DEMOGRAPHIC_DATA], [PERSON_NAME] revolutionised the field of virology,…"
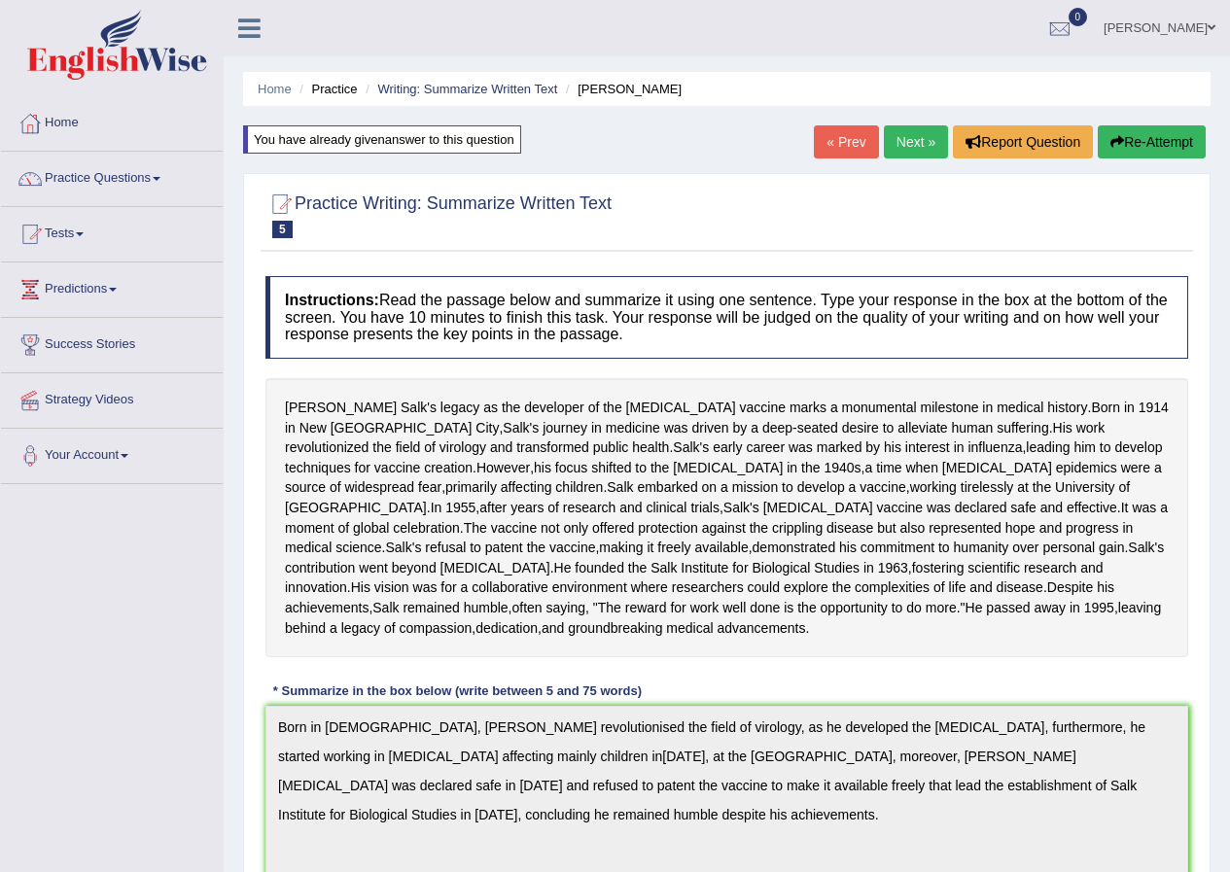
click at [826, 145] on link "« Prev" at bounding box center [846, 141] width 64 height 33
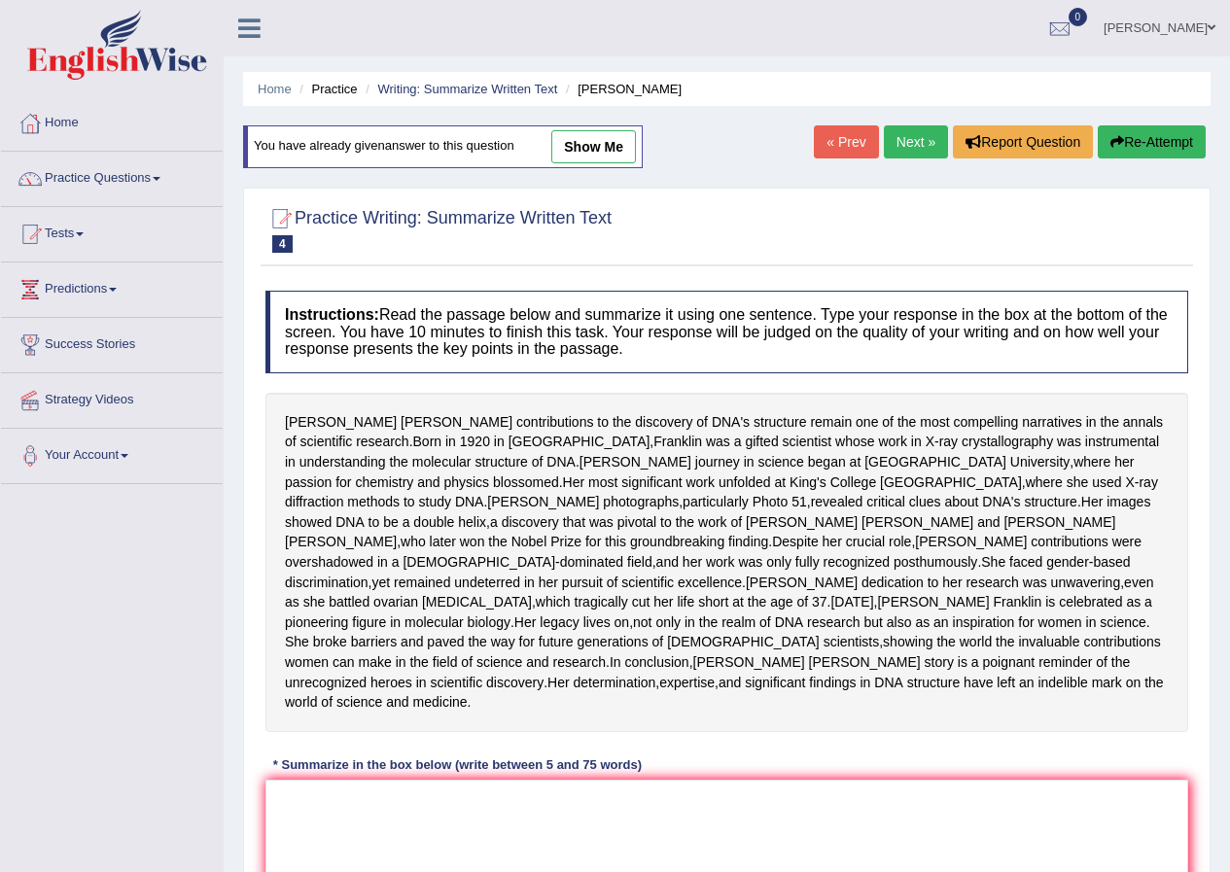
click at [609, 146] on link "show me" at bounding box center [593, 146] width 85 height 33
type textarea "Born in 1920 London, Franklin discovered DNA's structure when started her journ…"
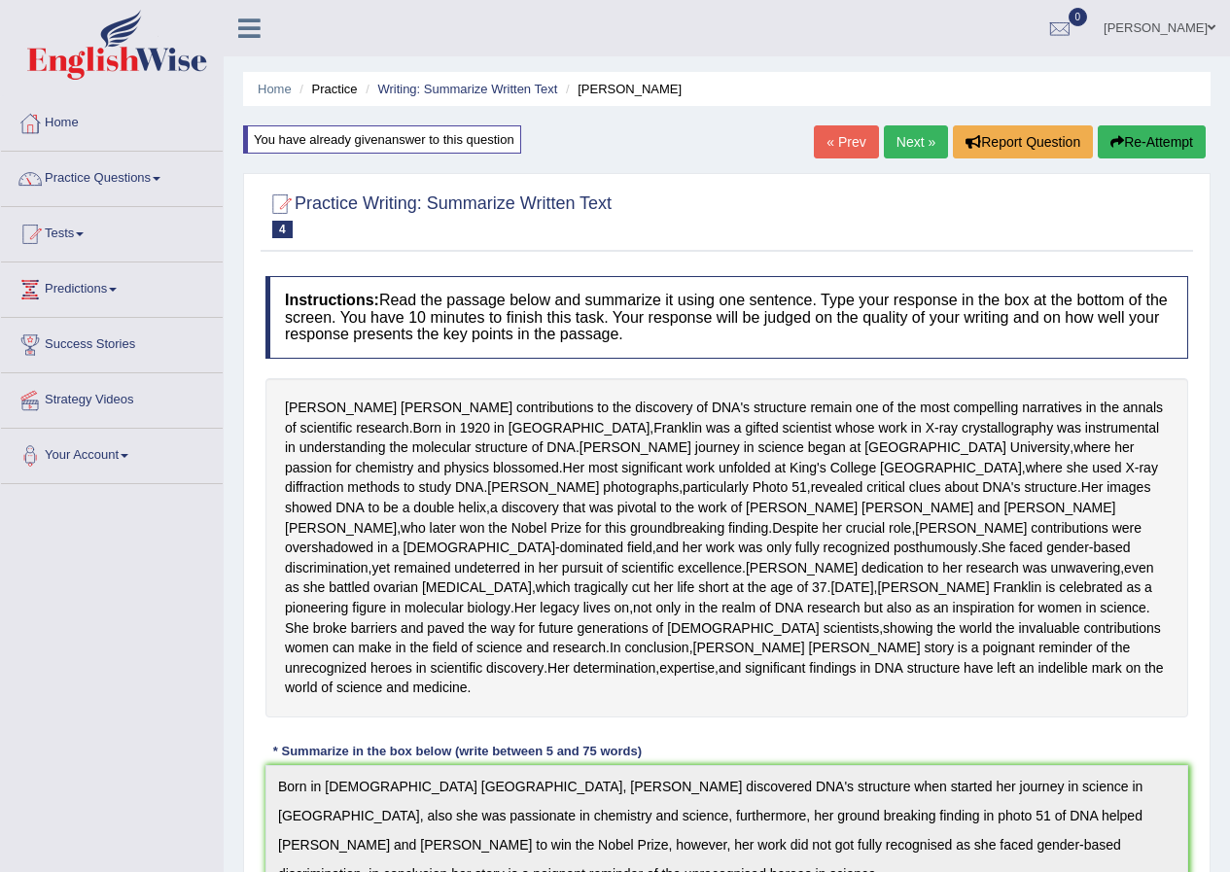
click at [895, 143] on link "Next »" at bounding box center [916, 141] width 64 height 33
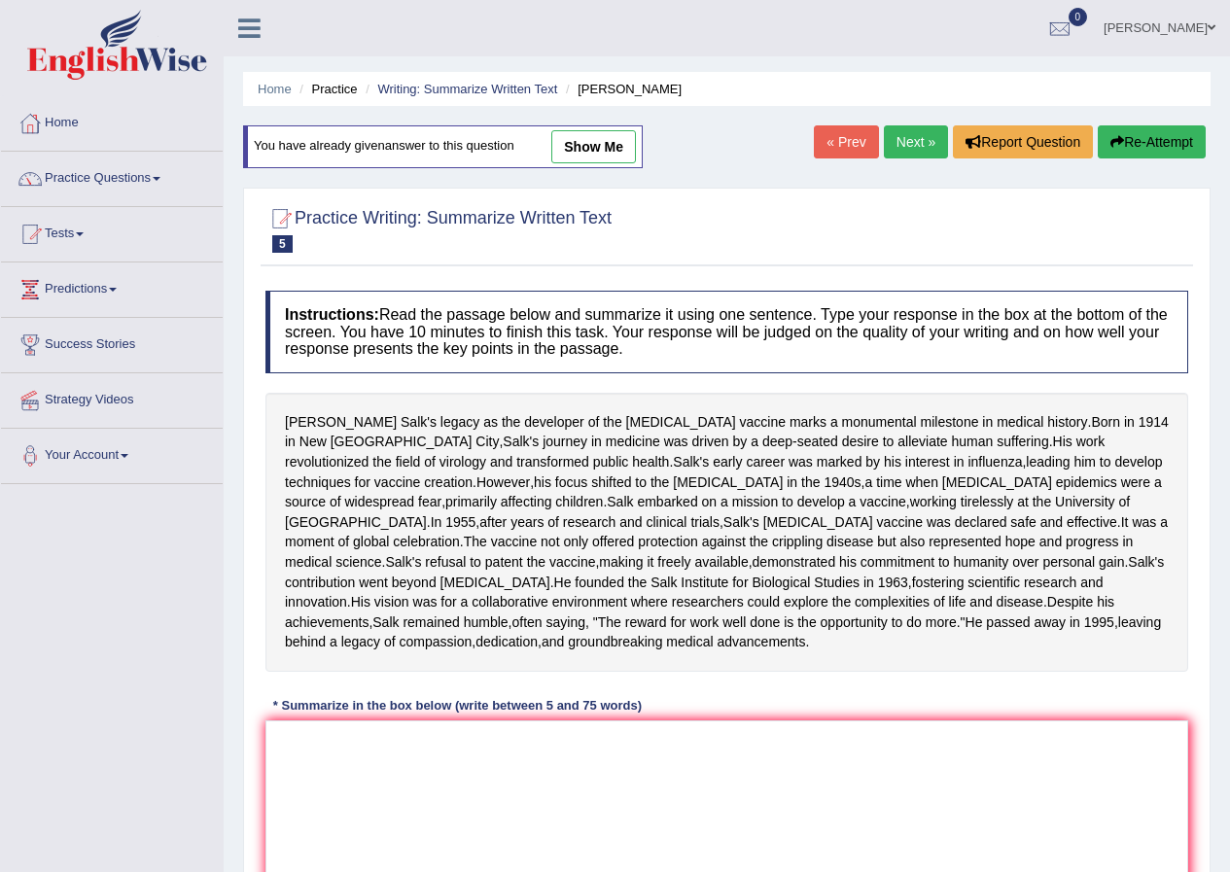
click at [614, 148] on link "show me" at bounding box center [593, 146] width 85 height 33
type textarea "Born in [DEMOGRAPHIC_DATA], [PERSON_NAME] revolutionised the field of virology,…"
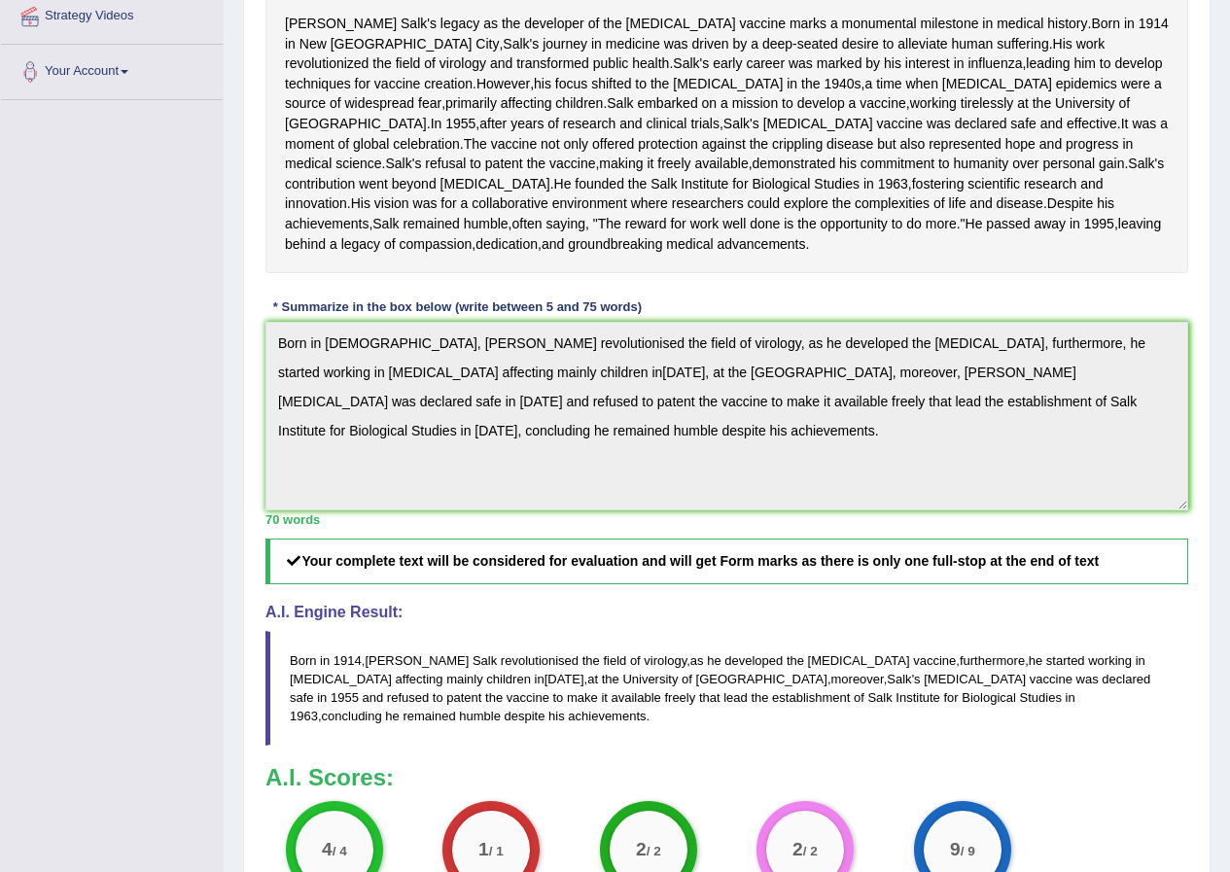
scroll to position [59, 0]
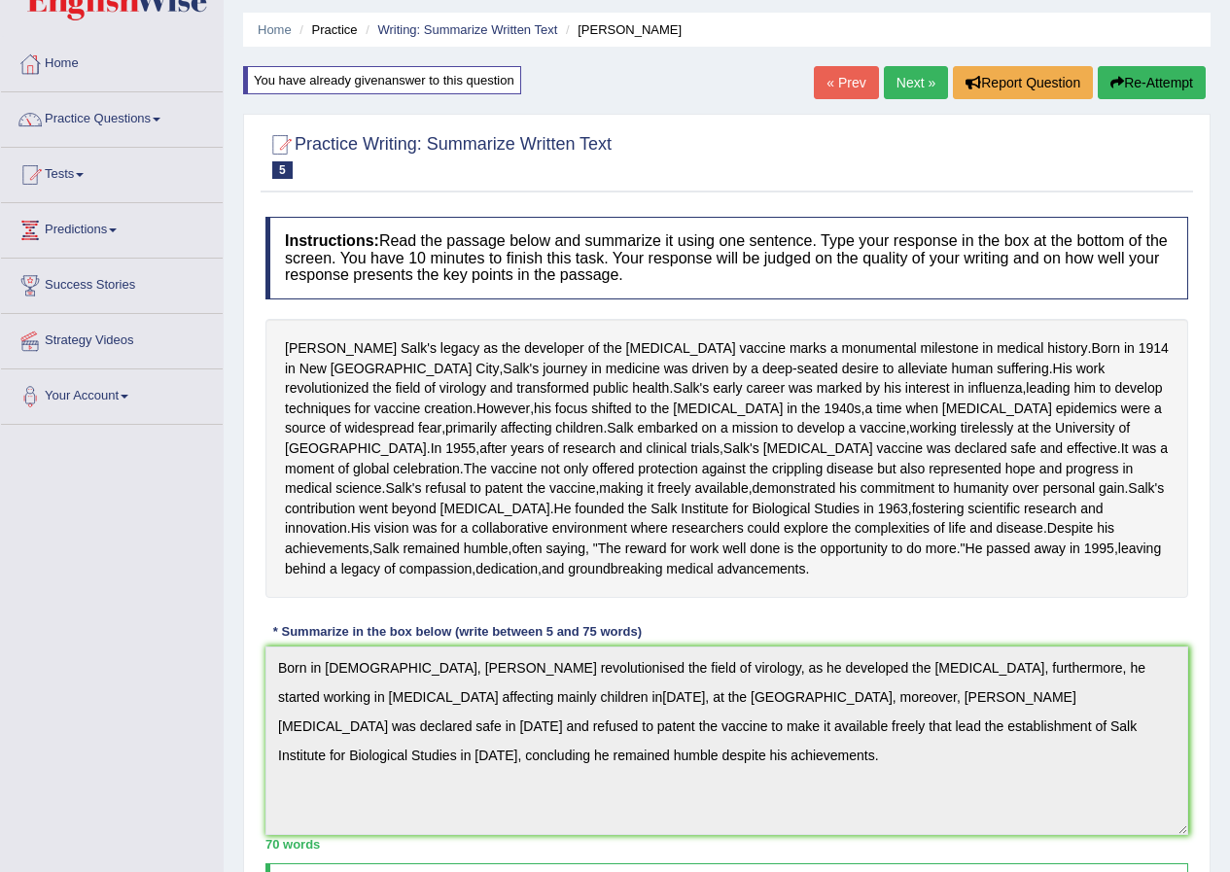
click at [902, 95] on link "Next »" at bounding box center [916, 82] width 64 height 33
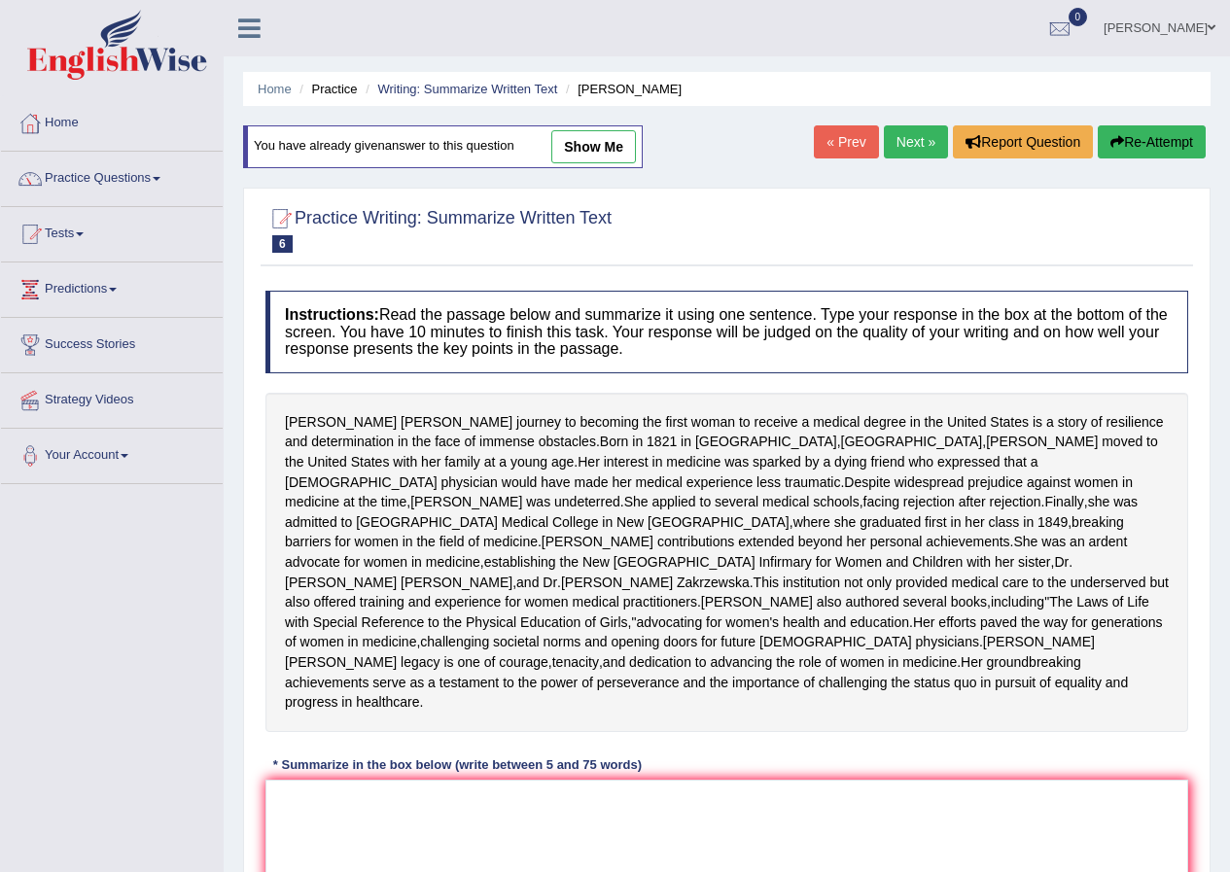
click at [611, 153] on link "show me" at bounding box center [593, 146] width 85 height 33
type textarea "Born in [DEMOGRAPHIC_DATA] in [GEOGRAPHIC_DATA], [PERSON_NAME] was the first wo…"
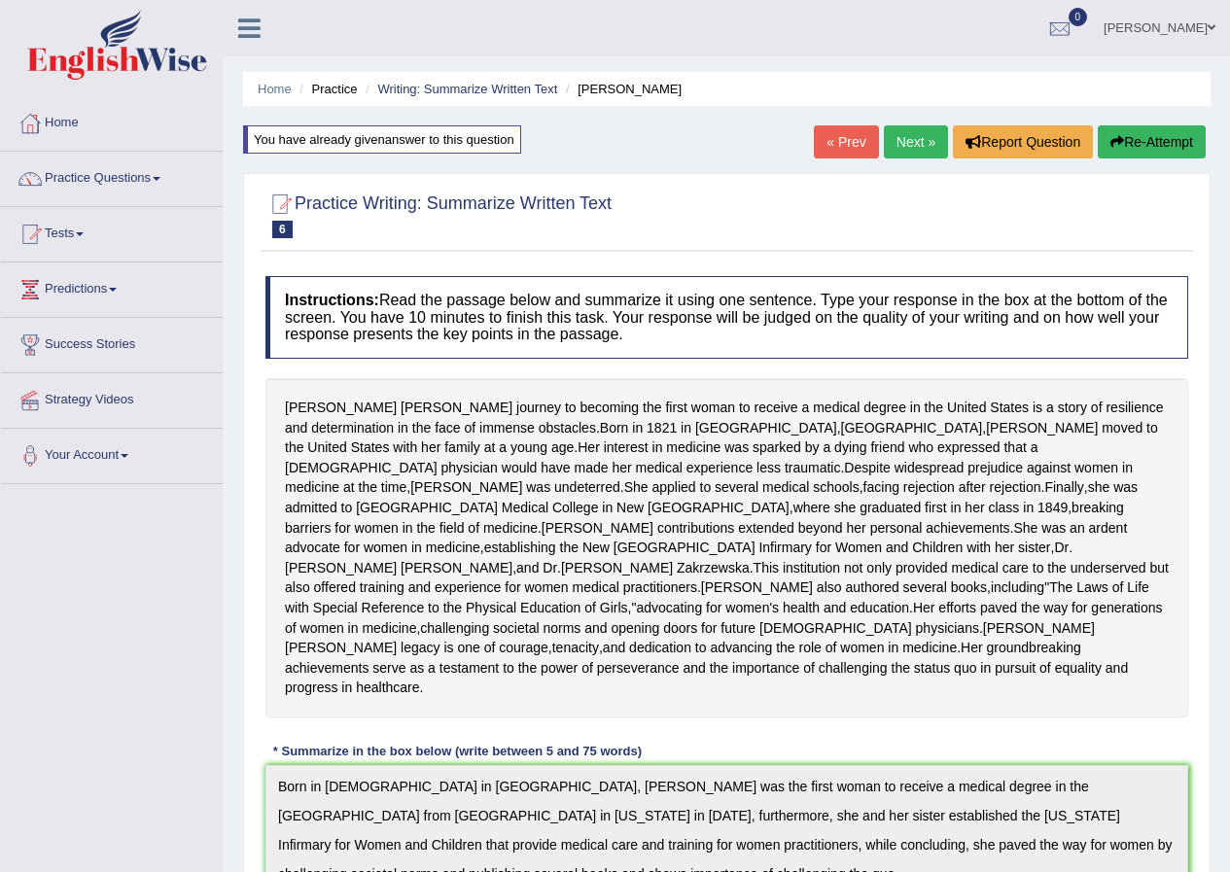
click at [1191, 17] on link "[PERSON_NAME]" at bounding box center [1159, 25] width 141 height 51
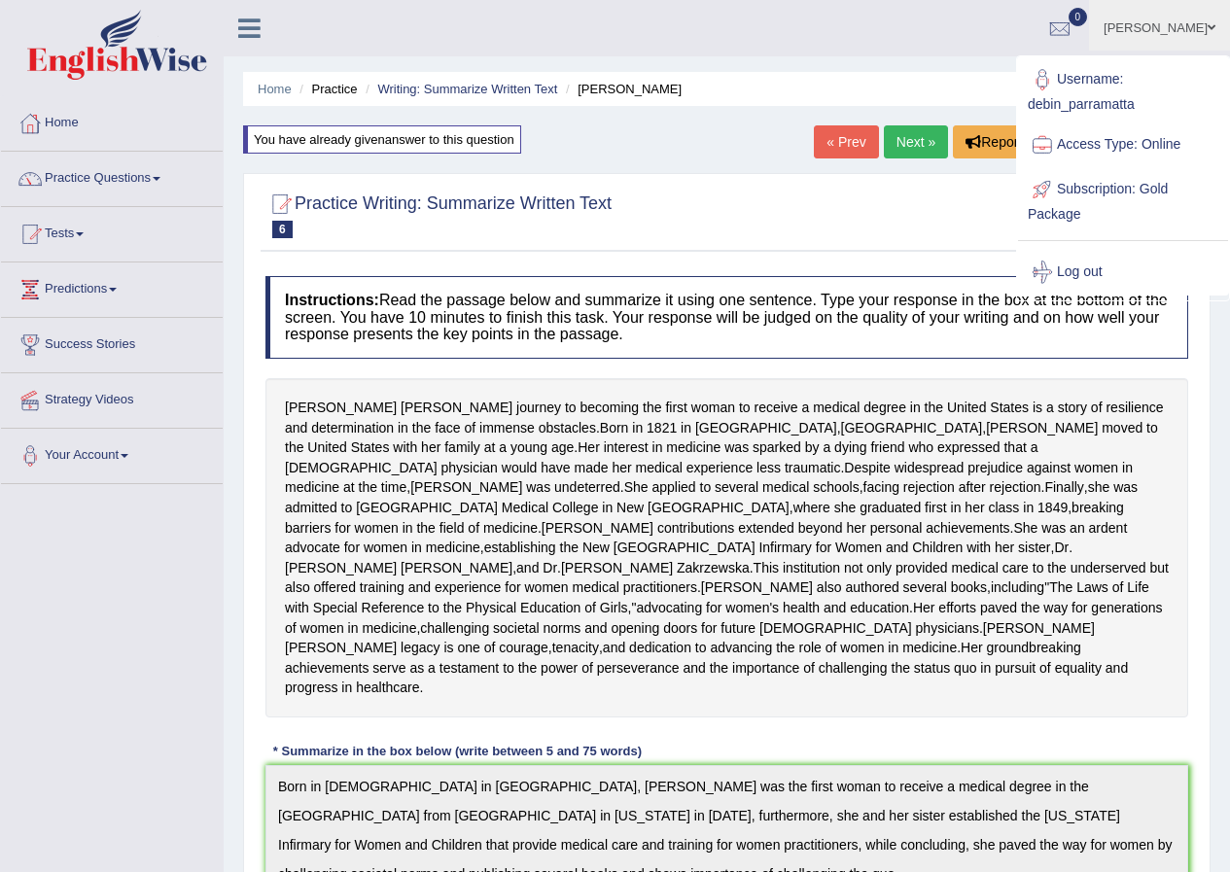
click at [1007, 250] on div "Username: debin_parramatta Access Type: Online Subscription: Gold Package Log o…" at bounding box center [1122, 175] width 239 height 237
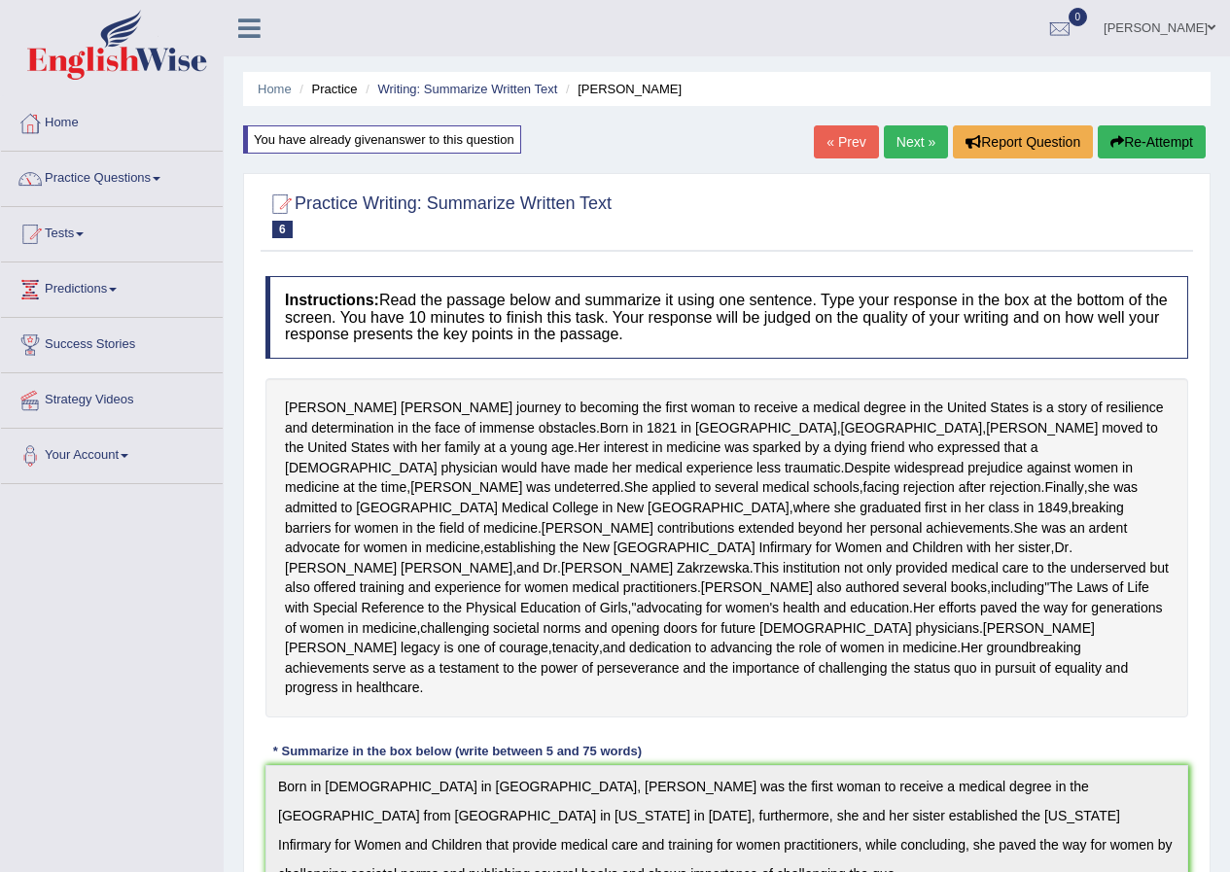
click at [1166, 23] on link "[PERSON_NAME]" at bounding box center [1159, 25] width 141 height 51
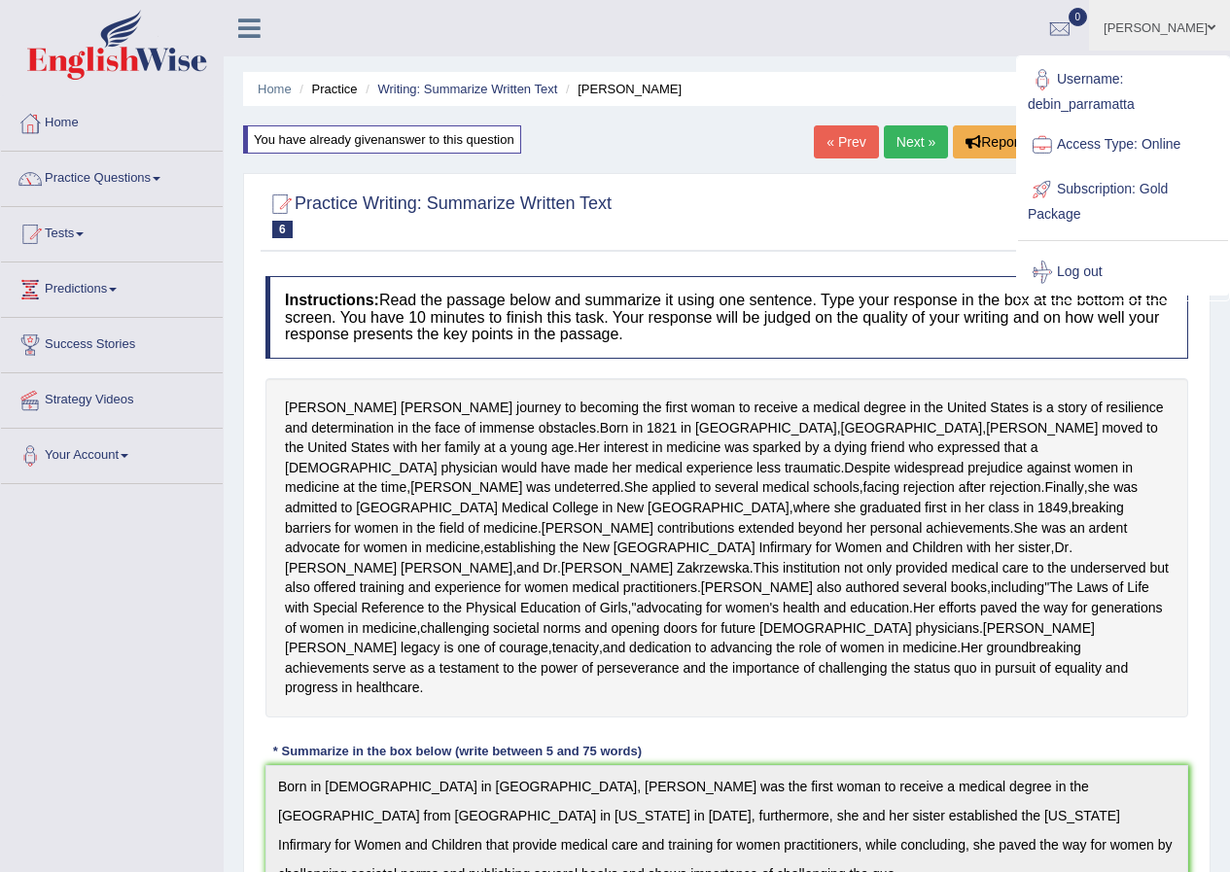
click at [1096, 268] on link "Log out" at bounding box center [1123, 272] width 210 height 45
